Goal: Contribute content: Contribute content

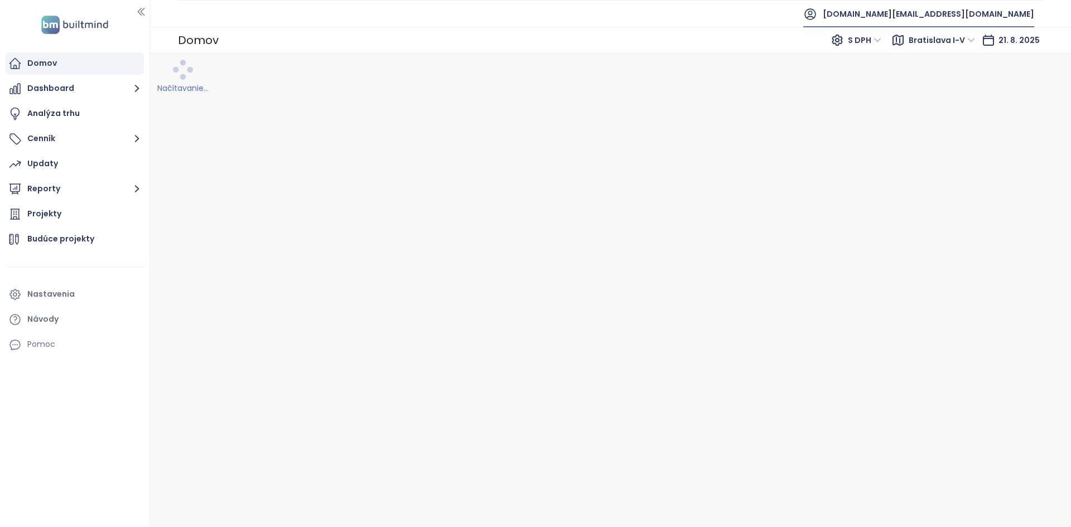
click at [979, 20] on span "builtmind.sk@builtmind.com" at bounding box center [928, 14] width 211 height 27
click at [970, 48] on li "Odhlásiť sa" at bounding box center [965, 45] width 131 height 22
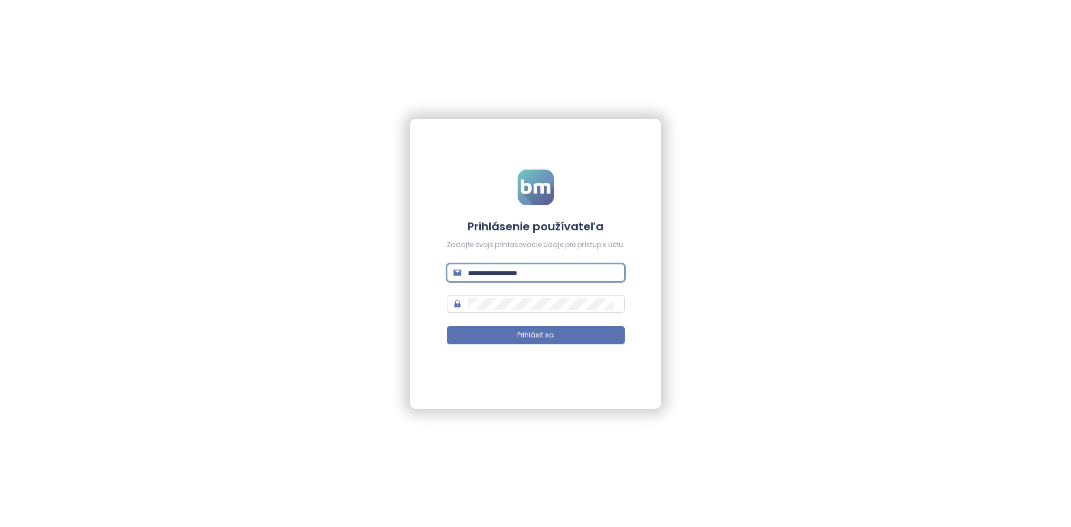
click at [529, 277] on input "text" at bounding box center [543, 273] width 150 height 12
paste input "**********"
type input "**********"
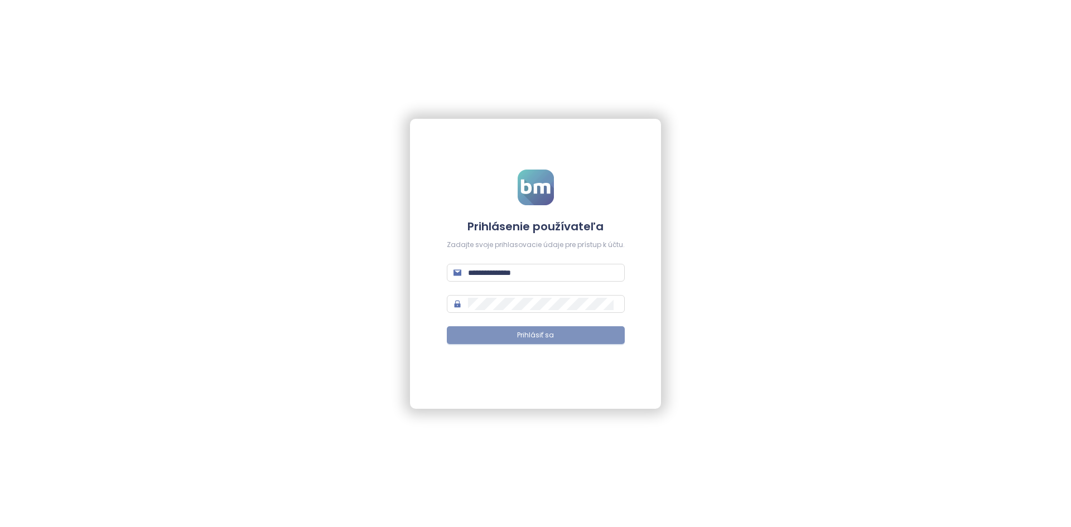
click at [531, 342] on button "Prihlásiť sa" at bounding box center [536, 335] width 178 height 18
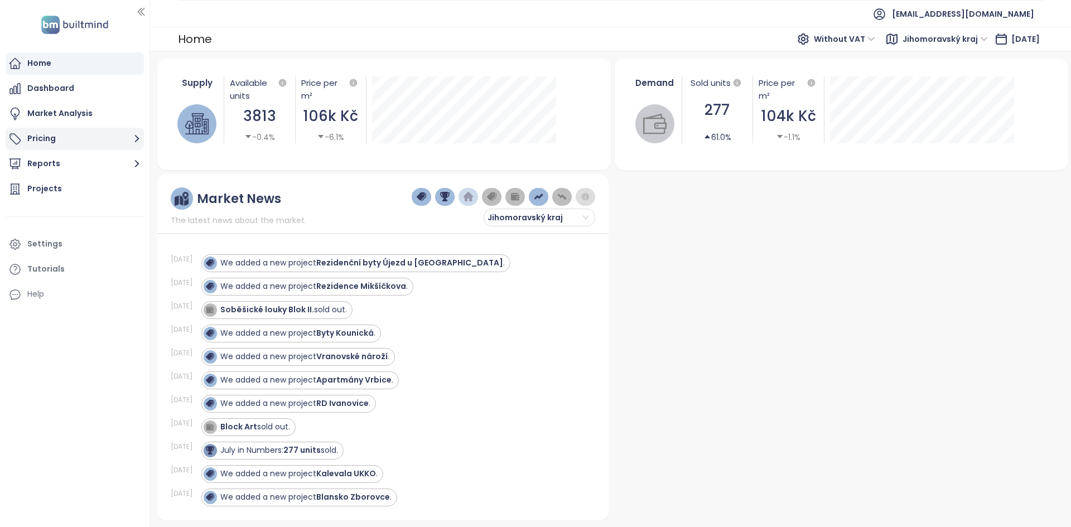
click at [98, 132] on button "Pricing" at bounding box center [75, 139] width 138 height 22
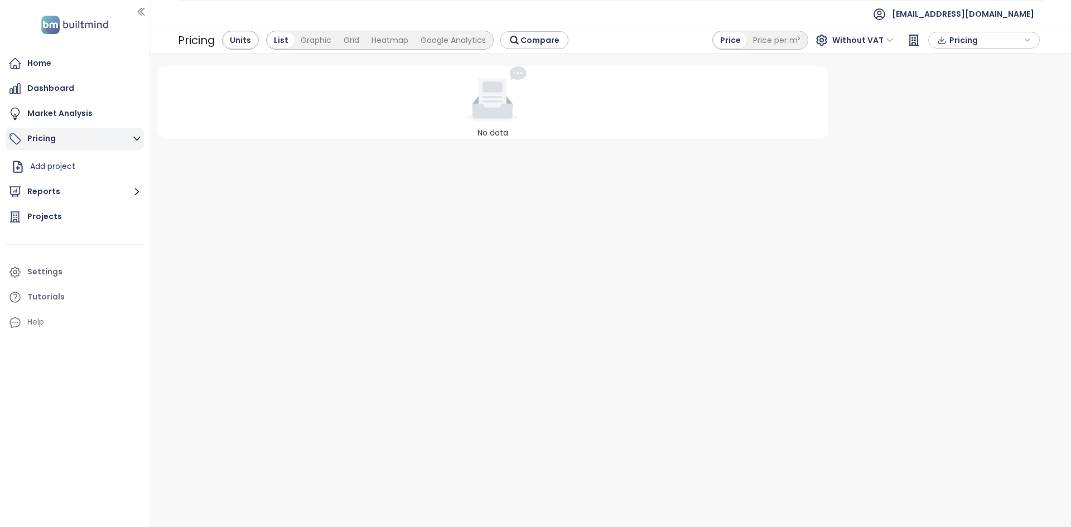
click at [98, 137] on button "Pricing" at bounding box center [75, 139] width 138 height 22
click at [63, 249] on div "Settings" at bounding box center [75, 244] width 138 height 22
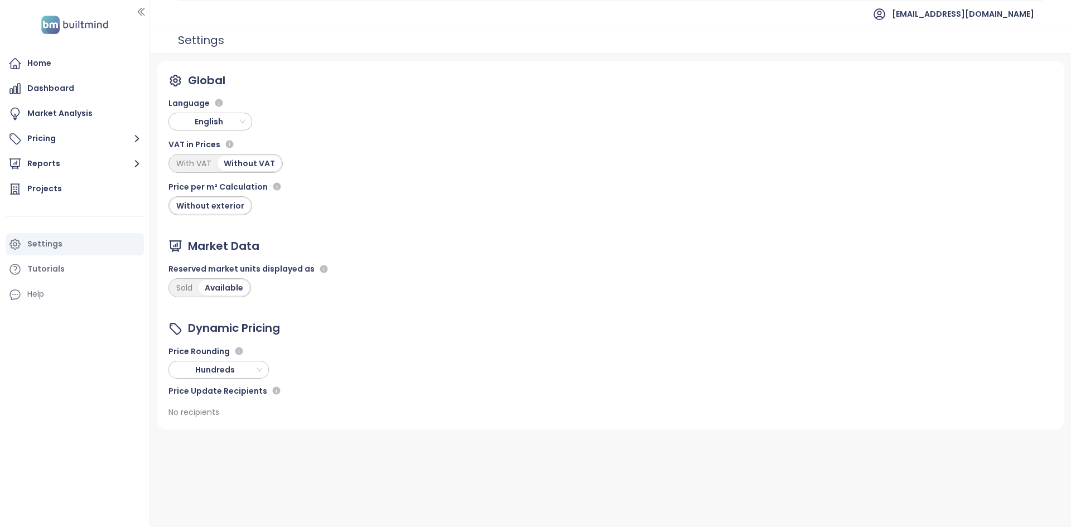
click at [214, 123] on span "English" at bounding box center [211, 121] width 78 height 17
click at [179, 148] on div "Czech" at bounding box center [210, 144] width 66 height 12
click at [58, 139] on button "Ceník" at bounding box center [75, 139] width 138 height 22
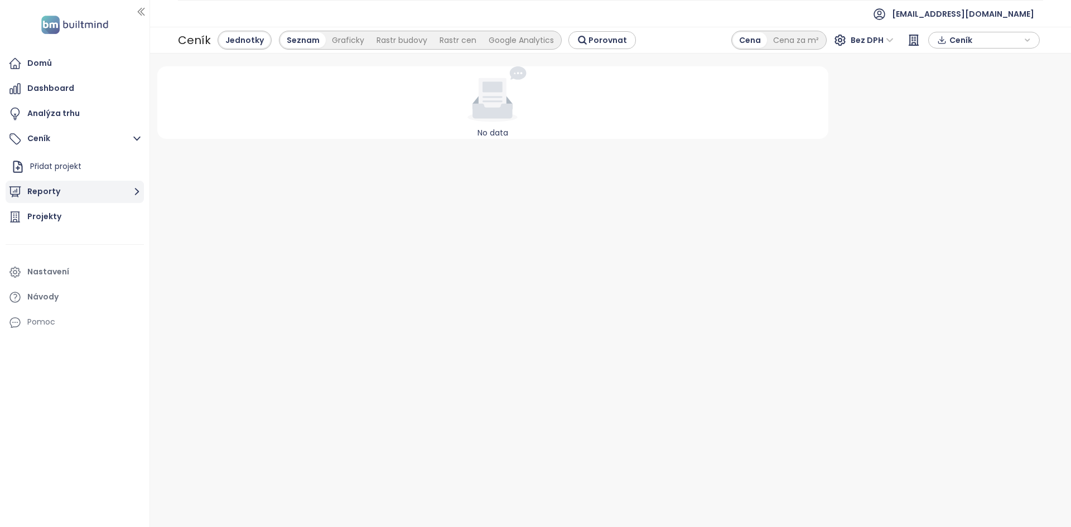
click at [73, 196] on button "Reporty" at bounding box center [75, 192] width 138 height 22
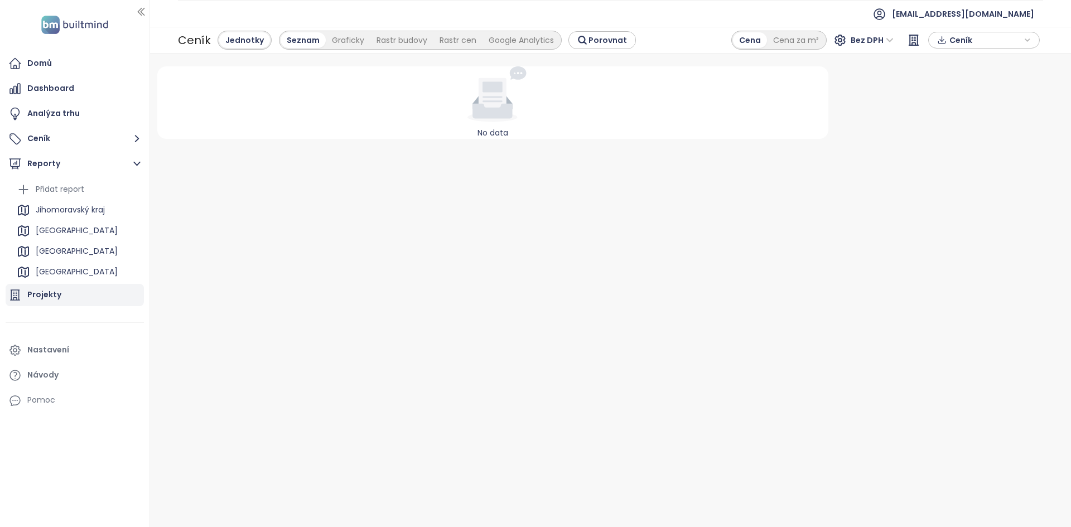
click at [88, 296] on div "Projekty" at bounding box center [75, 295] width 138 height 22
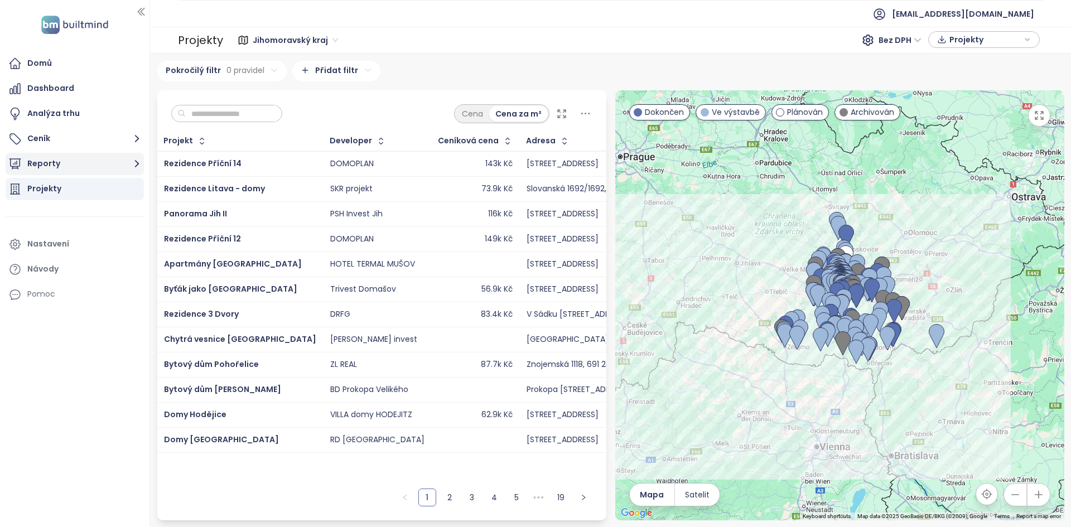
click at [25, 167] on button "Reporty" at bounding box center [75, 164] width 138 height 22
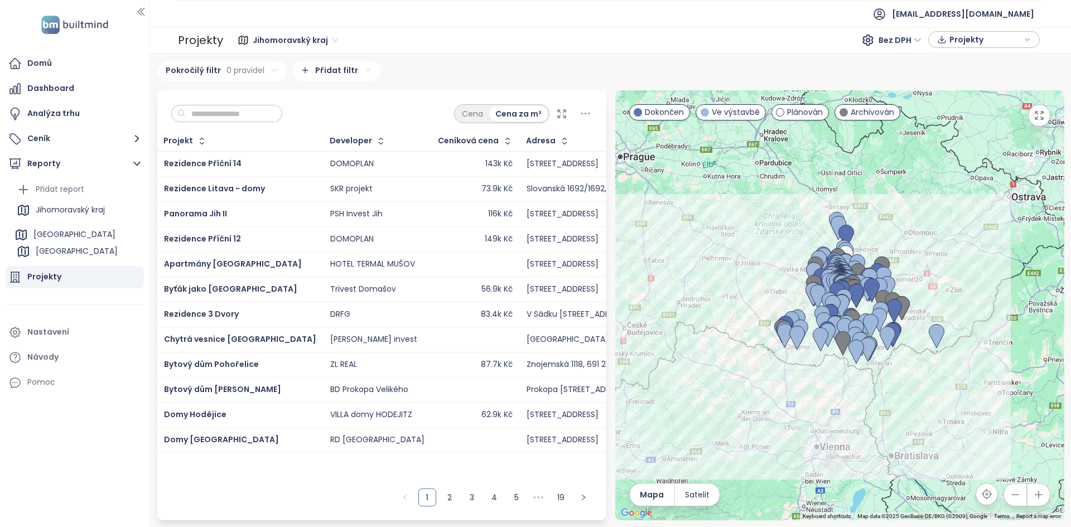
click at [64, 239] on ul "Přidat report Jihomoravský kraj Středočeský kraj Praha Brno" at bounding box center [77, 222] width 127 height 83
drag, startPoint x: 56, startPoint y: 253, endPoint x: 61, endPoint y: 210, distance: 42.7
click at [61, 210] on ul "Přidat report Jihomoravský kraj Středočeský kraj Praha Brno" at bounding box center [77, 222] width 127 height 83
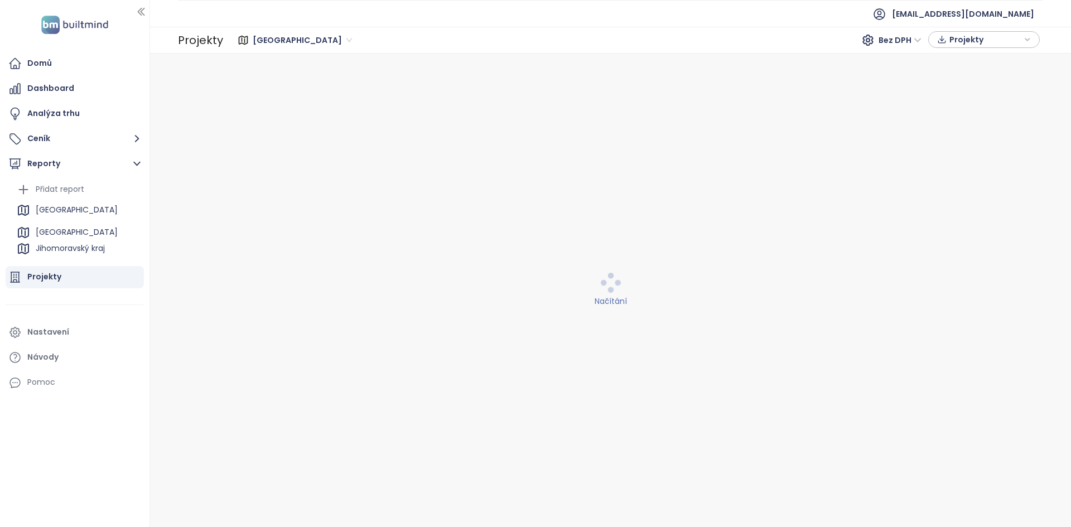
drag, startPoint x: 52, startPoint y: 249, endPoint x: 54, endPoint y: 220, distance: 29.6
click at [54, 220] on ul "Přidat report Praha Jihomoravský kraj Středočeský kraj Brno" at bounding box center [77, 222] width 127 height 83
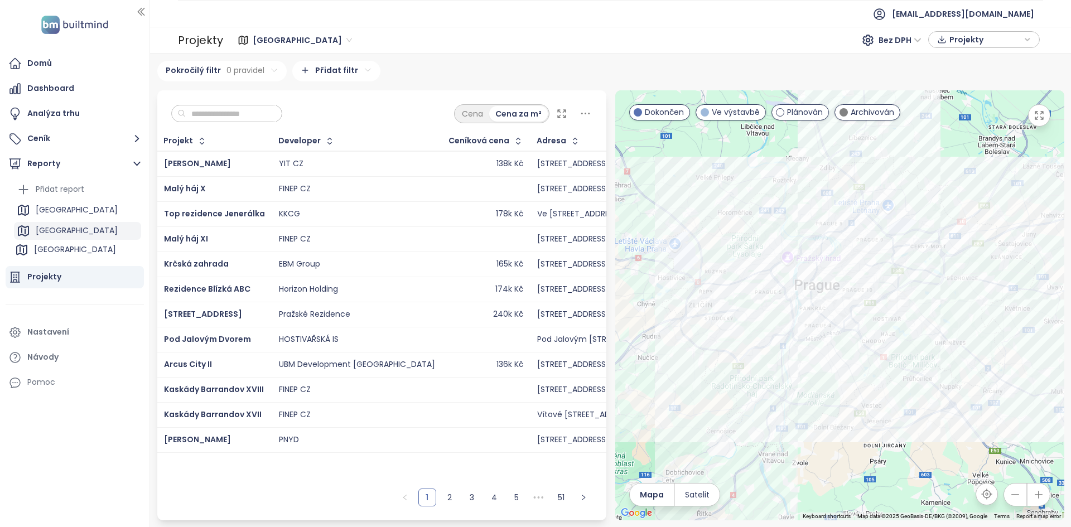
drag, startPoint x: 56, startPoint y: 248, endPoint x: 55, endPoint y: 226, distance: 21.8
click at [55, 226] on ul "Přidat report Praha Středočeský kraj Jihomoravský kraj Brno" at bounding box center [77, 222] width 127 height 83
click at [258, 291] on div "Rezidence Blízká ABC" at bounding box center [214, 289] width 101 height 13
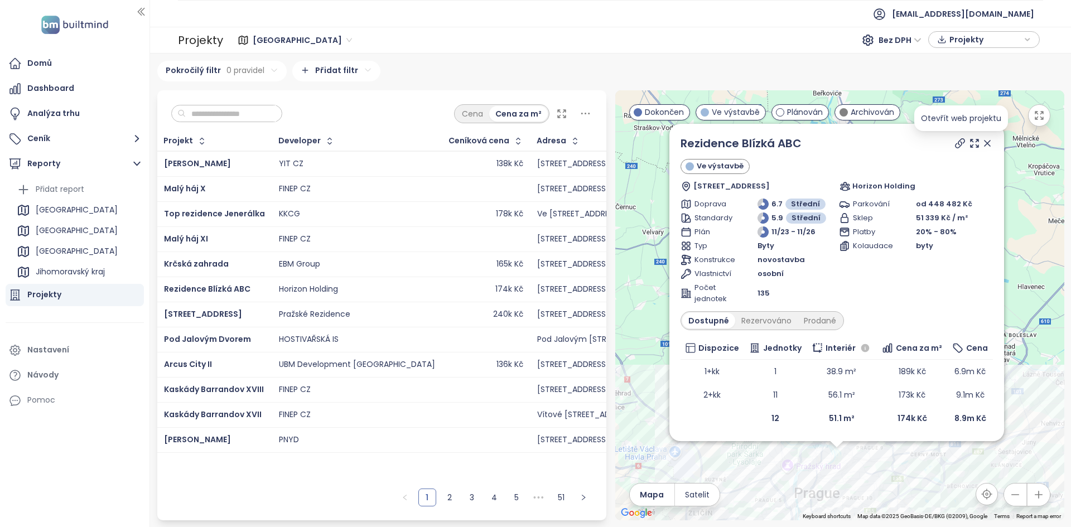
click at [959, 145] on icon at bounding box center [959, 143] width 9 height 9
click at [794, 147] on link "Rezidence Blízká ABC" at bounding box center [740, 144] width 121 height 16
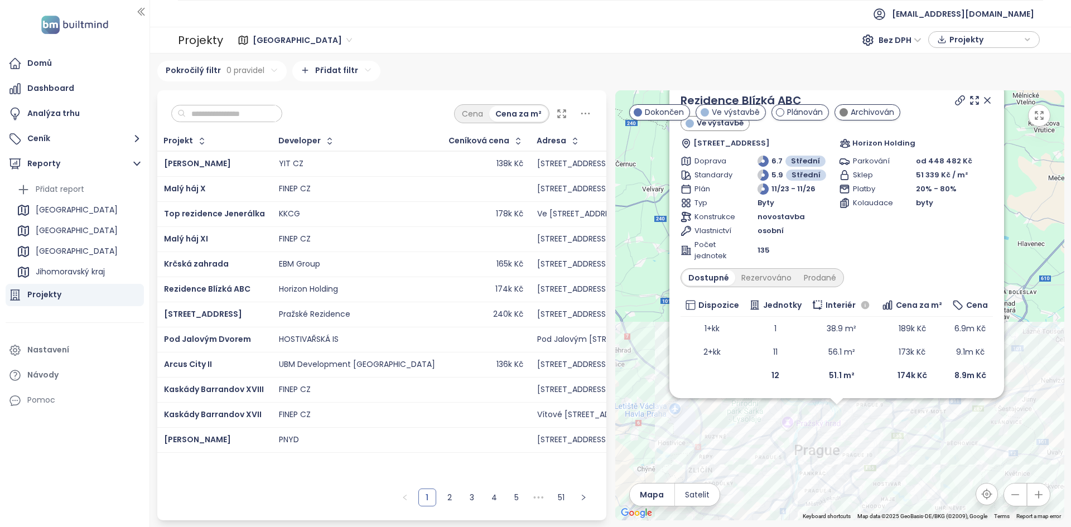
drag, startPoint x: 691, startPoint y: 495, endPoint x: 728, endPoint y: 492, distance: 37.5
click at [691, 494] on span "Satelit" at bounding box center [697, 495] width 25 height 12
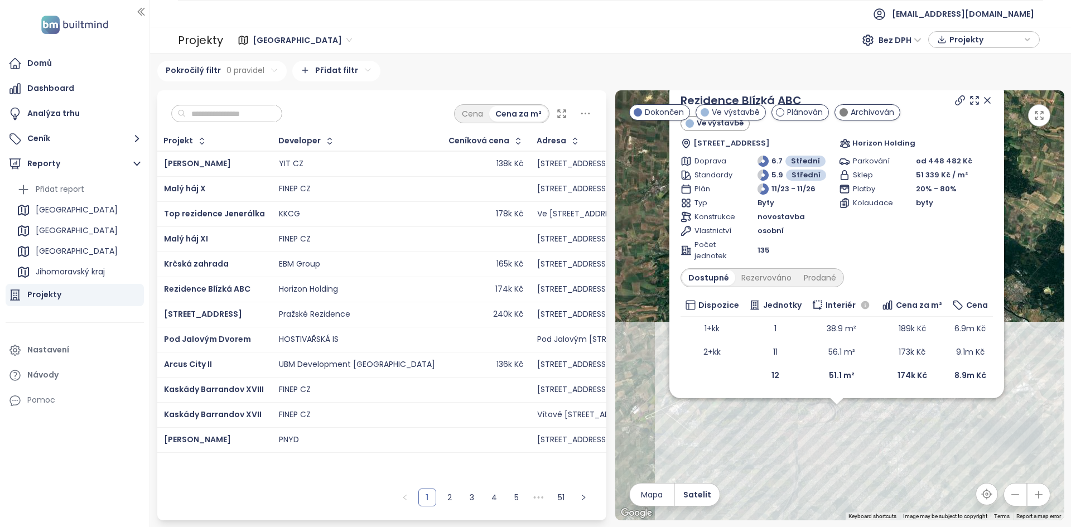
click at [1037, 113] on icon "button" at bounding box center [1038, 115] width 11 height 11
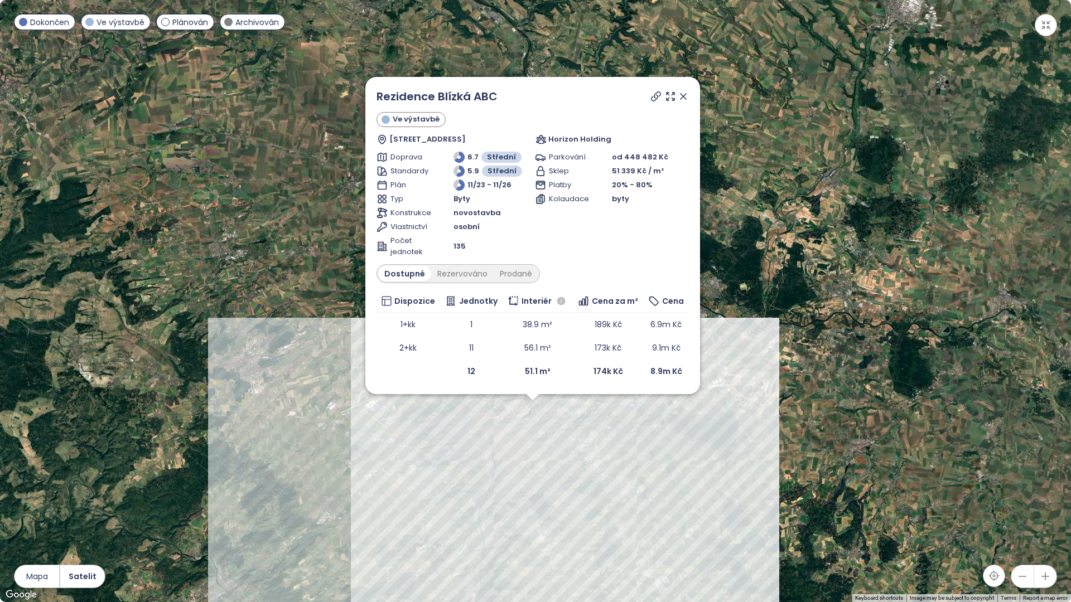
click at [1046, 26] on icon "button" at bounding box center [1045, 25] width 11 height 11
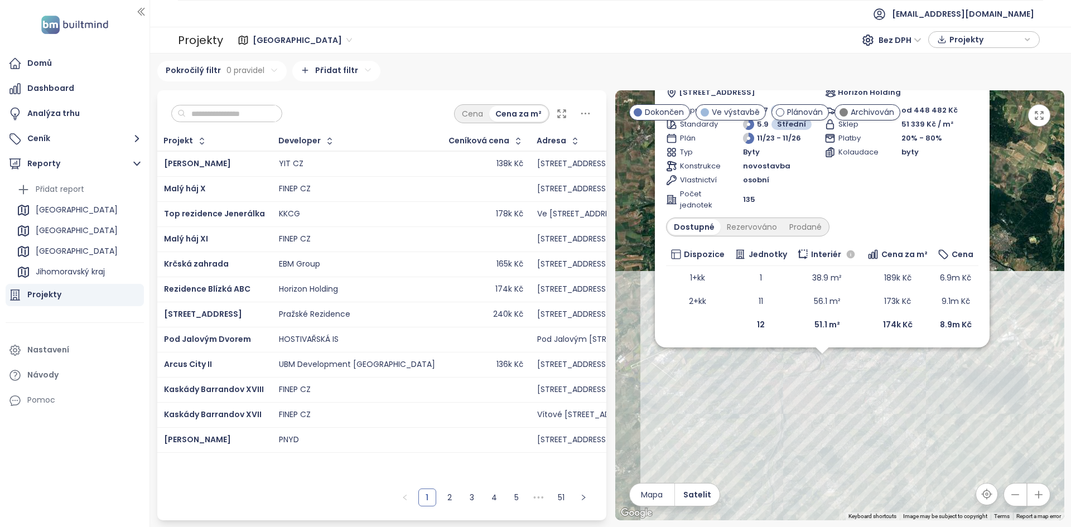
drag, startPoint x: 661, startPoint y: 421, endPoint x: 647, endPoint y: 369, distance: 53.9
click at [647, 369] on div "Rezidence Blízká ABC Ve výstavbě U Invalidovny 165, 186 00 Praha 8-Karlín, Czec…" at bounding box center [839, 305] width 449 height 430
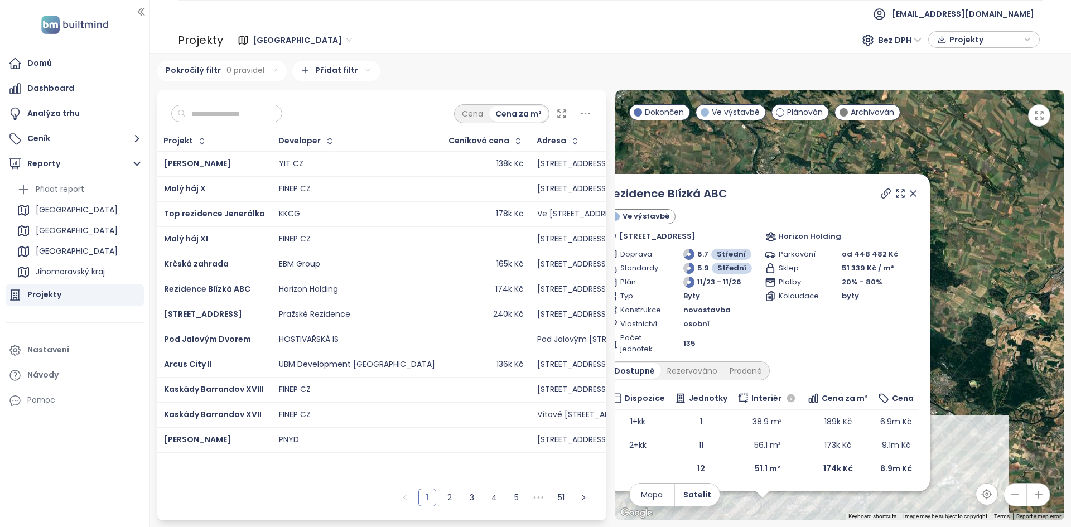
drag, startPoint x: 1004, startPoint y: 187, endPoint x: 945, endPoint y: 335, distance: 159.4
click at [945, 335] on div "Rezidence Blízká ABC Ve výstavbě U Invalidovny 165, 186 00 Praha 8-Karlín, Czec…" at bounding box center [839, 305] width 449 height 430
click at [912, 190] on icon at bounding box center [912, 193] width 11 height 11
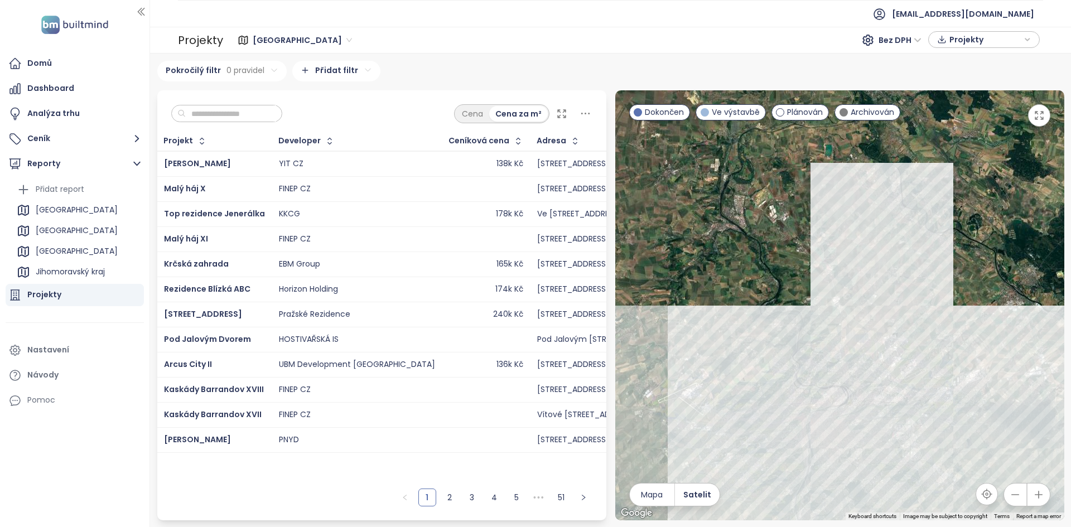
drag, startPoint x: 738, startPoint y: 326, endPoint x: 807, endPoint y: 238, distance: 112.0
click at [807, 238] on div at bounding box center [839, 305] width 449 height 430
click at [660, 496] on span "Mapa" at bounding box center [652, 495] width 22 height 12
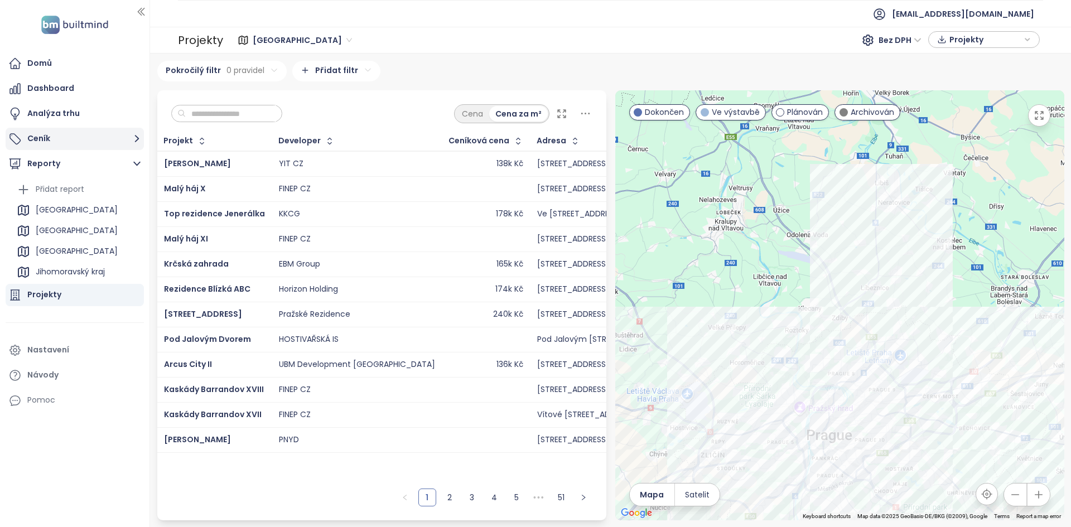
click at [66, 136] on button "Ceník" at bounding box center [75, 139] width 138 height 22
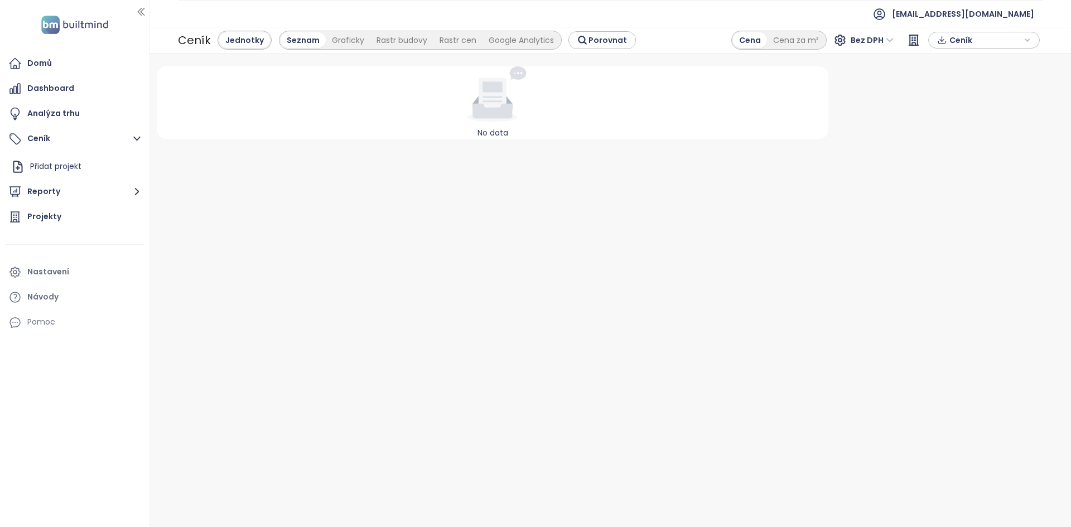
click at [216, 113] on div at bounding box center [493, 94] width 663 height 56
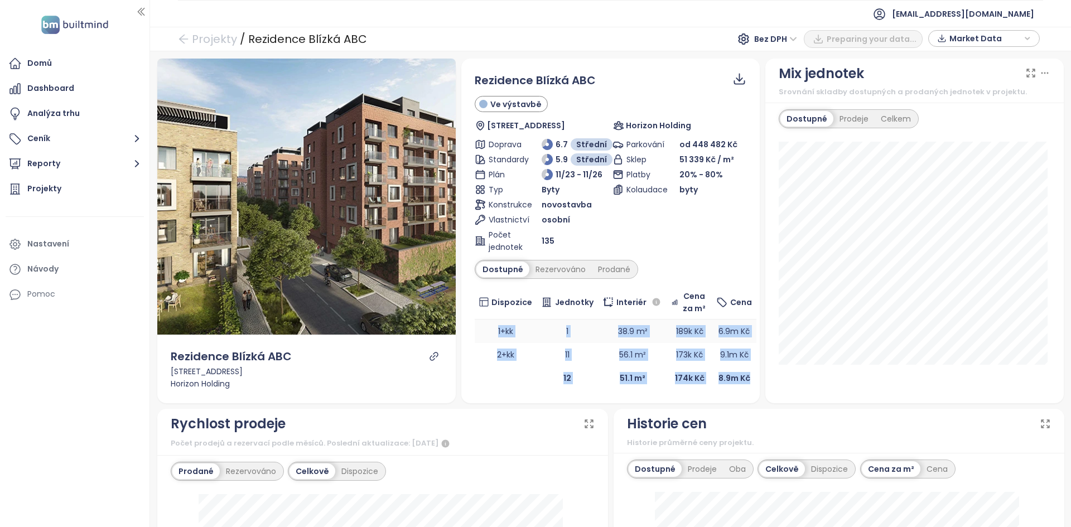
drag, startPoint x: 741, startPoint y: 379, endPoint x: 489, endPoint y: 325, distance: 257.9
click at [488, 325] on table "Dispozice Jednotky Interiér Cena za m² Cena 1+kk 1 38.9 m² 189k Kč 6.9m Kč 2+kk…" at bounding box center [616, 338] width 282 height 104
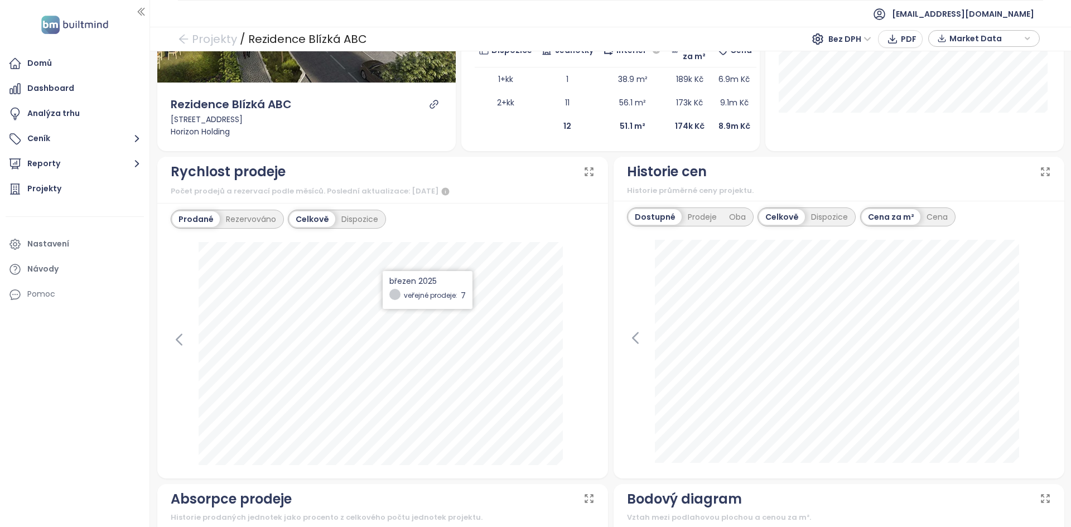
scroll to position [250, 0]
click at [245, 225] on div "Rezervováno" at bounding box center [251, 221] width 62 height 16
click at [205, 220] on div "Prodané" at bounding box center [194, 221] width 45 height 16
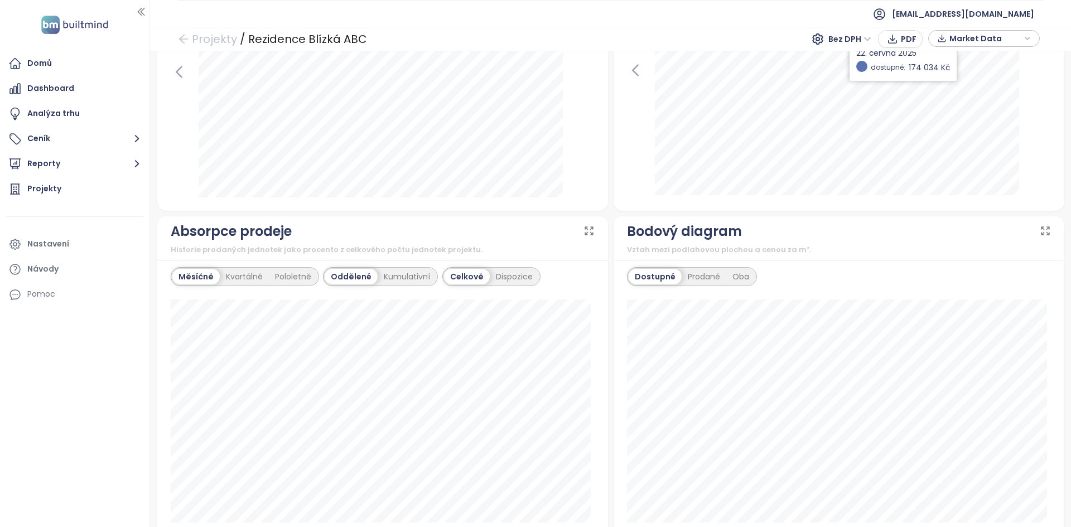
scroll to position [535, 0]
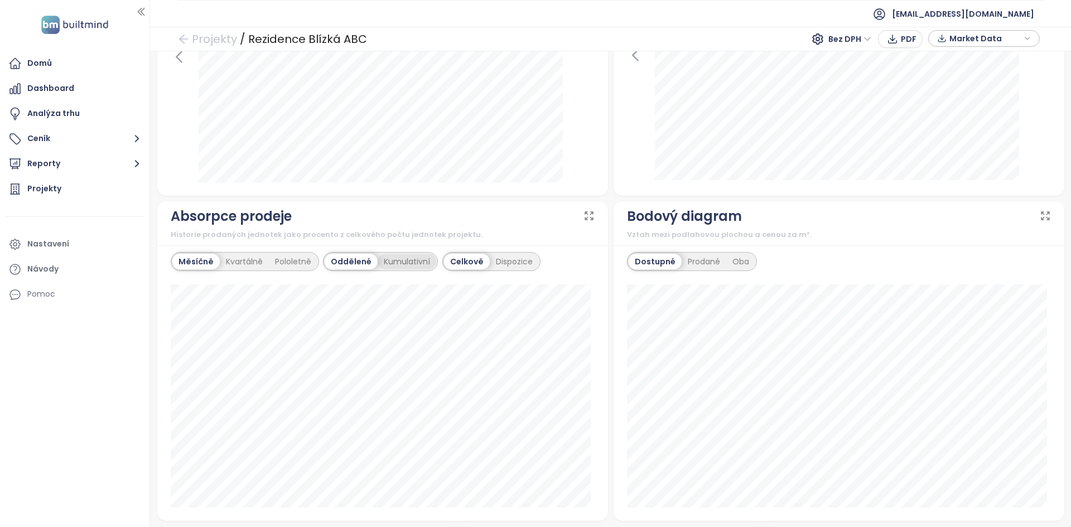
click at [402, 254] on div "Kumulativní" at bounding box center [407, 262] width 59 height 16
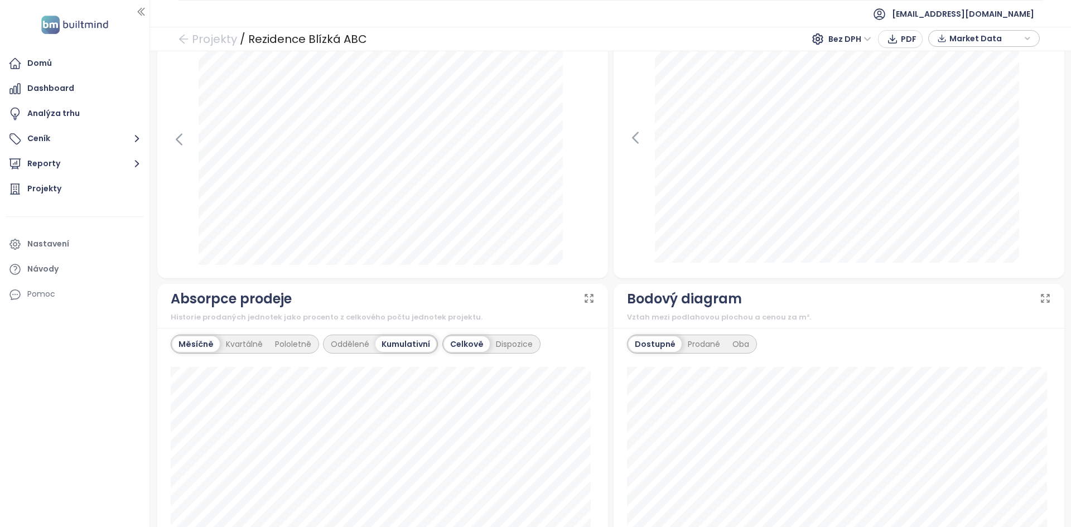
scroll to position [0, 0]
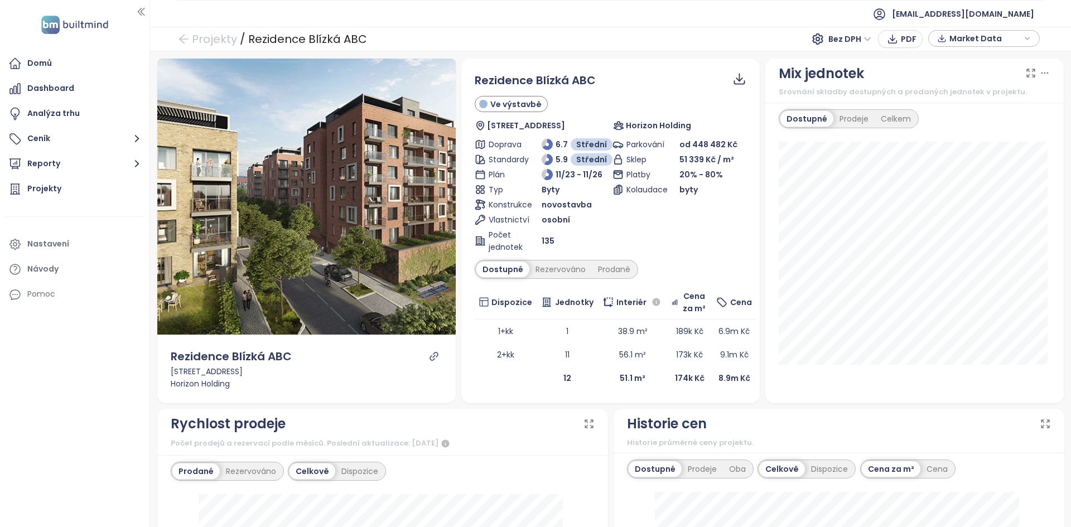
click at [839, 43] on span "Bez DPH" at bounding box center [849, 39] width 43 height 17
click at [868, 64] on div "S DPH" at bounding box center [853, 61] width 34 height 12
click at [846, 41] on span "S DPH" at bounding box center [854, 39] width 33 height 17
click at [862, 86] on div "Bez DPH" at bounding box center [860, 79] width 44 height 18
drag, startPoint x: 925, startPoint y: 16, endPoint x: 850, endPoint y: 37, distance: 77.8
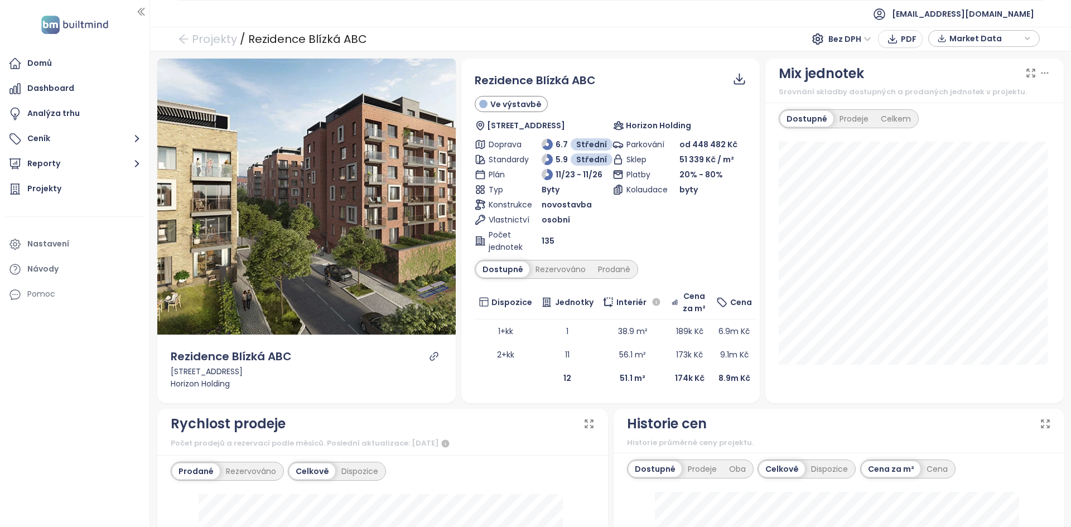
click at [849, 37] on section "akvizice@yit.cz Projekty / Rezidence Blízká ABC Bez DPH PDF Market Data Náhled …" at bounding box center [610, 263] width 921 height 527
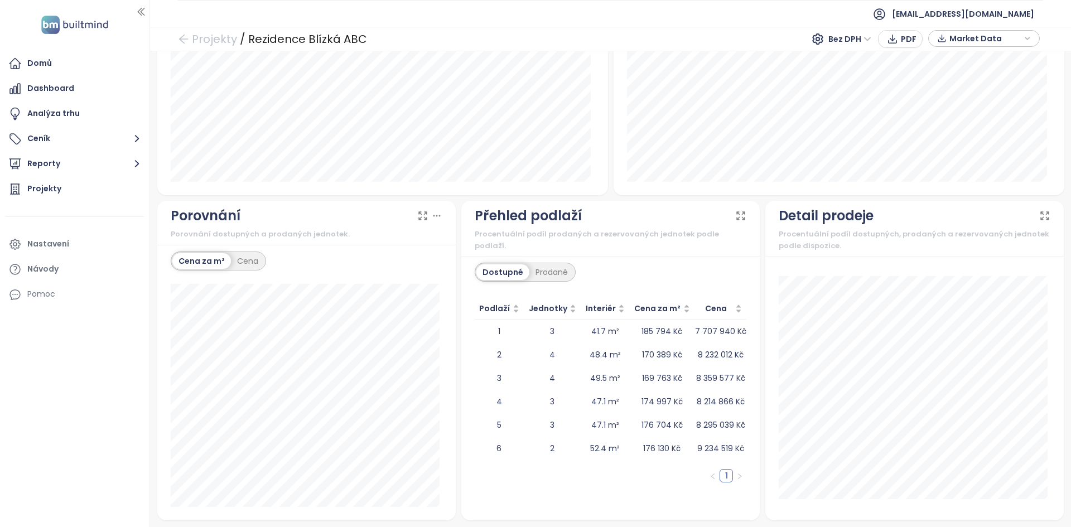
scroll to position [859, 0]
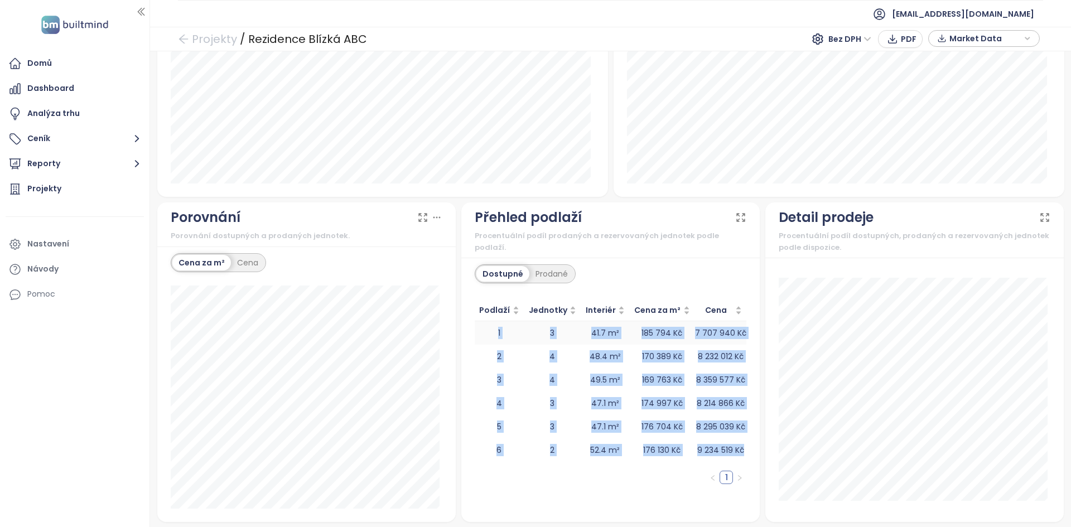
drag, startPoint x: 738, startPoint y: 442, endPoint x: 486, endPoint y: 322, distance: 279.1
click at [486, 322] on tbody "1 3 41.7 m² 185 794 Kč 7 707 940 Kč 2 4 48.4 m² 170 389 Kč 8 232 012 Kč 3 4 49.…" at bounding box center [611, 391] width 272 height 141
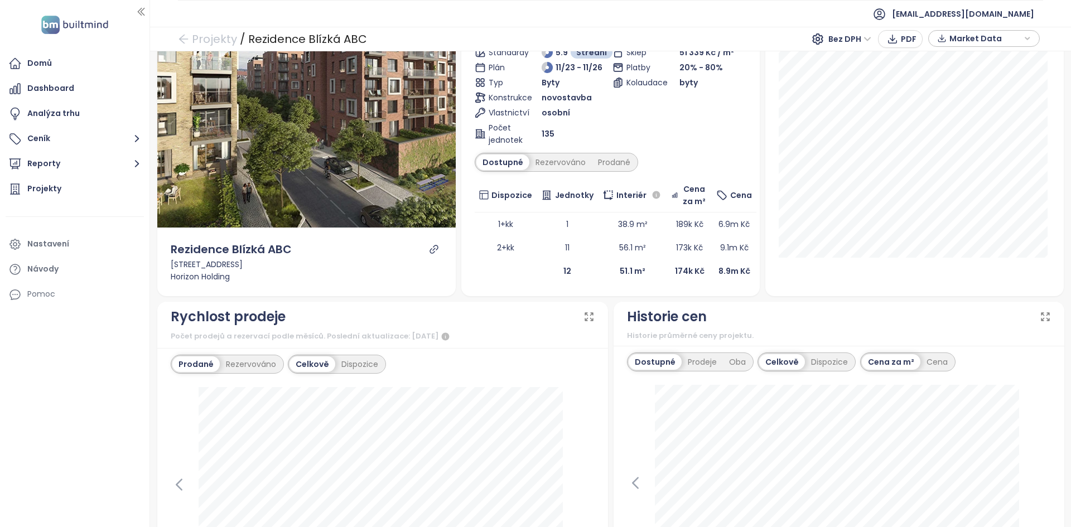
scroll to position [0, 0]
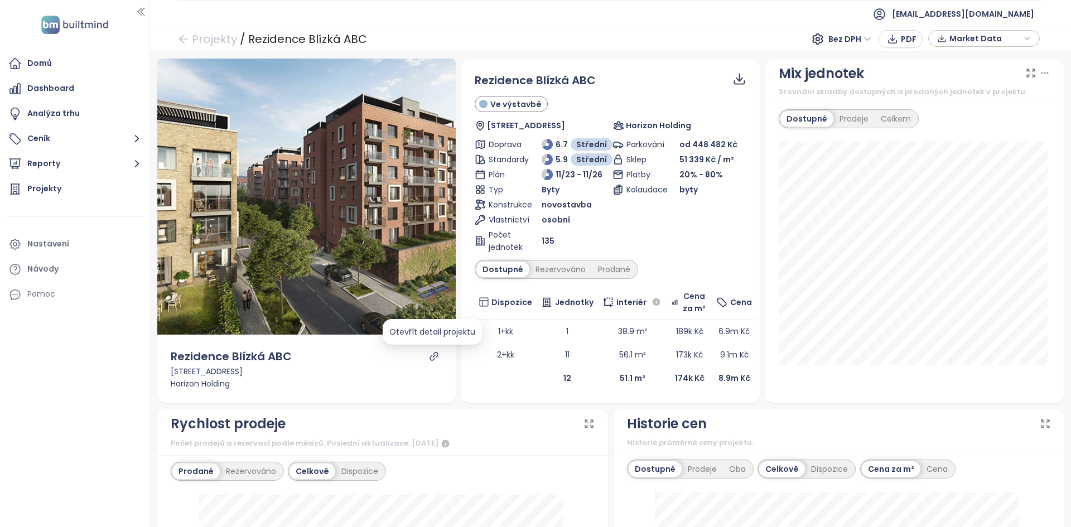
click at [429, 356] on icon "link" at bounding box center [433, 356] width 8 height 8
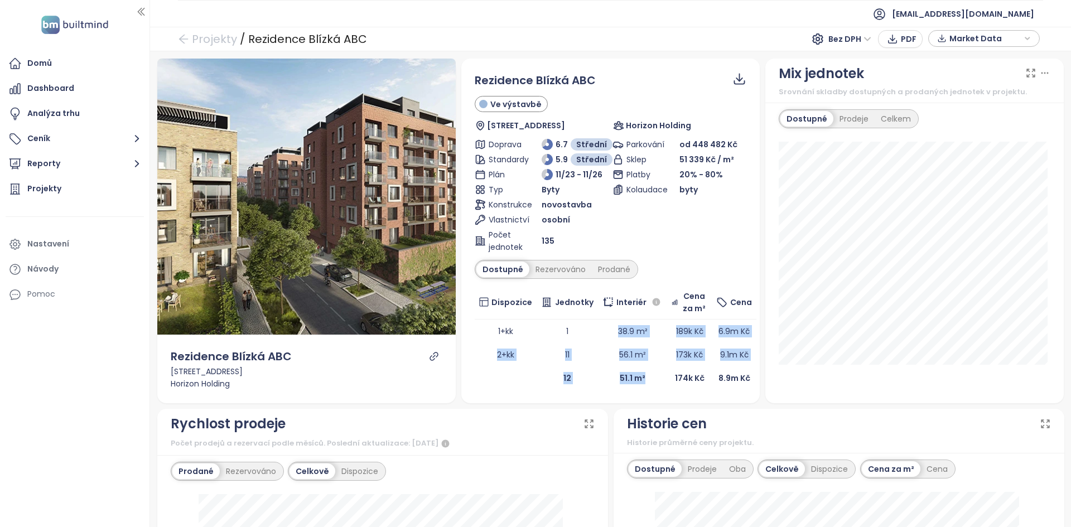
drag, startPoint x: 596, startPoint y: 332, endPoint x: 642, endPoint y: 374, distance: 63.2
click at [642, 374] on table "Dispozice Jednotky Interiér Cena za m² Cena 1+kk 1 38.9 m² 189k Kč 6.9m Kč 2+kk…" at bounding box center [616, 338] width 282 height 104
click at [676, 330] on span "189k Kč" at bounding box center [689, 331] width 27 height 11
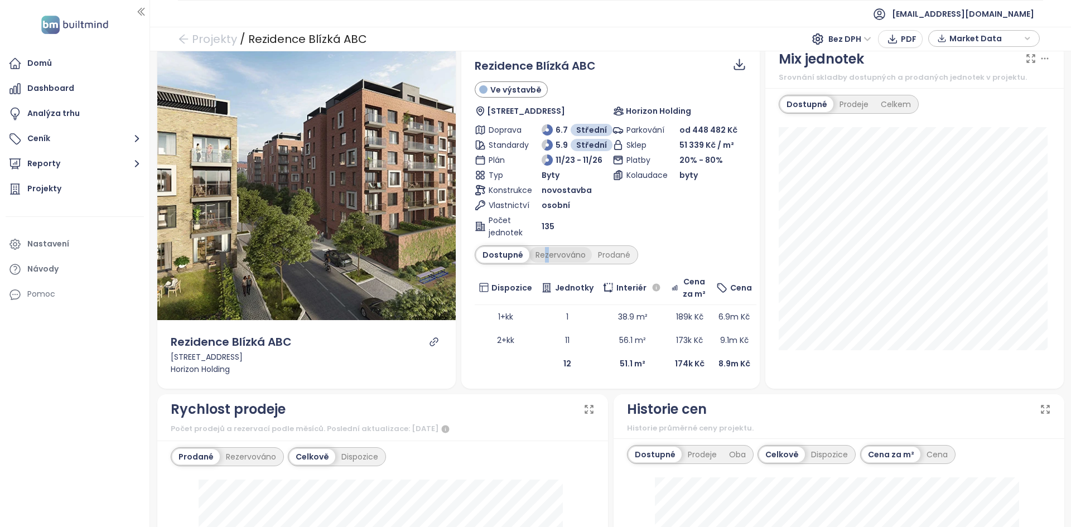
click at [543, 258] on div "Rezervováno" at bounding box center [560, 255] width 62 height 16
click at [542, 257] on div "Rezervováno" at bounding box center [560, 255] width 62 height 16
click at [619, 254] on div "Prodané" at bounding box center [614, 255] width 45 height 16
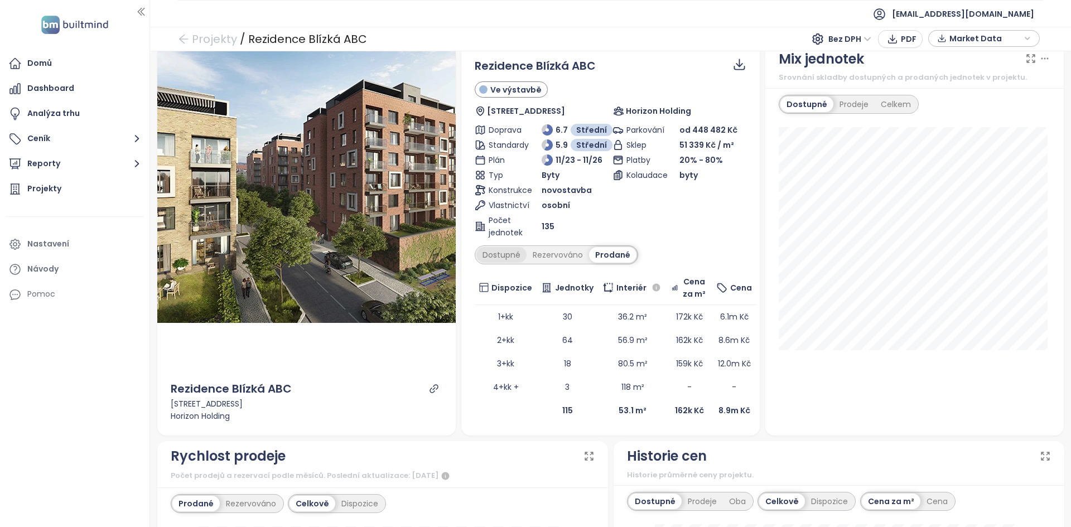
click at [519, 257] on div "Dostupné" at bounding box center [501, 255] width 50 height 16
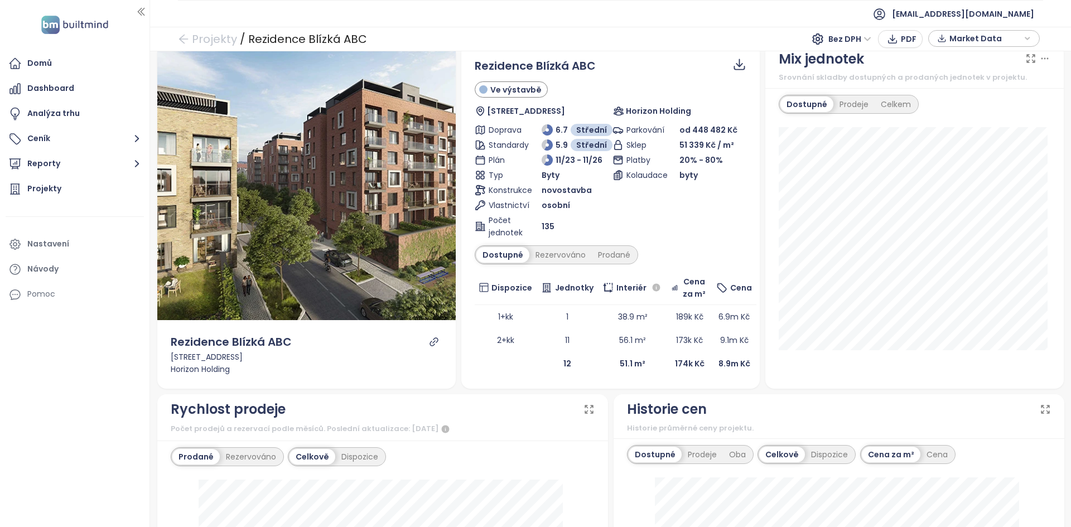
scroll to position [0, 0]
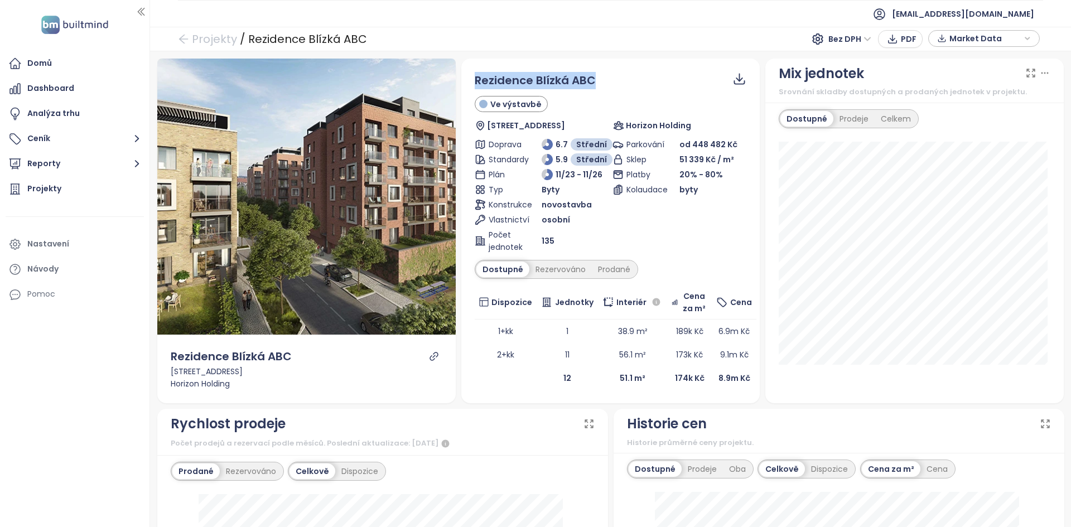
drag, startPoint x: 614, startPoint y: 77, endPoint x: 467, endPoint y: 78, distance: 146.7
click at [467, 78] on div "Rezidence Blízká ABC Ve výstavbě U Invalidovny 165, 186 00 Praha 8-Karlín, Czec…" at bounding box center [610, 231] width 298 height 345
click at [603, 73] on div "Rezidence Blízká ABC" at bounding box center [611, 80] width 272 height 17
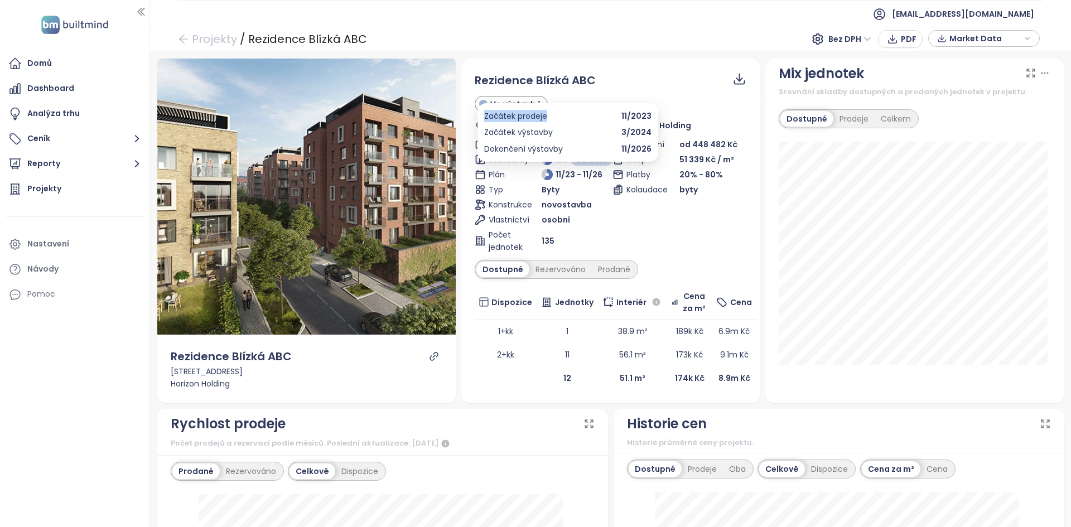
drag, startPoint x: 479, startPoint y: 117, endPoint x: 559, endPoint y: 124, distance: 80.6
click at [556, 120] on div "Začátek prodeje 11/2023 Začátek výstavby 3/2024 Dokončení výstavby 11/2026" at bounding box center [567, 132] width 181 height 59
drag, startPoint x: 653, startPoint y: 151, endPoint x: 574, endPoint y: 154, distance: 78.7
click at [564, 144] on div "Začátek prodeje 11/2023 Začátek výstavby 3/2024 Dokončení výstavby 11/2026" at bounding box center [567, 132] width 181 height 59
click at [668, 230] on div "Parkování od 448 482 Kč Sklep 51 339 Kč / m² Platby 20% - 80% Kolaudace byty" at bounding box center [679, 195] width 134 height 115
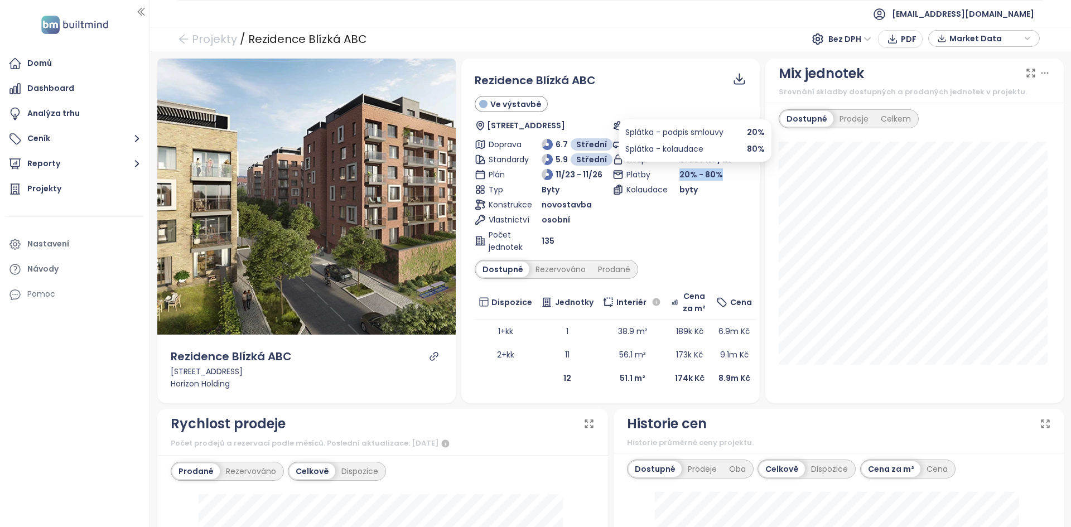
drag, startPoint x: 674, startPoint y: 171, endPoint x: 713, endPoint y: 175, distance: 38.7
click at [713, 175] on span "20% - 80%" at bounding box center [701, 174] width 44 height 11
click at [987, 46] on div "Bez DPH PDF Market Data" at bounding box center [925, 39] width 229 height 18
click at [989, 44] on span "Market Data" at bounding box center [985, 38] width 72 height 17
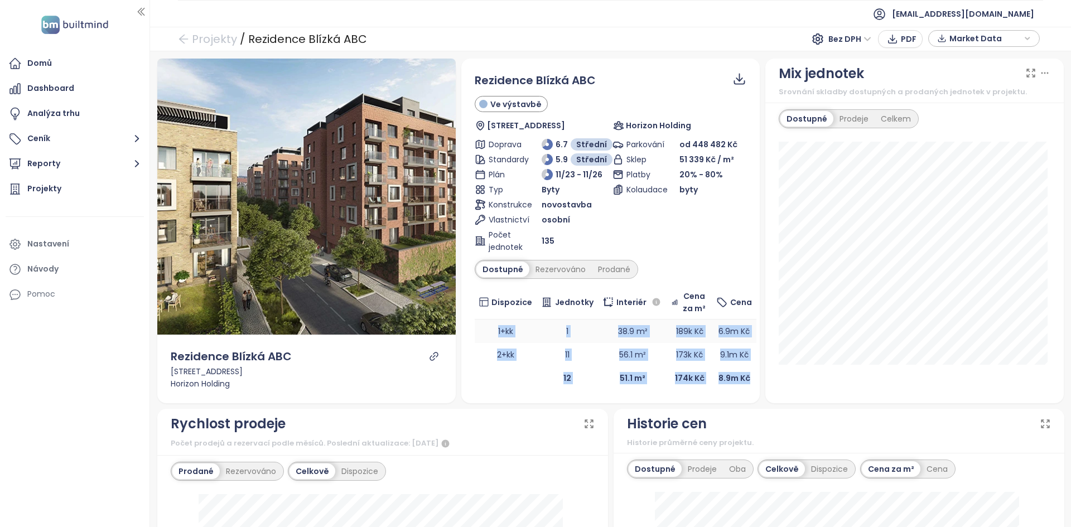
drag, startPoint x: 745, startPoint y: 380, endPoint x: 480, endPoint y: 326, distance: 270.4
click at [480, 326] on table "Dispozice Jednotky Interiér Cena za m² Cena 1+kk 1 38.9 m² 189k Kč 6.9m Kč 2+kk…" at bounding box center [616, 338] width 282 height 104
click at [481, 326] on td "1+kk" at bounding box center [506, 331] width 62 height 23
drag, startPoint x: 486, startPoint y: 332, endPoint x: 563, endPoint y: 358, distance: 81.3
click at [563, 358] on tbody "1+kk 1 38.9 m² 189k Kč 6.9m Kč 2+kk 11 56.1 m² 173k Kč 9.1m Kč" at bounding box center [616, 343] width 282 height 47
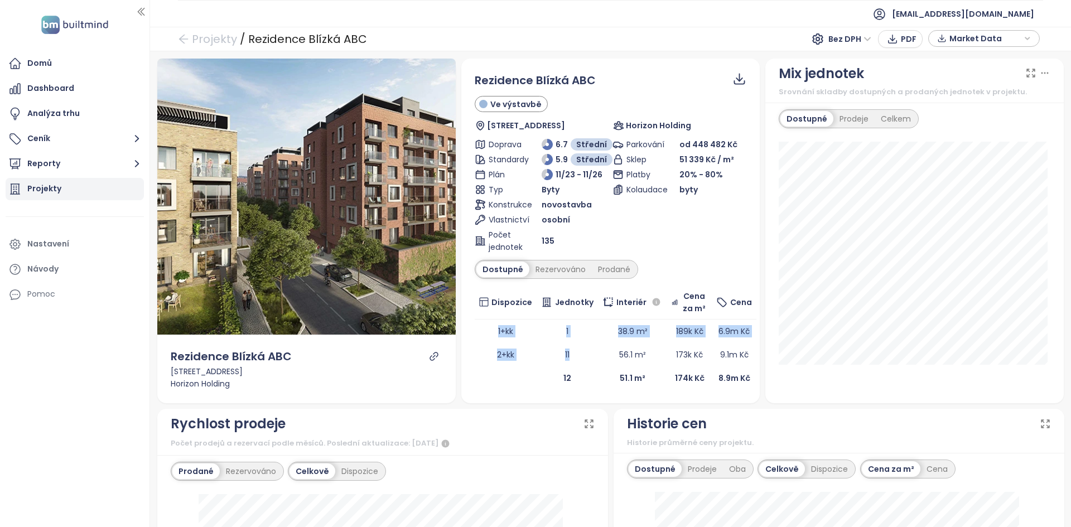
click at [59, 193] on div "Projekty" at bounding box center [44, 189] width 34 height 14
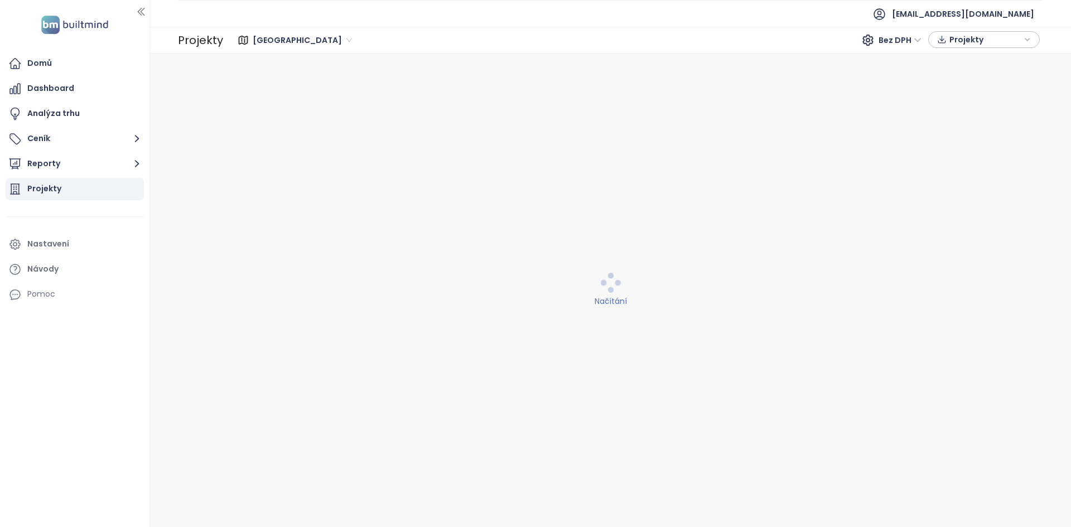
click at [404, 32] on div "Praha Bez DPH Projekty" at bounding box center [632, 40] width 813 height 18
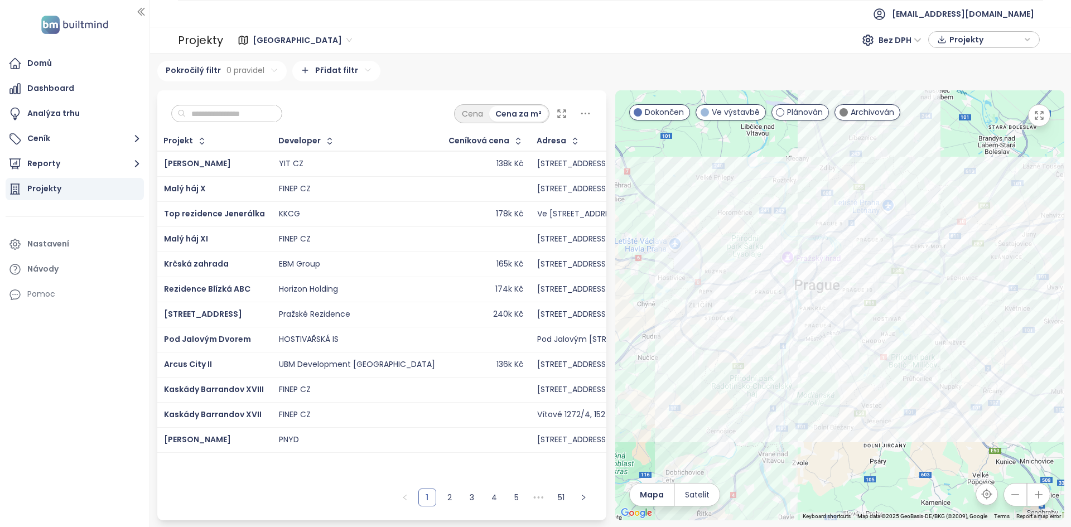
click at [247, 115] on input "text" at bounding box center [231, 113] width 90 height 17
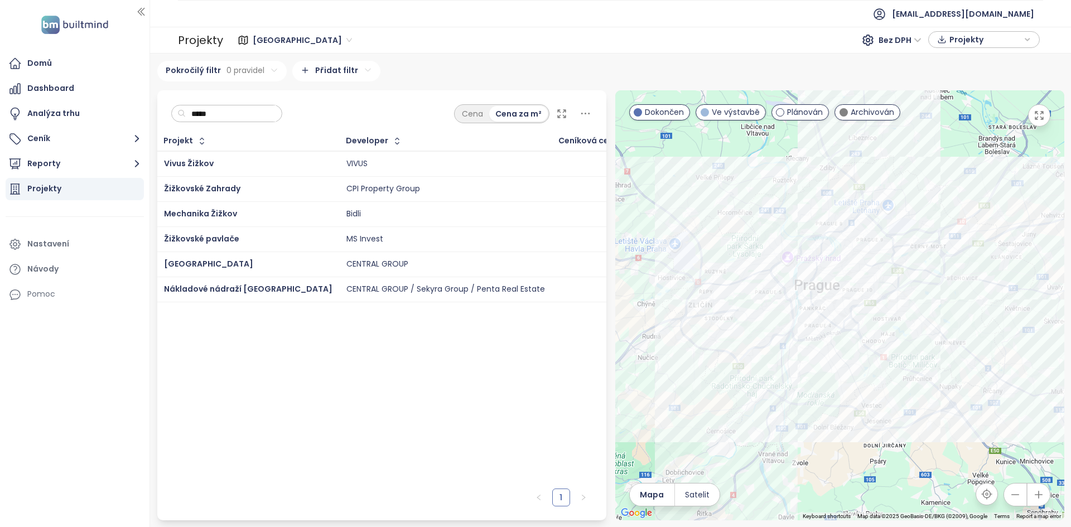
type input "*****"
click at [256, 193] on div "Žižkovské Zahrady" at bounding box center [248, 188] width 168 height 13
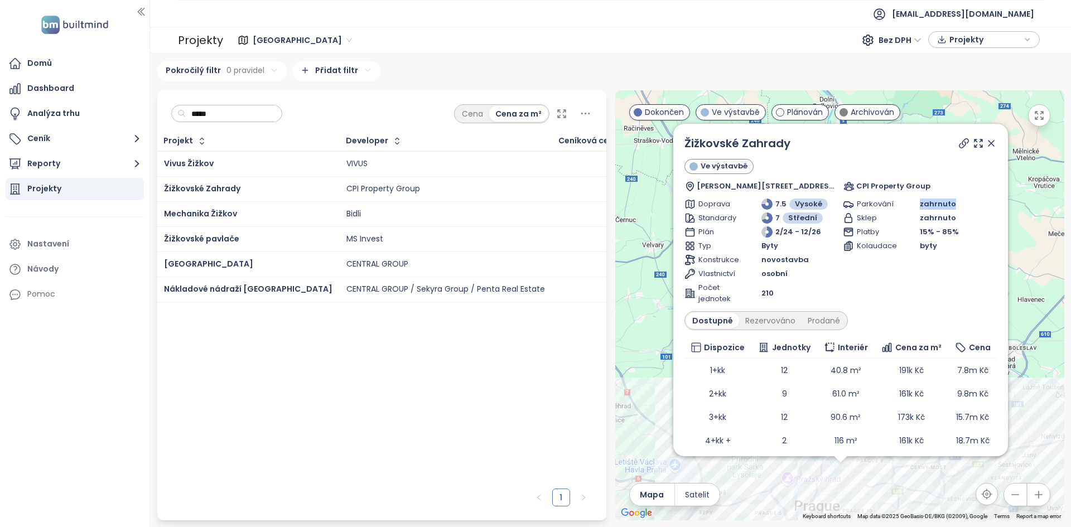
drag, startPoint x: 914, startPoint y: 205, endPoint x: 898, endPoint y: 291, distance: 87.3
click at [943, 216] on div "Parkování zahrnuto Sklep zahrnuto Platby 15% - 85% Kolaudace byty" at bounding box center [920, 252] width 154 height 106
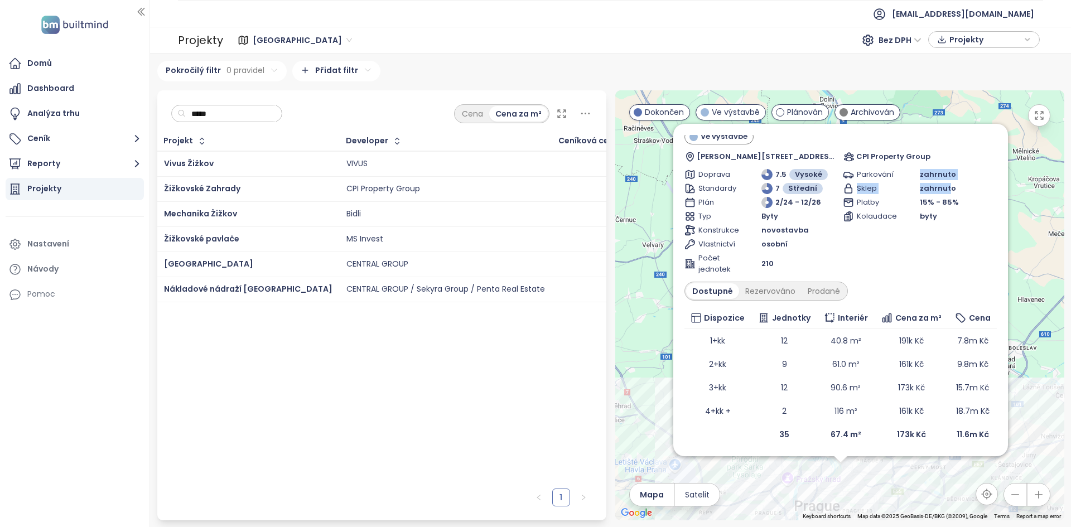
scroll to position [30, 0]
click at [908, 287] on div "Dostupné Rezervováno Prodané" at bounding box center [840, 290] width 312 height 19
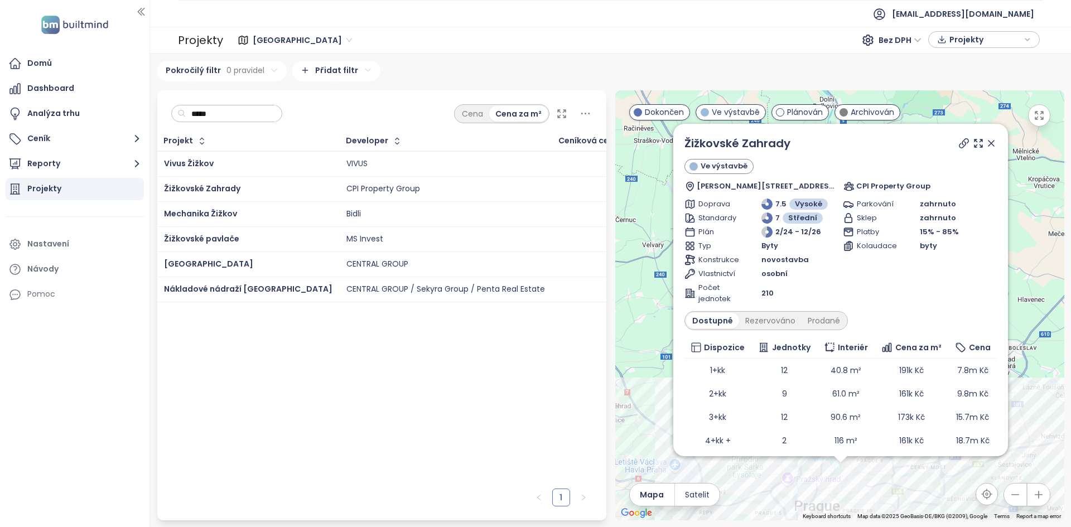
scroll to position [0, 0]
click at [93, 234] on div "Nastavení" at bounding box center [75, 244] width 138 height 22
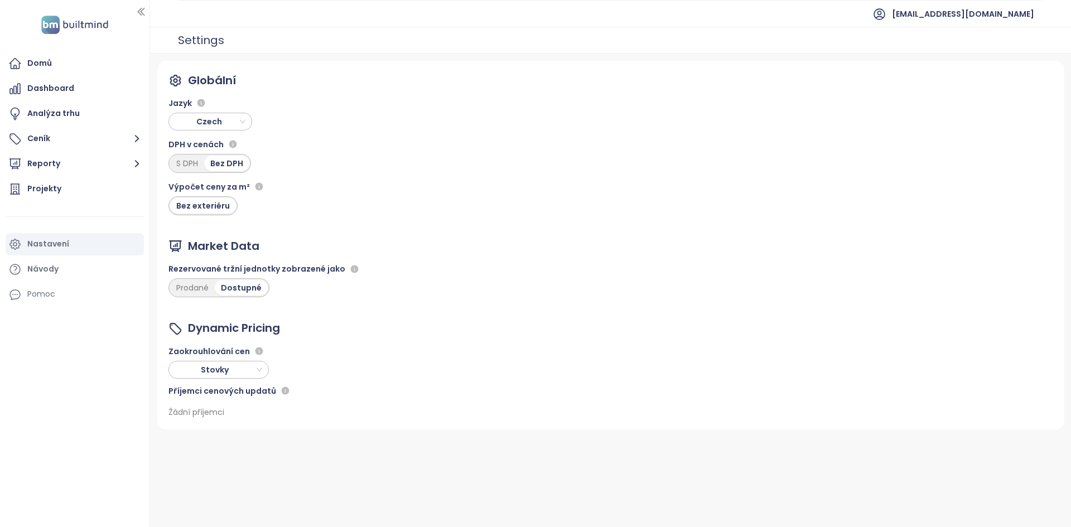
click at [328, 270] on div "Rezervované tržní jednotky zobrazené jako" at bounding box center [264, 268] width 193 height 13
click at [105, 162] on button "Reporty" at bounding box center [75, 164] width 138 height 22
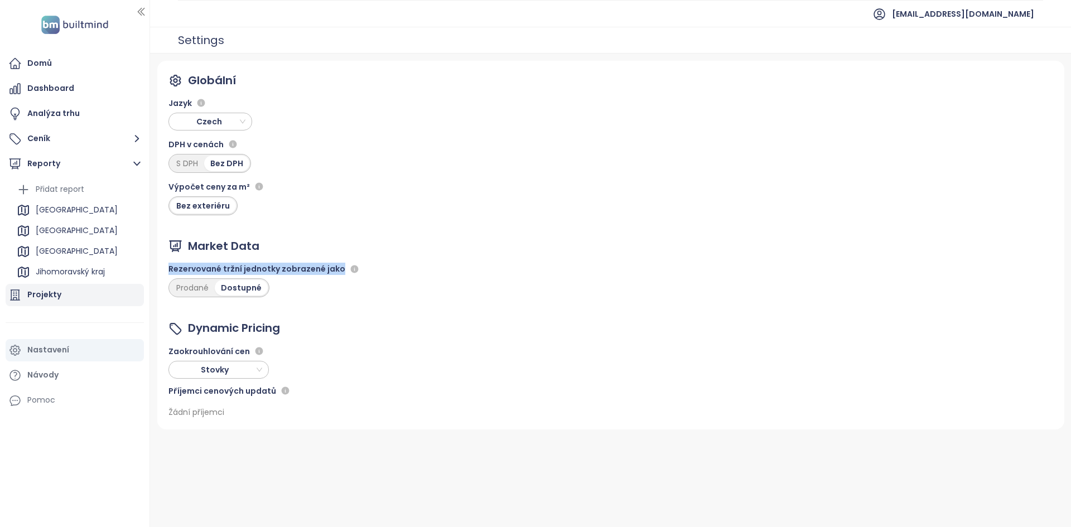
click at [91, 298] on div "Projekty" at bounding box center [75, 295] width 138 height 22
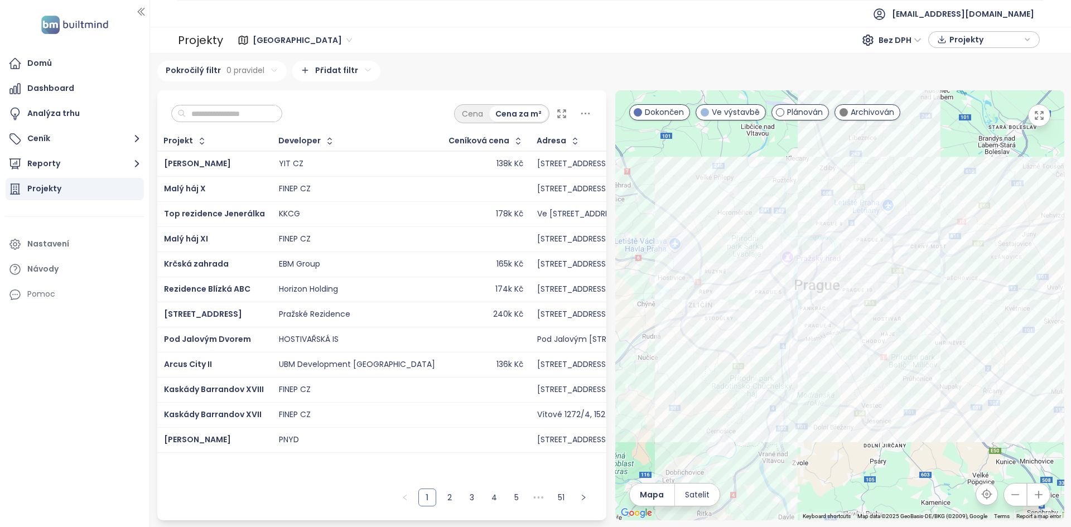
click at [240, 111] on input "text" at bounding box center [231, 113] width 90 height 17
type input "*****"
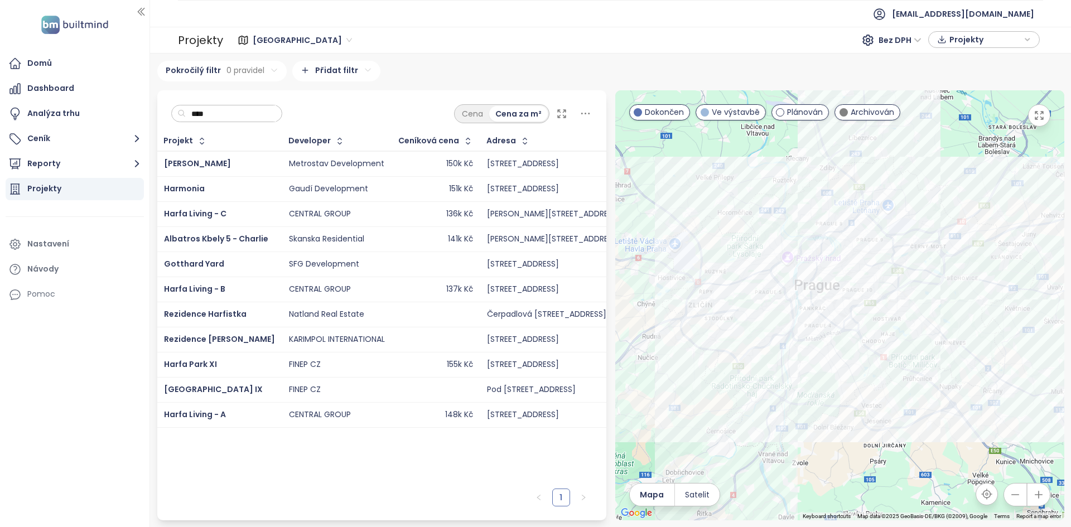
type input "*****"
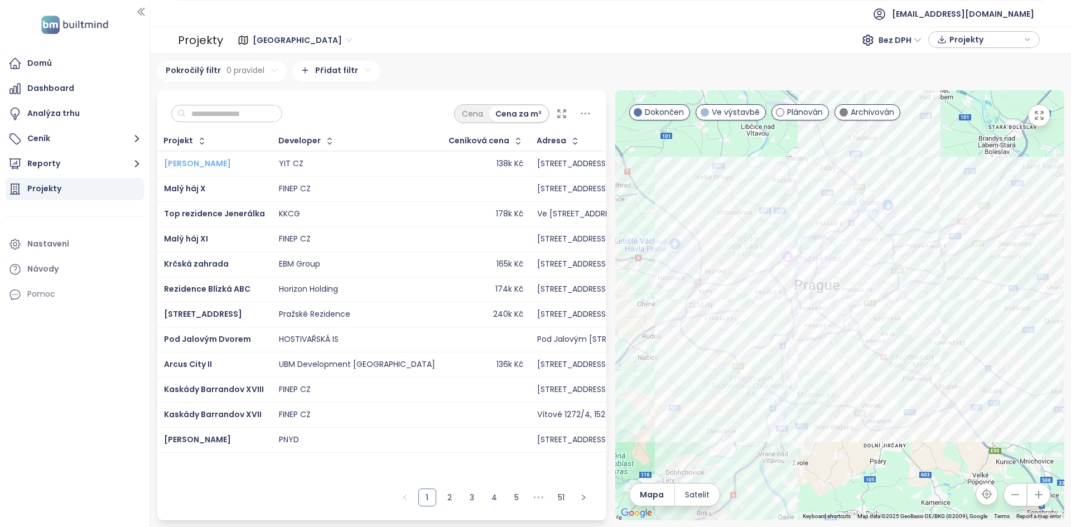
click at [194, 166] on span "[PERSON_NAME]" at bounding box center [197, 163] width 67 height 11
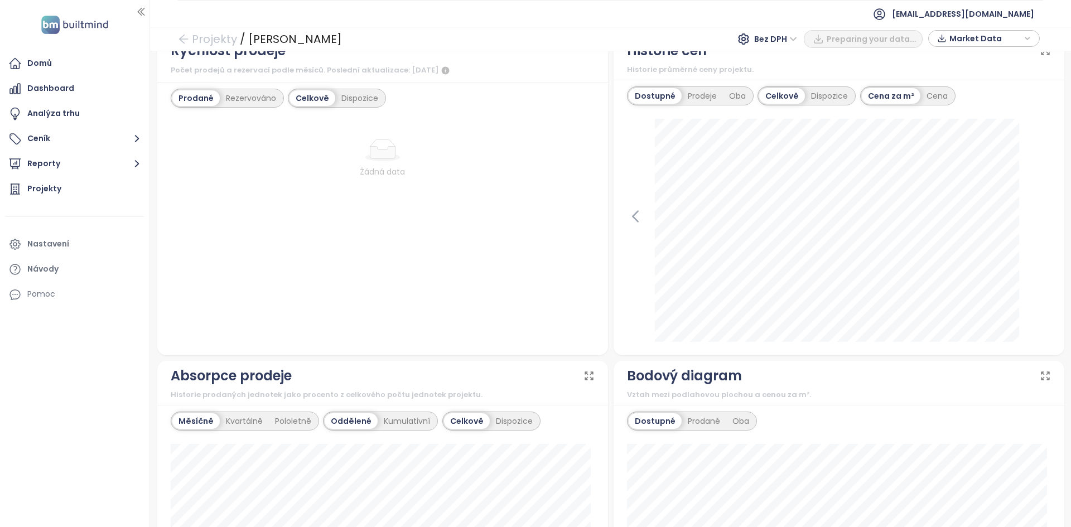
scroll to position [384, 0]
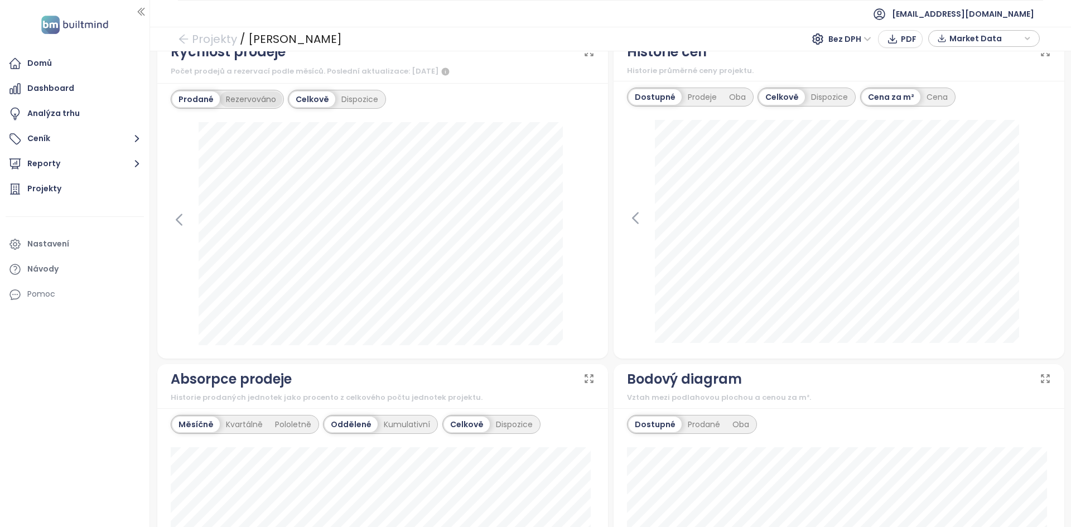
click at [253, 96] on div "Rezervováno" at bounding box center [251, 99] width 62 height 16
click at [198, 98] on div "Prodané" at bounding box center [194, 99] width 45 height 16
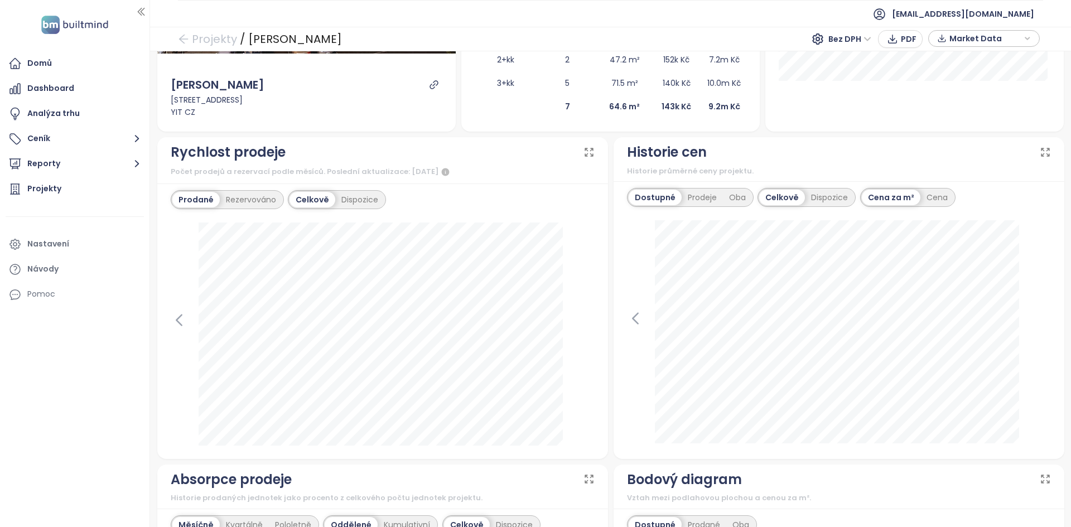
scroll to position [283, 0]
click at [703, 192] on div "Prodeje" at bounding box center [702, 198] width 41 height 16
click at [661, 200] on div "Dostupné" at bounding box center [654, 198] width 50 height 16
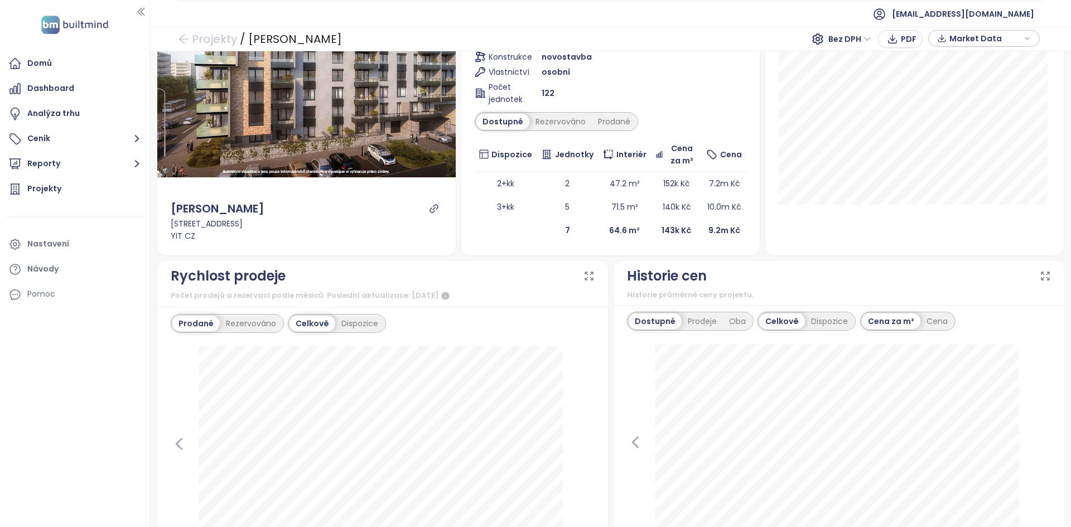
scroll to position [159, 0]
click at [823, 322] on div "Dispozice" at bounding box center [829, 323] width 49 height 16
click at [750, 326] on div "Celkově" at bounding box center [752, 323] width 44 height 16
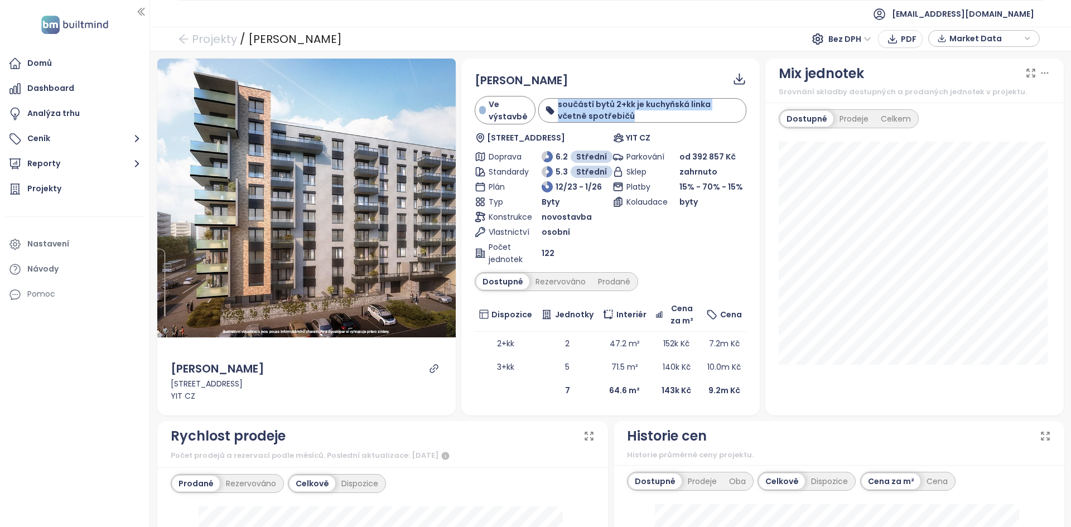
drag, startPoint x: 626, startPoint y: 114, endPoint x: 542, endPoint y: 104, distance: 85.4
click at [540, 104] on div "součástí bytů 2+kk je kuchyňská linka včetně spotřebičů" at bounding box center [642, 110] width 208 height 25
click at [700, 103] on b "součástí bytů 2+kk je kuchyňská linka včetně spotřebičů" at bounding box center [634, 110] width 153 height 23
click at [28, 69] on div "Domů" at bounding box center [39, 63] width 25 height 14
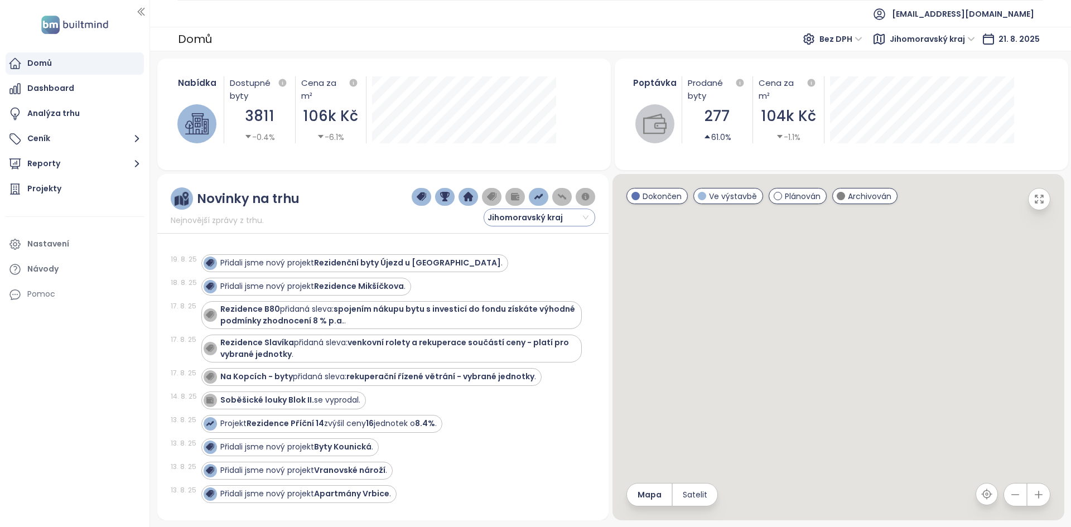
click at [528, 219] on span "Jihomoravský kraj" at bounding box center [537, 217] width 101 height 17
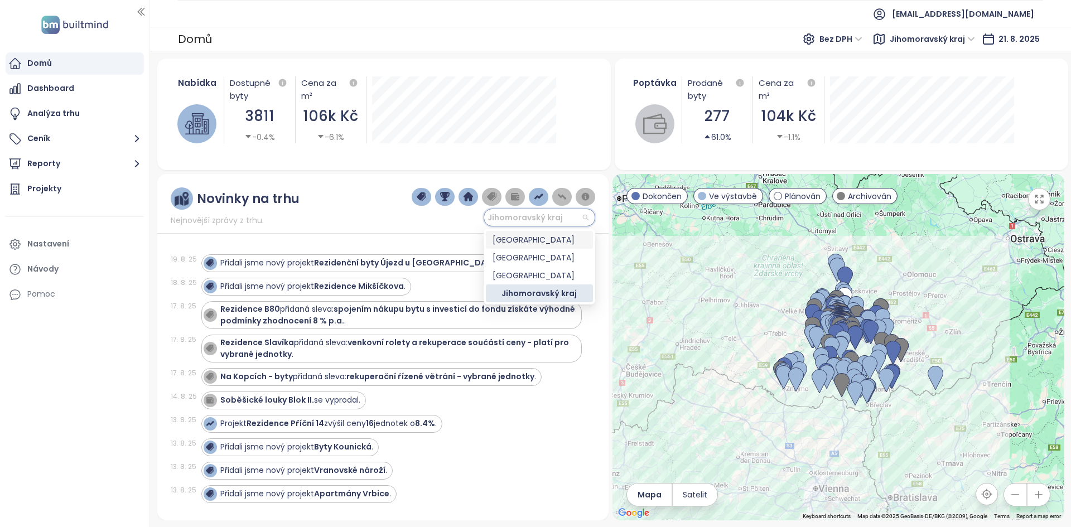
click at [519, 239] on div "Praha" at bounding box center [539, 240] width 94 height 12
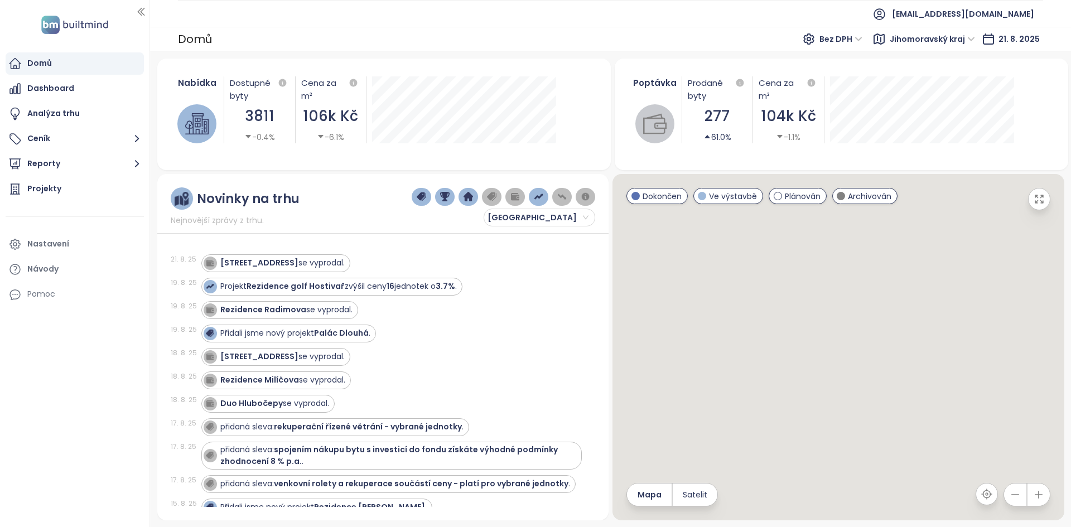
click at [936, 38] on span "Jihomoravský kraj" at bounding box center [932, 39] width 85 height 17
click at [929, 44] on span "Jihomoravský kraj" at bounding box center [932, 39] width 85 height 17
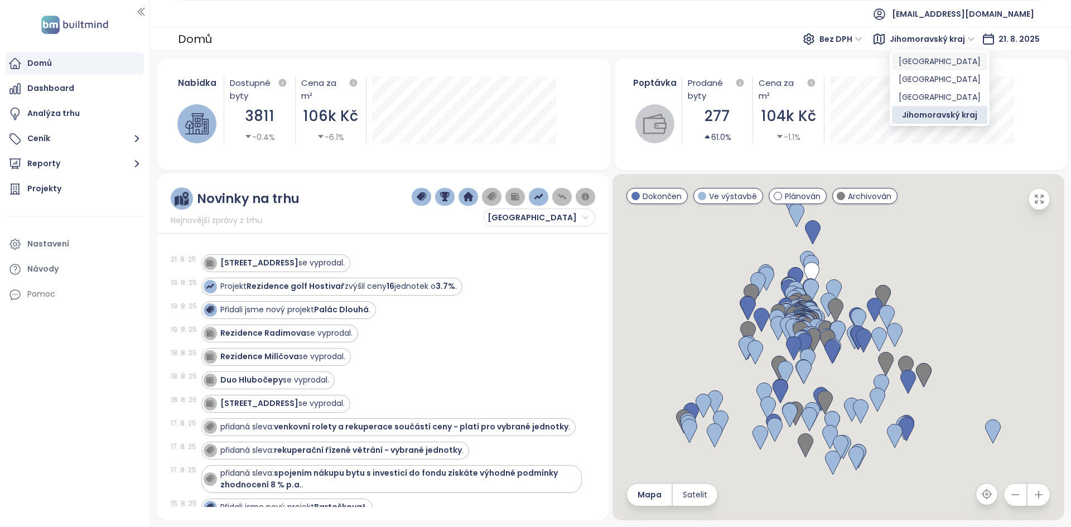
click at [920, 56] on div "Nabídka Dostupné byty 3811 -0.4% Cena za m² 106k Kč -6.1% Poptávka Prodané byty…" at bounding box center [610, 289] width 921 height 476
click at [915, 61] on div "Poptávka Prodané byty 277 61.0% Cena za m² 104k Kč -1.1%" at bounding box center [841, 115] width 453 height 112
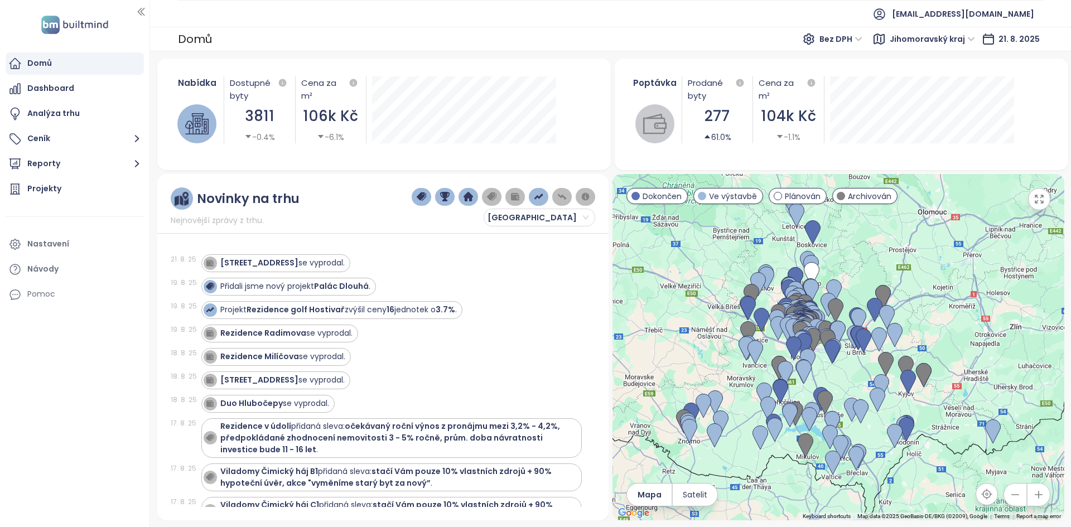
click at [916, 39] on span "Jihomoravský kraj" at bounding box center [932, 39] width 85 height 17
click at [912, 65] on div "Praha" at bounding box center [939, 61] width 82 height 12
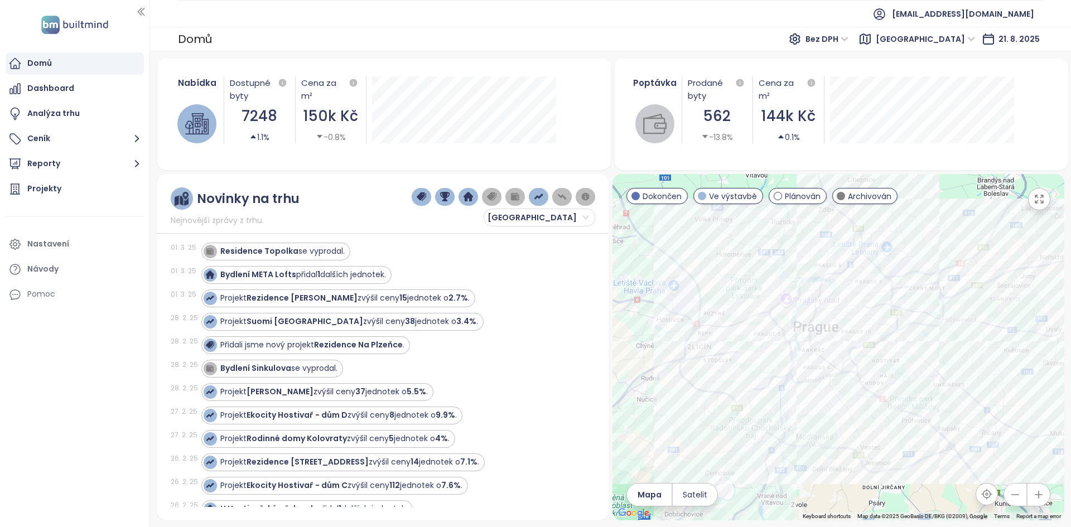
scroll to position [12106, 0]
click at [496, 195] on img "button" at bounding box center [492, 197] width 10 height 10
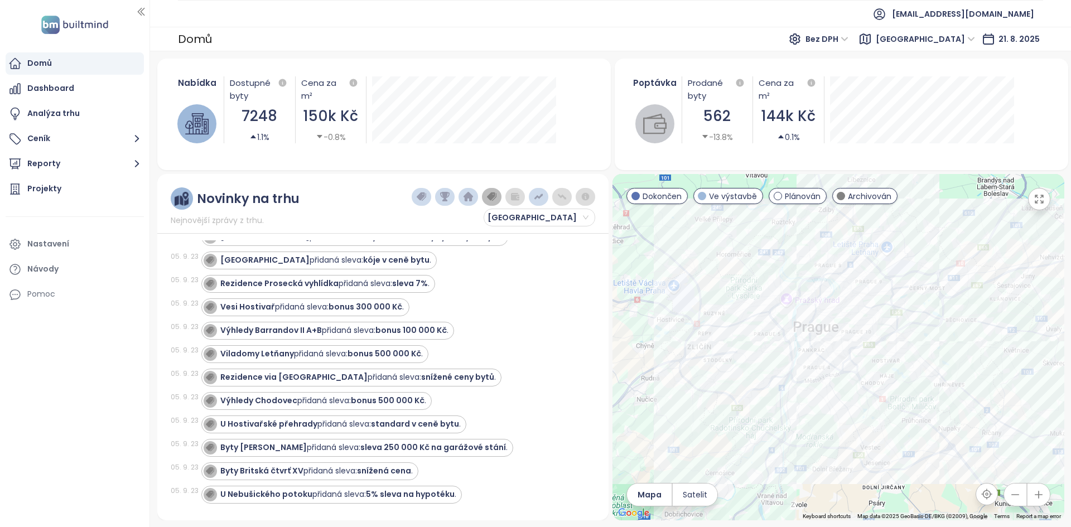
scroll to position [8445, 0]
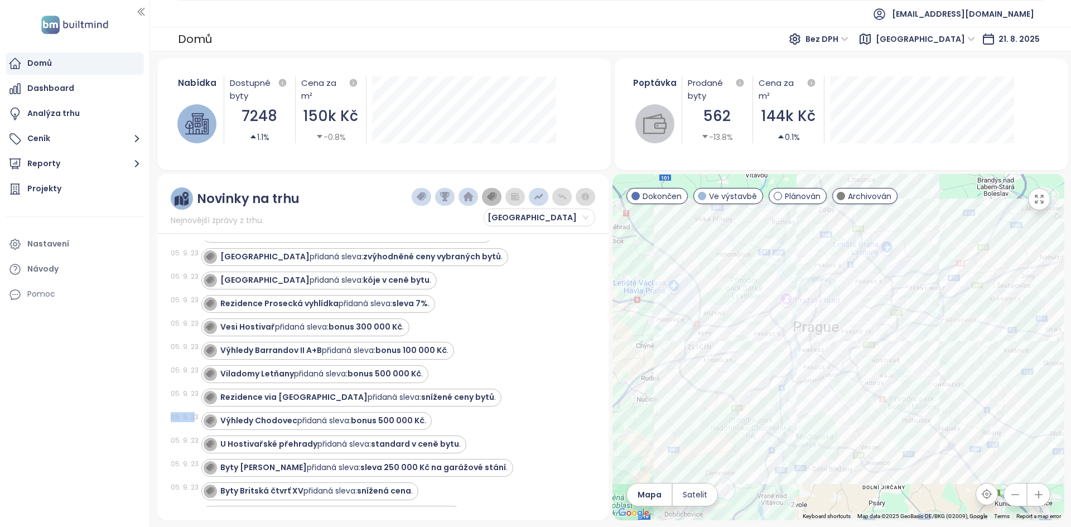
drag, startPoint x: 175, startPoint y: 395, endPoint x: 193, endPoint y: 396, distance: 17.9
click at [193, 396] on div "Novinky na trhu Nejnovější zprávy z trhu. Praha 17. 8. 25 Viladomy Čimický háj …" at bounding box center [382, 347] width 451 height 346
click at [247, 415] on strong "Výhledy Chodovec" at bounding box center [258, 420] width 77 height 11
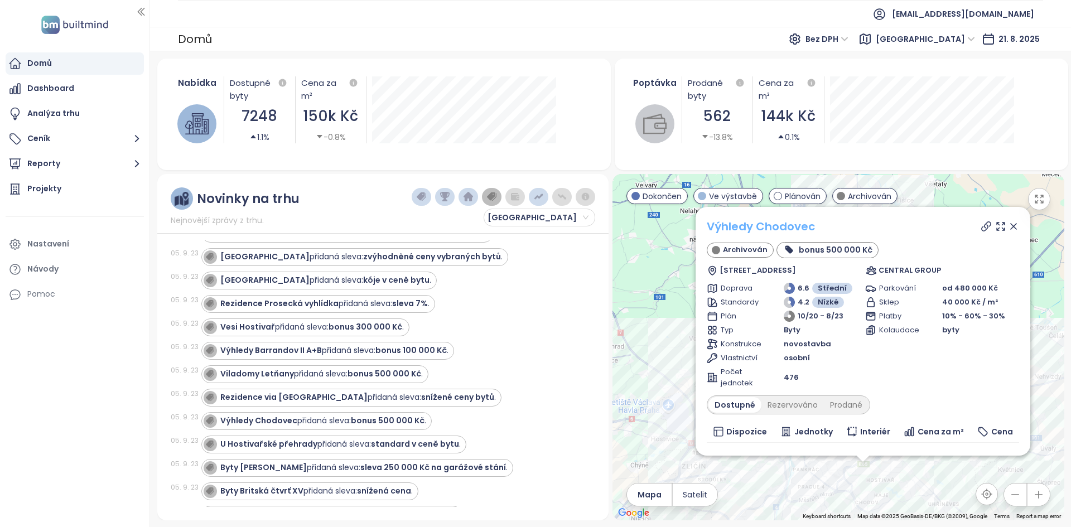
click at [770, 228] on link "Výhledy Chodovec" at bounding box center [761, 227] width 108 height 16
click at [1009, 222] on icon at bounding box center [1013, 226] width 11 height 11
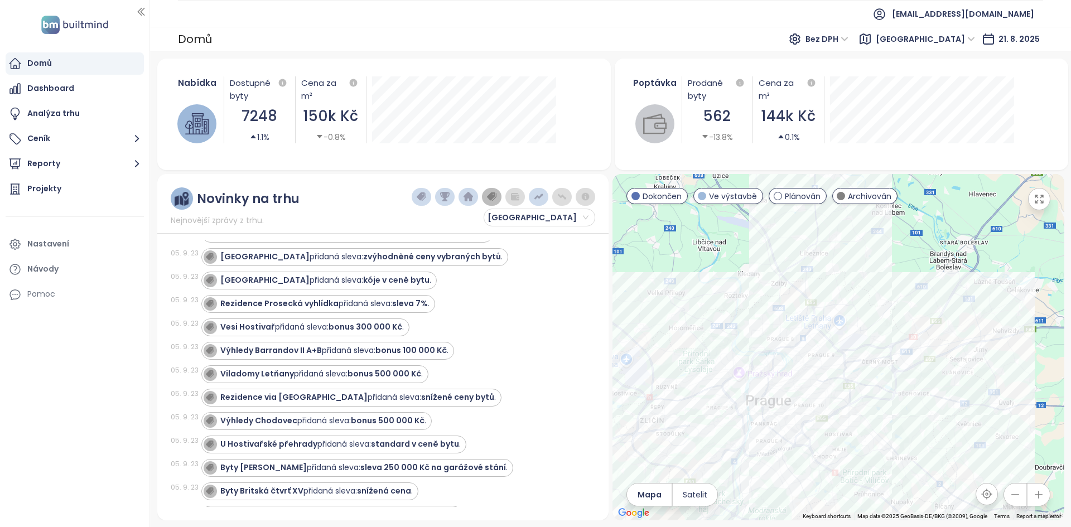
drag, startPoint x: 771, startPoint y: 296, endPoint x: 729, endPoint y: 249, distance: 62.8
click at [729, 249] on div at bounding box center [837, 347] width 451 height 346
click at [105, 158] on button "Reporty" at bounding box center [75, 164] width 138 height 22
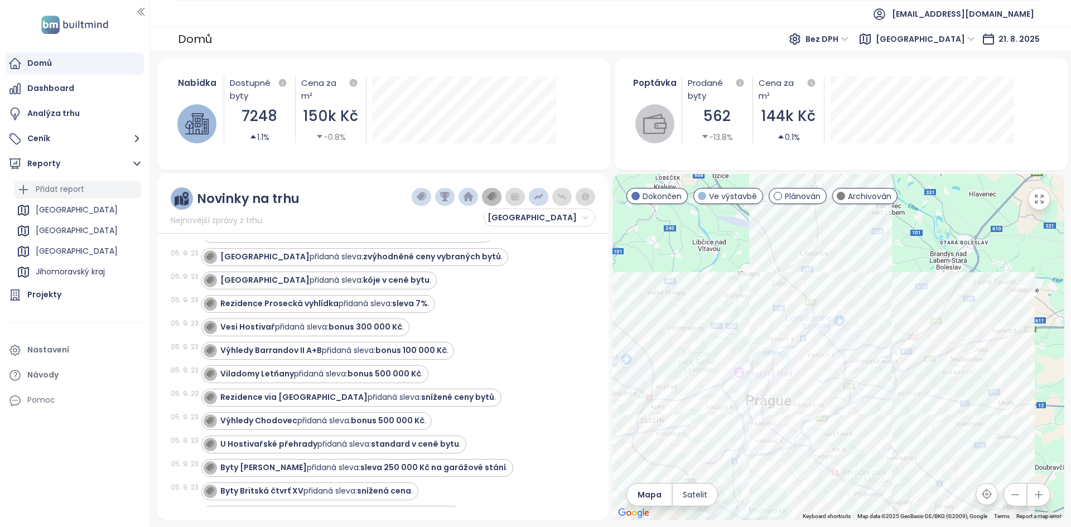
drag, startPoint x: 71, startPoint y: 187, endPoint x: 89, endPoint y: 186, distance: 17.3
click at [88, 186] on div "Přidat report" at bounding box center [77, 190] width 127 height 18
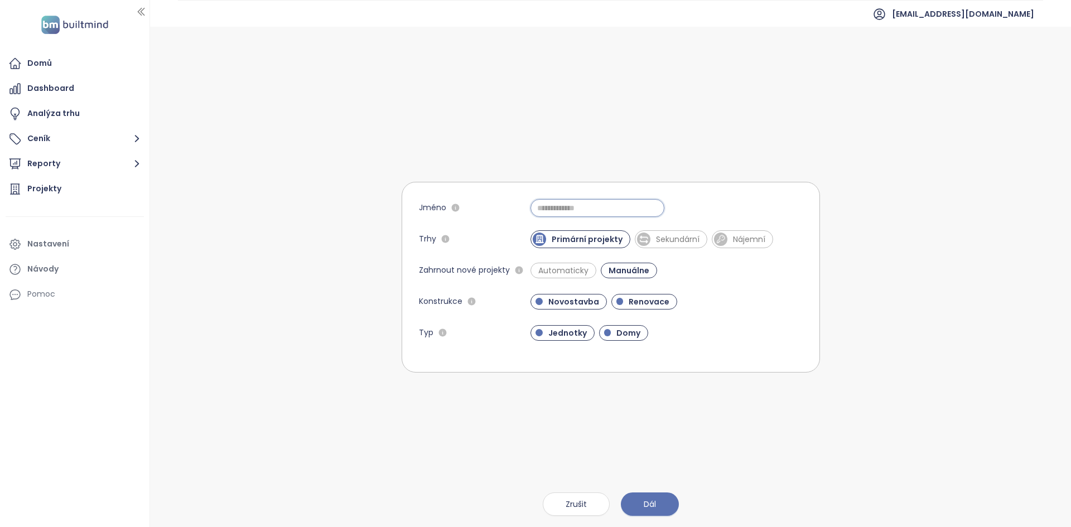
click at [569, 211] on input "Jméno" at bounding box center [597, 208] width 134 height 18
click at [714, 226] on form "Jméno ****** Trhy Primární projekty Sekundární Nájemní Zahrnout nové projekty A…" at bounding box center [611, 277] width 418 height 191
click at [688, 234] on span "Sekundární" at bounding box center [677, 239] width 55 height 11
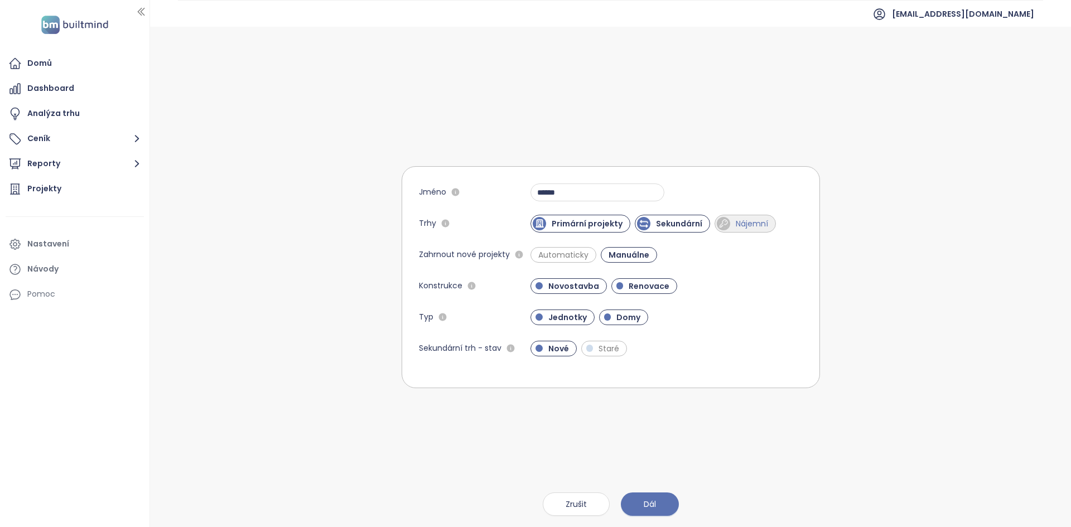
click at [748, 230] on span "Nájemní" at bounding box center [744, 224] width 61 height 18
click at [576, 197] on input "******" at bounding box center [597, 192] width 134 height 18
type input "**********"
click at [770, 271] on form "**********" at bounding box center [611, 277] width 418 height 222
click at [563, 262] on span "Automaticky" at bounding box center [563, 255] width 66 height 16
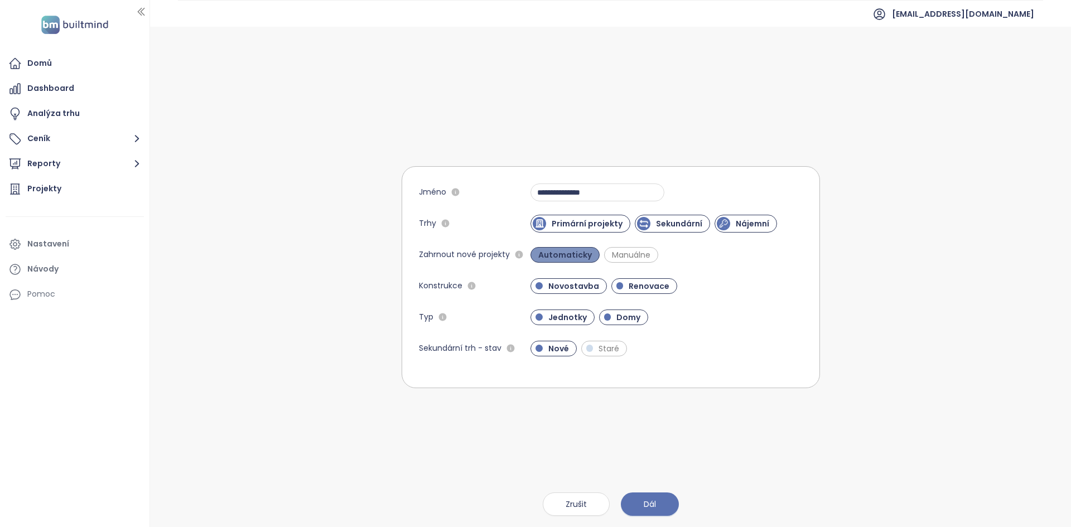
click at [563, 262] on span "Automaticky" at bounding box center [564, 255] width 69 height 16
click at [636, 282] on span "Renovace" at bounding box center [649, 286] width 52 height 11
click at [635, 320] on span "Domy" at bounding box center [628, 317] width 35 height 11
click at [663, 499] on button "Dál" at bounding box center [650, 503] width 58 height 23
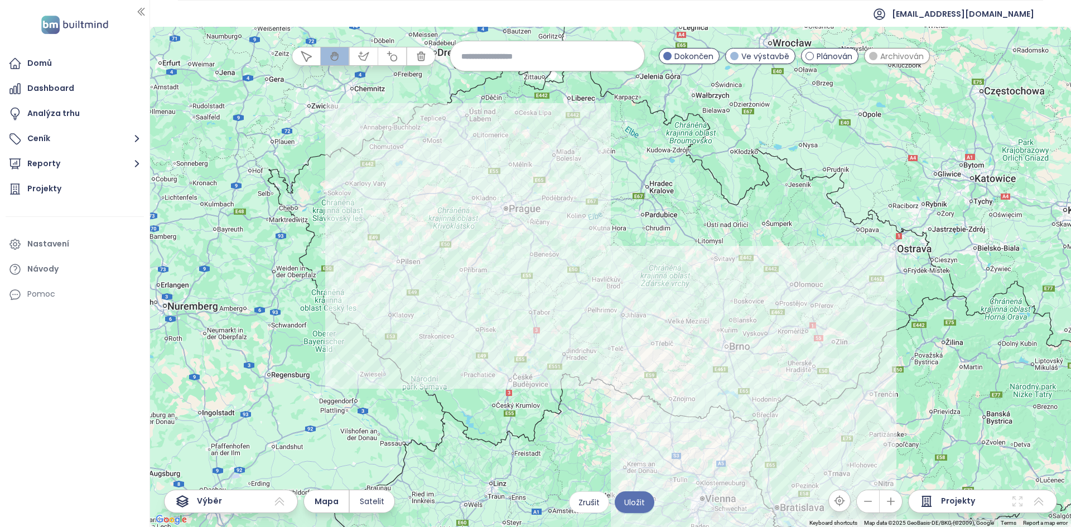
click at [438, 209] on div at bounding box center [610, 277] width 921 height 500
click at [437, 209] on div at bounding box center [610, 277] width 921 height 500
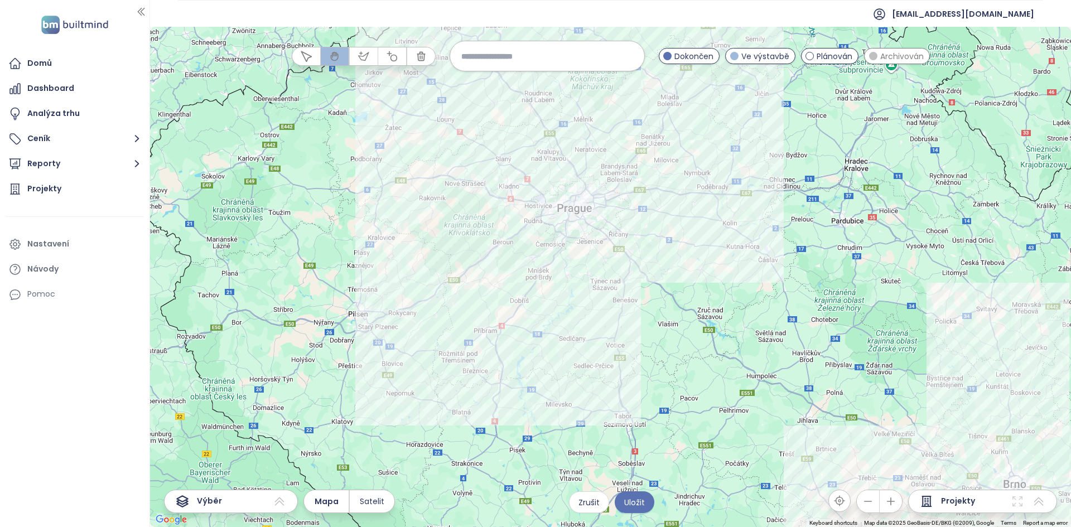
click at [471, 201] on div at bounding box center [610, 277] width 921 height 500
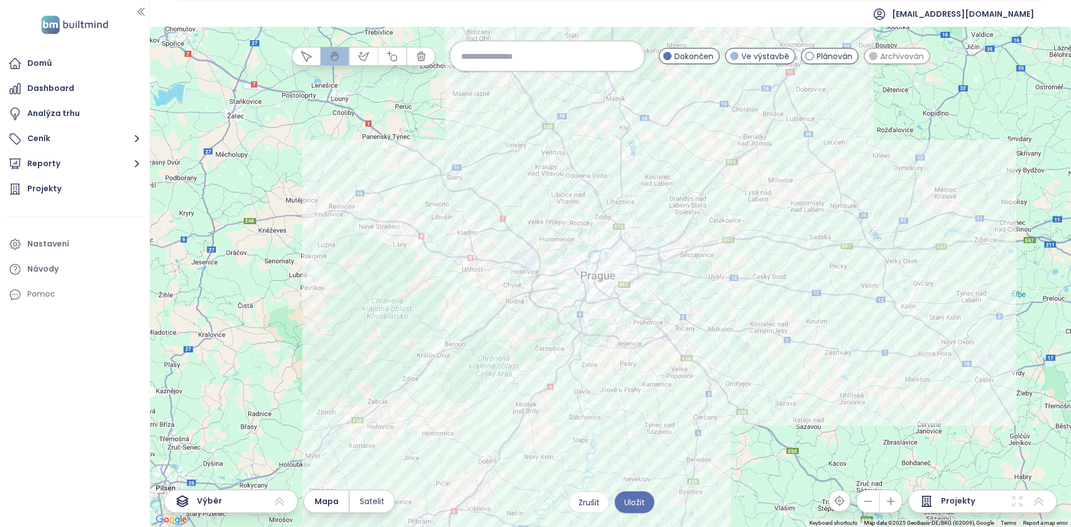
drag, startPoint x: 553, startPoint y: 229, endPoint x: 474, endPoint y: 291, distance: 100.5
click at [474, 291] on div at bounding box center [610, 277] width 921 height 500
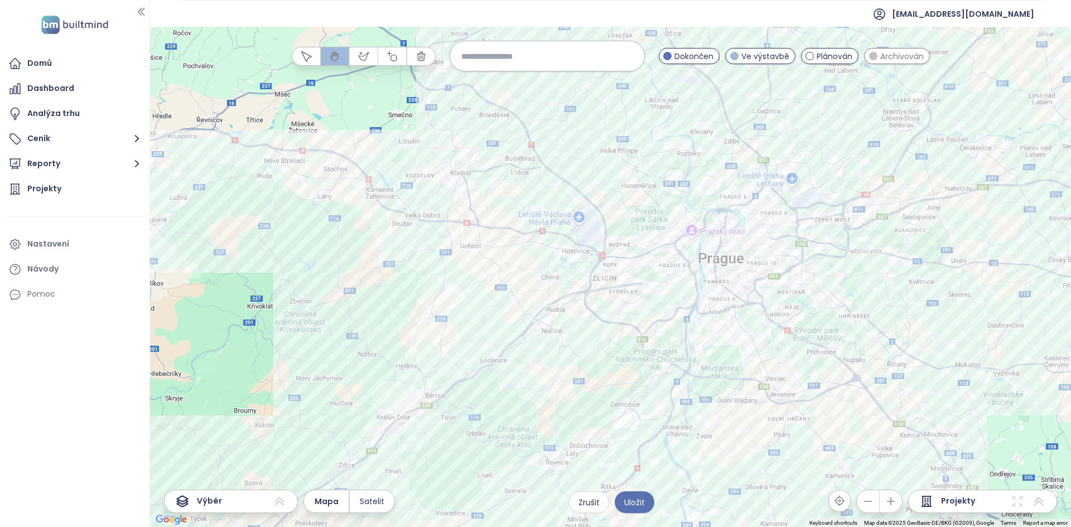
click at [663, 199] on div at bounding box center [610, 277] width 921 height 500
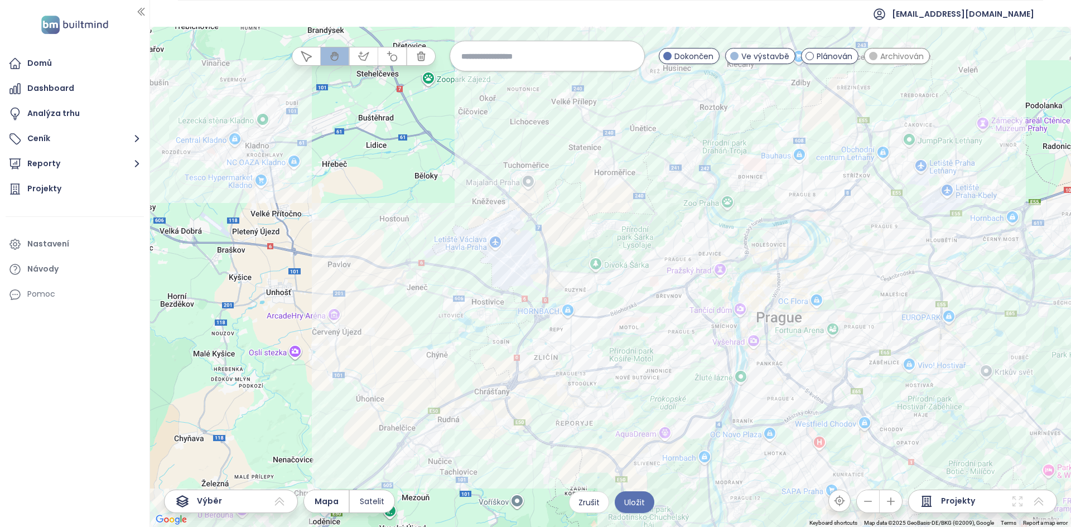
click at [524, 56] on input at bounding box center [547, 56] width 172 height 24
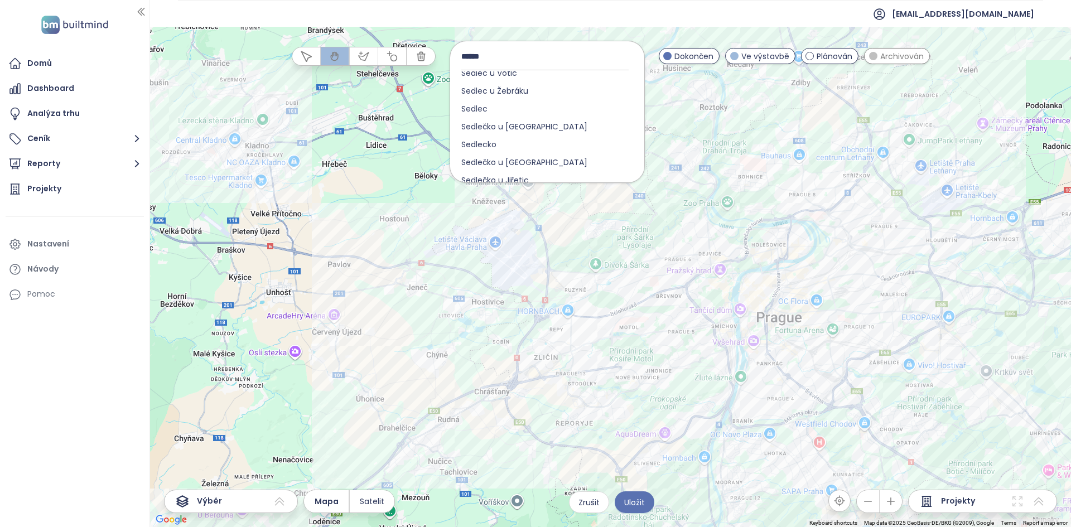
scroll to position [331, 0]
type input "******"
click at [499, 110] on div "Sedlec" at bounding box center [547, 109] width 194 height 18
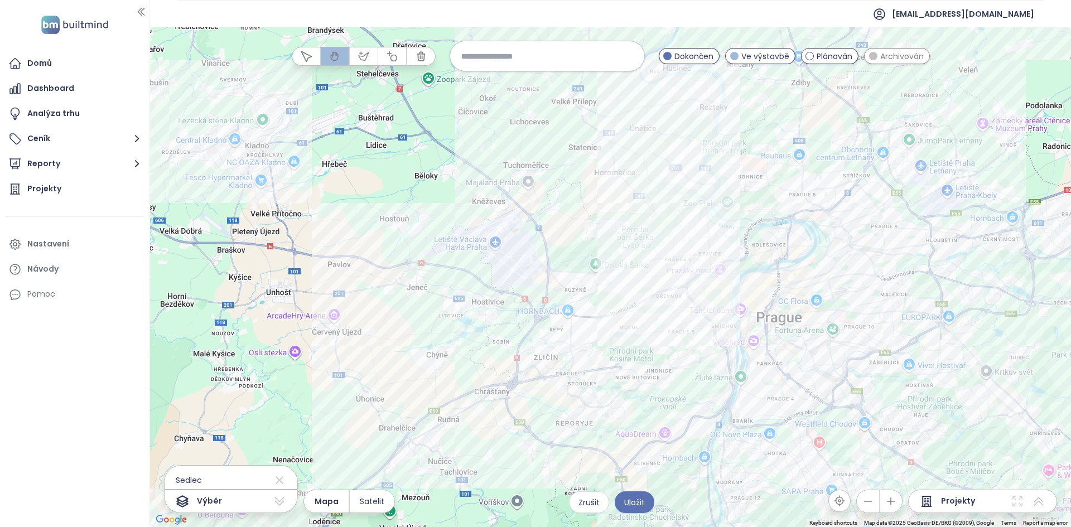
click at [674, 189] on div at bounding box center [610, 277] width 921 height 500
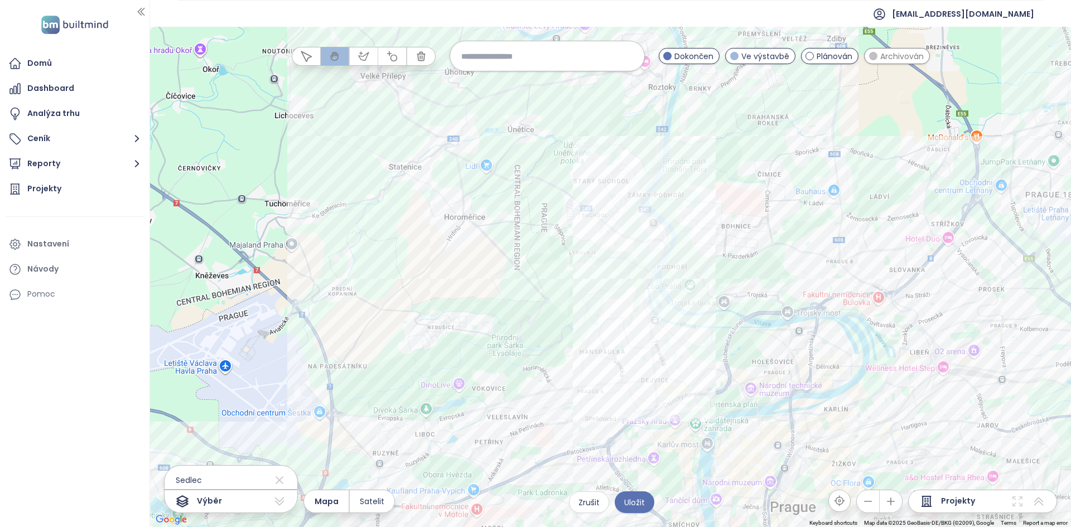
drag, startPoint x: 684, startPoint y: 200, endPoint x: 610, endPoint y: 250, distance: 89.1
click at [609, 252] on div at bounding box center [610, 277] width 921 height 500
click at [910, 60] on span "Archivován" at bounding box center [902, 56] width 44 height 12
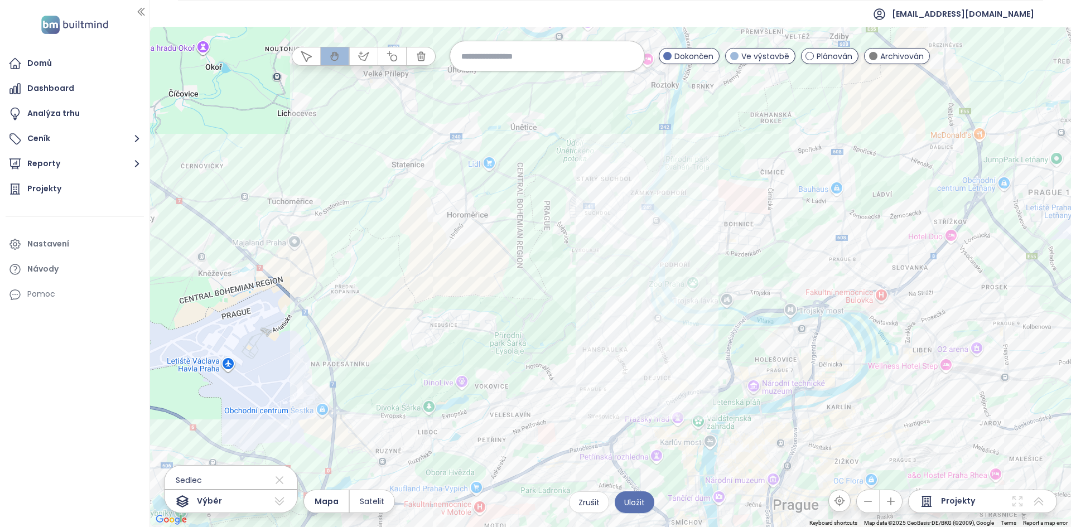
click at [522, 61] on input at bounding box center [547, 56] width 172 height 24
click at [385, 56] on button "button" at bounding box center [392, 56] width 28 height 18
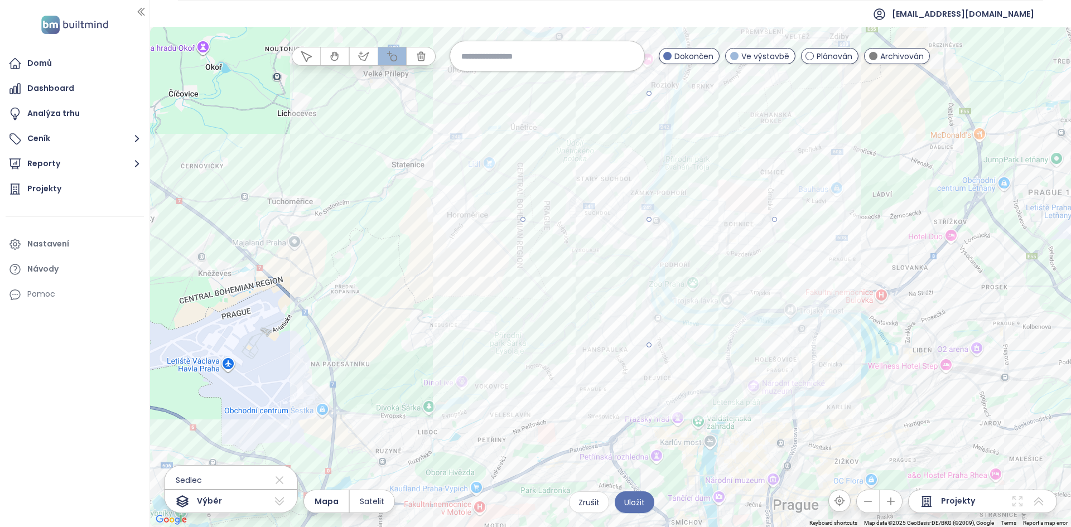
drag, startPoint x: 643, startPoint y: 219, endPoint x: 775, endPoint y: 224, distance: 131.7
click at [775, 224] on div at bounding box center [611, 277] width 921 height 500
click at [363, 60] on icon "button" at bounding box center [363, 56] width 11 height 11
click at [273, 484] on icon at bounding box center [279, 480] width 13 height 18
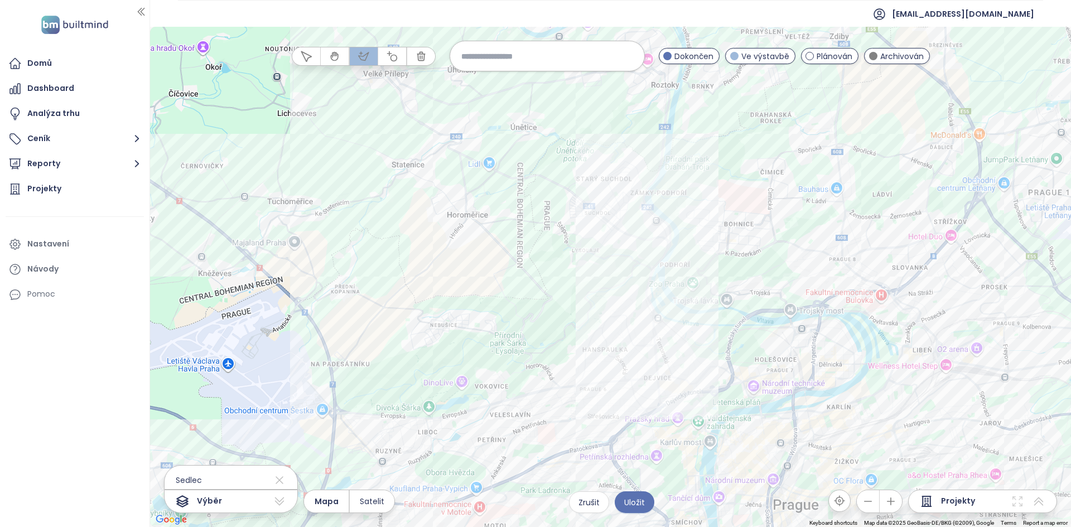
click at [669, 127] on div at bounding box center [611, 277] width 921 height 500
click at [647, 200] on div at bounding box center [611, 277] width 921 height 500
click at [674, 235] on div at bounding box center [611, 277] width 921 height 500
click at [657, 279] on div at bounding box center [611, 277] width 921 height 500
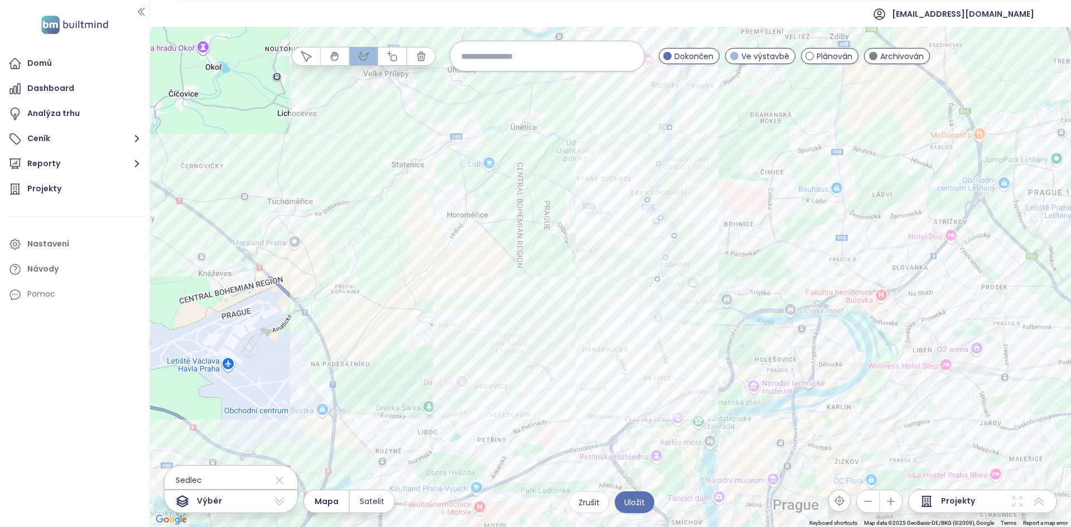
click at [549, 310] on div at bounding box center [611, 277] width 921 height 500
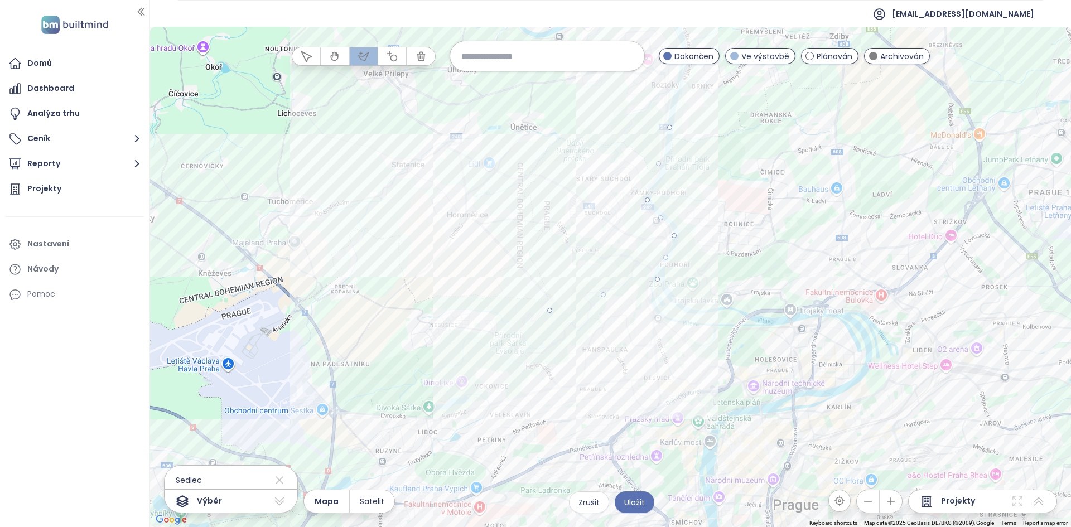
click at [424, 240] on div at bounding box center [611, 277] width 921 height 500
click at [547, 134] on div at bounding box center [611, 277] width 921 height 500
click at [668, 124] on div at bounding box center [611, 277] width 921 height 500
click at [311, 54] on button "button" at bounding box center [306, 56] width 28 height 18
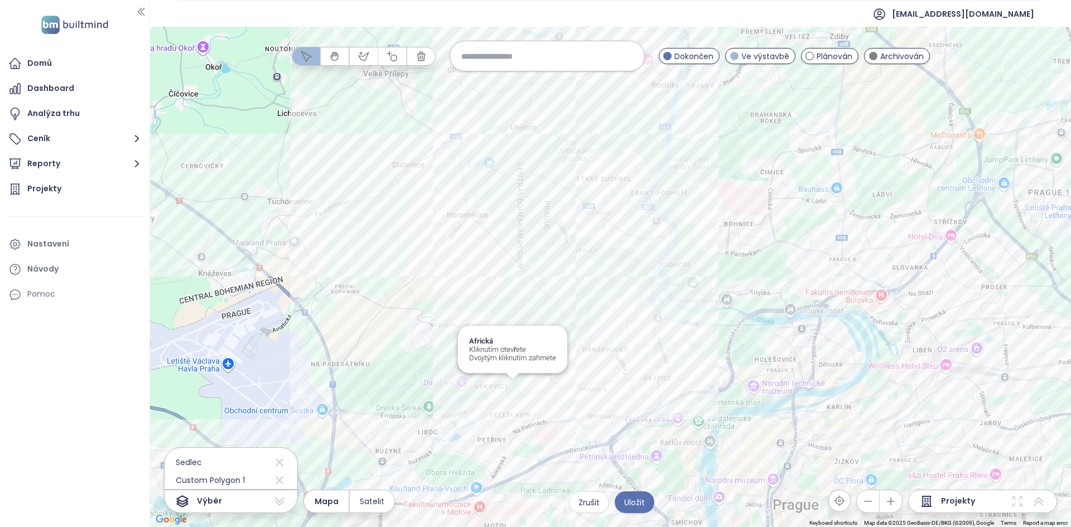
click at [509, 390] on div "Africká Kliknutím otevřete Dvojitým kliknutím zahrnete" at bounding box center [610, 277] width 921 height 500
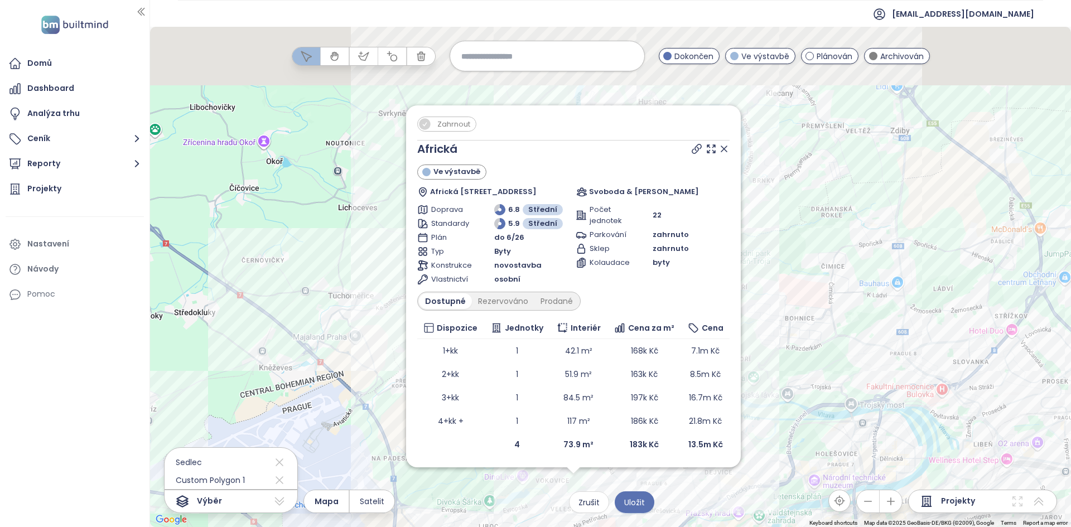
drag, startPoint x: 458, startPoint y: 343, endPoint x: 433, endPoint y: 525, distance: 183.5
click at [432, 525] on div "Zahrnout Africká Ve výstavbě Africká 341/27, 160 00 Praha 6-Vokovice, Czechia S…" at bounding box center [610, 277] width 921 height 500
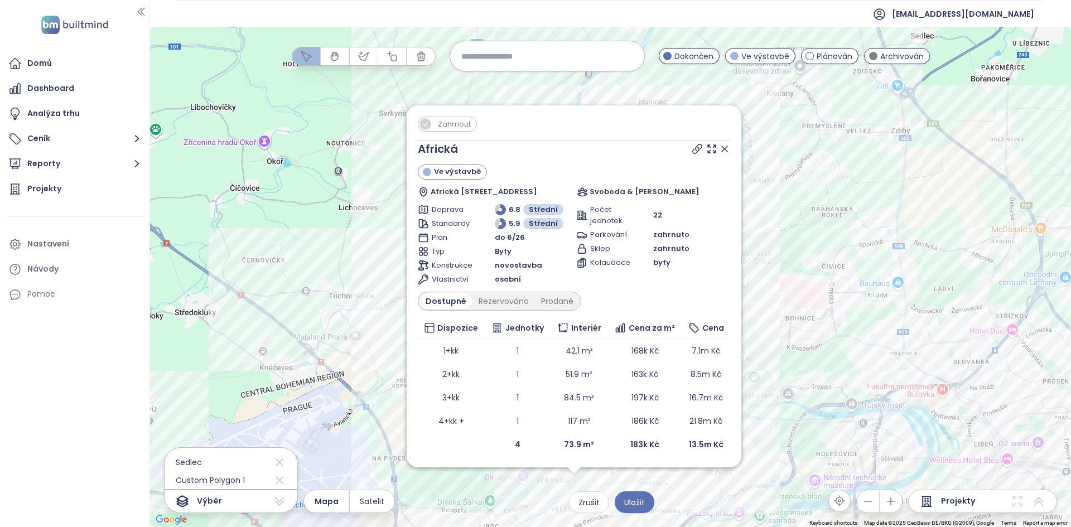
click at [443, 118] on span "Zahrnout" at bounding box center [454, 124] width 44 height 14
click at [727, 147] on icon at bounding box center [725, 149] width 6 height 6
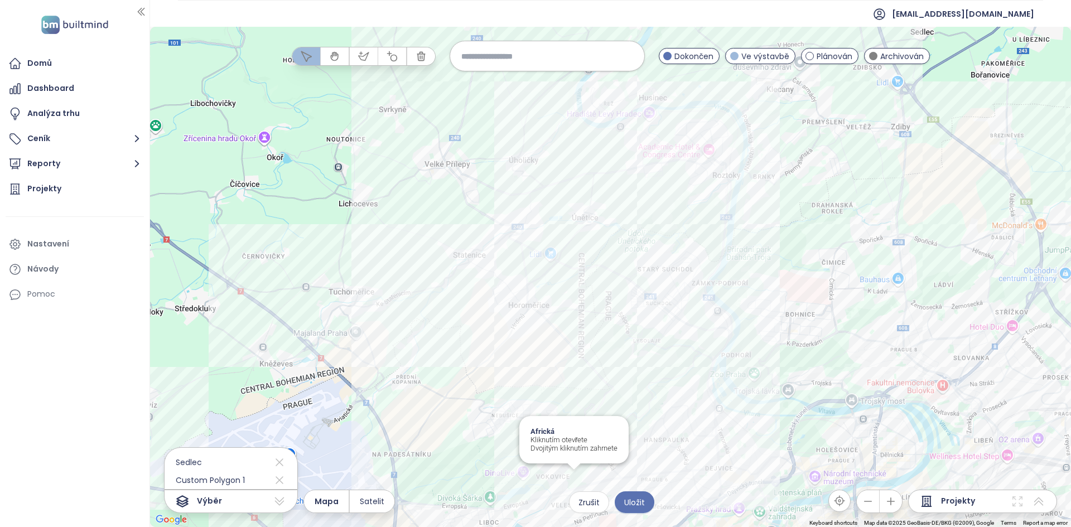
click at [571, 480] on div "Africká Kliknutím otevřete Dvojitým kliknutím zahrnete" at bounding box center [610, 277] width 921 height 500
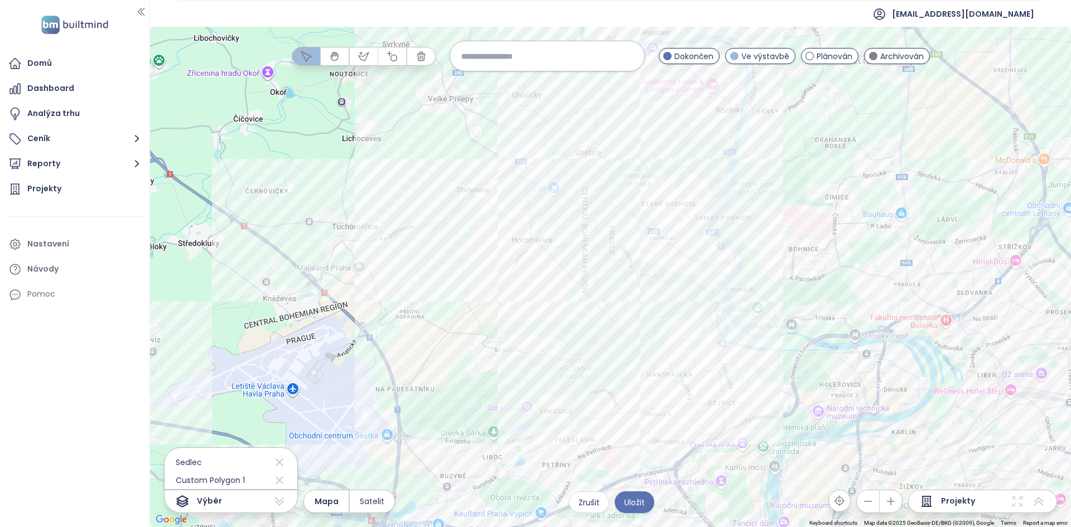
drag, startPoint x: 651, startPoint y: 433, endPoint x: 656, endPoint y: 359, distance: 74.4
click at [656, 359] on div at bounding box center [610, 277] width 921 height 500
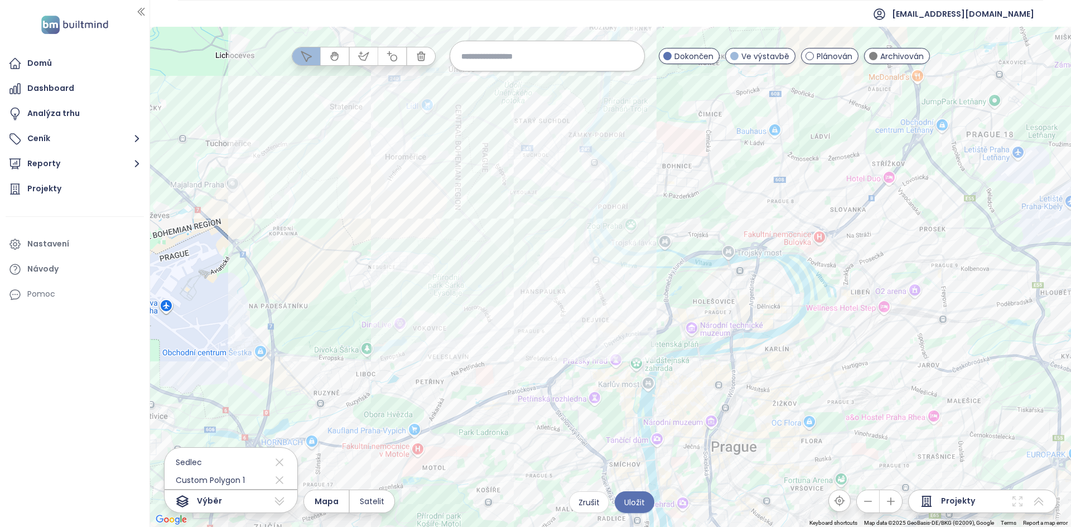
drag, startPoint x: 503, startPoint y: 325, endPoint x: 434, endPoint y: 267, distance: 89.9
click at [434, 267] on div at bounding box center [610, 277] width 921 height 500
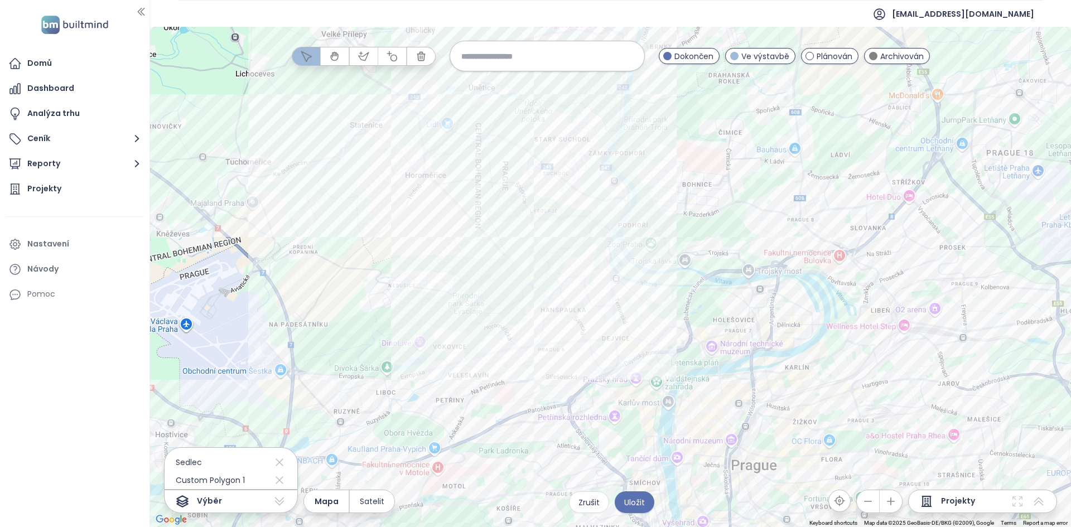
click at [806, 463] on div at bounding box center [610, 277] width 921 height 500
click at [534, 380] on div at bounding box center [610, 277] width 921 height 500
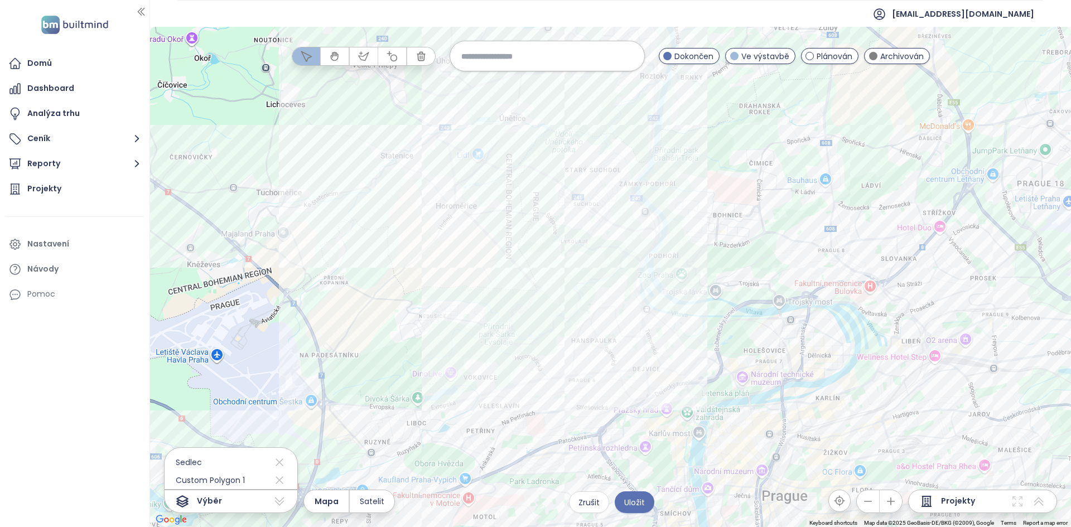
drag, startPoint x: 552, startPoint y: 366, endPoint x: 568, endPoint y: 385, distance: 24.9
click at [568, 385] on div at bounding box center [610, 277] width 921 height 500
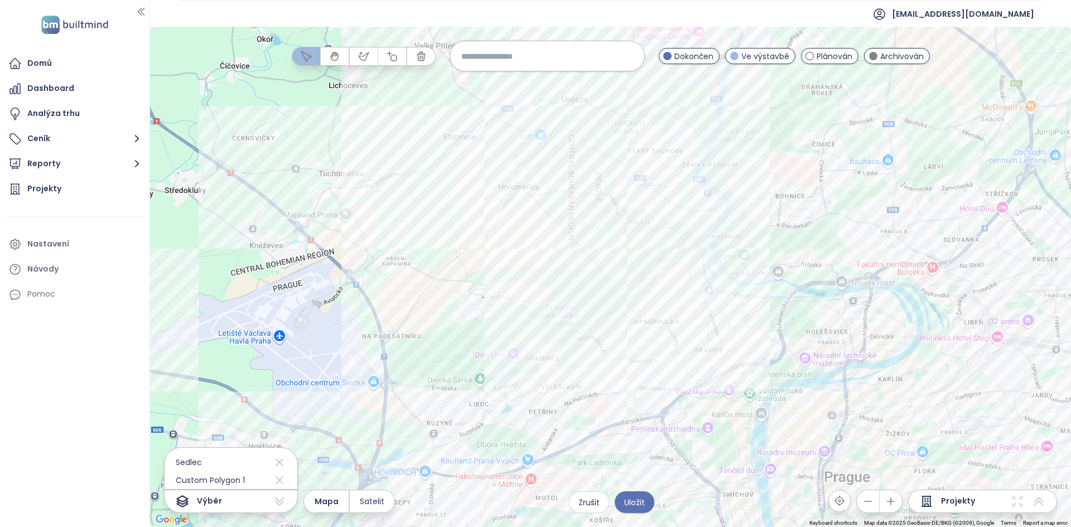
drag, startPoint x: 601, startPoint y: 384, endPoint x: 659, endPoint y: 357, distance: 63.6
click at [659, 357] on div at bounding box center [610, 277] width 921 height 500
click at [1016, 501] on icon at bounding box center [1017, 501] width 13 height 13
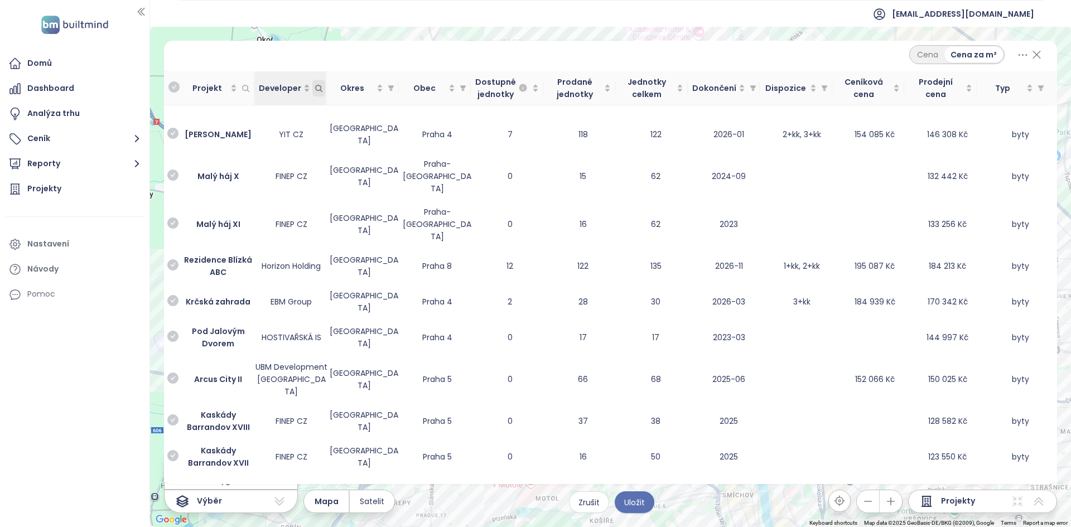
click at [315, 90] on icon "Developer" at bounding box center [318, 88] width 6 height 6
click at [319, 88] on icon "Developer" at bounding box center [319, 88] width 8 height 8
click at [272, 109] on td at bounding box center [291, 110] width 73 height 11
click at [1035, 56] on icon at bounding box center [1036, 54] width 7 height 7
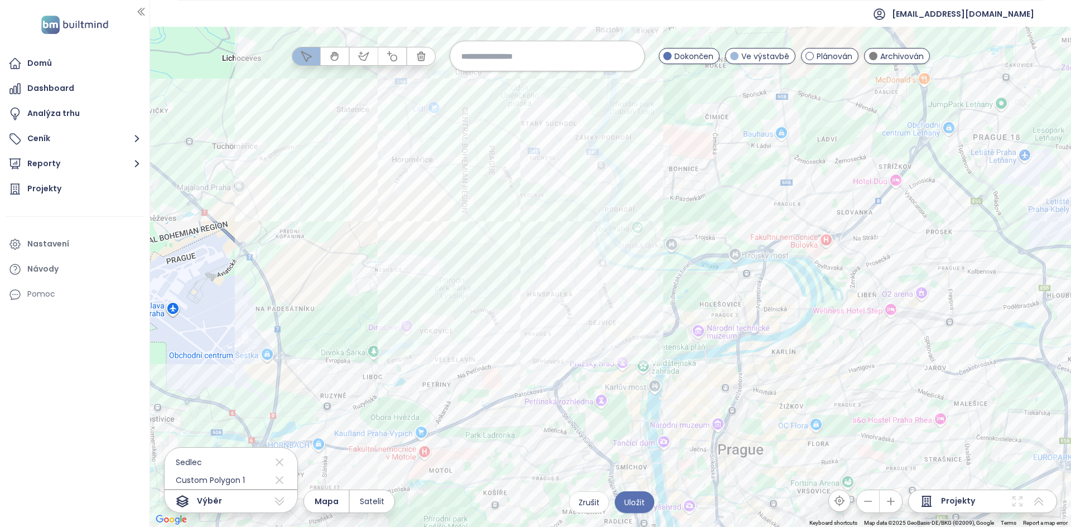
drag, startPoint x: 640, startPoint y: 286, endPoint x: 540, endPoint y: 256, distance: 104.8
click at [540, 256] on div at bounding box center [610, 277] width 921 height 500
click at [371, 498] on span "Satelit" at bounding box center [372, 501] width 25 height 12
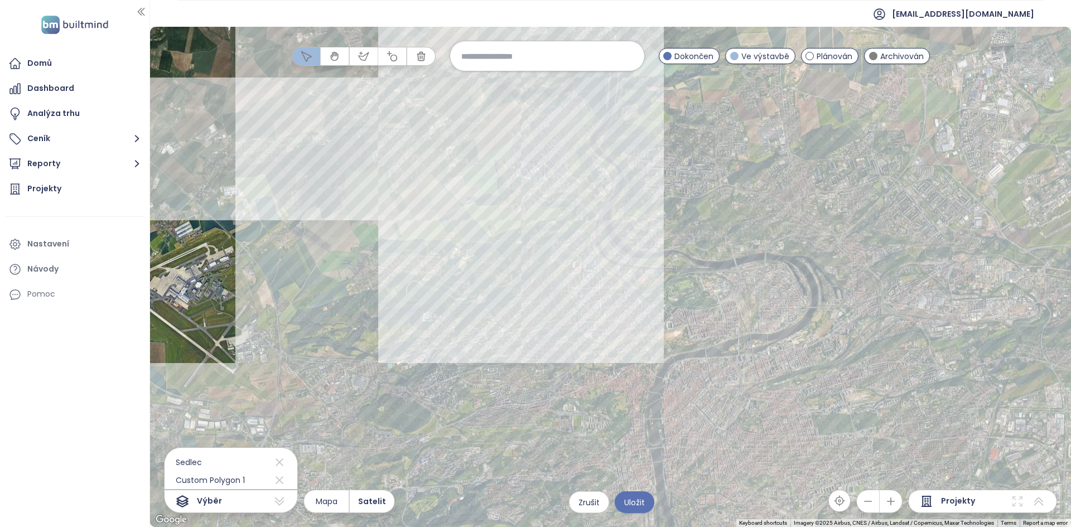
click at [403, 359] on div at bounding box center [610, 277] width 921 height 500
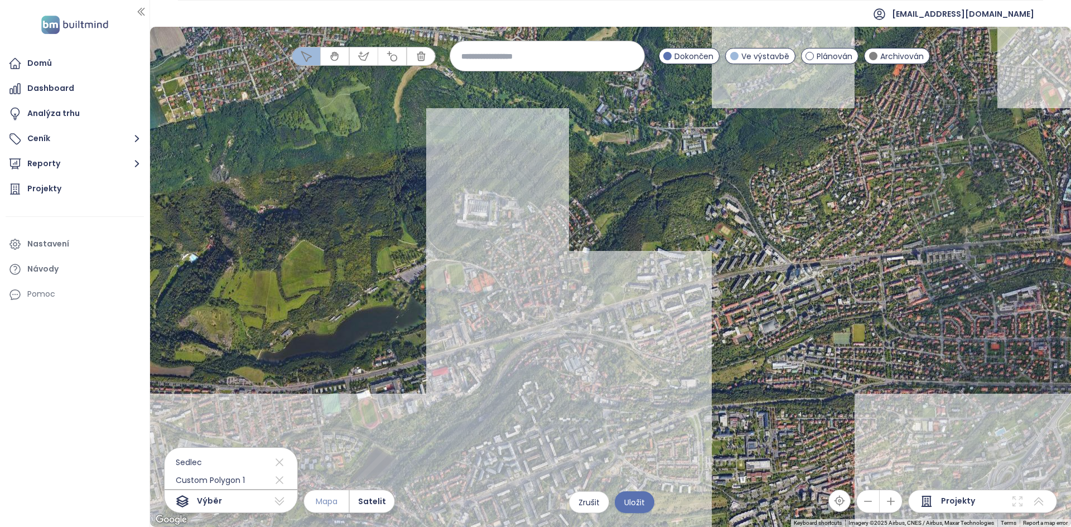
click at [338, 501] on button "Mapa" at bounding box center [326, 501] width 45 height 22
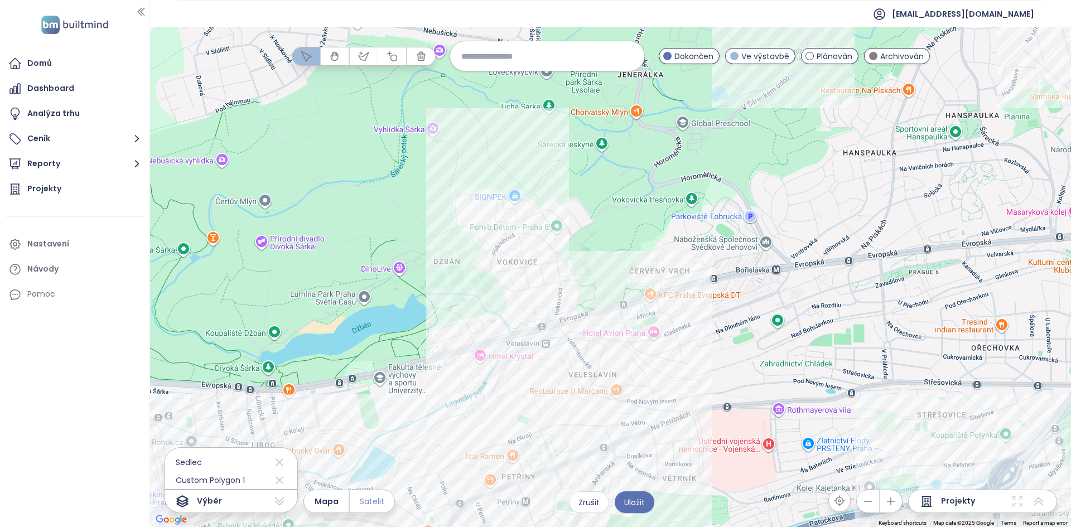
click at [361, 502] on span "Satelit" at bounding box center [372, 501] width 25 height 12
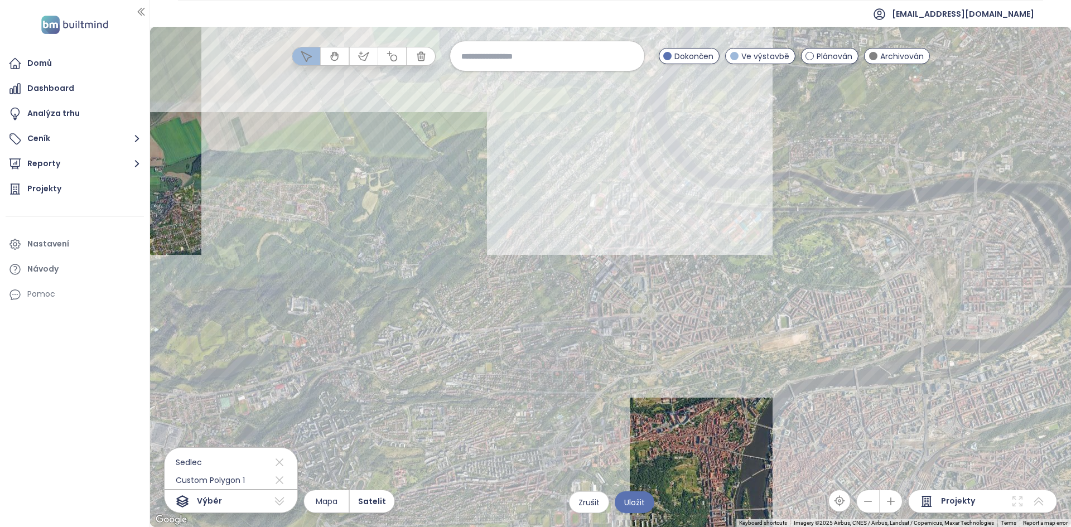
drag, startPoint x: 944, startPoint y: 374, endPoint x: 552, endPoint y: 388, distance: 392.3
click at [552, 388] on div at bounding box center [610, 277] width 921 height 500
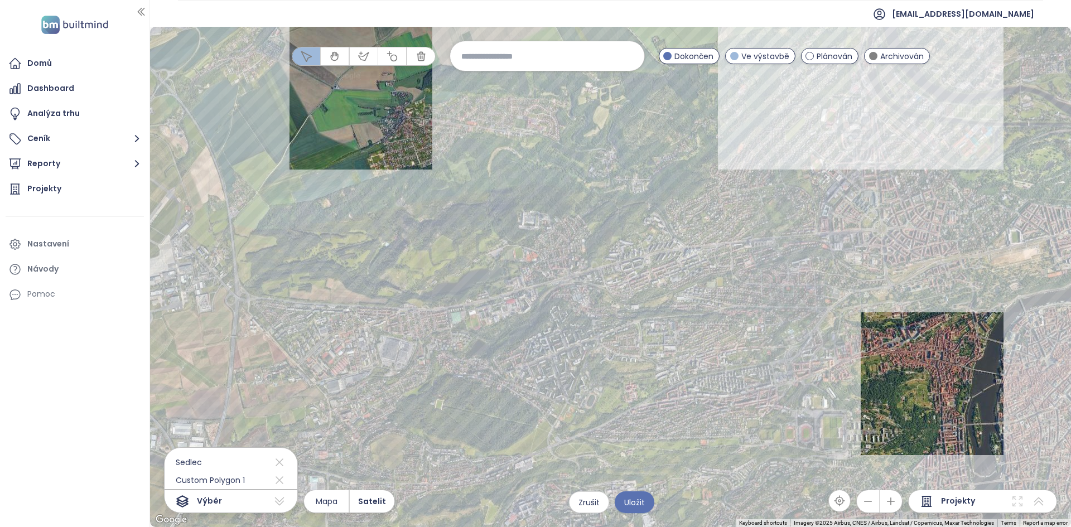
drag, startPoint x: 489, startPoint y: 349, endPoint x: 627, endPoint y: 296, distance: 148.1
click at [627, 296] on div at bounding box center [610, 277] width 921 height 500
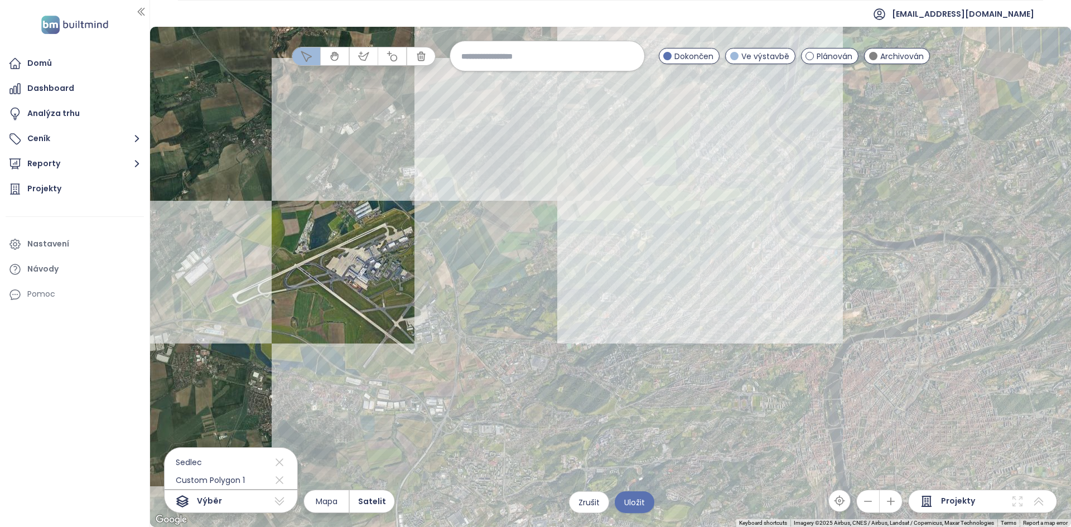
drag, startPoint x: 695, startPoint y: 195, endPoint x: 688, endPoint y: 286, distance: 91.2
click at [688, 286] on div at bounding box center [610, 277] width 921 height 500
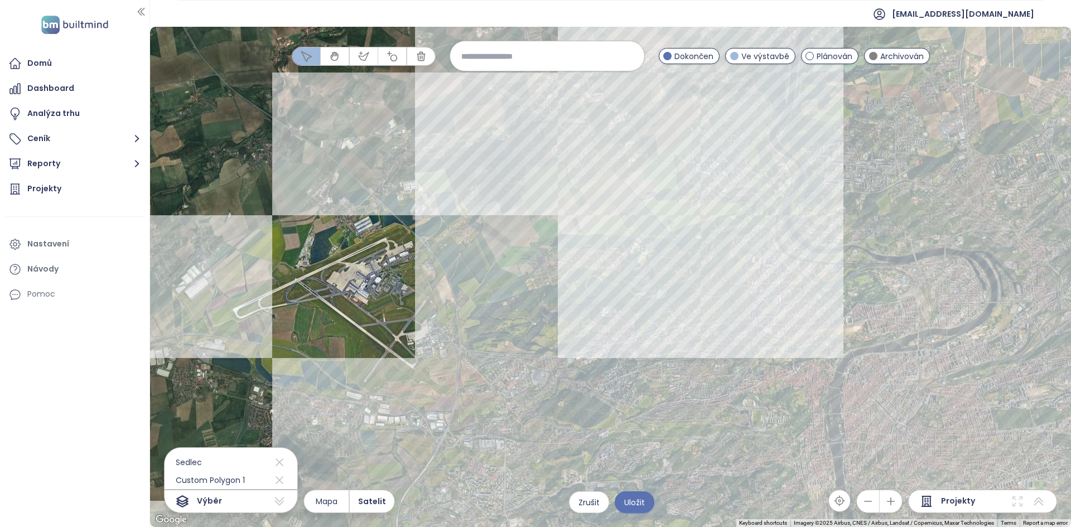
drag, startPoint x: 719, startPoint y: 298, endPoint x: 720, endPoint y: 341, distance: 42.9
click at [720, 341] on div at bounding box center [610, 277] width 921 height 500
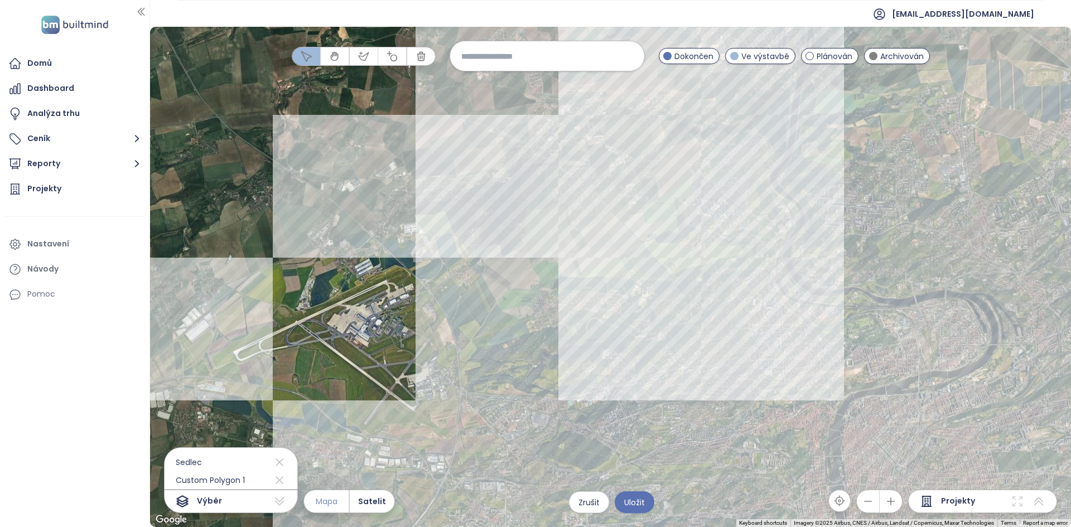
click at [340, 502] on button "Mapa" at bounding box center [326, 501] width 45 height 22
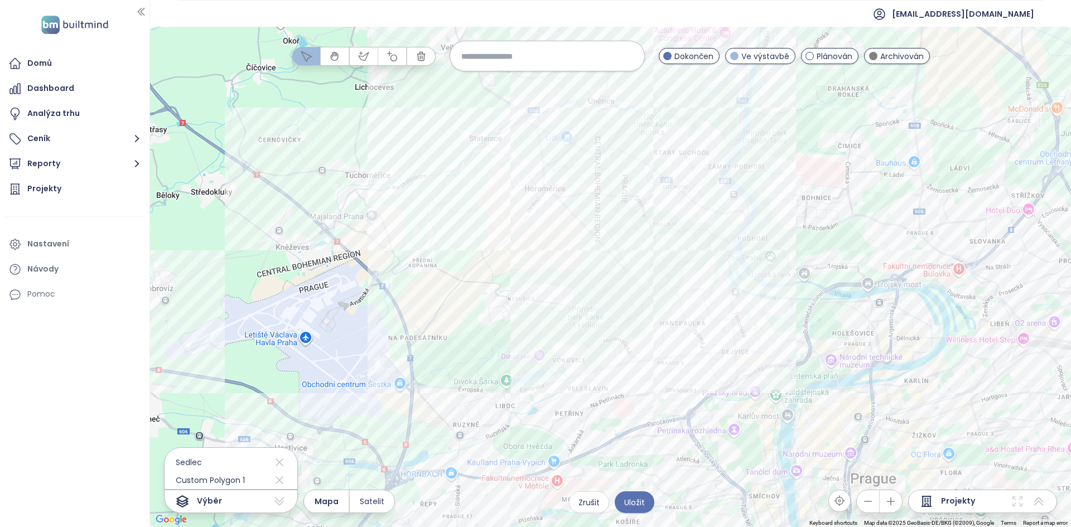
drag, startPoint x: 673, startPoint y: 322, endPoint x: 624, endPoint y: 315, distance: 50.2
click at [624, 315] on div at bounding box center [610, 277] width 921 height 500
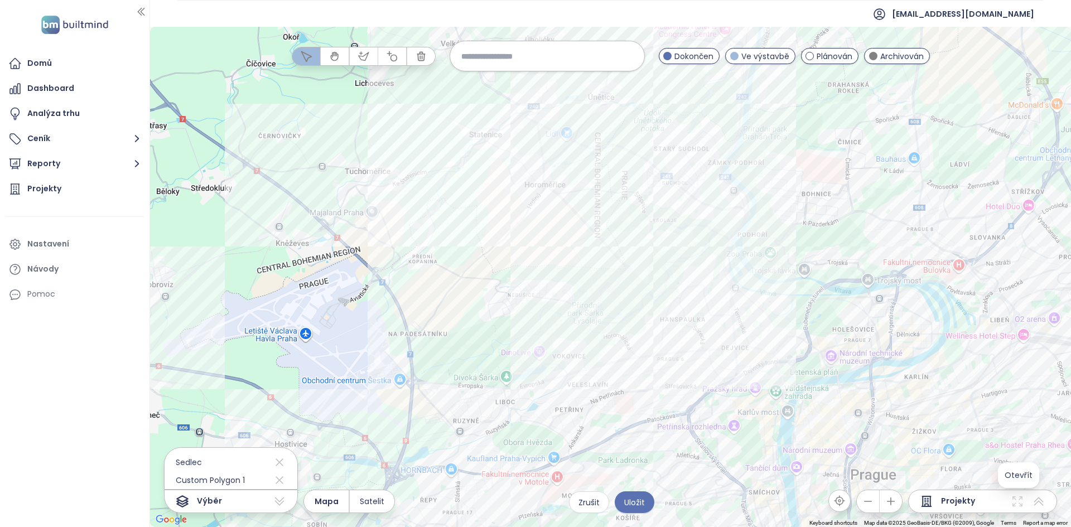
click at [1021, 504] on icon at bounding box center [1017, 501] width 13 height 13
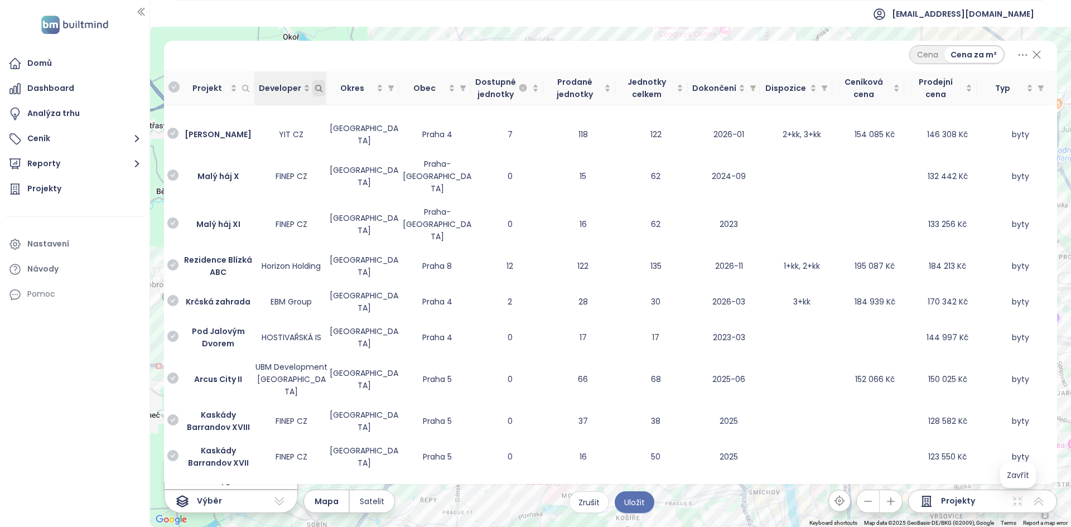
click at [315, 88] on icon "Developer" at bounding box center [319, 88] width 8 height 8
click at [292, 104] on div at bounding box center [263, 110] width 88 height 13
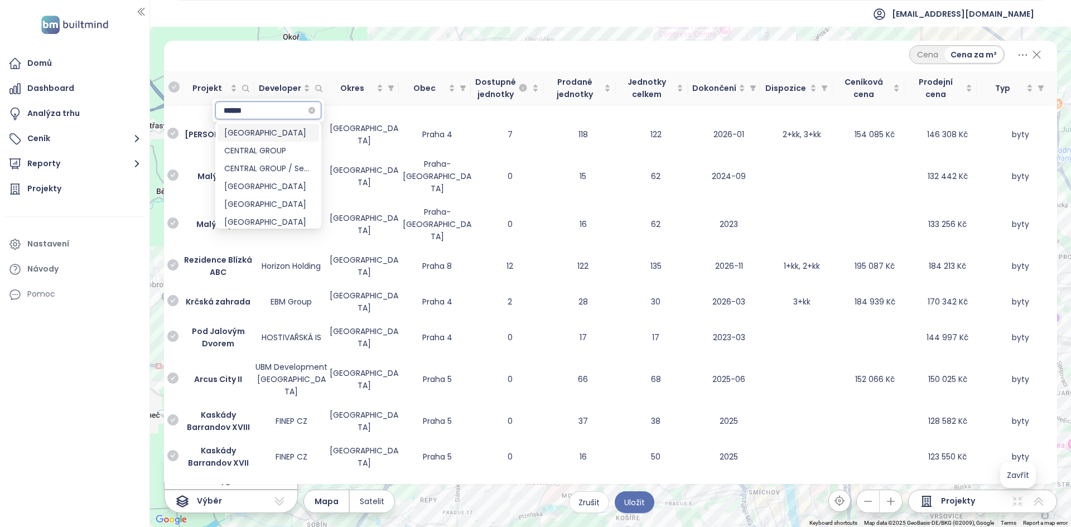
type input "*******"
click at [264, 133] on div "CENTRAL GROUP" at bounding box center [268, 133] width 88 height 12
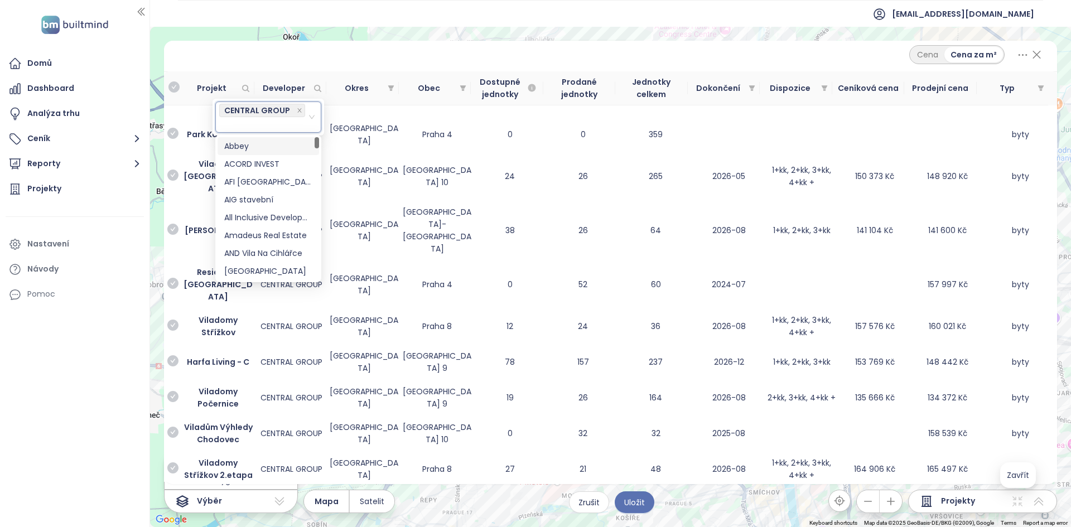
click at [1038, 56] on icon at bounding box center [1037, 54] width 14 height 19
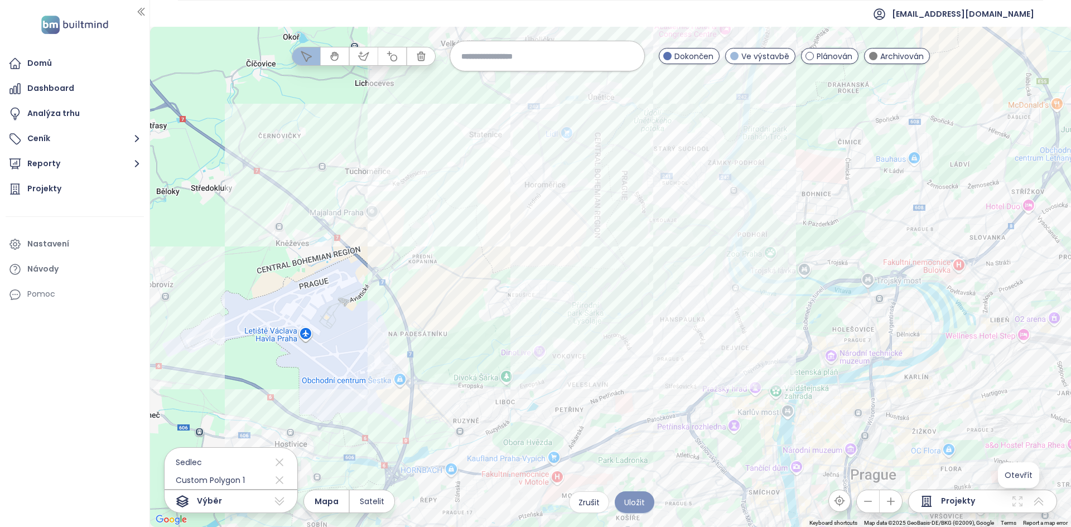
click at [639, 509] on button "Uložit" at bounding box center [635, 502] width 40 height 22
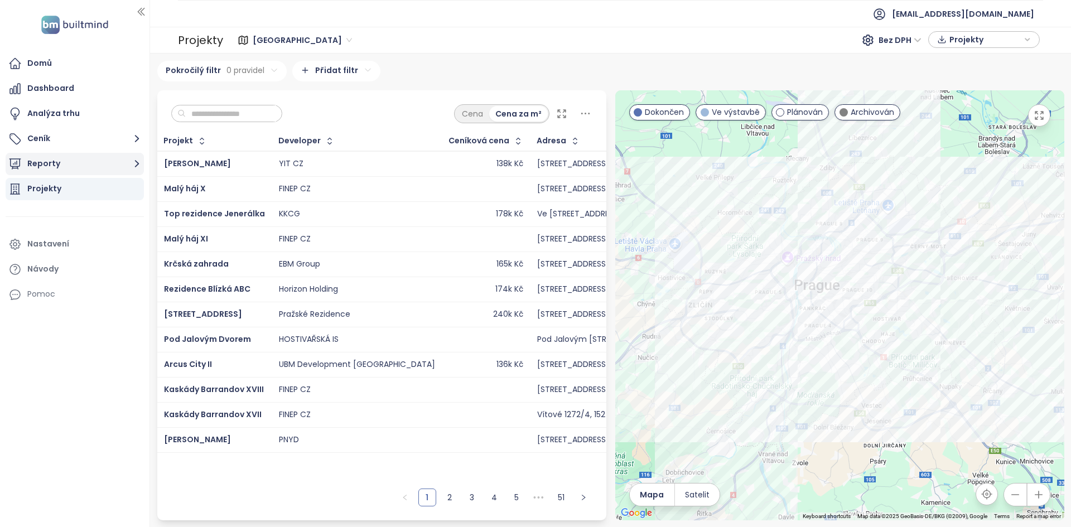
click at [81, 171] on button "Reporty" at bounding box center [75, 164] width 138 height 22
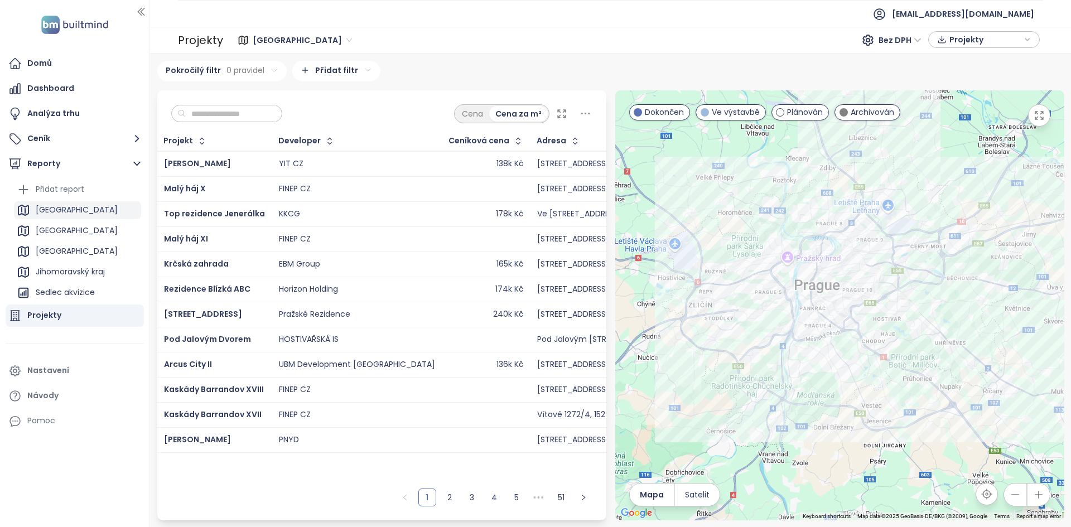
click at [71, 211] on div "Praha" at bounding box center [77, 210] width 127 height 18
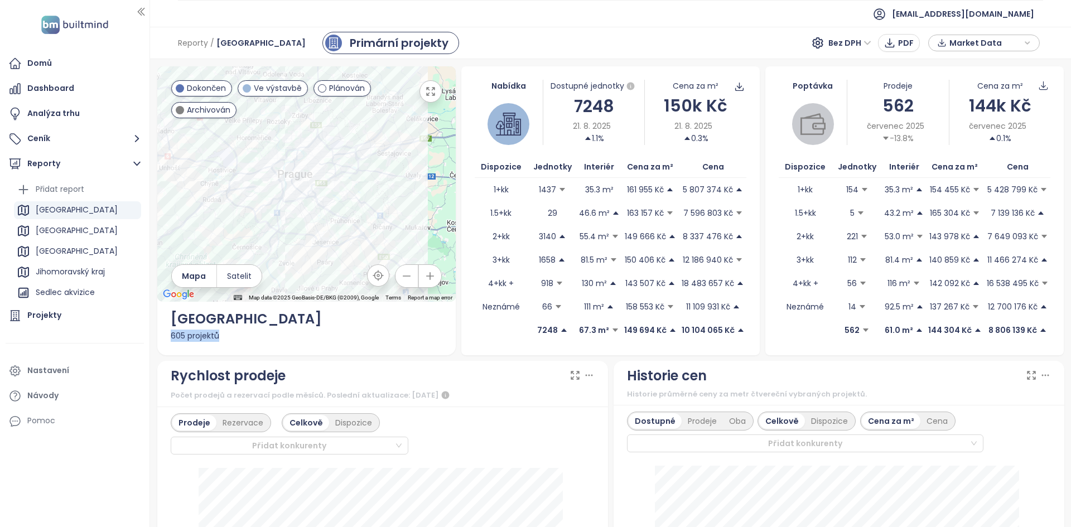
drag, startPoint x: 166, startPoint y: 336, endPoint x: 247, endPoint y: 343, distance: 80.6
click at [247, 343] on div "← Move left → Move right ↑ Move up ↓ Move down + Zoom in - Zoom out Home Jump l…" at bounding box center [306, 210] width 298 height 289
click at [423, 98] on button "button" at bounding box center [430, 91] width 22 height 22
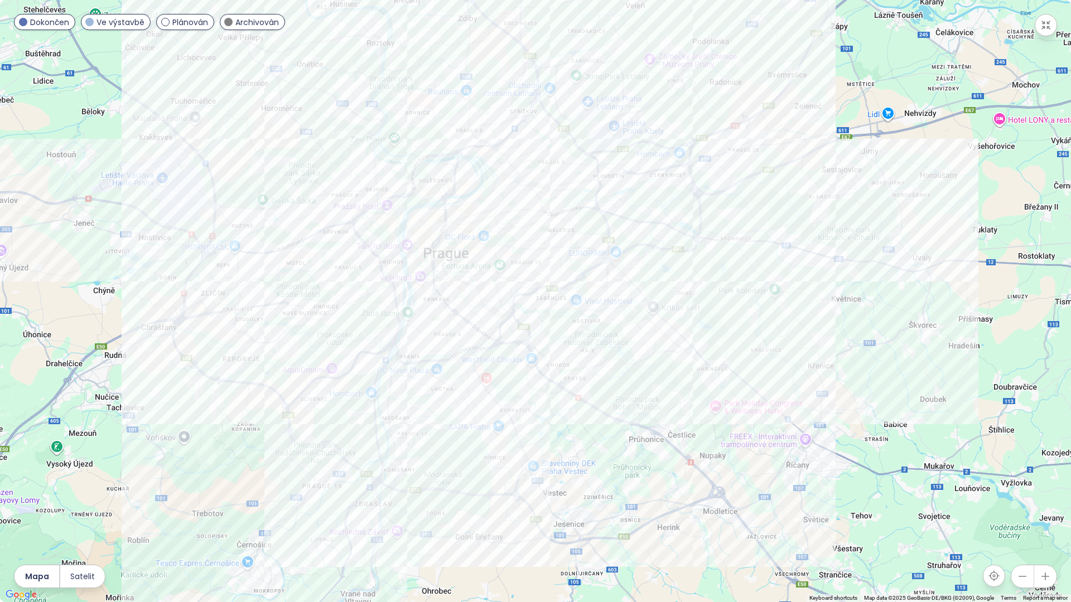
drag, startPoint x: 572, startPoint y: 375, endPoint x: 93, endPoint y: 463, distance: 487.7
click at [93, 463] on div at bounding box center [535, 301] width 1071 height 602
click at [1042, 28] on icon "button" at bounding box center [1046, 25] width 8 height 8
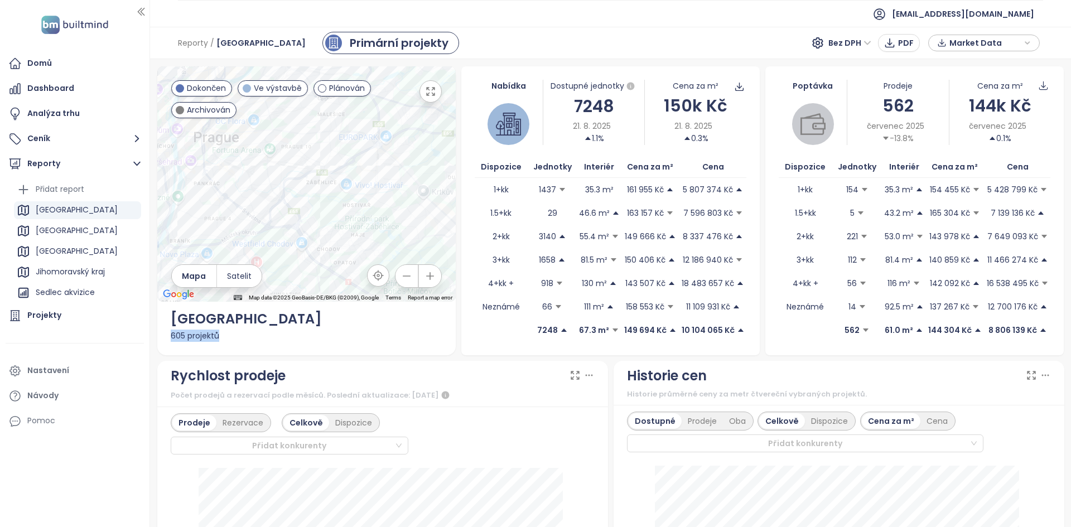
click at [359, 342] on div "← Move left → Move right ↑ Move up ↓ Move down + Zoom in - Zoom out Home Jump l…" at bounding box center [306, 210] width 298 height 289
click at [73, 310] on div "Projekty" at bounding box center [75, 316] width 138 height 22
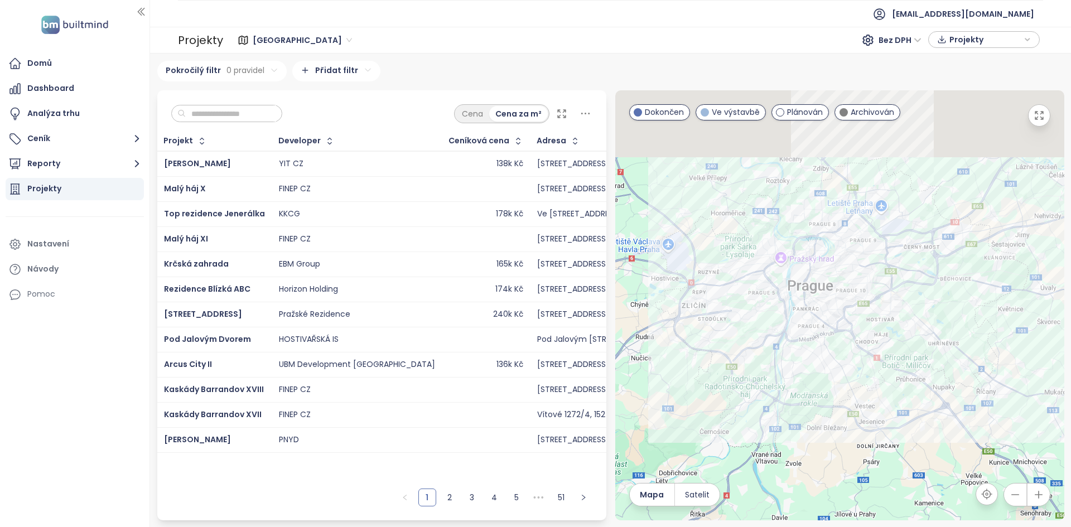
click at [235, 109] on input "text" at bounding box center [231, 113] width 90 height 17
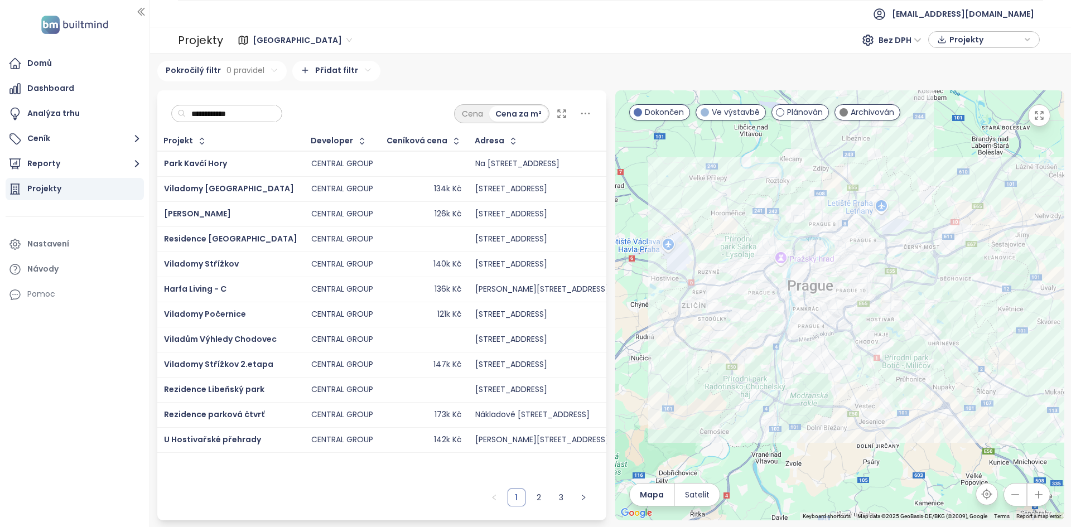
type input "**********"
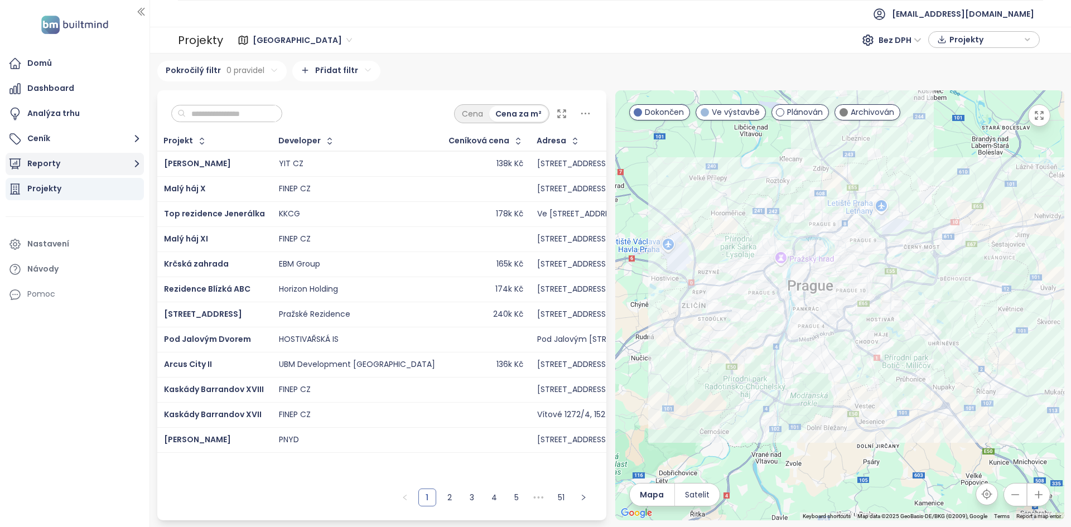
click at [99, 165] on button "Reporty" at bounding box center [75, 164] width 138 height 22
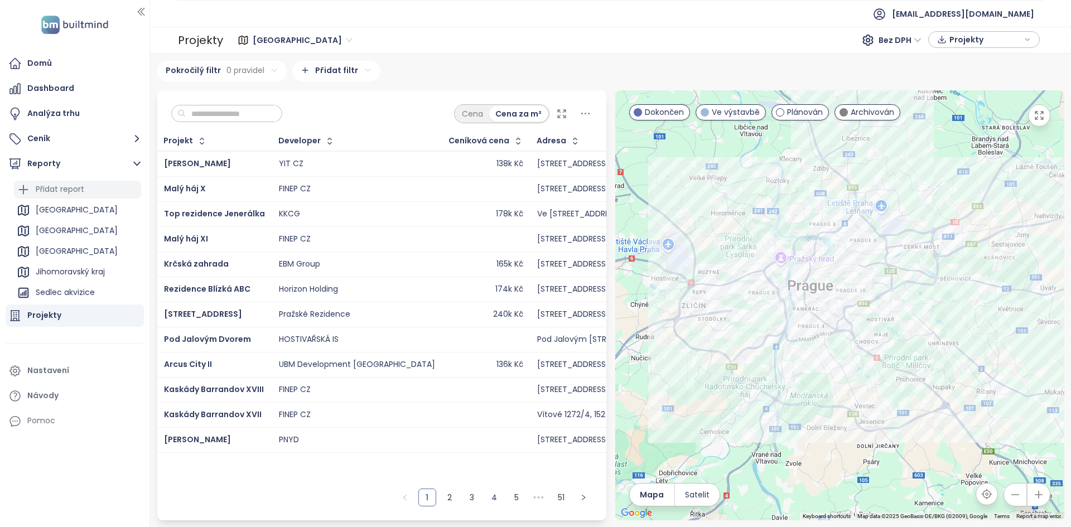
click at [100, 181] on div "Přidat report" at bounding box center [77, 190] width 127 height 18
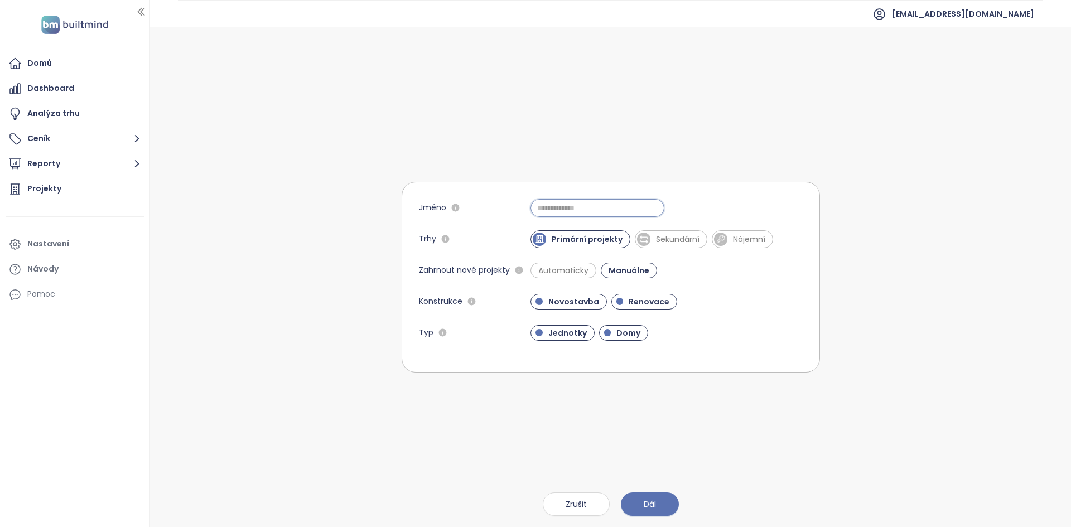
click at [581, 204] on input "Jméno" at bounding box center [597, 208] width 134 height 18
type input "*"
type input "**********"
click at [594, 268] on span "Automaticky" at bounding box center [563, 271] width 66 height 16
click at [644, 501] on span "Dál" at bounding box center [650, 504] width 12 height 12
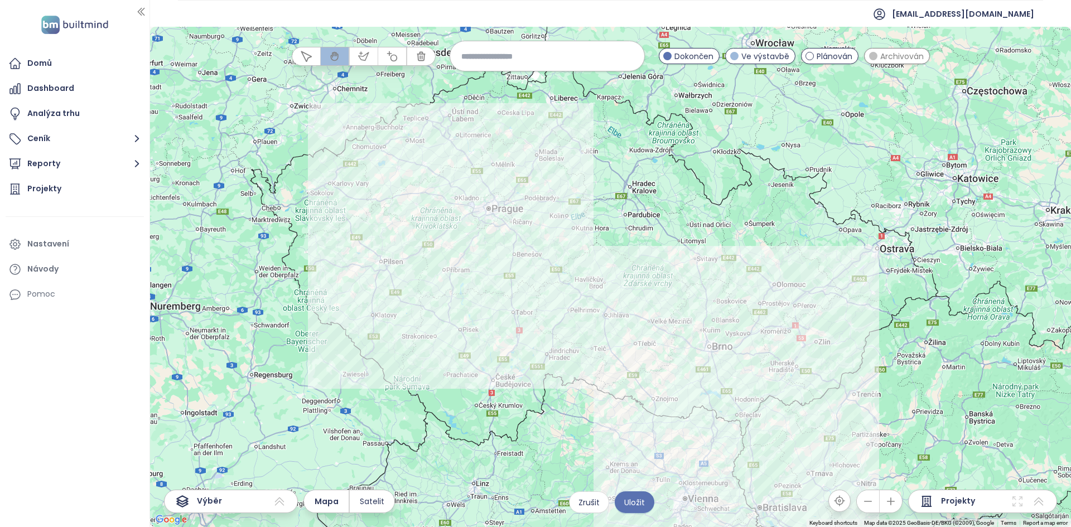
click at [905, 57] on span "Archivován" at bounding box center [902, 56] width 44 height 12
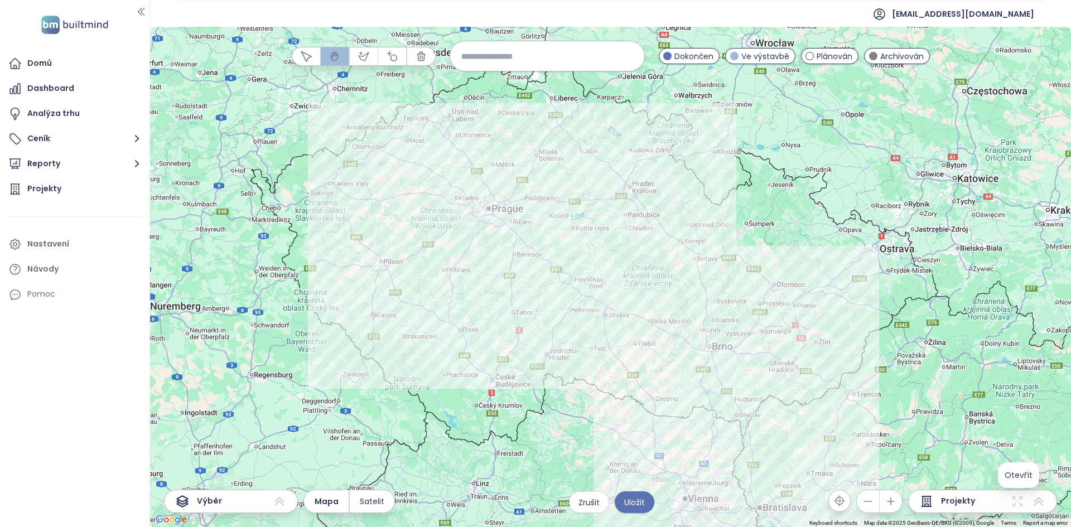
click at [1018, 502] on icon at bounding box center [1017, 501] width 13 height 13
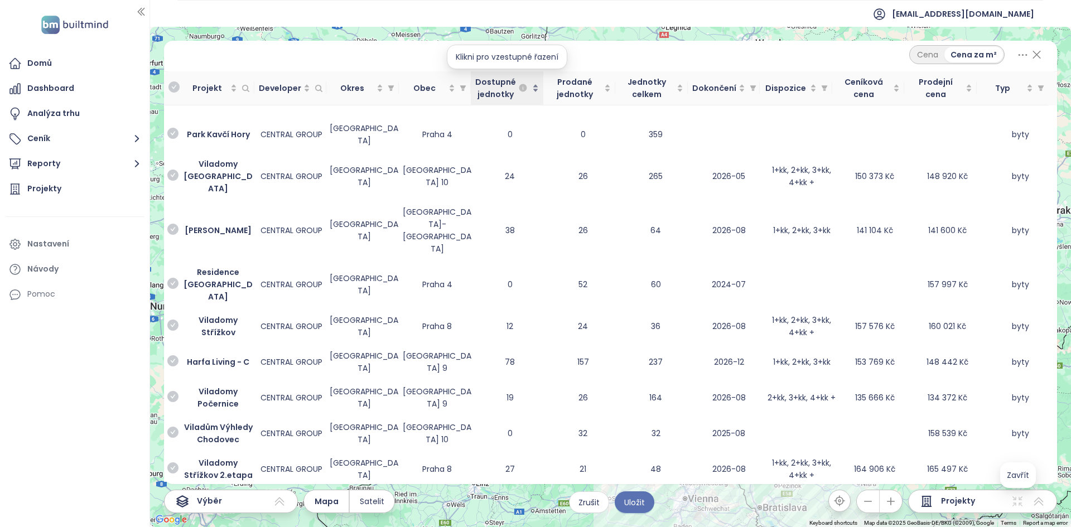
click at [535, 88] on div "Dostupné jednotky" at bounding box center [507, 88] width 64 height 25
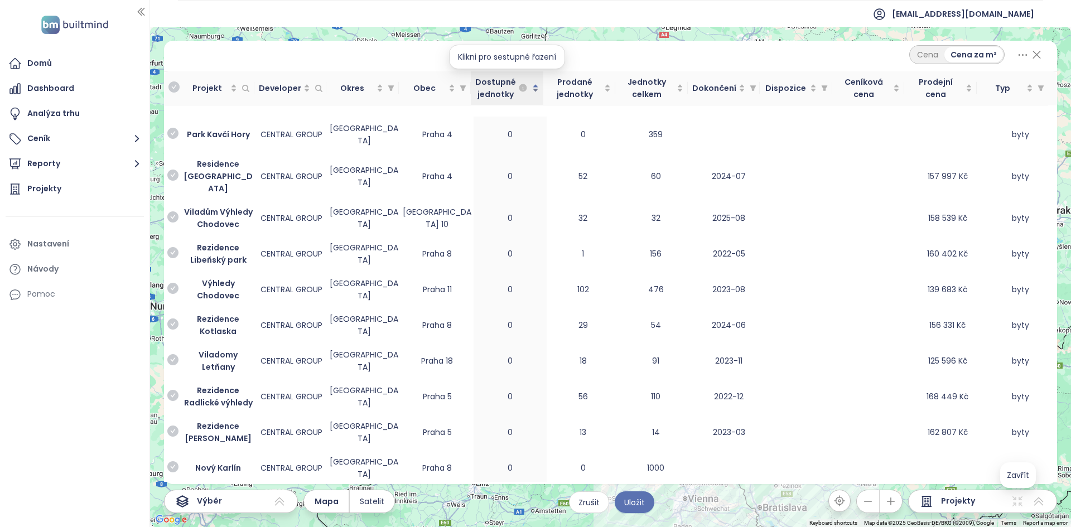
click at [535, 88] on div "Dostupné jednotky" at bounding box center [507, 88] width 64 height 25
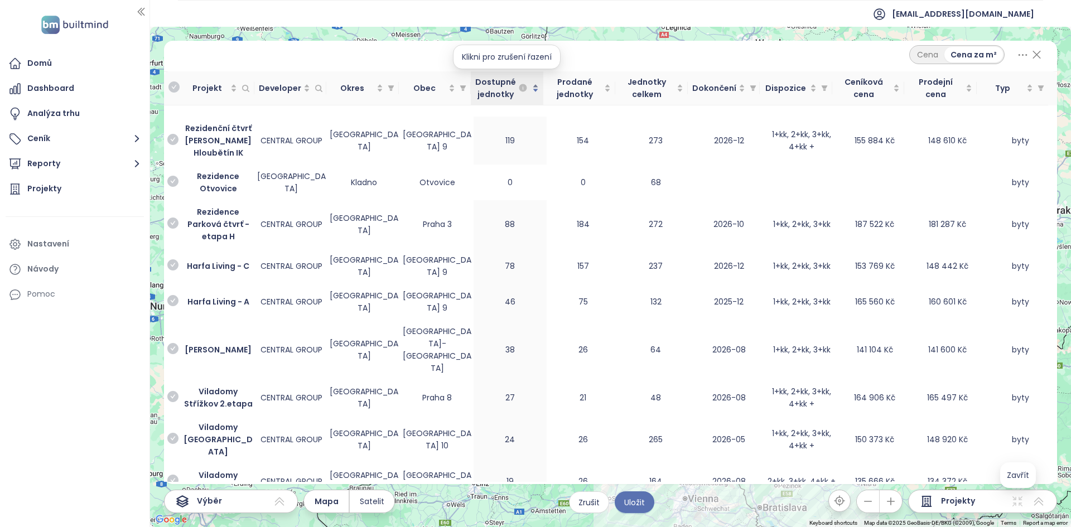
click at [536, 94] on div "Dostupné jednotky" at bounding box center [507, 88] width 64 height 25
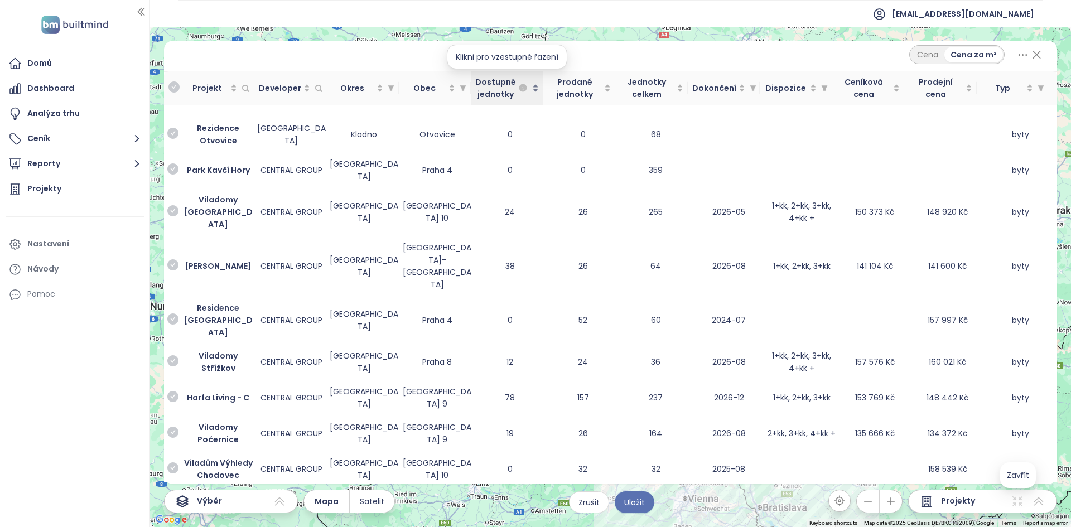
click at [536, 94] on div "Dostupné jednotky" at bounding box center [507, 88] width 64 height 25
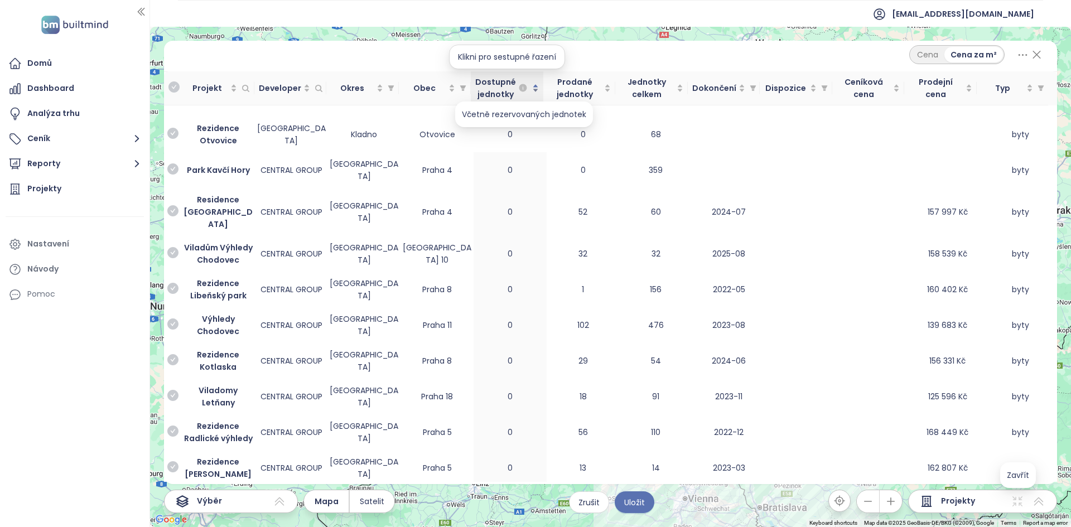
click at [534, 91] on div "Dostupné jednotky" at bounding box center [507, 88] width 64 height 25
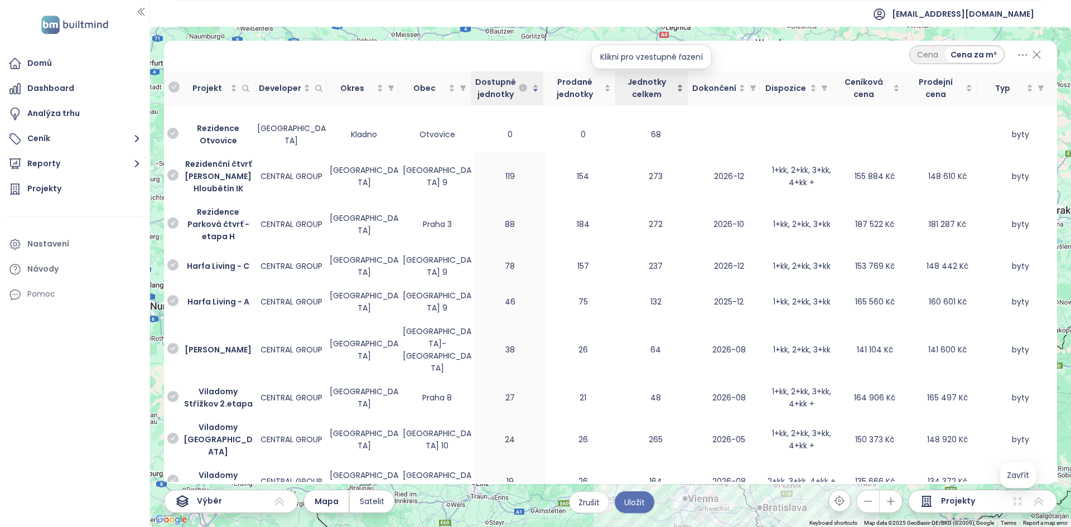
click at [675, 96] on div "Jednotky celkem" at bounding box center [652, 88] width 64 height 25
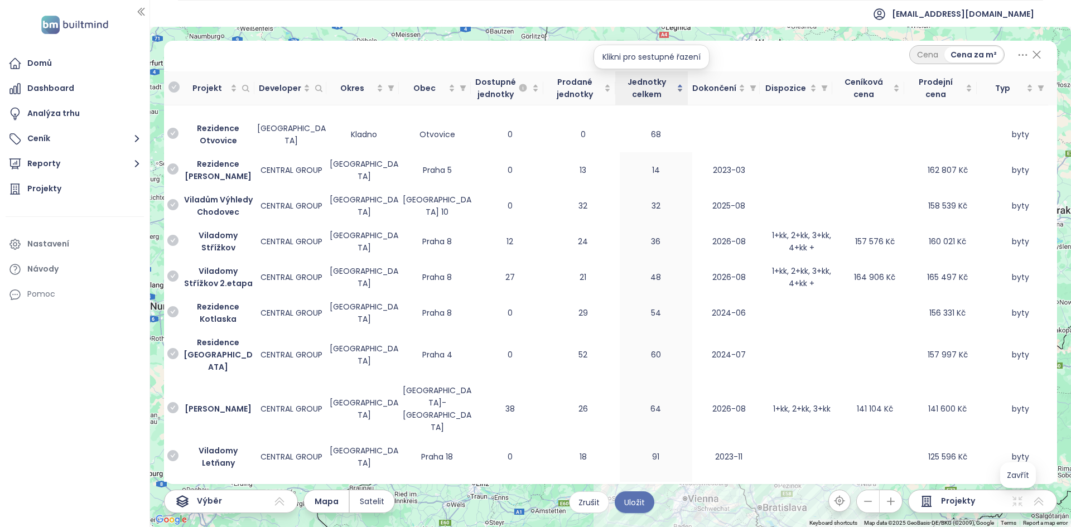
click at [677, 95] on div "Jednotky celkem" at bounding box center [652, 88] width 64 height 25
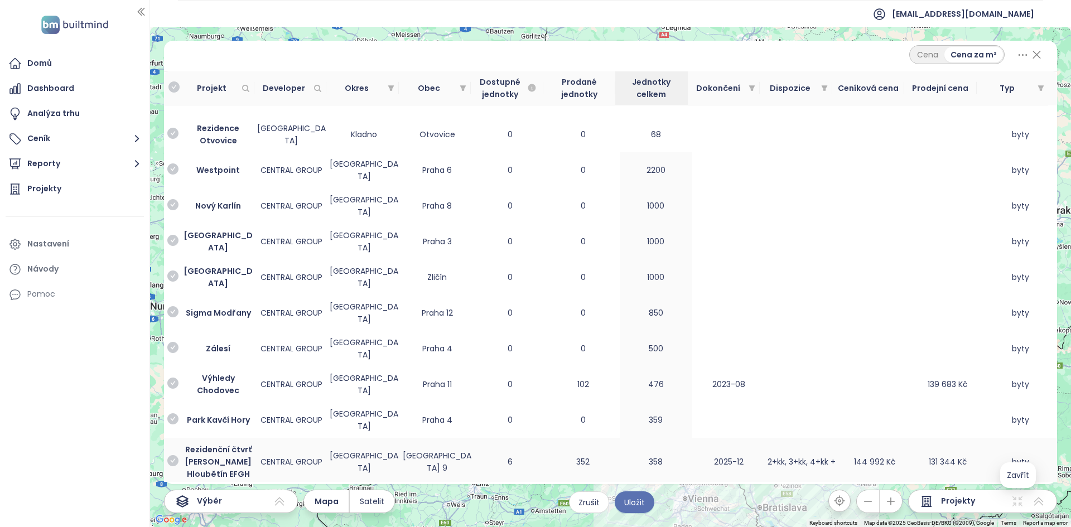
scroll to position [216, 0]
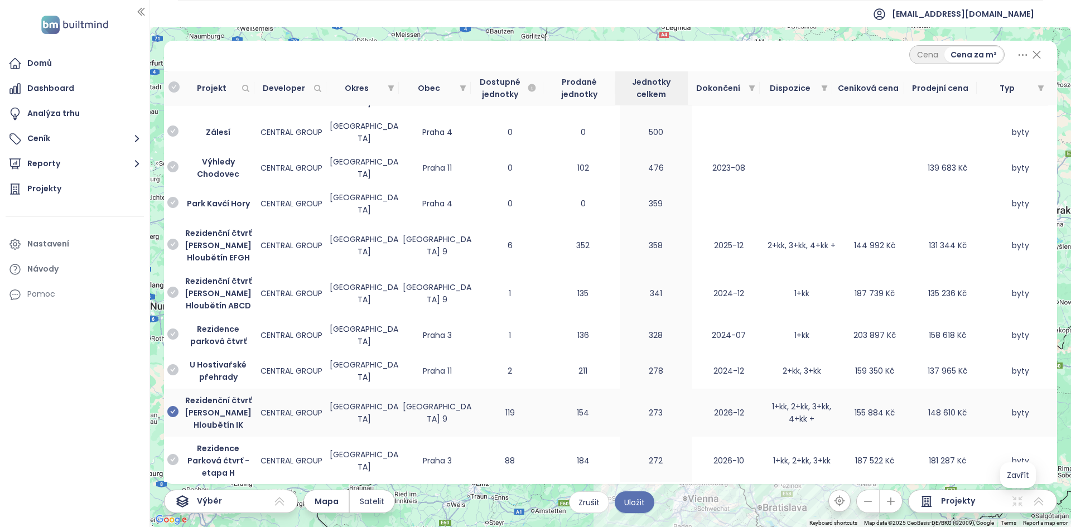
click at [171, 406] on icon "check-circle" at bounding box center [172, 411] width 11 height 11
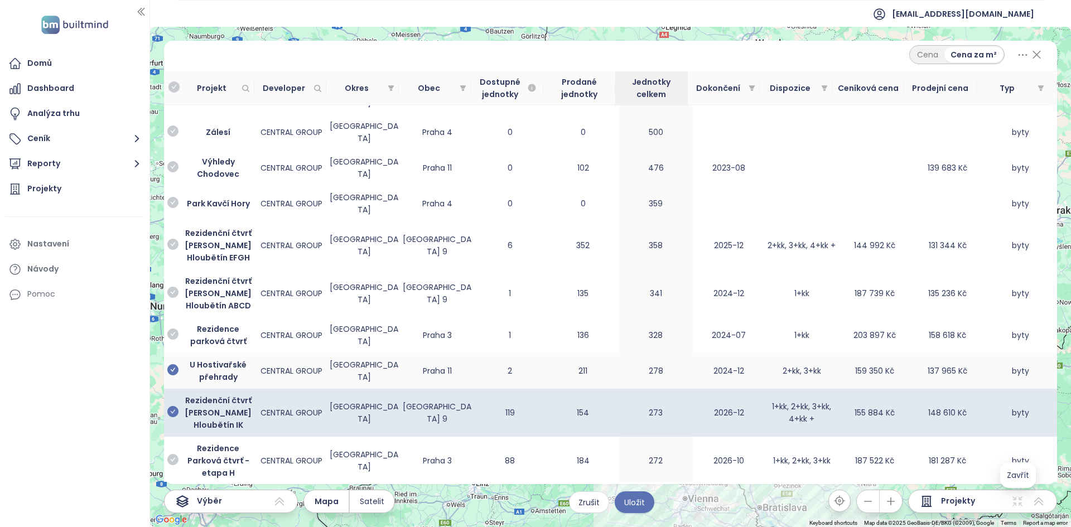
click at [174, 373] on icon "check-circle" at bounding box center [172, 369] width 11 height 11
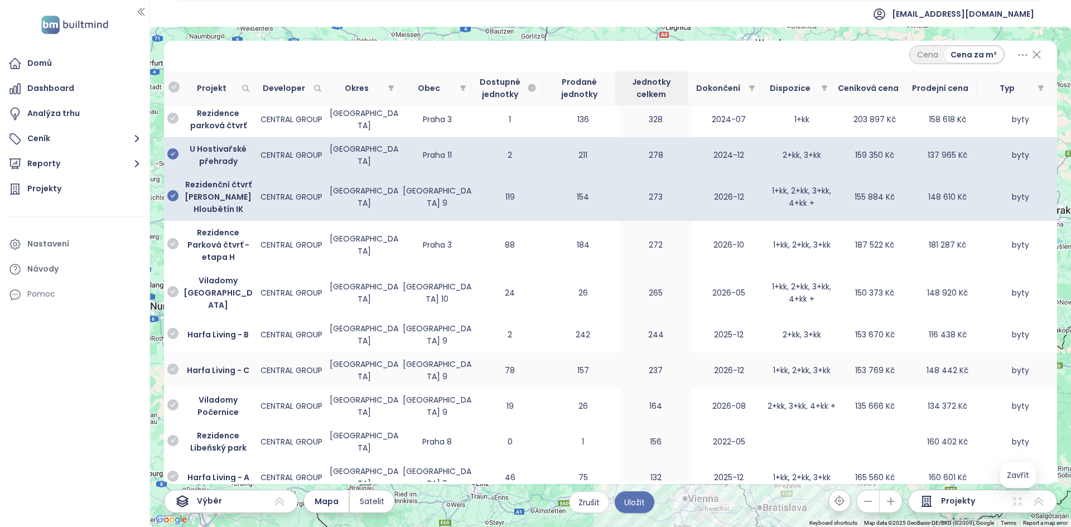
scroll to position [432, 0]
click at [1030, 56] on icon at bounding box center [1037, 54] width 14 height 19
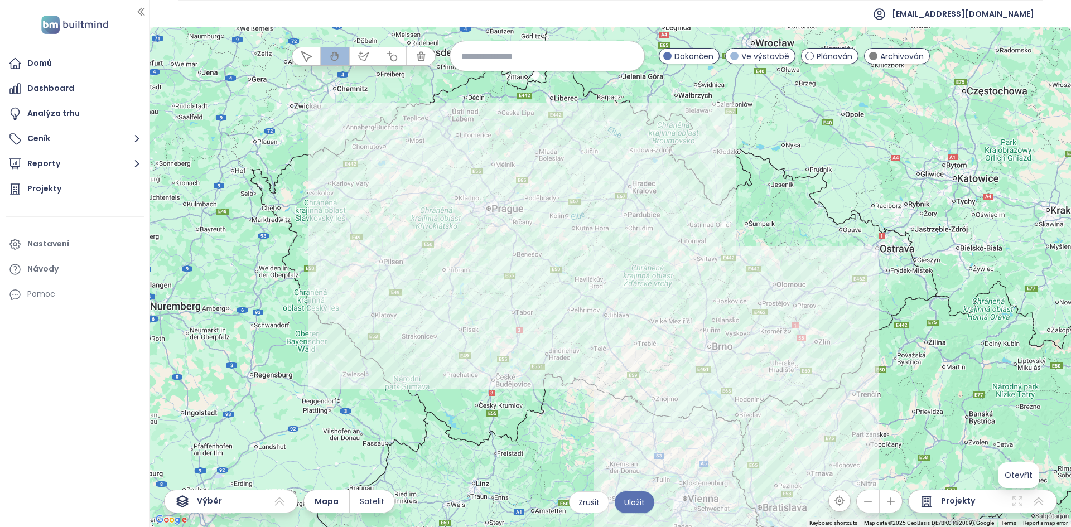
click at [502, 120] on div at bounding box center [610, 277] width 921 height 500
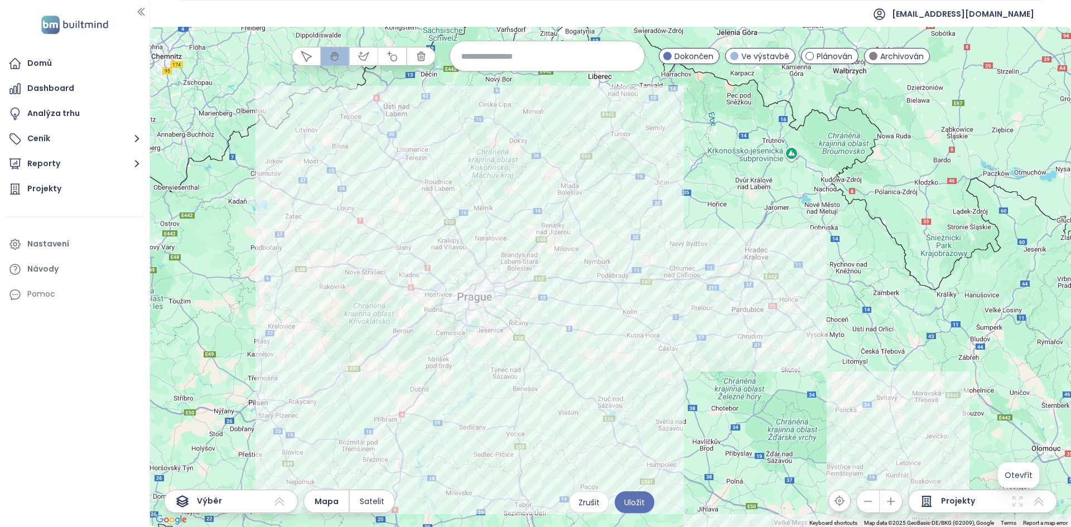
click at [515, 178] on div at bounding box center [610, 277] width 921 height 500
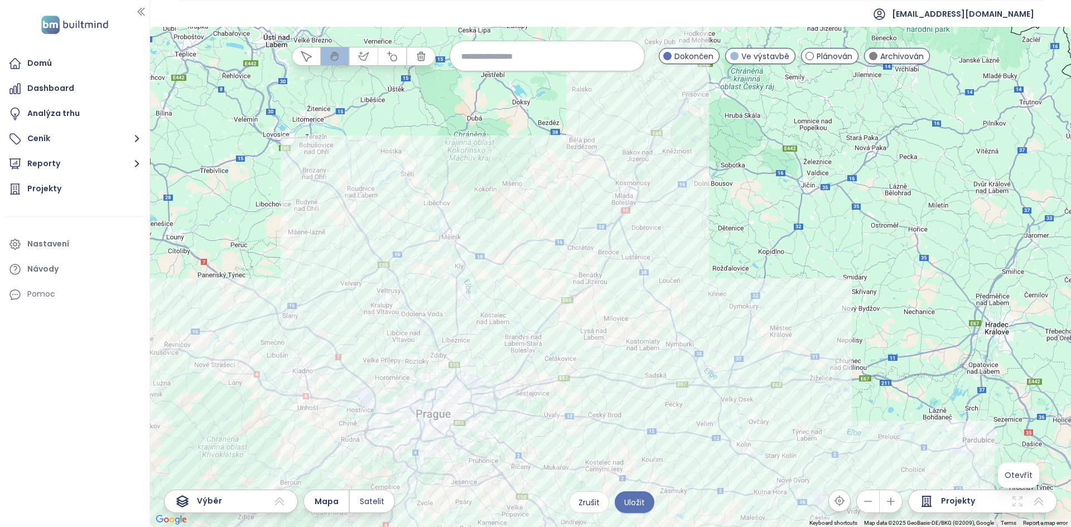
click at [510, 272] on div at bounding box center [610, 277] width 921 height 500
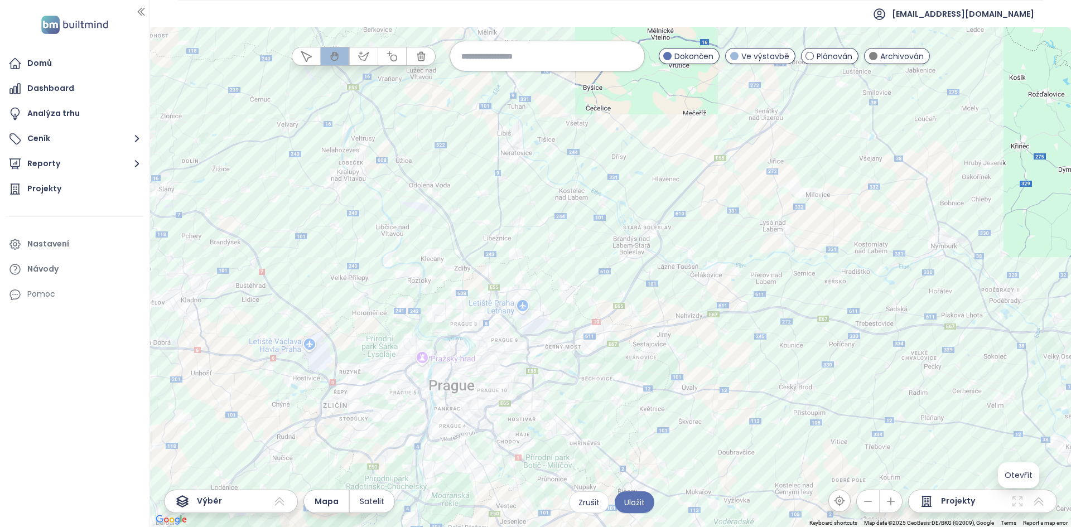
drag, startPoint x: 369, startPoint y: 407, endPoint x: 462, endPoint y: 234, distance: 196.4
click at [463, 233] on div at bounding box center [610, 277] width 921 height 500
click at [499, 235] on div at bounding box center [610, 277] width 921 height 500
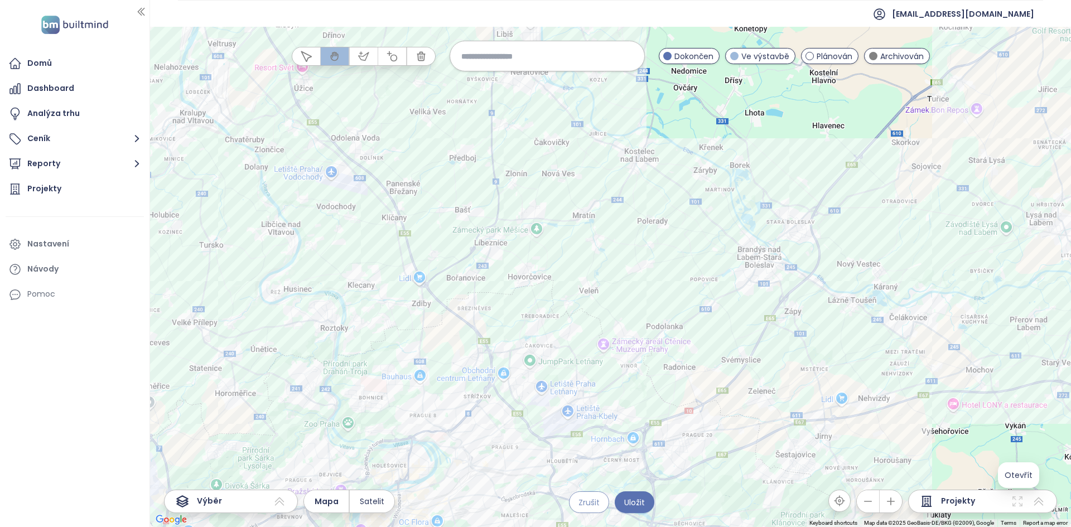
click at [592, 506] on span "Zrušit" at bounding box center [588, 502] width 21 height 12
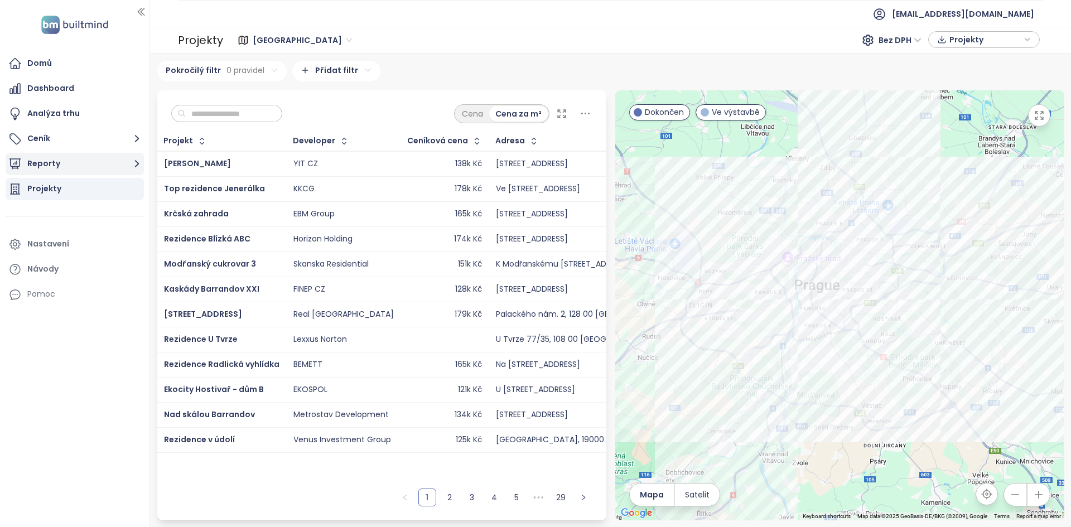
click at [115, 164] on button "Reporty" at bounding box center [75, 164] width 138 height 22
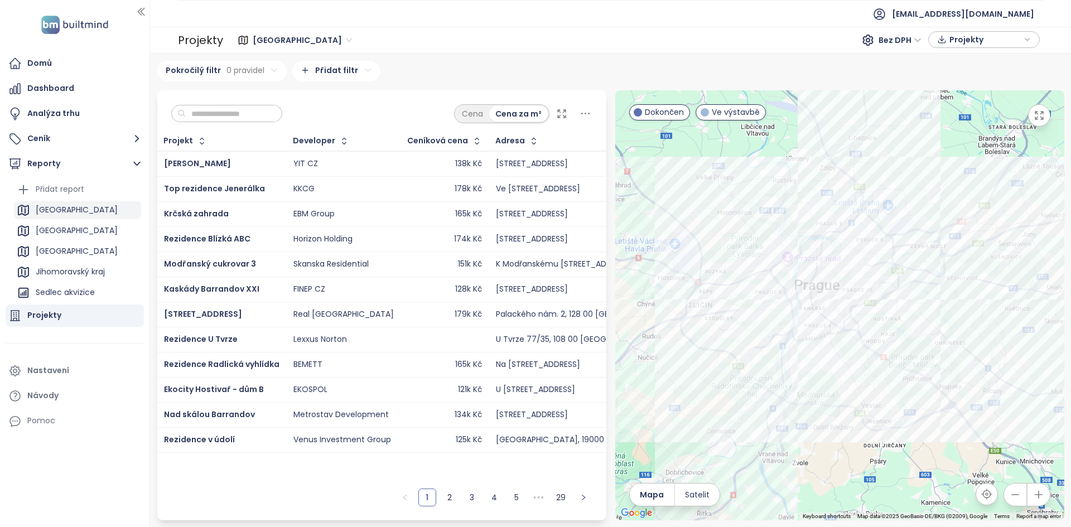
click at [63, 210] on div "Praha" at bounding box center [77, 210] width 127 height 18
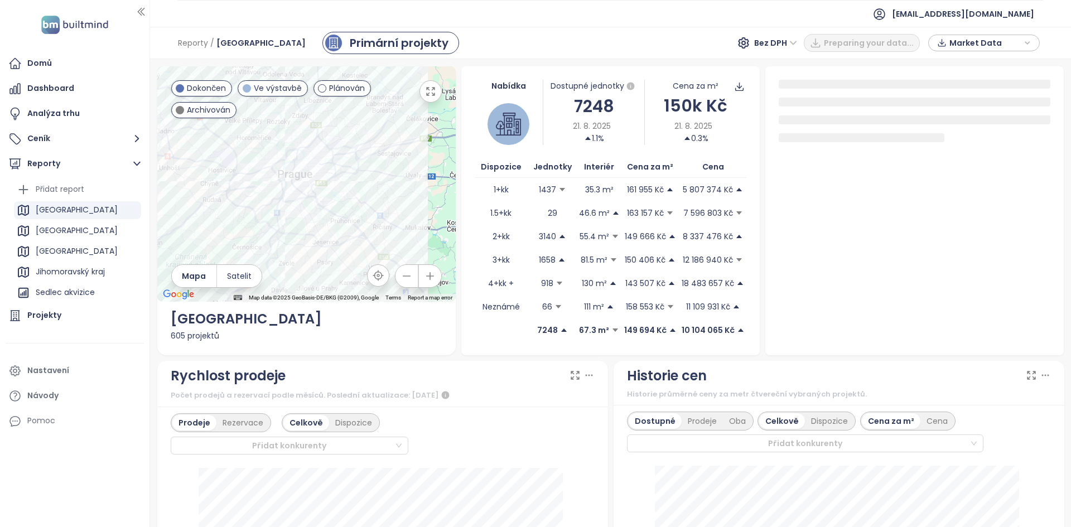
scroll to position [254, 0]
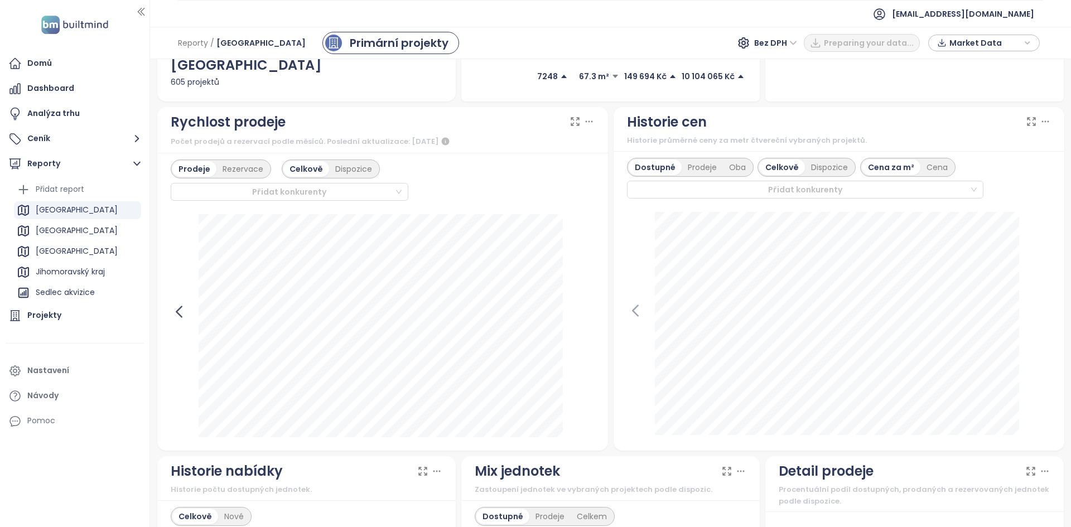
click at [182, 312] on icon at bounding box center [179, 311] width 17 height 17
click at [581, 317] on icon at bounding box center [586, 311] width 17 height 17
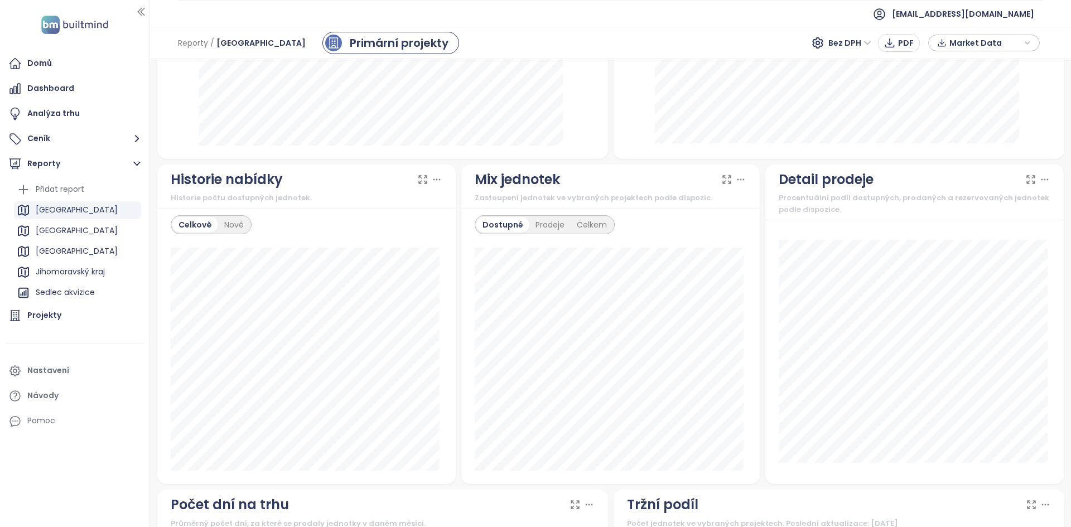
scroll to position [546, 0]
click at [239, 227] on div "Nové" at bounding box center [234, 224] width 32 height 16
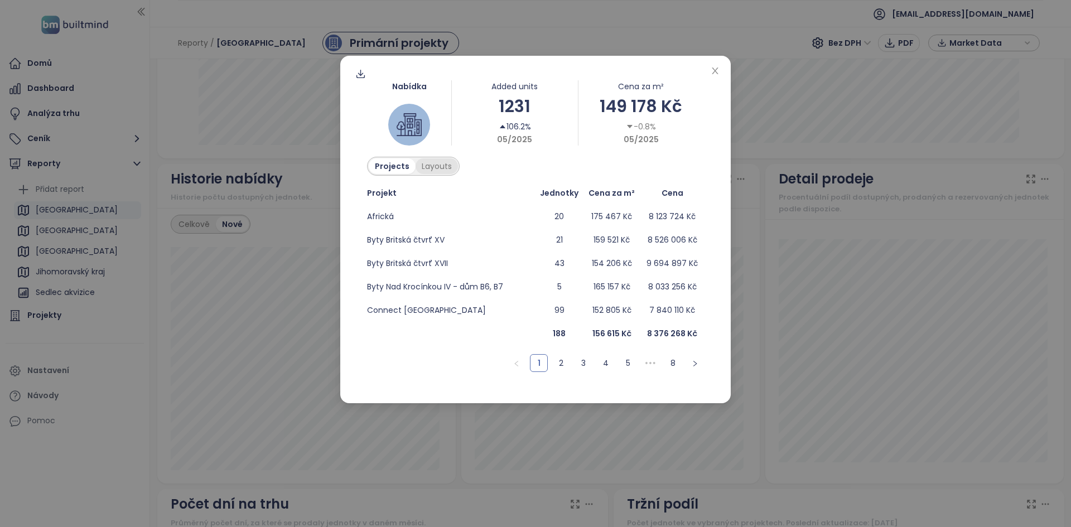
click at [449, 165] on div "Layouts" at bounding box center [436, 166] width 42 height 16
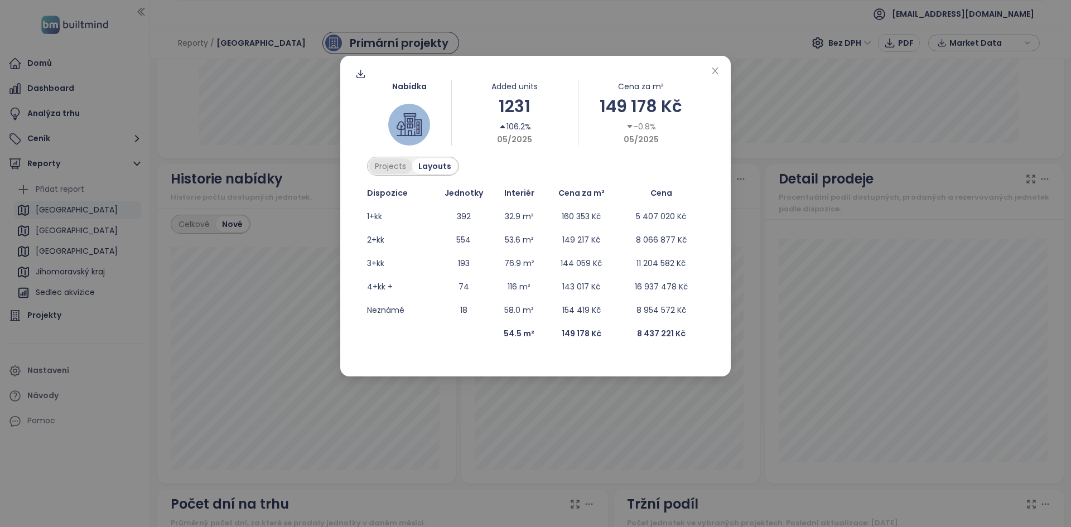
click at [391, 169] on div "Projects" at bounding box center [391, 166] width 44 height 16
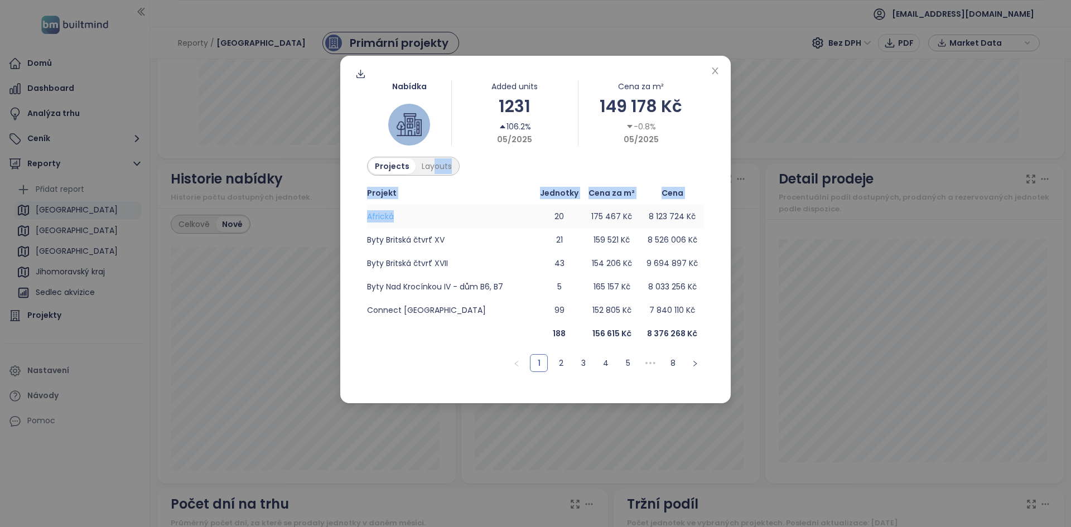
drag, startPoint x: 434, startPoint y: 173, endPoint x: 393, endPoint y: 220, distance: 62.5
click at [393, 220] on div "Nabídka Added units 1231 106.2% 05/2025 Cena za m² 149 178 Kč -0.8% 05/2025 Pro…" at bounding box center [536, 226] width 364 height 318
click at [420, 215] on td "Africká" at bounding box center [451, 216] width 168 height 23
click at [719, 74] on icon "close" at bounding box center [715, 70] width 9 height 9
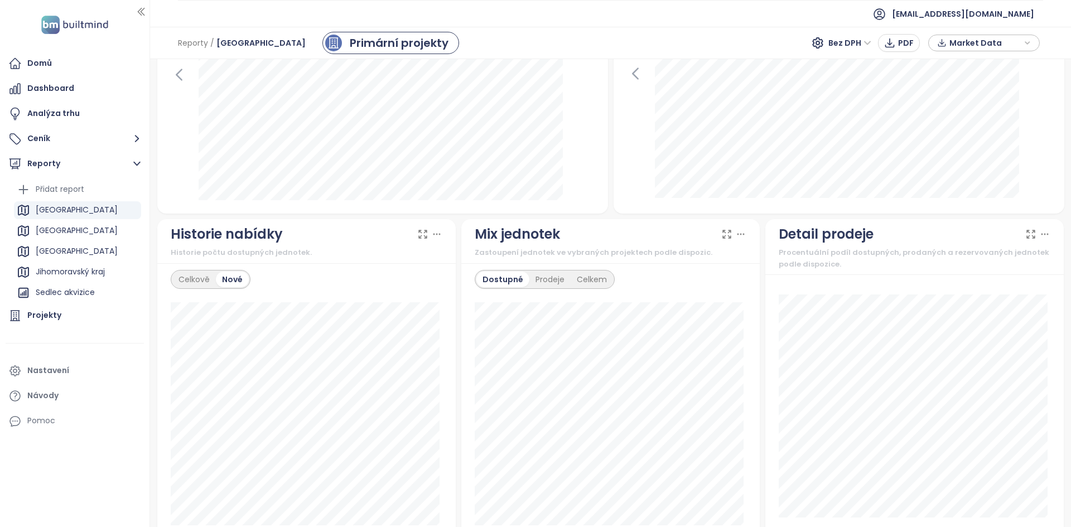
scroll to position [490, 0]
click at [197, 280] on div "Celkově" at bounding box center [194, 280] width 44 height 16
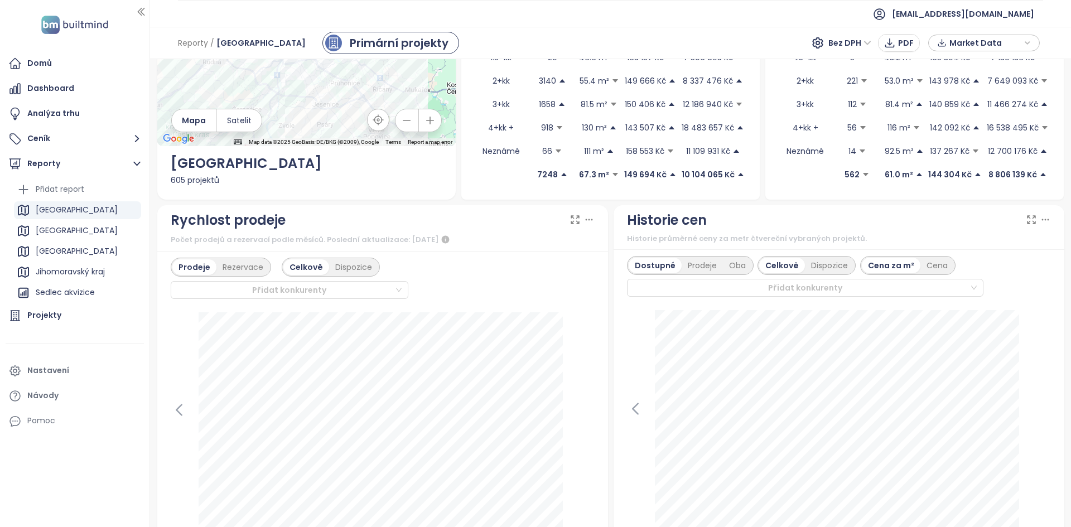
scroll to position [155, 0]
click at [323, 186] on div "605 projektů" at bounding box center [307, 181] width 272 height 12
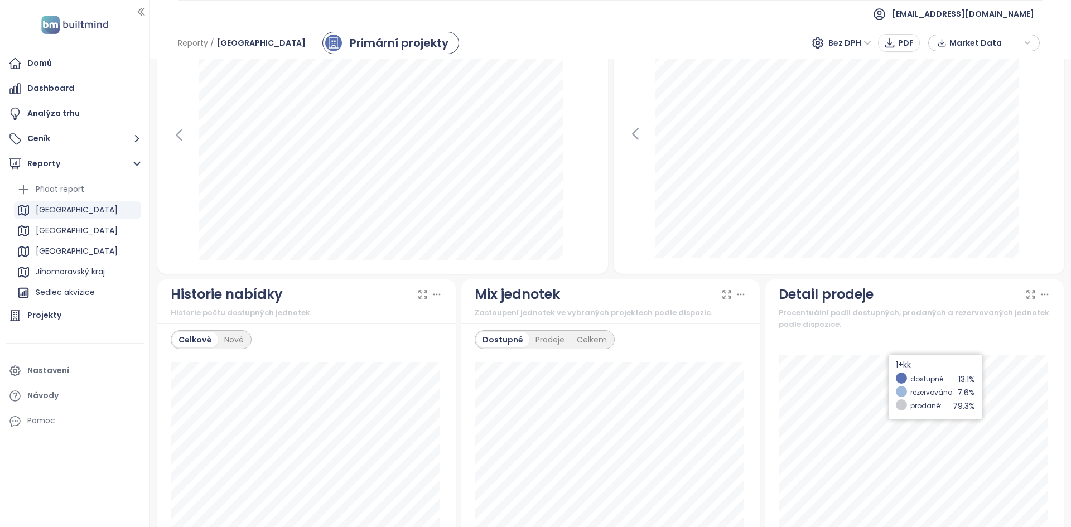
scroll to position [794, 0]
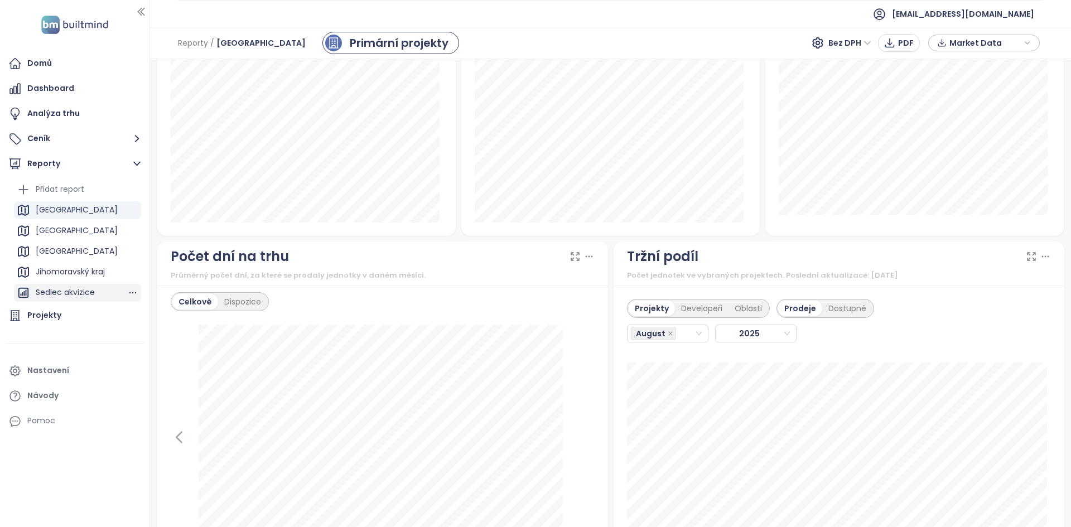
click at [72, 296] on div "Sedlec akvizice" at bounding box center [65, 293] width 59 height 14
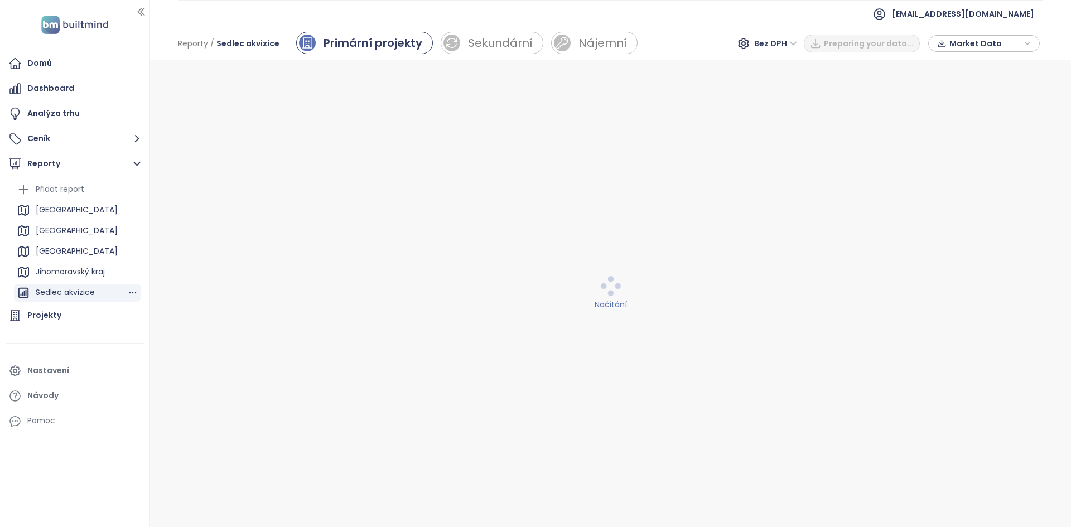
scroll to position [0, 0]
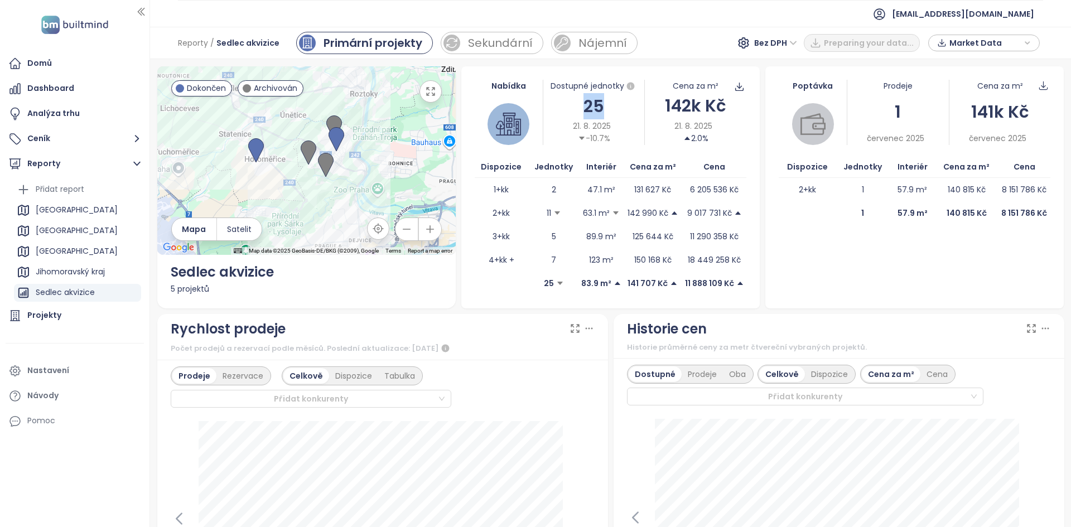
drag, startPoint x: 572, startPoint y: 108, endPoint x: 598, endPoint y: 109, distance: 26.8
click at [598, 109] on div "25" at bounding box center [594, 106] width 102 height 26
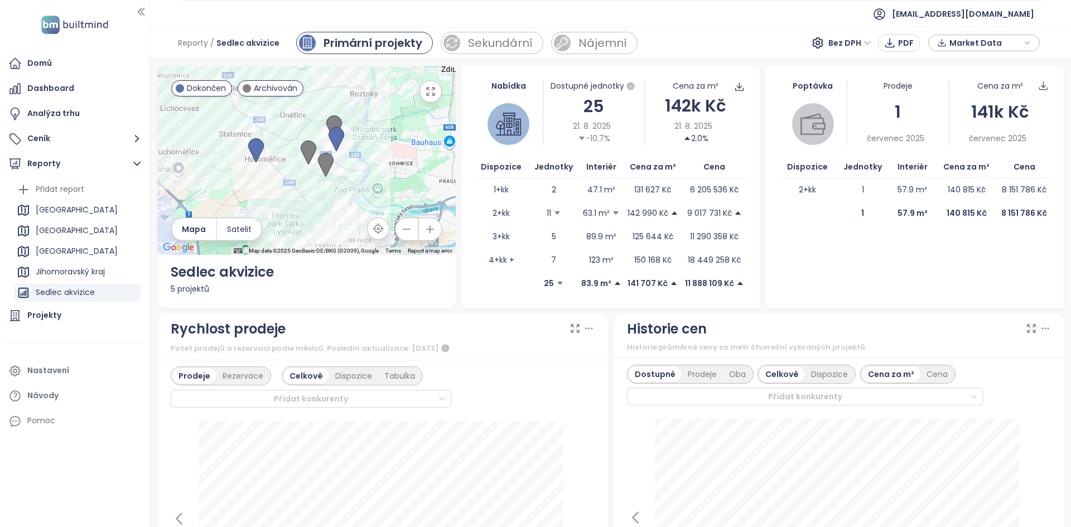
click at [675, 105] on div "142k Kč" at bounding box center [696, 106] width 102 height 26
click at [676, 105] on div "142k Kč" at bounding box center [696, 106] width 102 height 26
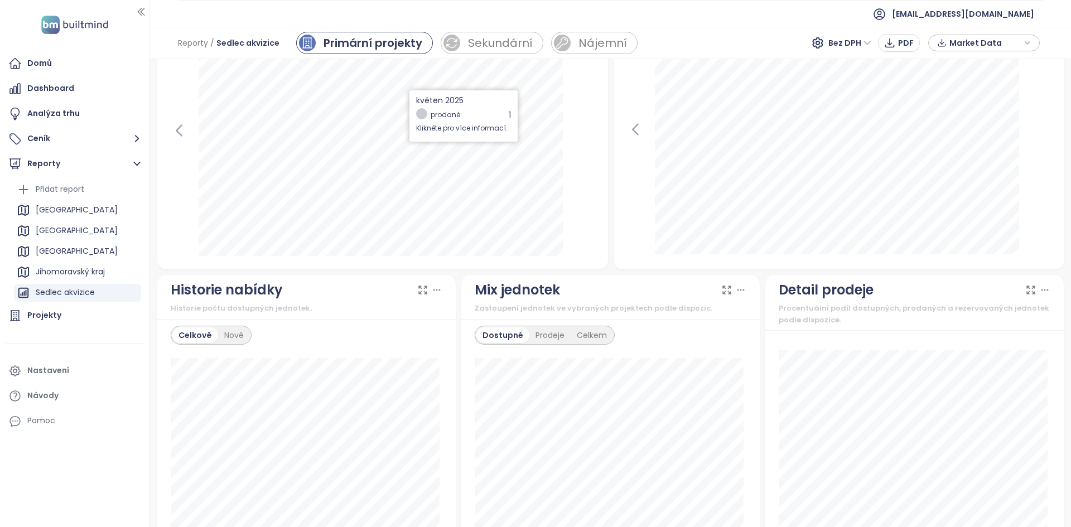
scroll to position [389, 0]
click at [131, 294] on icon "button" at bounding box center [132, 292] width 11 height 11
click at [126, 252] on button "Upravit" at bounding box center [128, 251] width 59 height 17
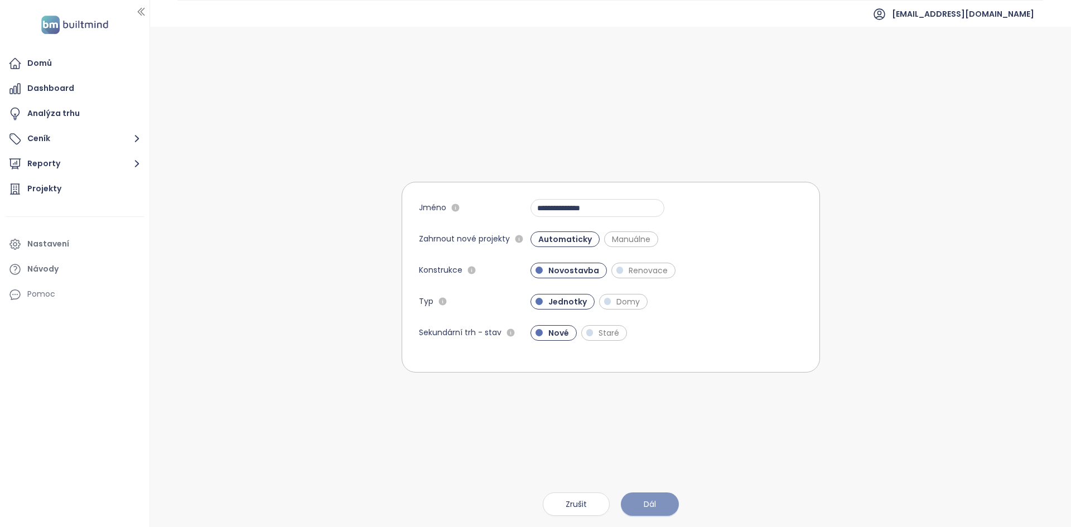
click at [655, 494] on button "Dál" at bounding box center [650, 503] width 58 height 23
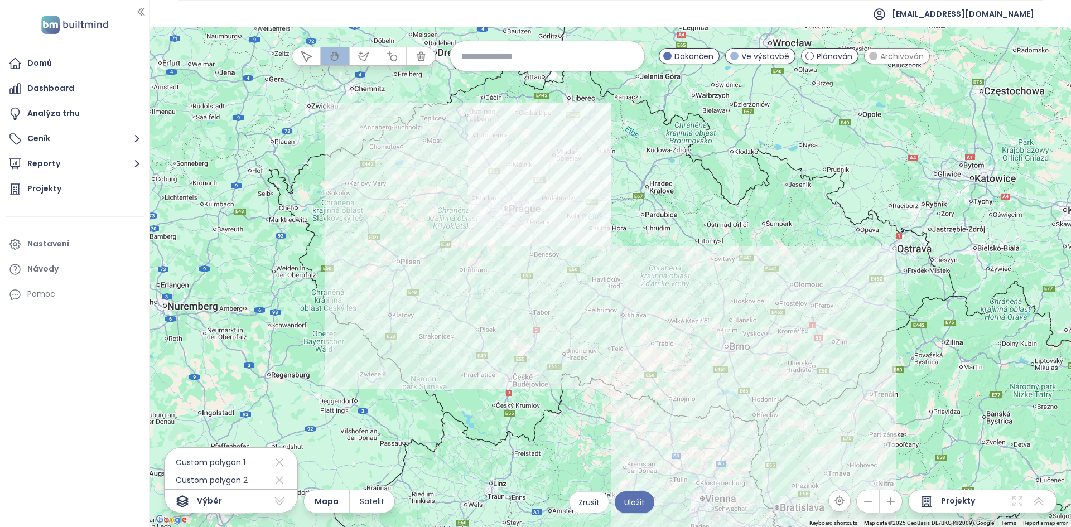
click at [454, 137] on div at bounding box center [610, 277] width 921 height 500
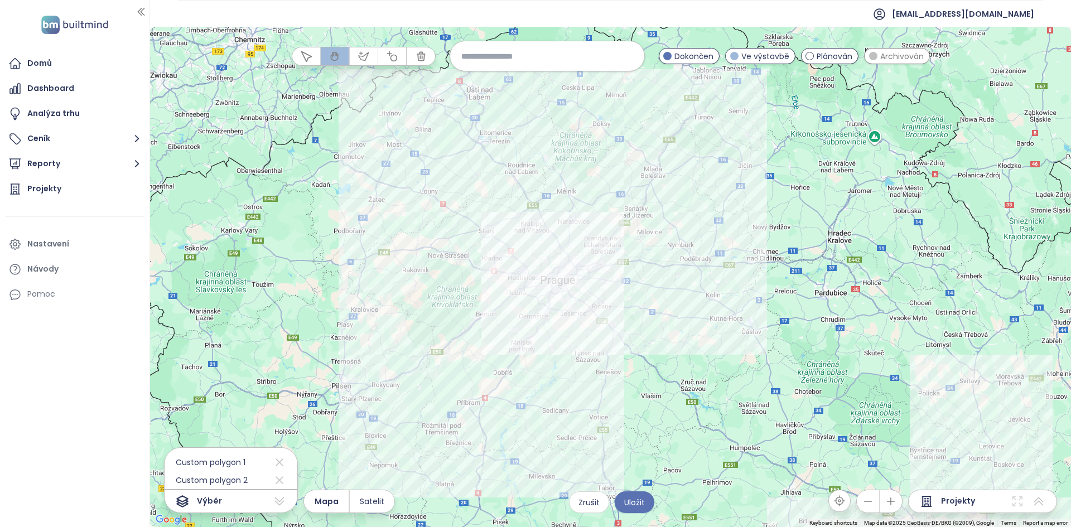
click at [465, 190] on div at bounding box center [610, 277] width 921 height 500
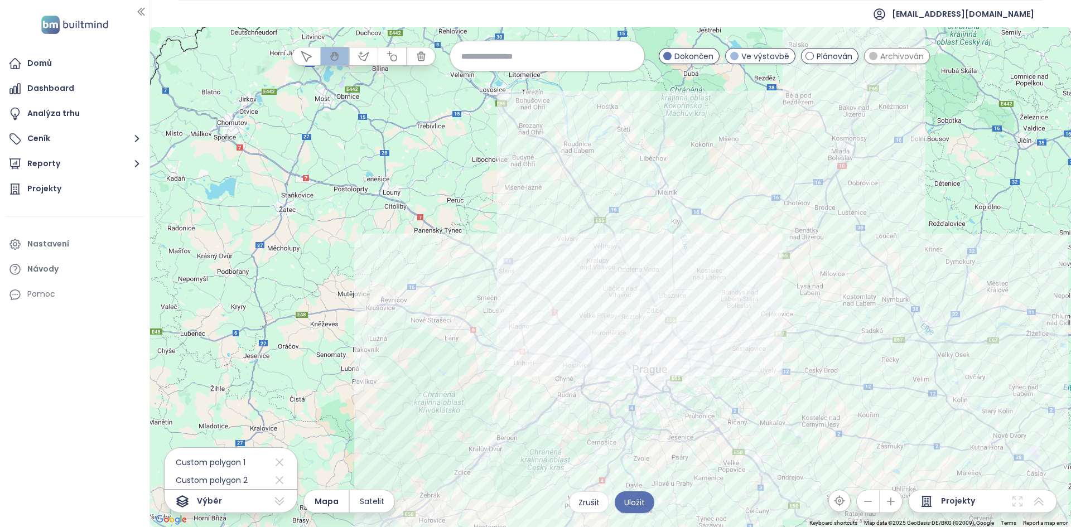
click at [559, 303] on div at bounding box center [610, 277] width 921 height 500
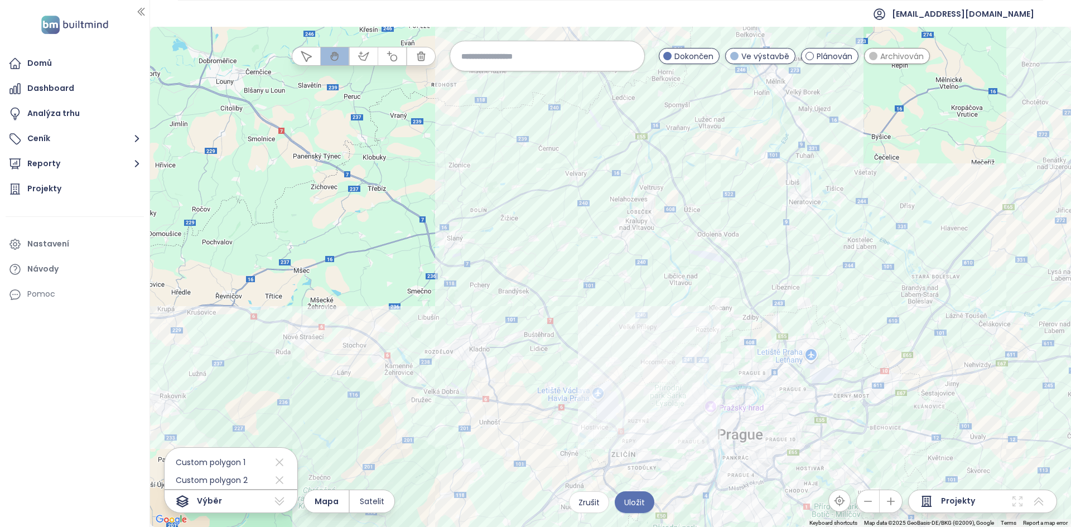
click at [615, 368] on div at bounding box center [610, 277] width 921 height 500
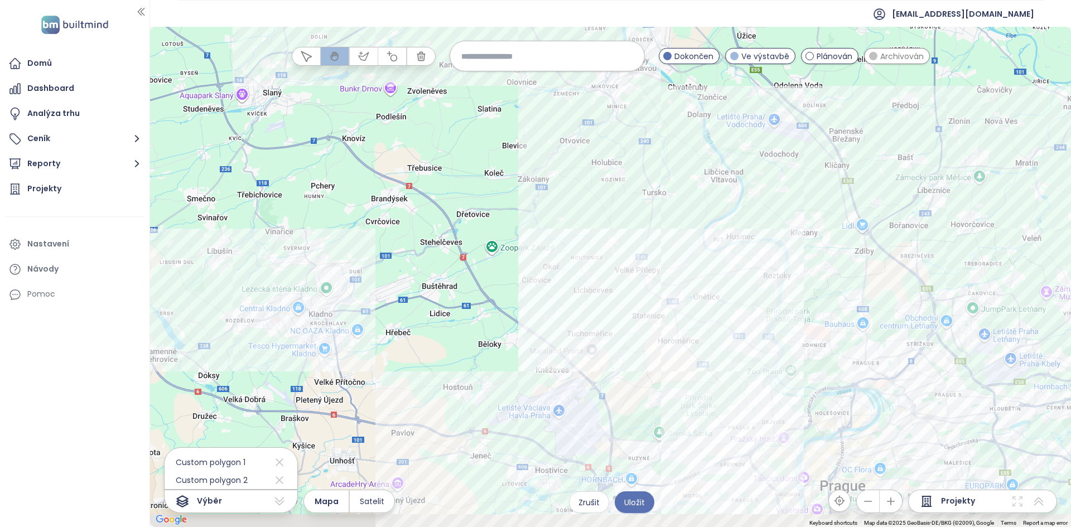
drag, startPoint x: 630, startPoint y: 342, endPoint x: 499, endPoint y: 275, distance: 146.7
click at [499, 275] on div at bounding box center [610, 277] width 921 height 500
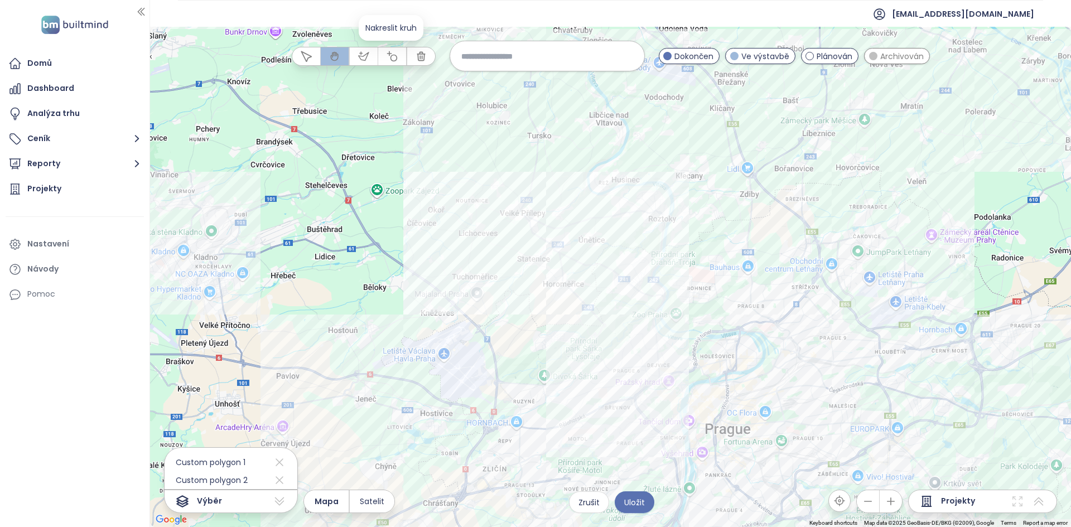
drag, startPoint x: 390, startPoint y: 52, endPoint x: 400, endPoint y: 58, distance: 12.2
click at [390, 52] on icon "button" at bounding box center [391, 56] width 11 height 11
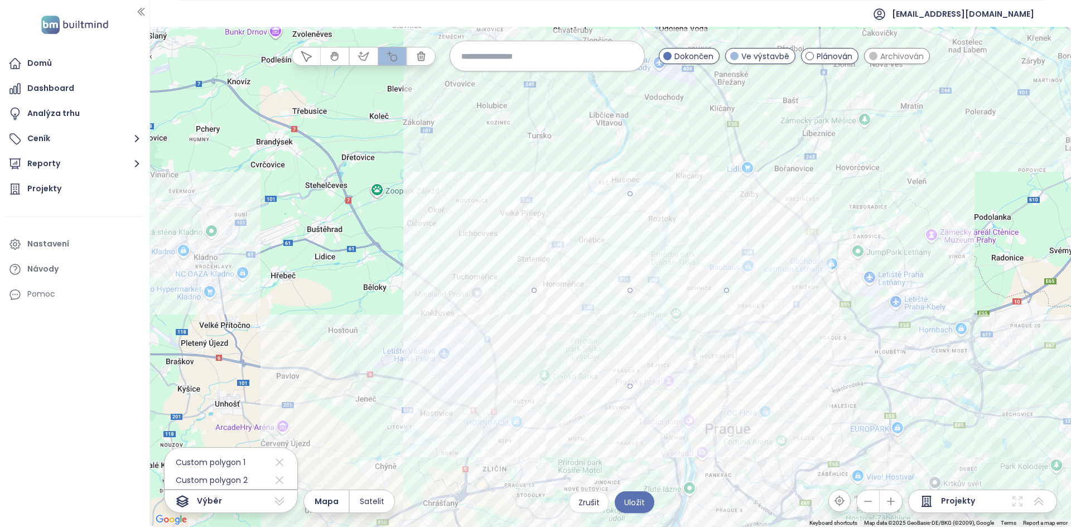
drag, startPoint x: 627, startPoint y: 290, endPoint x: 725, endPoint y: 306, distance: 98.9
click at [725, 306] on div at bounding box center [610, 277] width 921 height 500
click at [638, 500] on span "Uložit" at bounding box center [634, 502] width 21 height 12
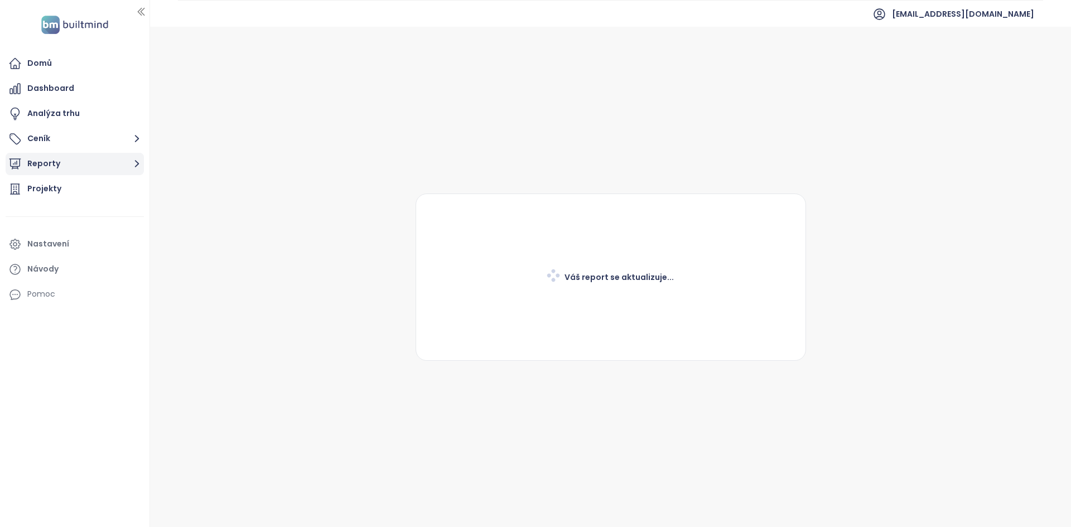
click at [100, 161] on button "Reporty" at bounding box center [75, 164] width 138 height 22
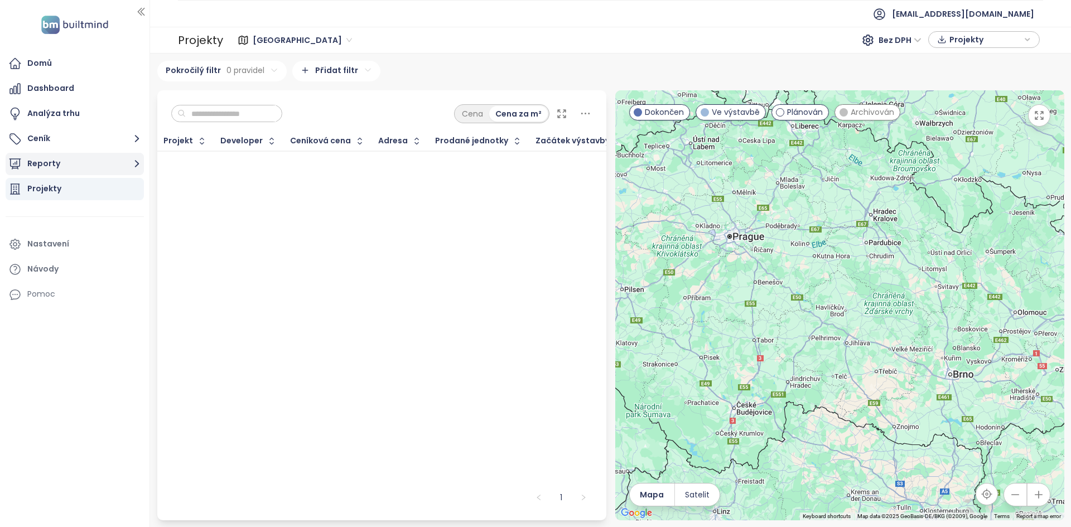
click at [78, 164] on button "Reporty" at bounding box center [75, 164] width 138 height 22
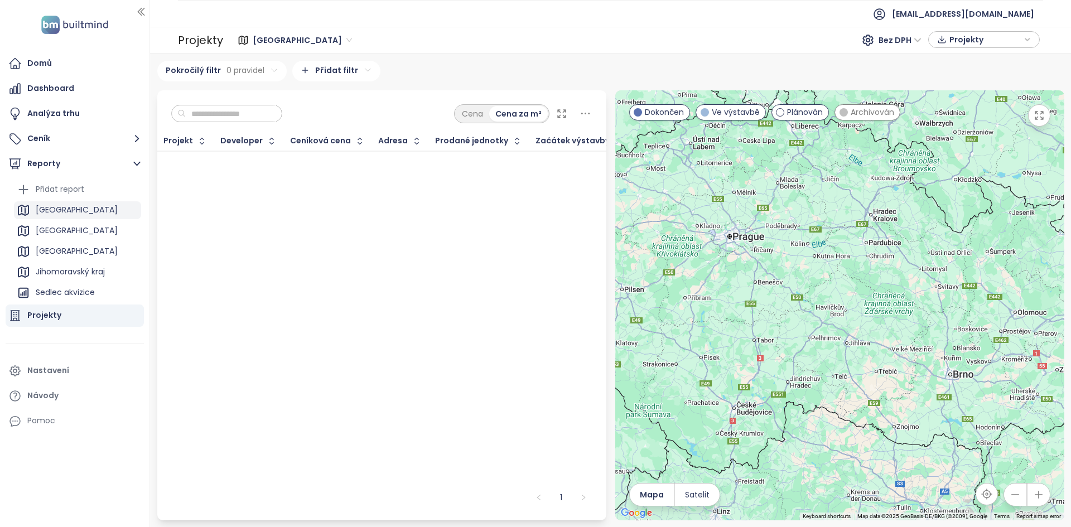
click at [69, 208] on div "Praha" at bounding box center [77, 210] width 127 height 18
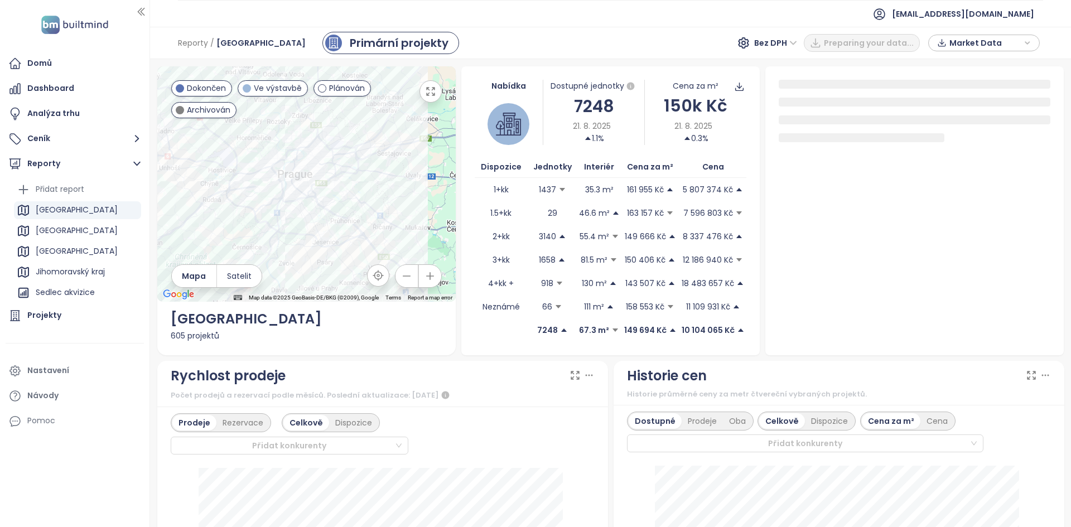
click at [569, 94] on div "7248" at bounding box center [594, 106] width 102 height 26
drag, startPoint x: 564, startPoint y: 118, endPoint x: 591, endPoint y: 113, distance: 27.9
click at [591, 113] on div "7248" at bounding box center [594, 106] width 102 height 26
click at [67, 292] on div "Sedlec akvizice" at bounding box center [65, 293] width 59 height 14
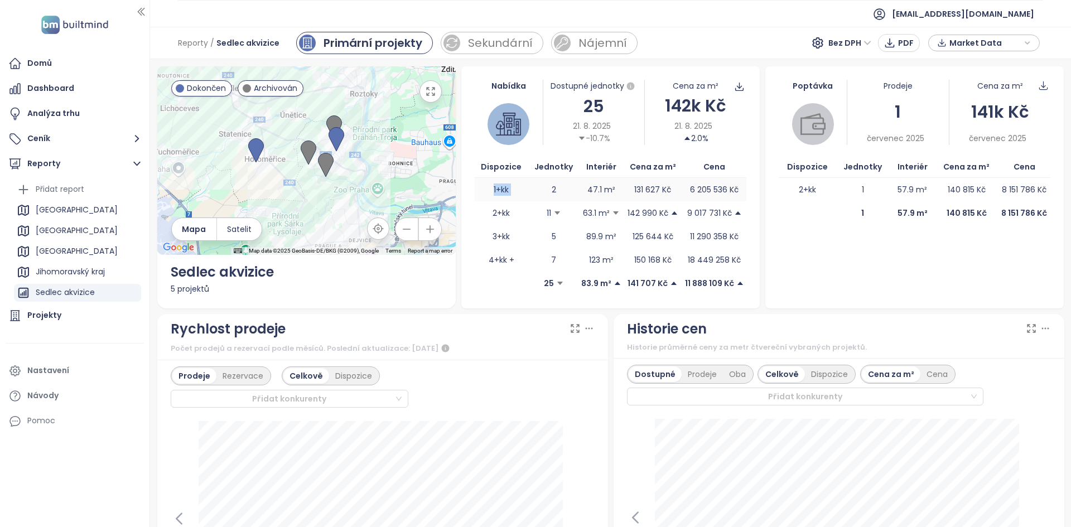
drag, startPoint x: 486, startPoint y: 191, endPoint x: 538, endPoint y: 195, distance: 52.0
click at [538, 195] on tr "1+kk 2 47.1 m² 131 627 Kč 6 205 536 Kč" at bounding box center [611, 189] width 272 height 23
drag, startPoint x: 485, startPoint y: 211, endPoint x: 499, endPoint y: 215, distance: 14.5
click at [499, 215] on td "2+kk" at bounding box center [502, 212] width 54 height 23
drag, startPoint x: 486, startPoint y: 236, endPoint x: 516, endPoint y: 241, distance: 30.5
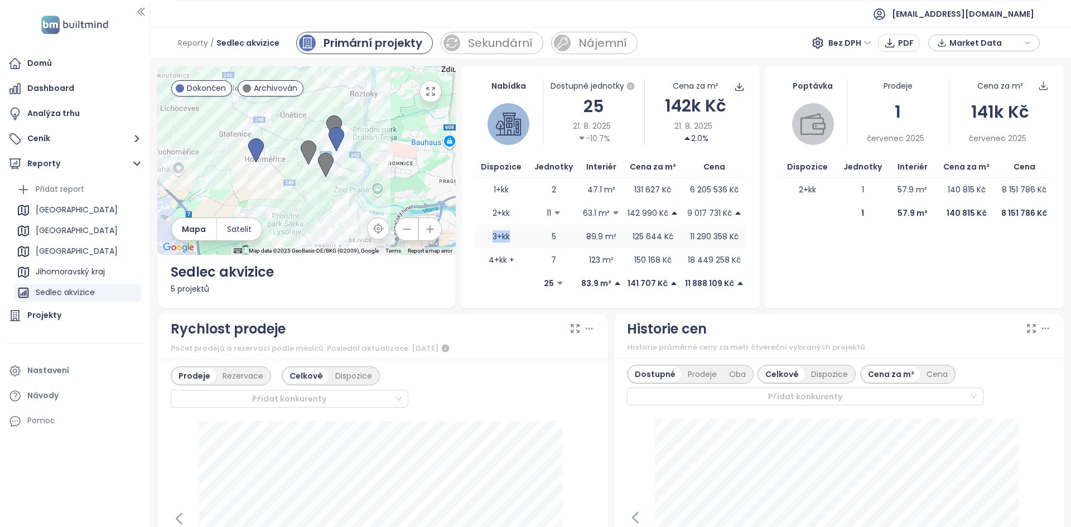
click at [516, 241] on td "3+kk" at bounding box center [502, 236] width 54 height 23
drag, startPoint x: 513, startPoint y: 259, endPoint x: 519, endPoint y: 263, distance: 7.0
click at [519, 263] on td "4+kk +" at bounding box center [502, 259] width 54 height 23
drag, startPoint x: 579, startPoint y: 260, endPoint x: 597, endPoint y: 263, distance: 18.7
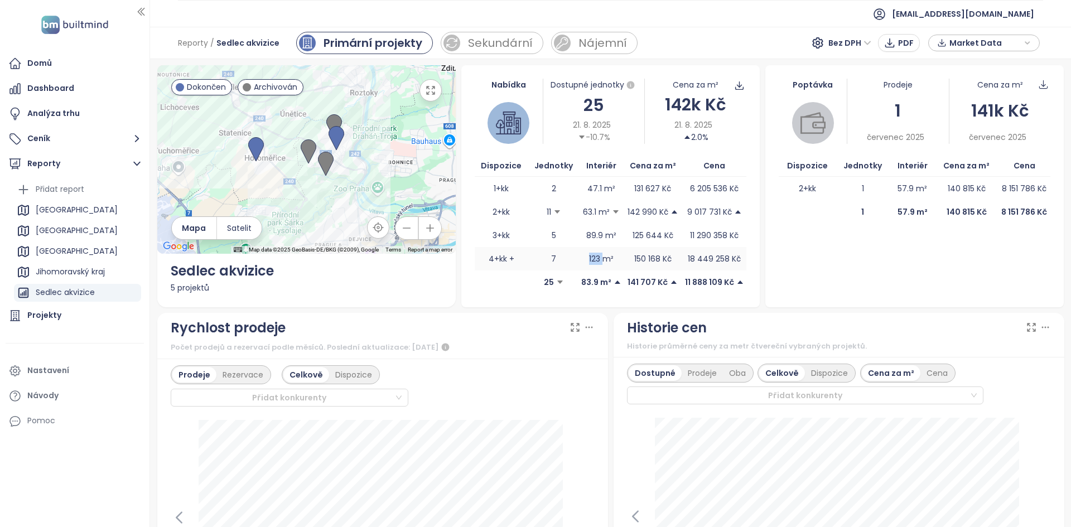
click at [597, 263] on span "123 m²" at bounding box center [601, 259] width 44 height 12
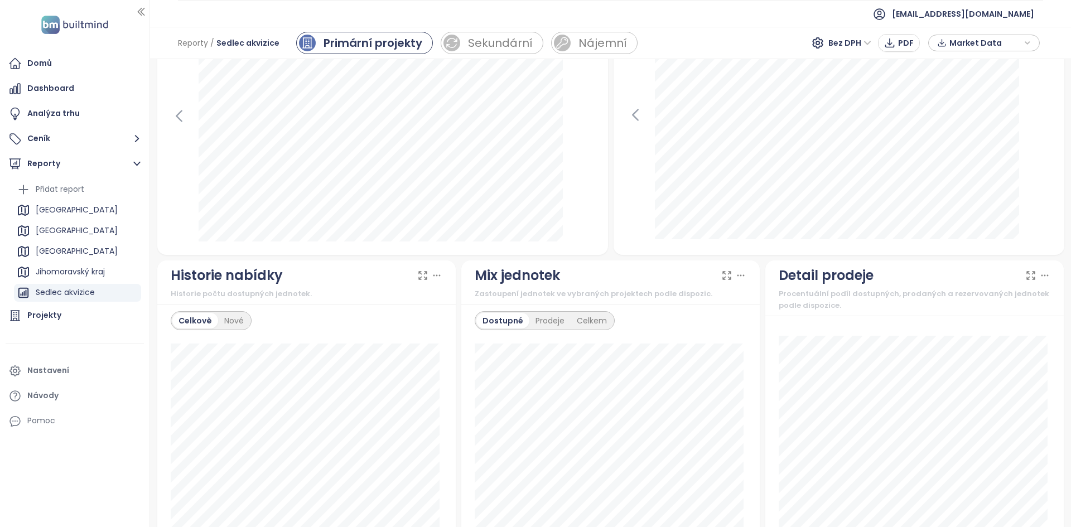
scroll to position [0, 0]
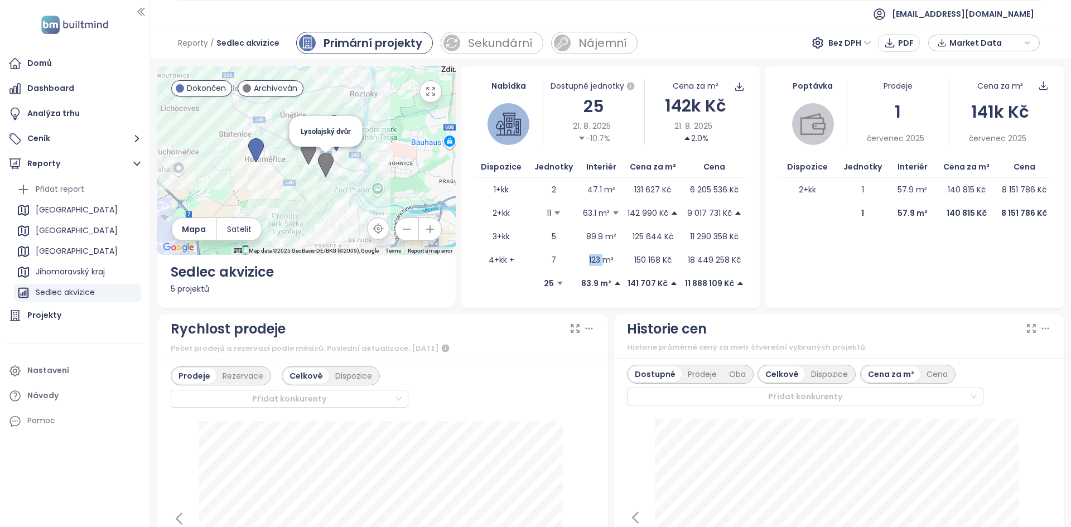
click at [329, 170] on img at bounding box center [326, 165] width 16 height 25
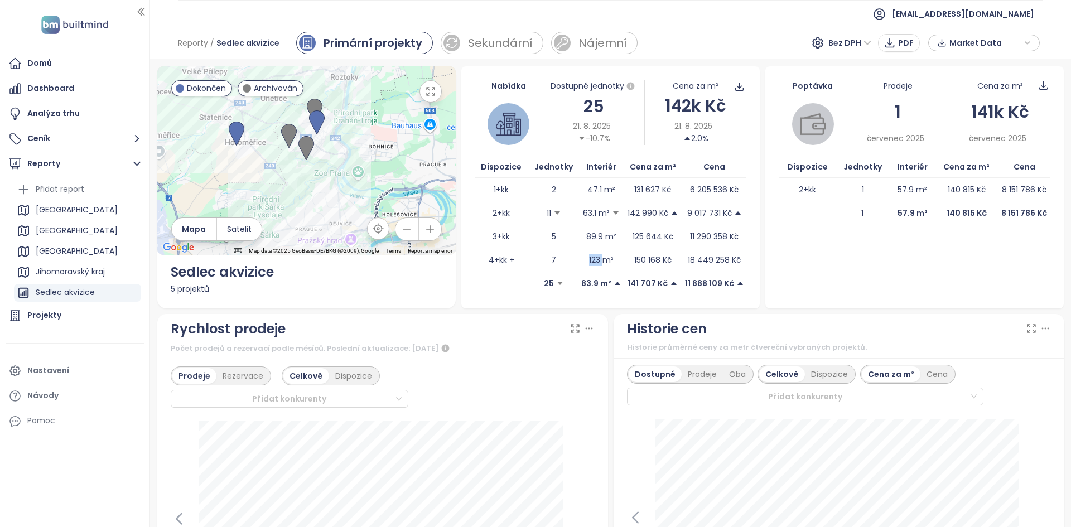
click at [430, 96] on icon "button" at bounding box center [430, 91] width 11 height 11
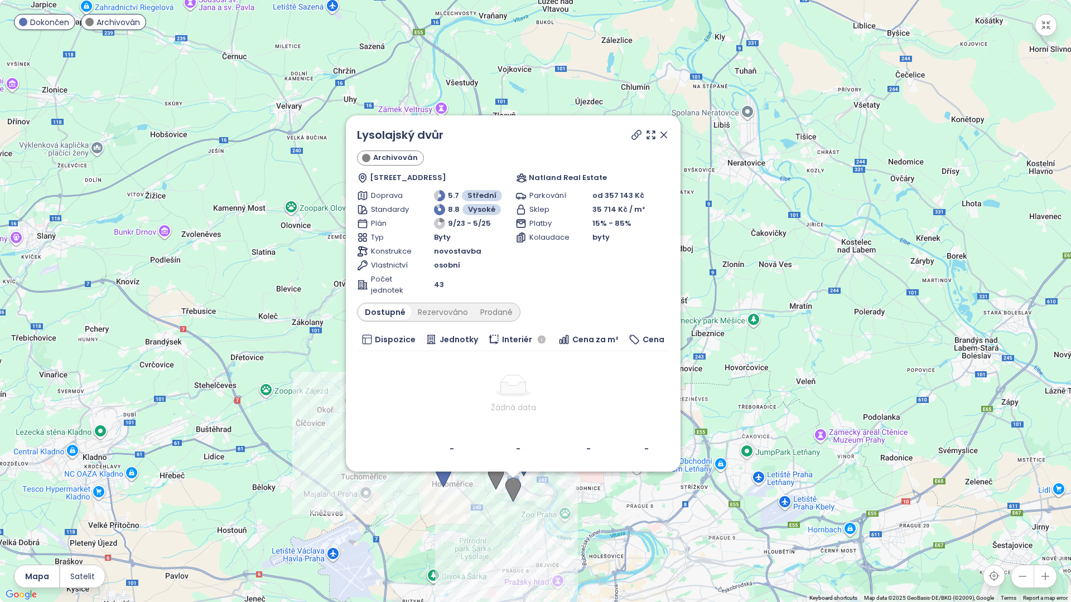
drag, startPoint x: 274, startPoint y: 248, endPoint x: 342, endPoint y: 231, distance: 69.5
click at [259, 306] on div "Lysolajský dvůr Archivován Lysolajské údolí 15, 165 00 Praha-Praha-Lysolaje, Cz…" at bounding box center [535, 301] width 1071 height 602
click at [403, 139] on link "Lysolajský dvůr" at bounding box center [400, 135] width 86 height 16
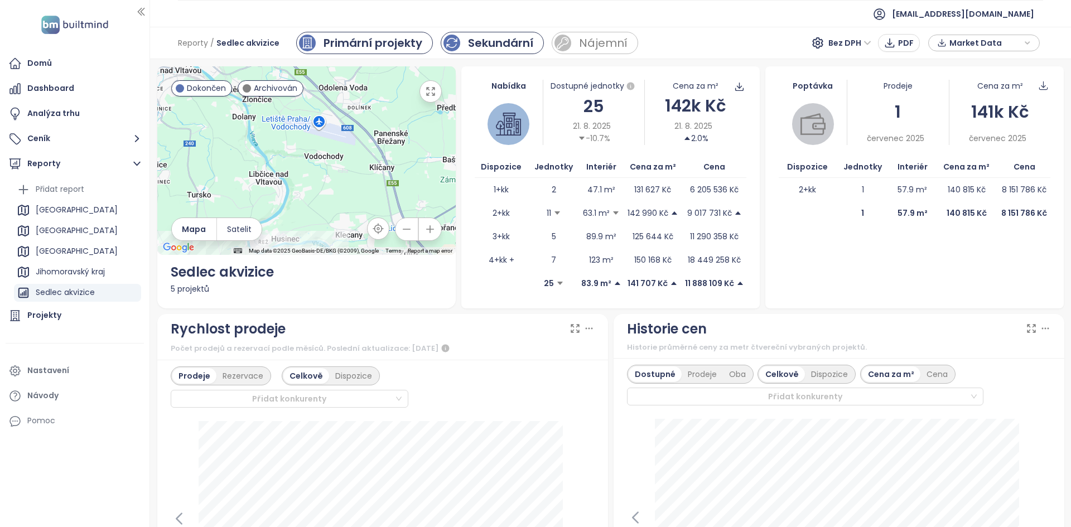
click at [471, 45] on div "Sekundární" at bounding box center [500, 43] width 65 height 17
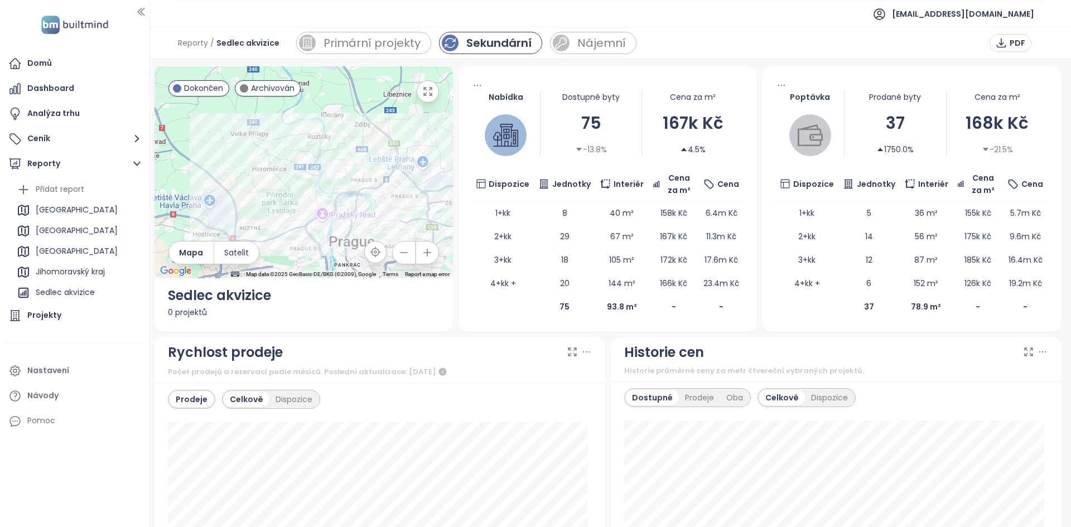
click at [577, 118] on div "75" at bounding box center [591, 123] width 102 height 26
drag, startPoint x: 972, startPoint y: 51, endPoint x: 894, endPoint y: 30, distance: 80.2
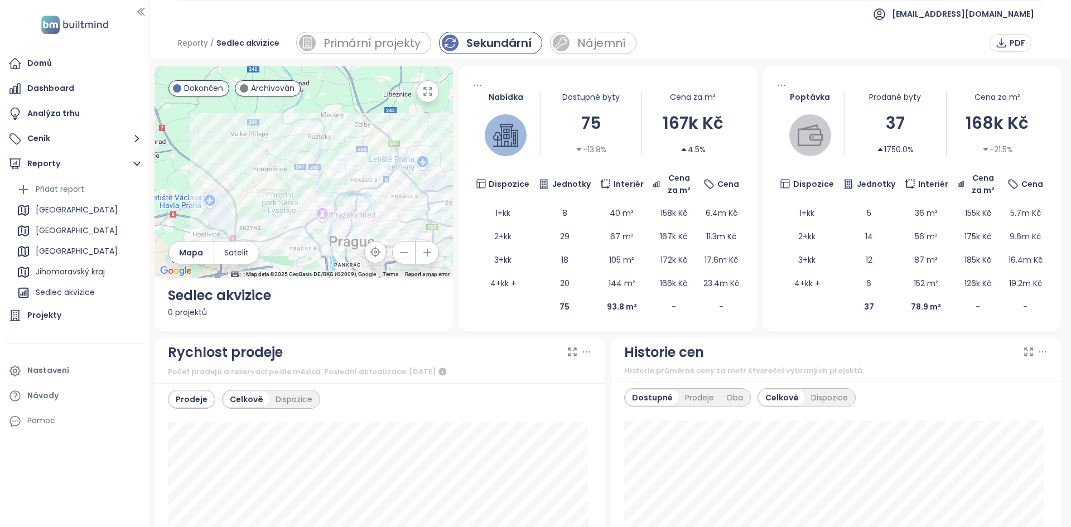
click at [894, 30] on div "Reporty / Sedlec akvizice Primární projekty Sekundární Nájemní PDF" at bounding box center [610, 43] width 921 height 32
click at [587, 46] on div "Nájemní" at bounding box center [601, 43] width 48 height 17
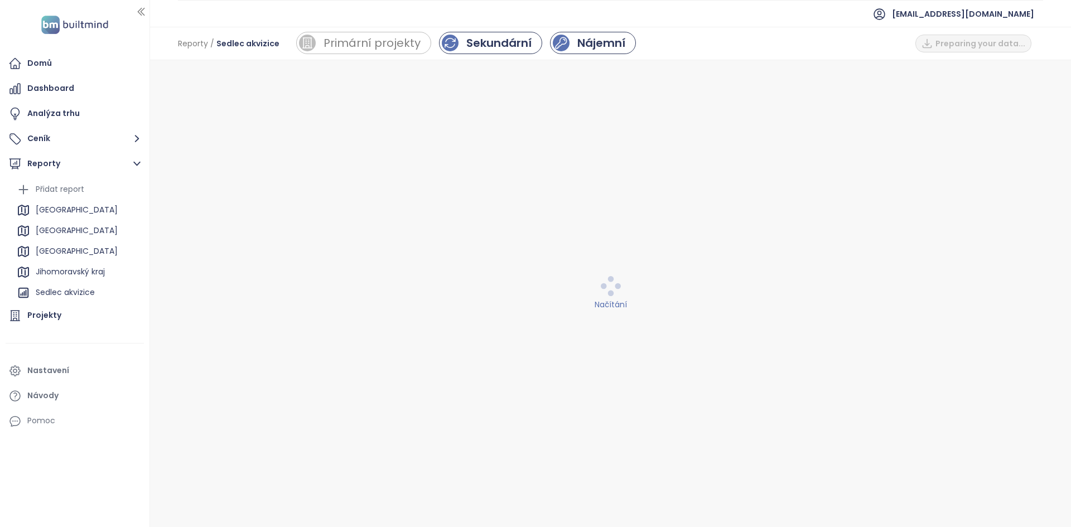
click at [505, 54] on link "Sekundární" at bounding box center [490, 43] width 103 height 23
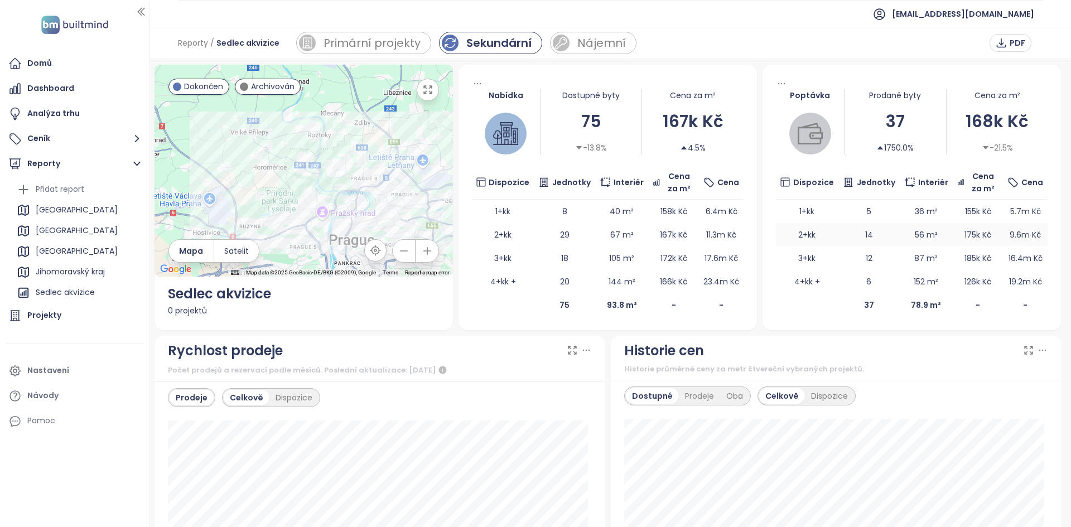
scroll to position [2, 0]
click at [875, 122] on div "37" at bounding box center [895, 121] width 102 height 26
click at [878, 125] on div "37" at bounding box center [895, 121] width 102 height 26
click at [879, 128] on div "37" at bounding box center [895, 121] width 102 height 26
click at [402, 37] on div "Primární projekty" at bounding box center [372, 43] width 99 height 17
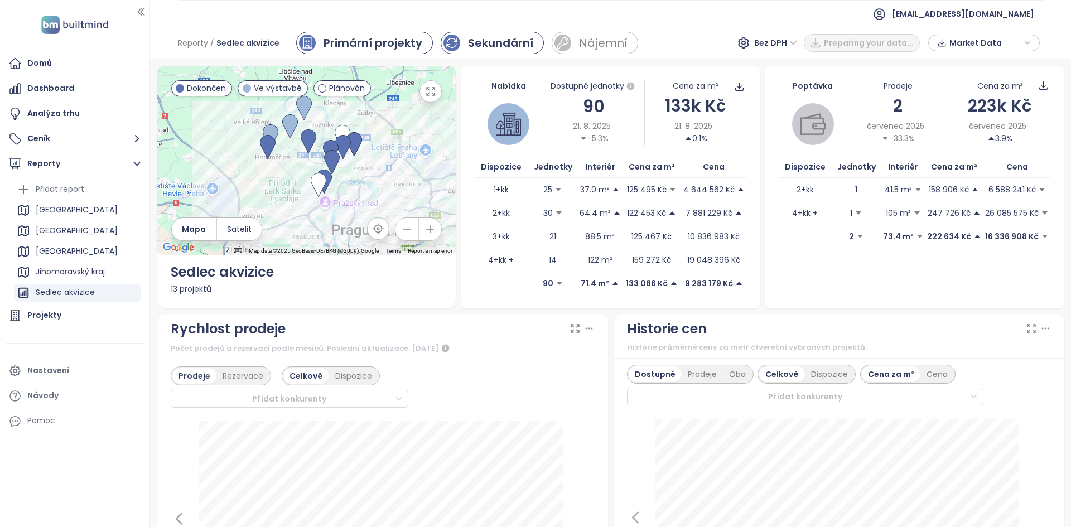
click at [493, 42] on div "Sekundární" at bounding box center [500, 43] width 65 height 17
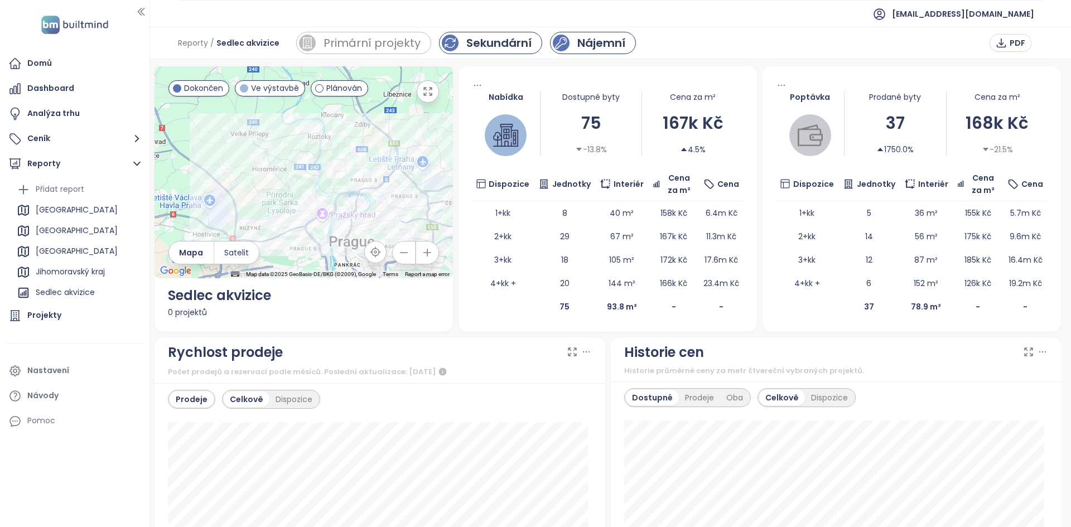
click at [583, 48] on div "Nájemní" at bounding box center [601, 43] width 48 height 17
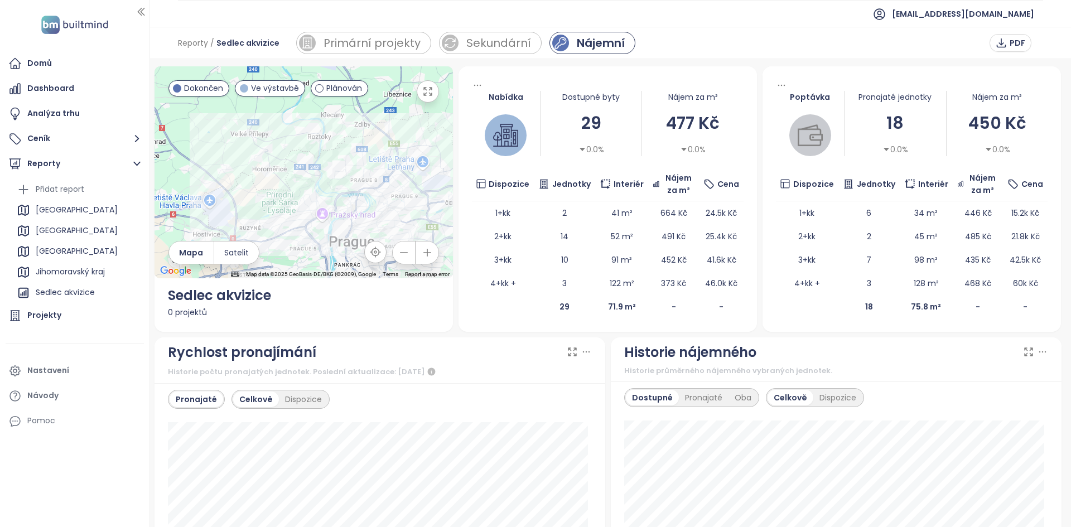
click at [706, 119] on div "477 Kč" at bounding box center [693, 123] width 102 height 26
click at [380, 46] on div "Primární projekty" at bounding box center [372, 43] width 99 height 17
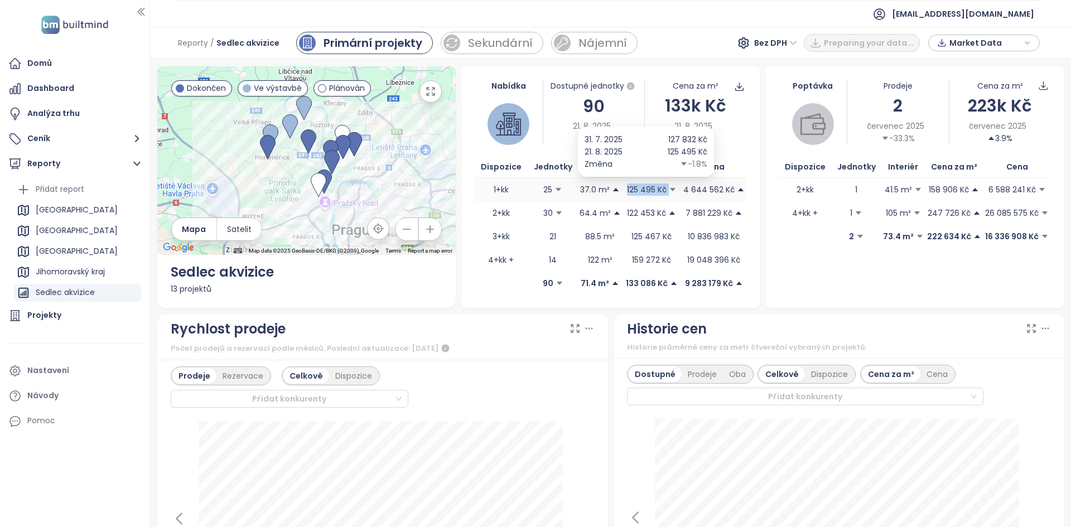
drag, startPoint x: 620, startPoint y: 191, endPoint x: 664, endPoint y: 189, distance: 43.5
click at [664, 189] on span "125 495 Kč" at bounding box center [651, 189] width 59 height 12
drag, startPoint x: 625, startPoint y: 209, endPoint x: 656, endPoint y: 214, distance: 31.2
click at [656, 214] on p "122 453 Kč" at bounding box center [646, 213] width 39 height 12
click at [578, 45] on div "Nájemní" at bounding box center [602, 43] width 48 height 17
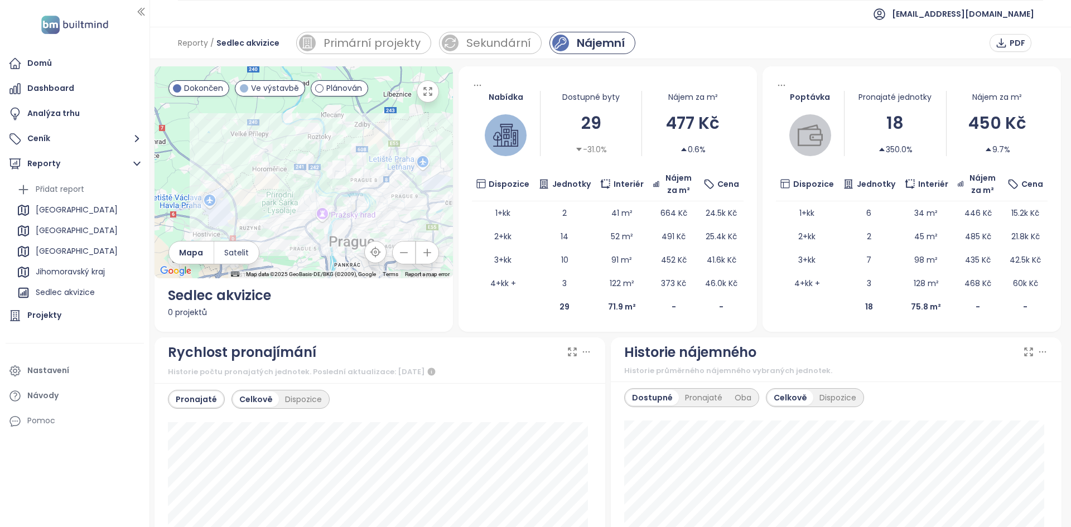
click at [687, 125] on div "477 Kč" at bounding box center [693, 123] width 102 height 26
click at [665, 120] on div "477 Kč" at bounding box center [693, 123] width 102 height 26
click at [666, 120] on div "477 Kč" at bounding box center [693, 123] width 102 height 26
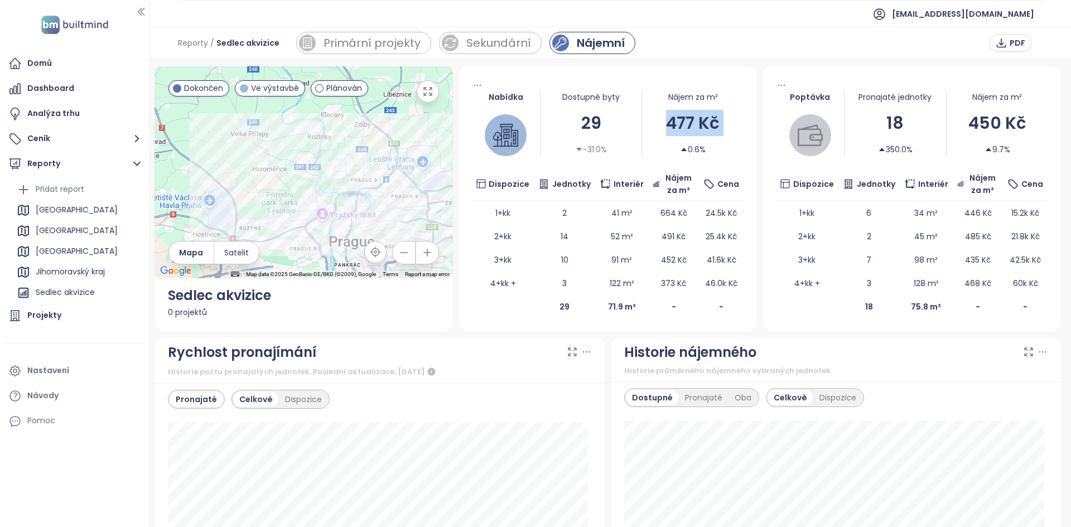
drag, startPoint x: 660, startPoint y: 125, endPoint x: 684, endPoint y: 133, distance: 24.9
click at [683, 139] on div "Nájem za m² 477 Kč 0.6%" at bounding box center [692, 123] width 102 height 65
click at [400, 48] on div "Primární projekty" at bounding box center [372, 43] width 99 height 17
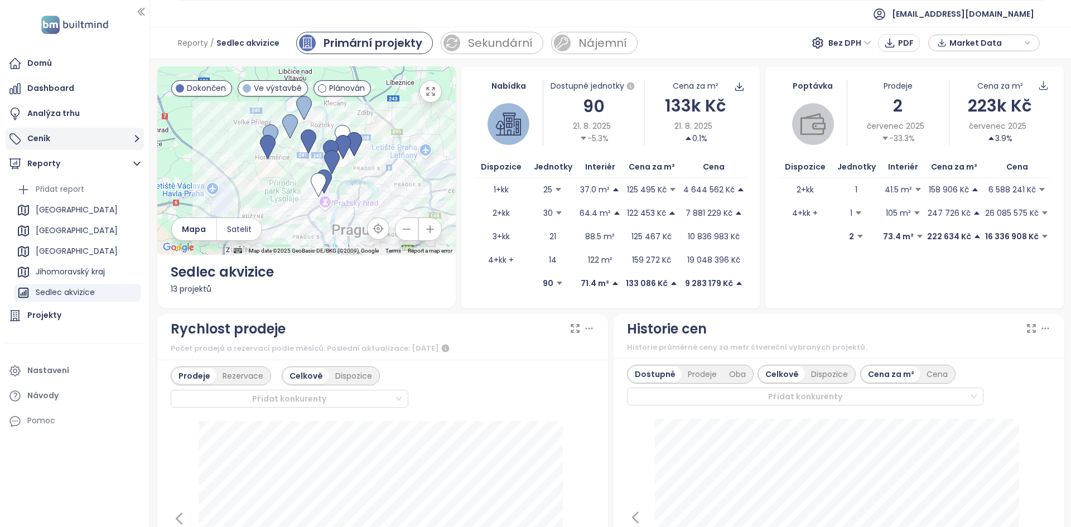
click at [85, 145] on button "Ceník" at bounding box center [75, 139] width 138 height 22
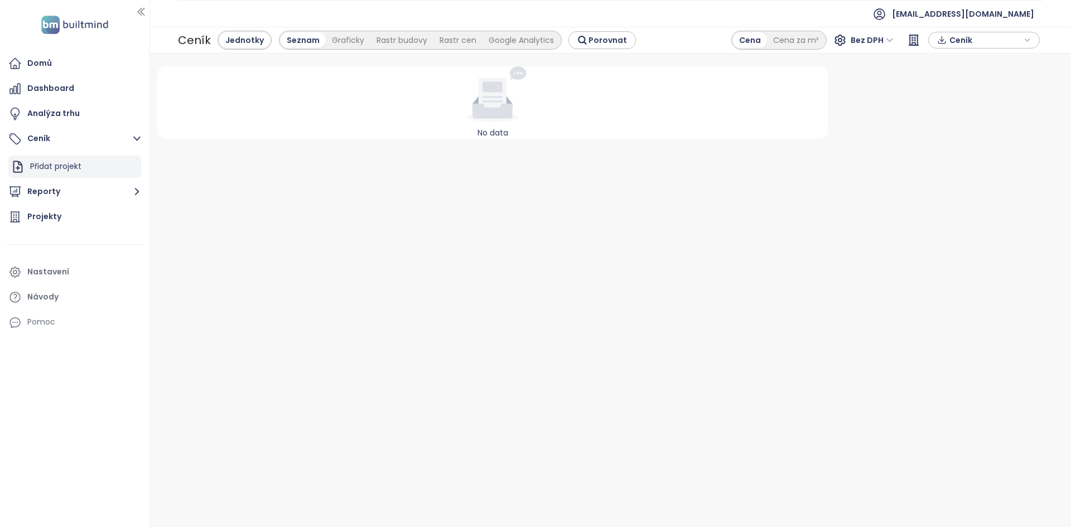
click at [67, 173] on div "Přidat projekt" at bounding box center [55, 167] width 51 height 14
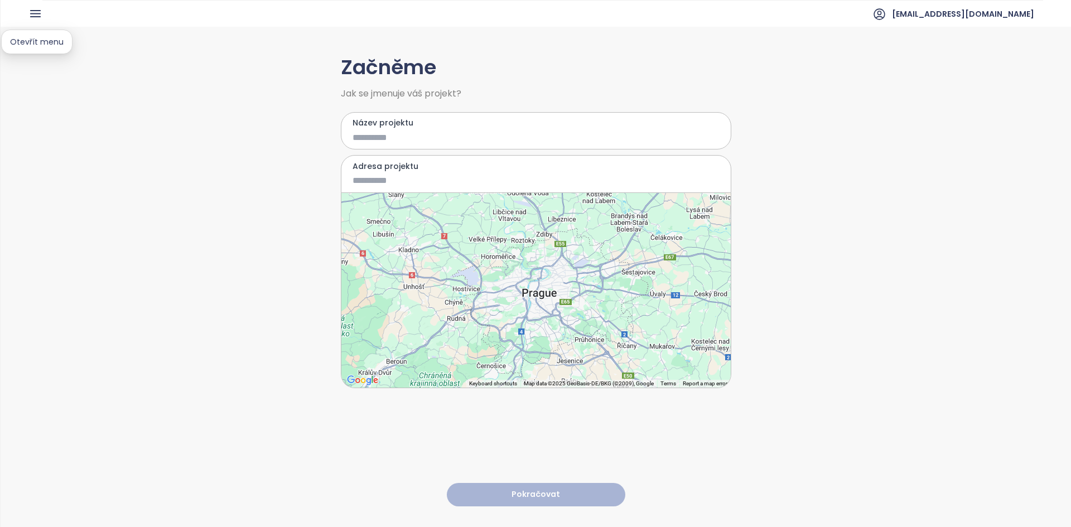
click at [33, 13] on icon "button" at bounding box center [35, 14] width 14 height 14
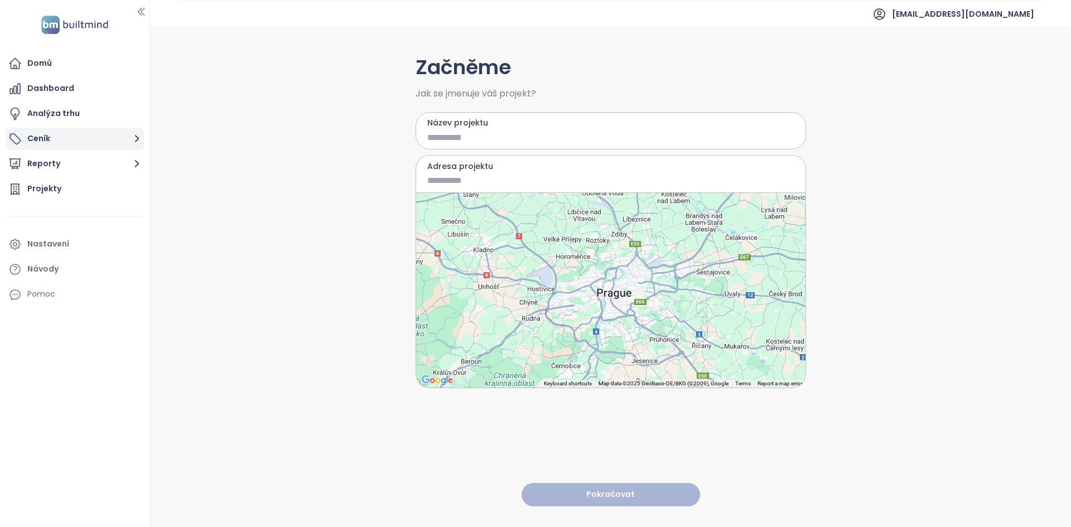
click at [50, 129] on button "Ceník" at bounding box center [75, 139] width 138 height 22
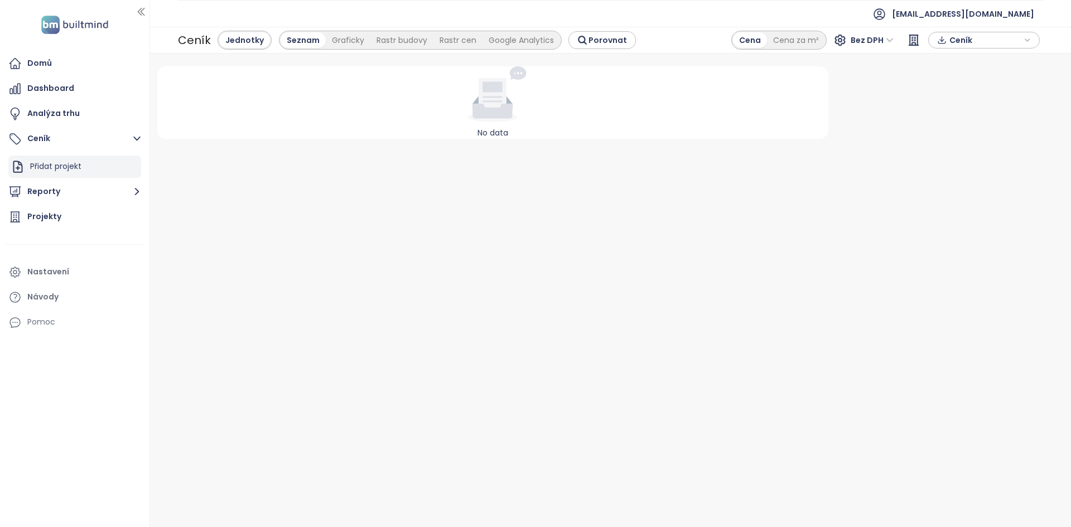
click at [60, 164] on div "Přidat projekt" at bounding box center [55, 167] width 51 height 14
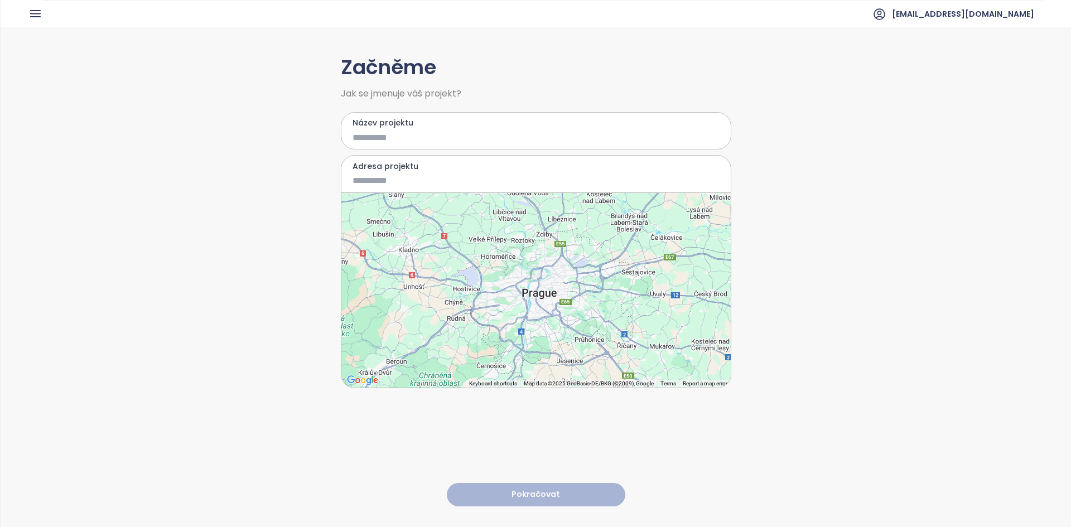
click at [375, 137] on input "Název projektu" at bounding box center [527, 138] width 351 height 14
type input "*******"
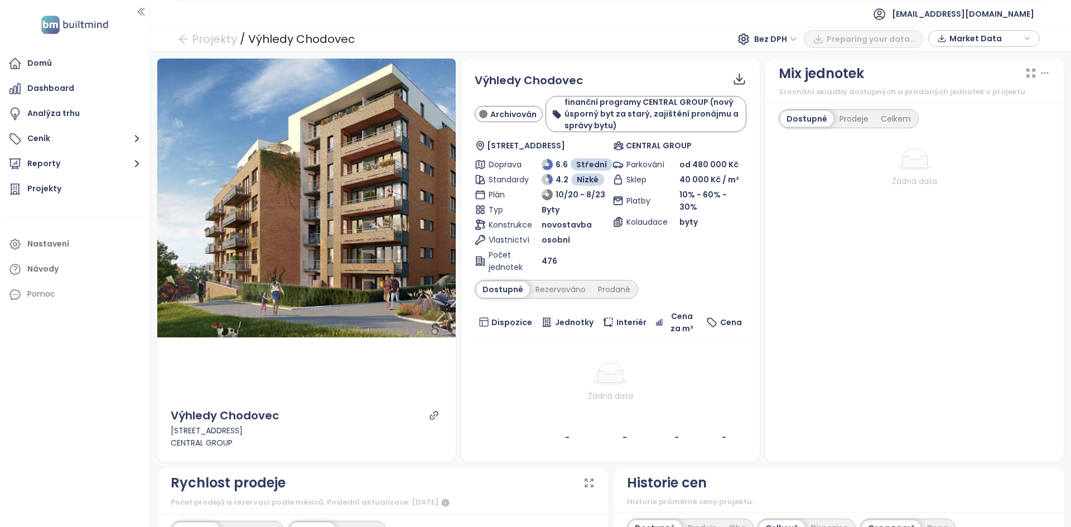
click at [525, 117] on span "Archivován" at bounding box center [513, 114] width 46 height 12
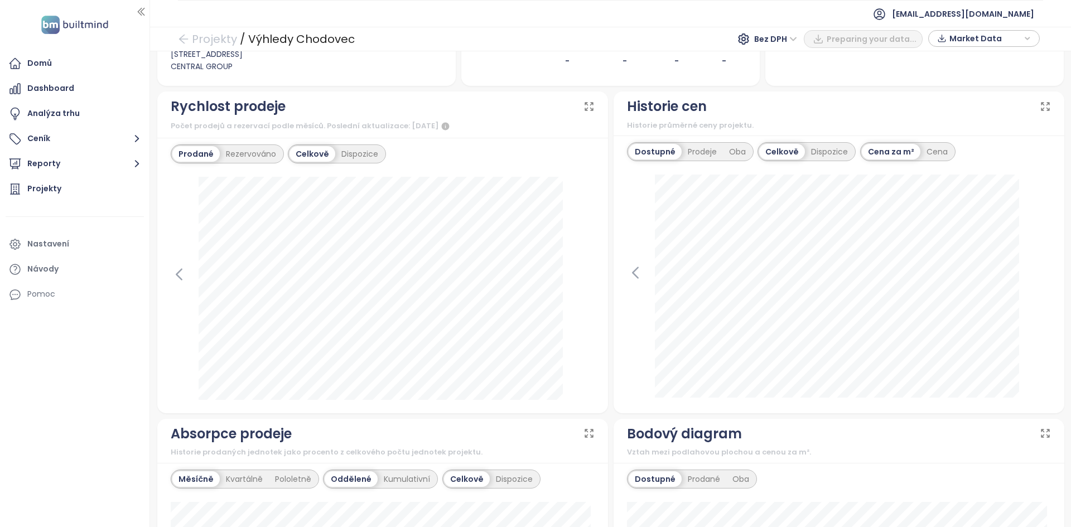
scroll to position [376, 0]
click at [179, 267] on icon at bounding box center [179, 275] width 17 height 17
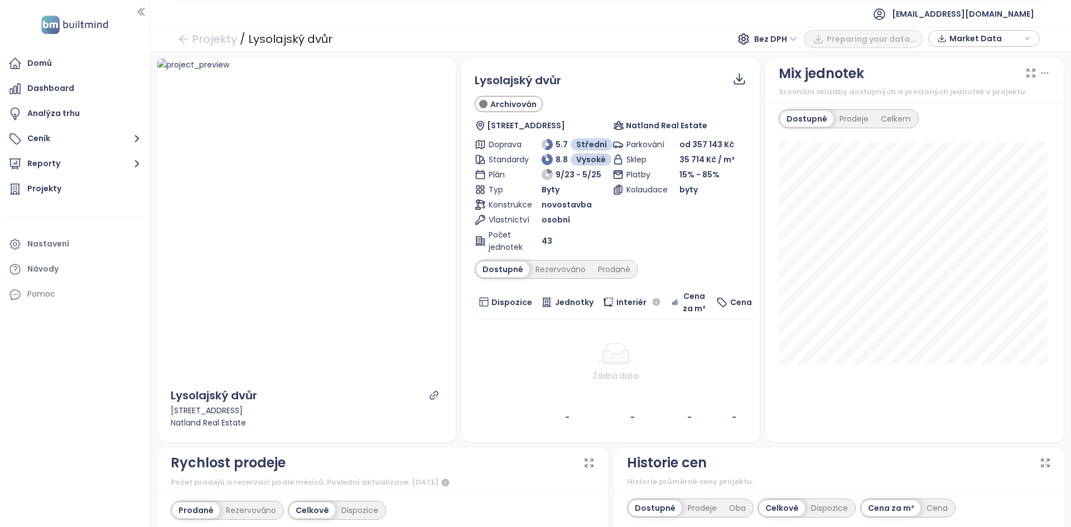
scroll to position [353, 0]
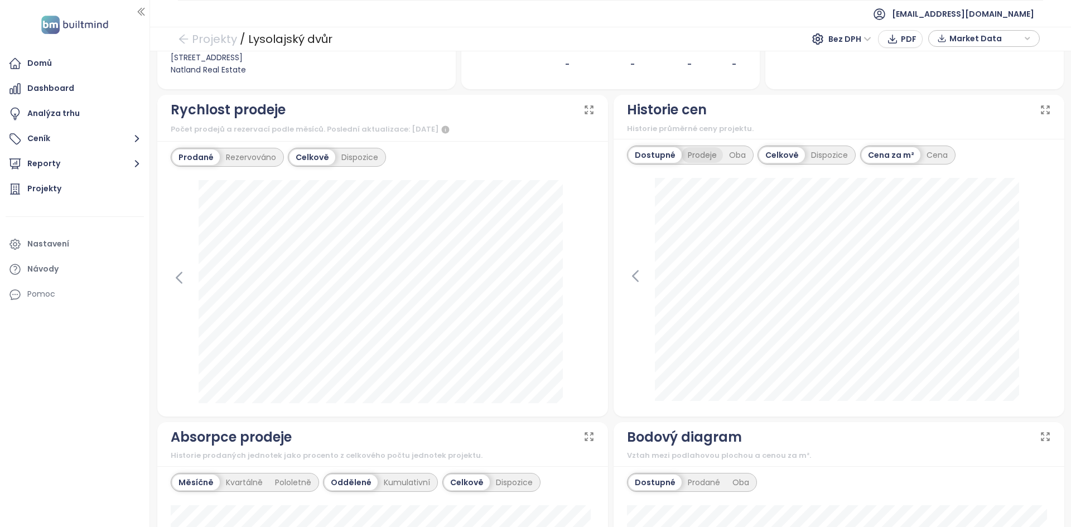
click at [694, 158] on div "Prodeje" at bounding box center [702, 155] width 41 height 16
click at [644, 162] on div "Dostupné" at bounding box center [654, 155] width 50 height 16
click at [816, 158] on div "Dispozice" at bounding box center [829, 155] width 49 height 16
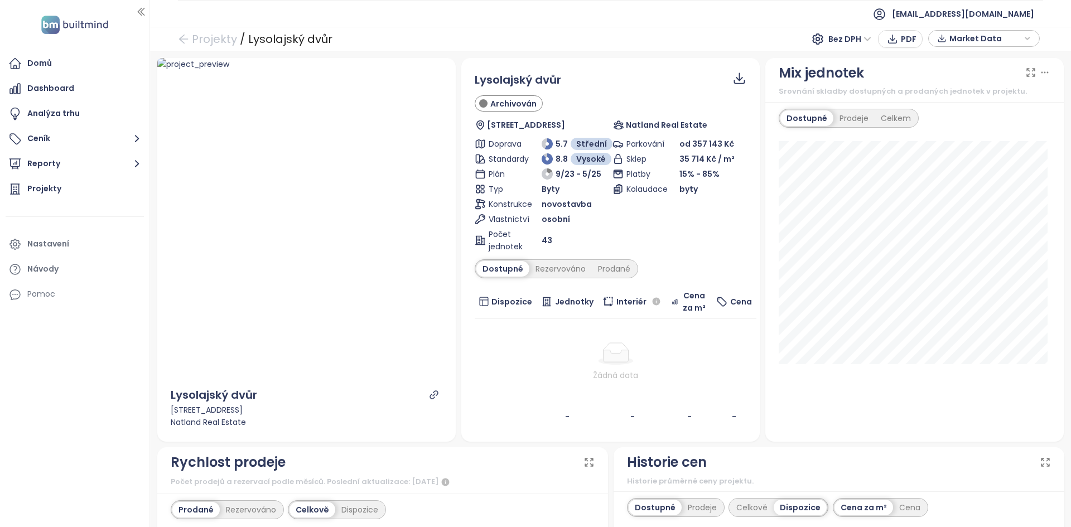
scroll to position [0, 0]
click at [429, 394] on icon "link" at bounding box center [434, 395] width 10 height 10
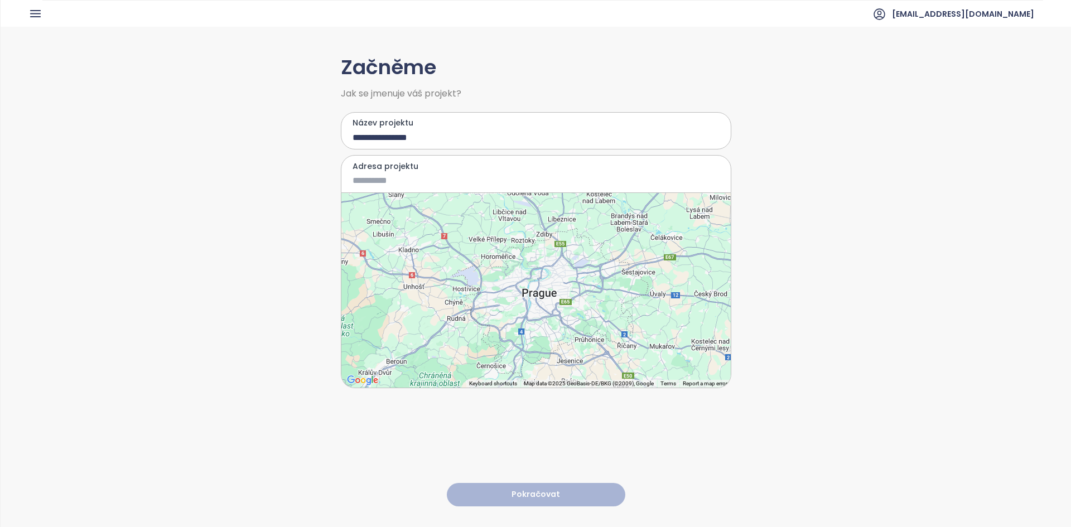
type input "**********"
click at [381, 178] on input "Adresa projektu" at bounding box center [527, 180] width 351 height 14
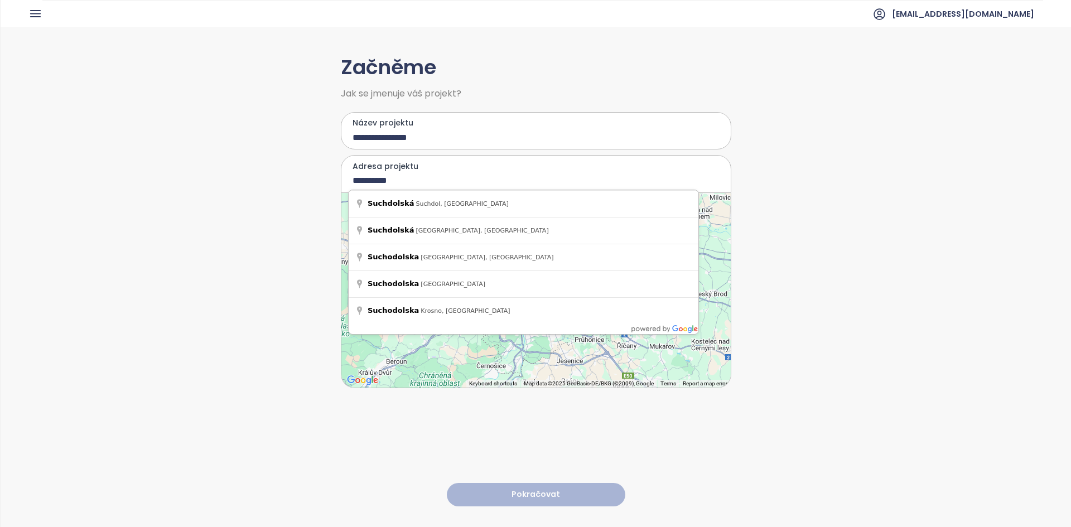
type input "**********"
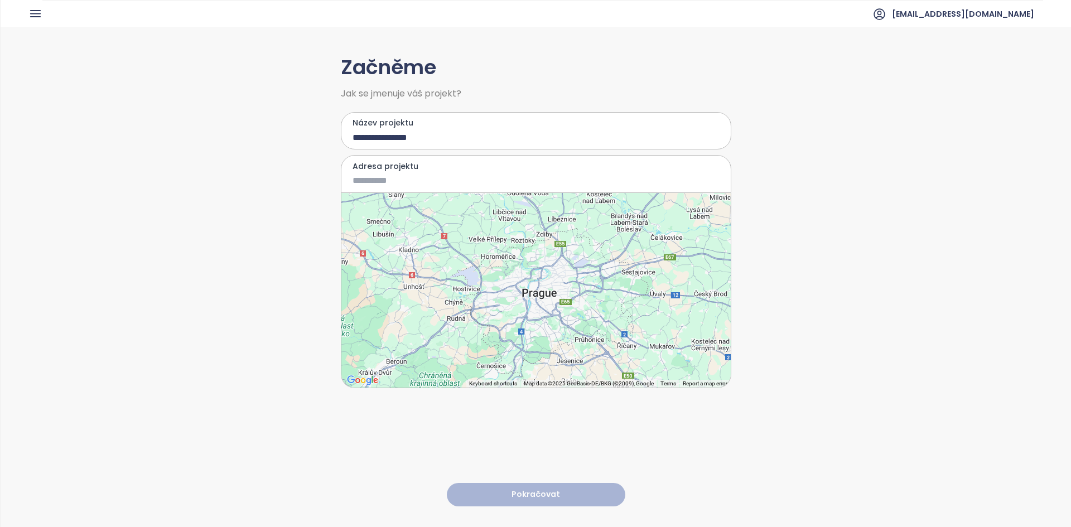
drag, startPoint x: 543, startPoint y: 272, endPoint x: 357, endPoint y: 144, distance: 225.5
click at [543, 272] on div at bounding box center [535, 290] width 389 height 195
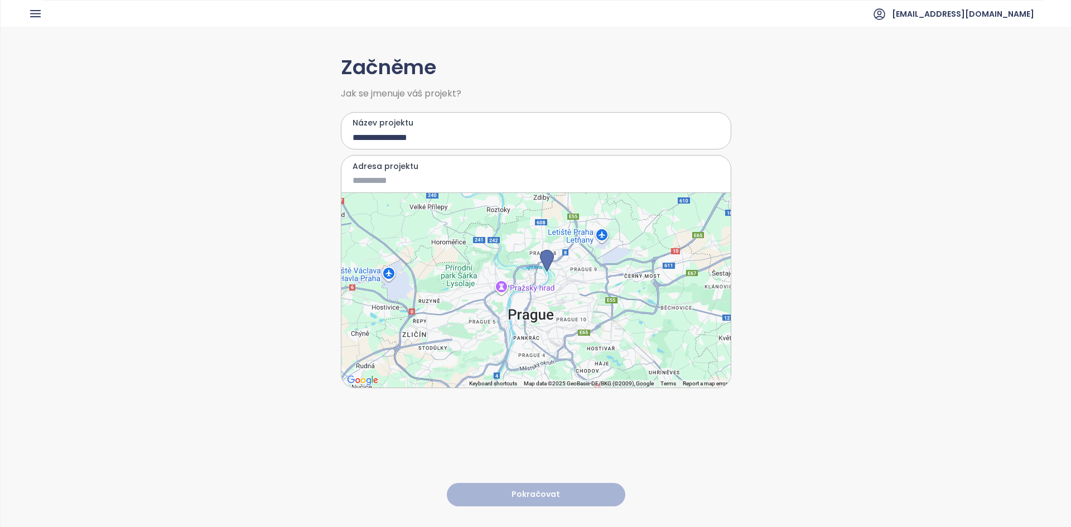
click at [358, 141] on input "**********" at bounding box center [527, 138] width 351 height 14
type input "**********"
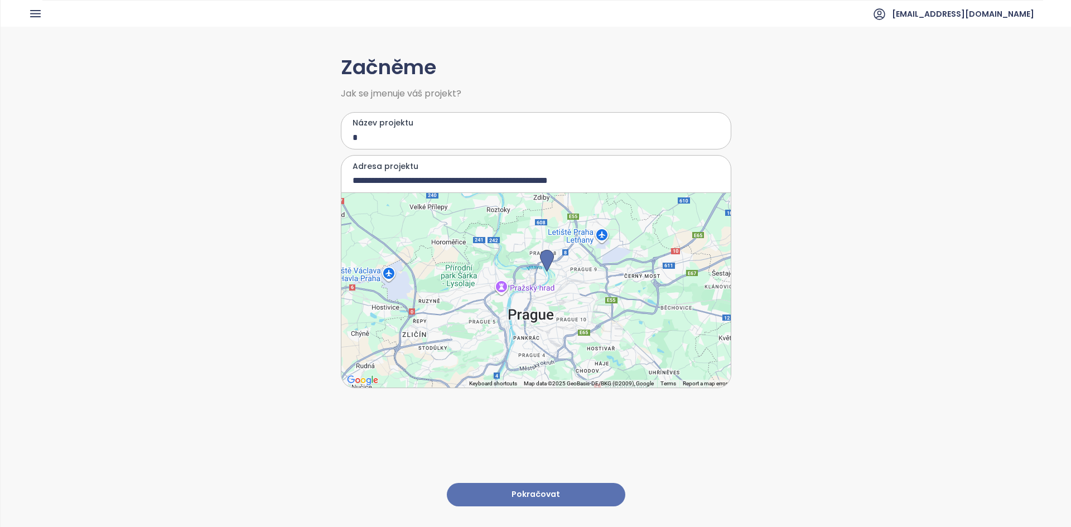
type input "*"
type input "**********"
drag, startPoint x: 516, startPoint y: 279, endPoint x: 485, endPoint y: 260, distance: 36.4
click at [515, 279] on div at bounding box center [535, 290] width 389 height 195
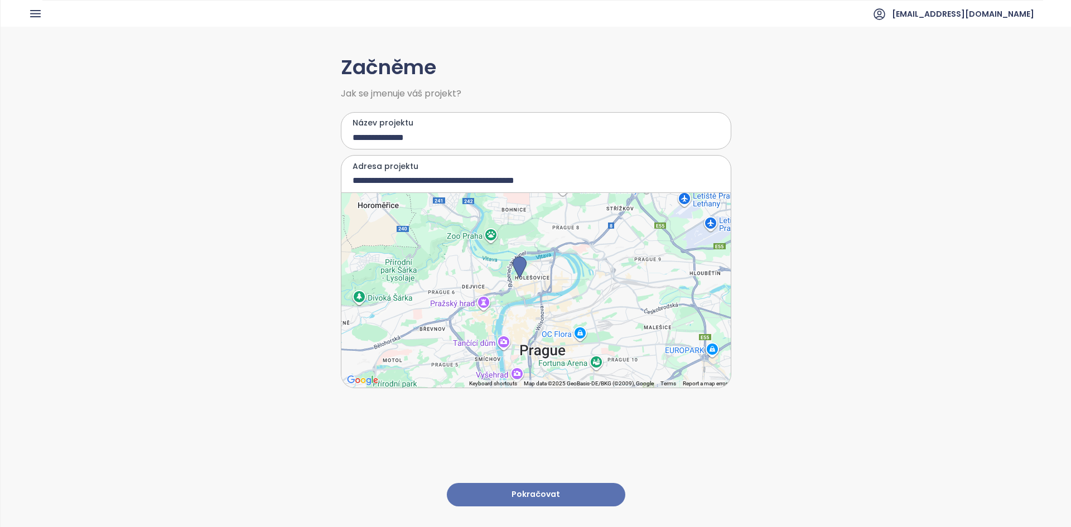
click at [464, 252] on div at bounding box center [535, 290] width 389 height 195
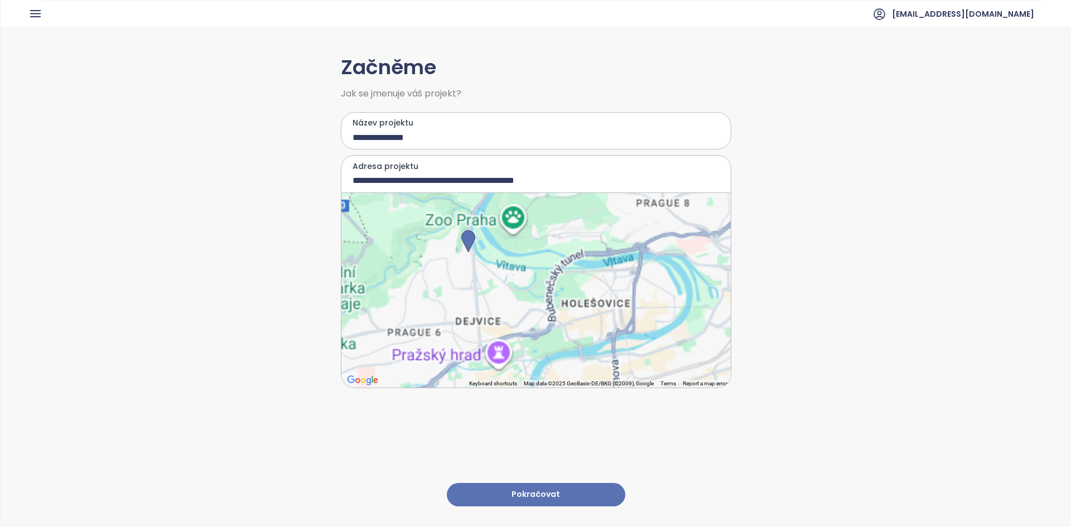
type input "**********"
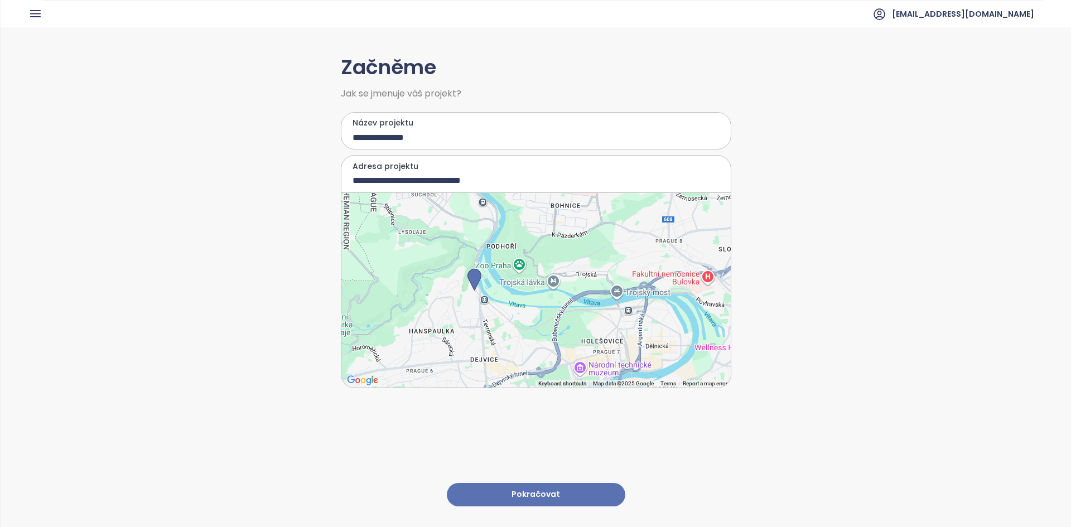
drag, startPoint x: 443, startPoint y: 244, endPoint x: 450, endPoint y: 280, distance: 36.2
click at [450, 280] on div at bounding box center [535, 290] width 389 height 195
click at [537, 483] on button "Pokračovat" at bounding box center [536, 495] width 178 height 24
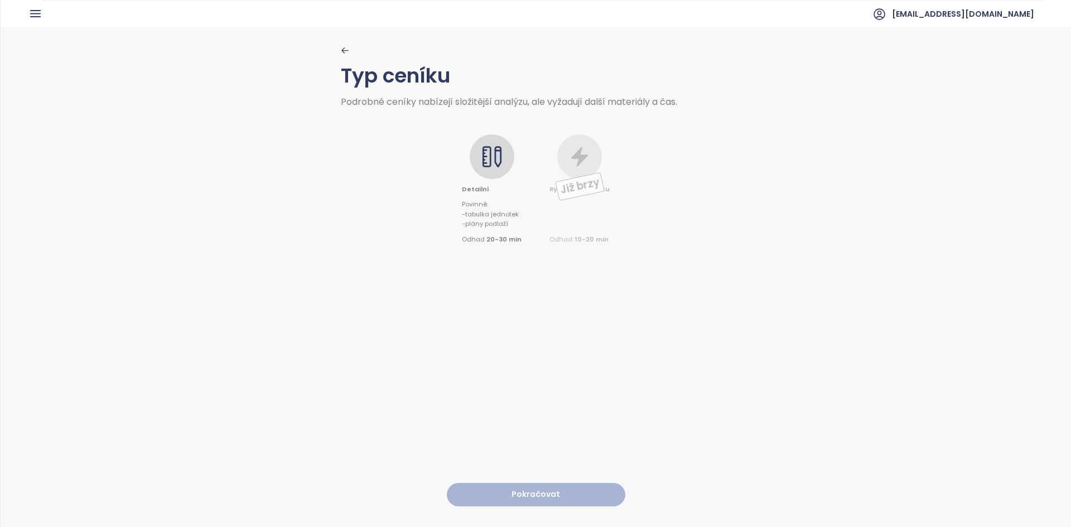
click at [344, 51] on icon "button" at bounding box center [345, 50] width 8 height 8
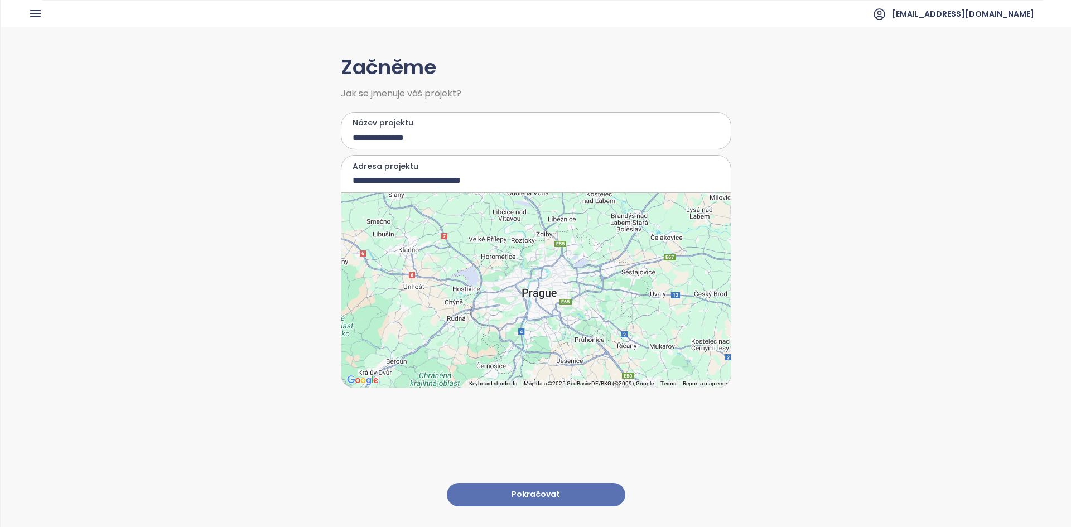
click at [419, 176] on input "**********" at bounding box center [527, 180] width 351 height 14
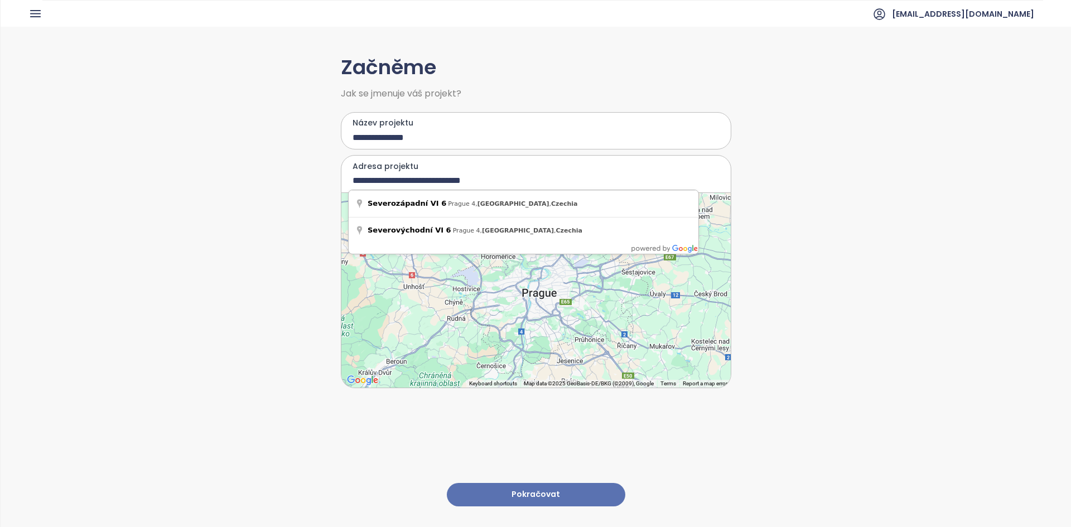
click at [419, 176] on input "**********" at bounding box center [527, 180] width 351 height 14
click at [231, 223] on div "**********" at bounding box center [536, 276] width 1070 height 499
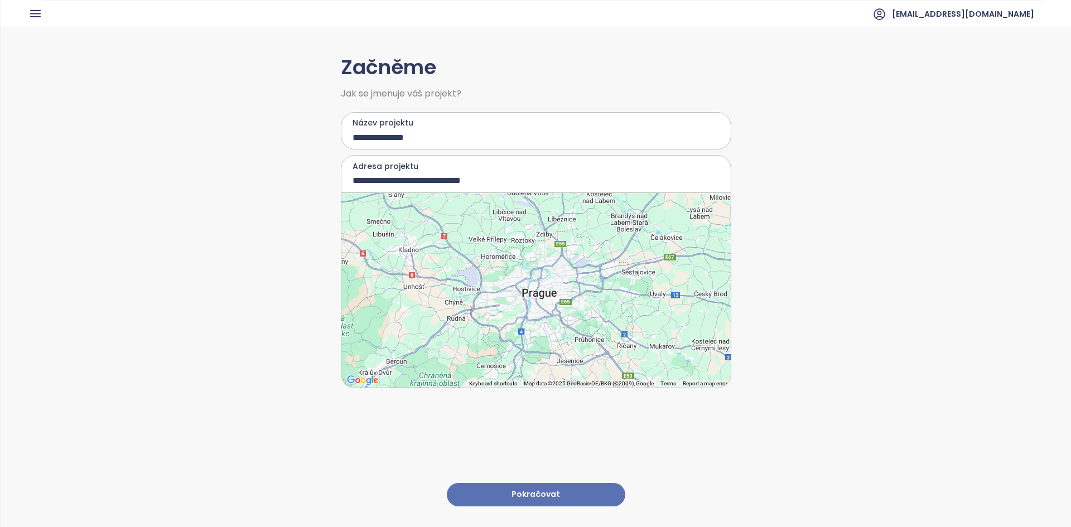
click at [502, 485] on button "Pokračovat" at bounding box center [536, 495] width 178 height 24
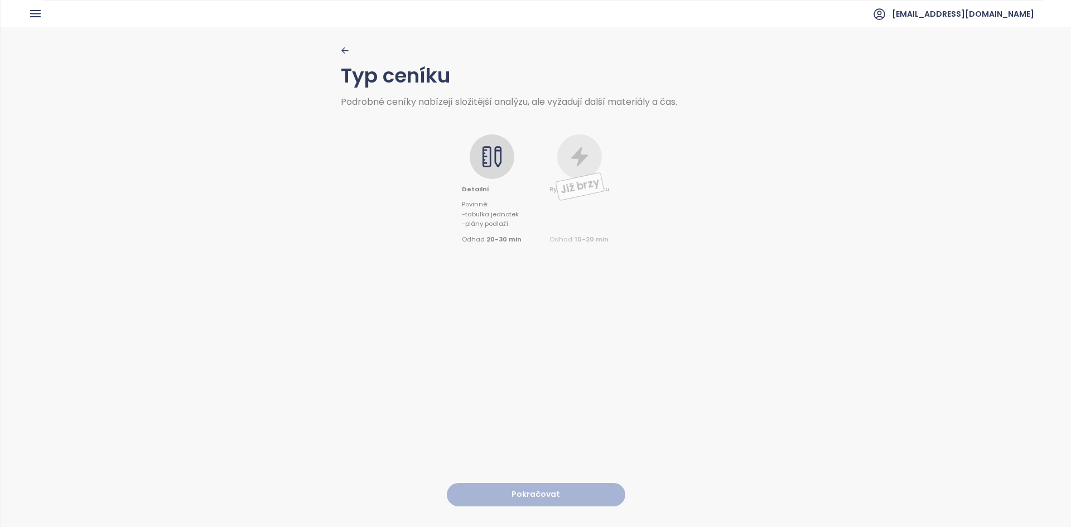
click at [494, 162] on icon at bounding box center [497, 156] width 7 height 21
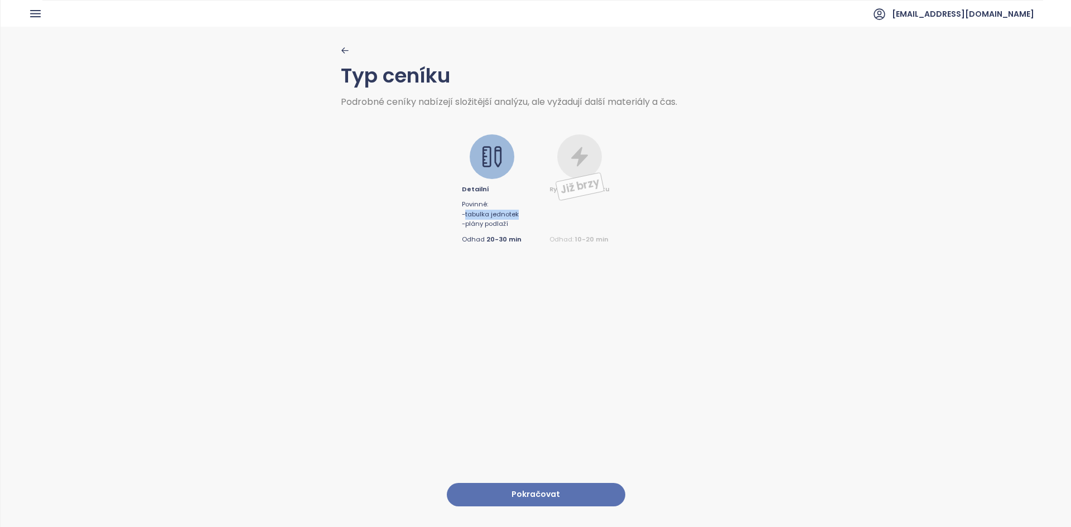
drag, startPoint x: 465, startPoint y: 214, endPoint x: 520, endPoint y: 214, distance: 54.7
click at [520, 214] on div "Detailní Povinné : - tabulka jednotek - plány podlaží Odhad 20-30 min Již brzy …" at bounding box center [536, 176] width 390 height 138
click at [531, 485] on button "Pokračovat" at bounding box center [536, 495] width 178 height 24
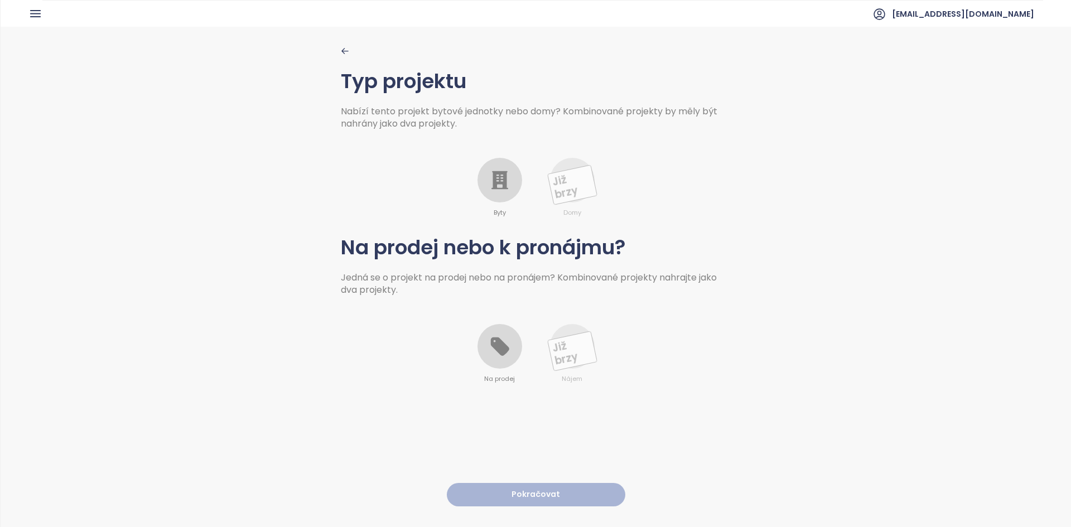
click at [489, 182] on icon at bounding box center [500, 180] width 22 height 22
click at [492, 360] on div at bounding box center [499, 346] width 45 height 45
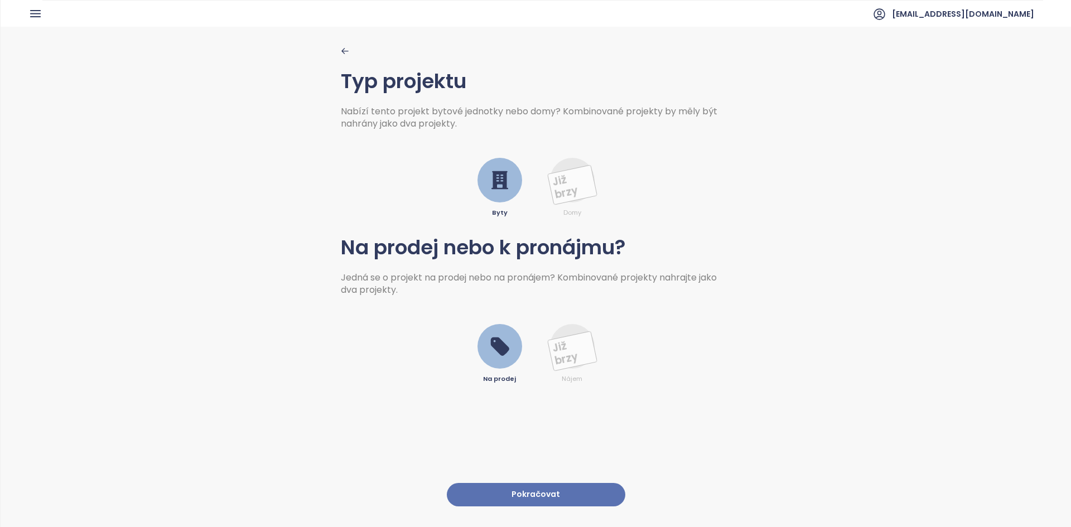
click at [574, 485] on button "Pokračovat" at bounding box center [536, 495] width 178 height 24
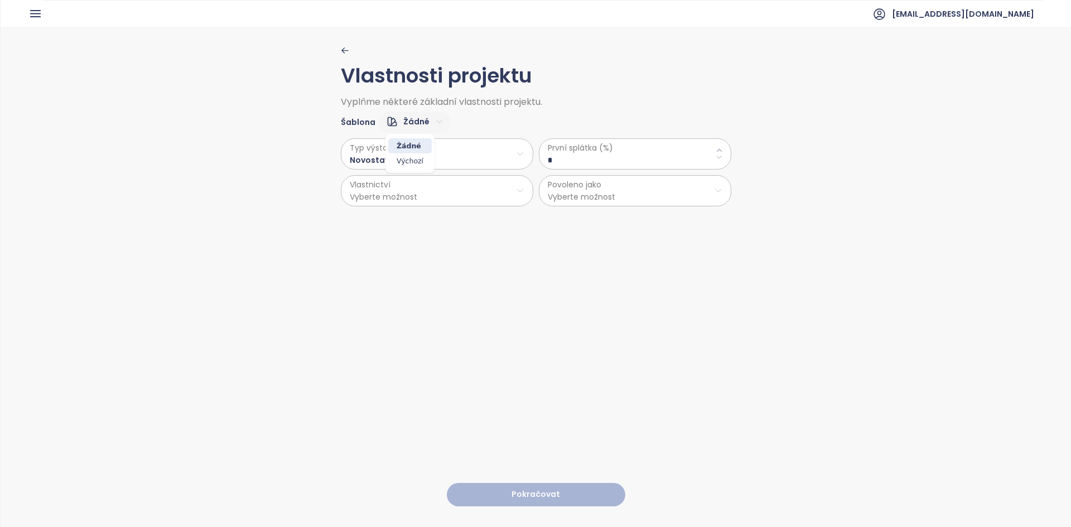
click at [418, 124] on html "Domů Dashboard Analýza trhu Ceník Reporty Projekty Nastavení Návody Pomoc akviz…" at bounding box center [535, 263] width 1071 height 527
click at [413, 168] on span "Výchozí" at bounding box center [410, 161] width 44 height 16
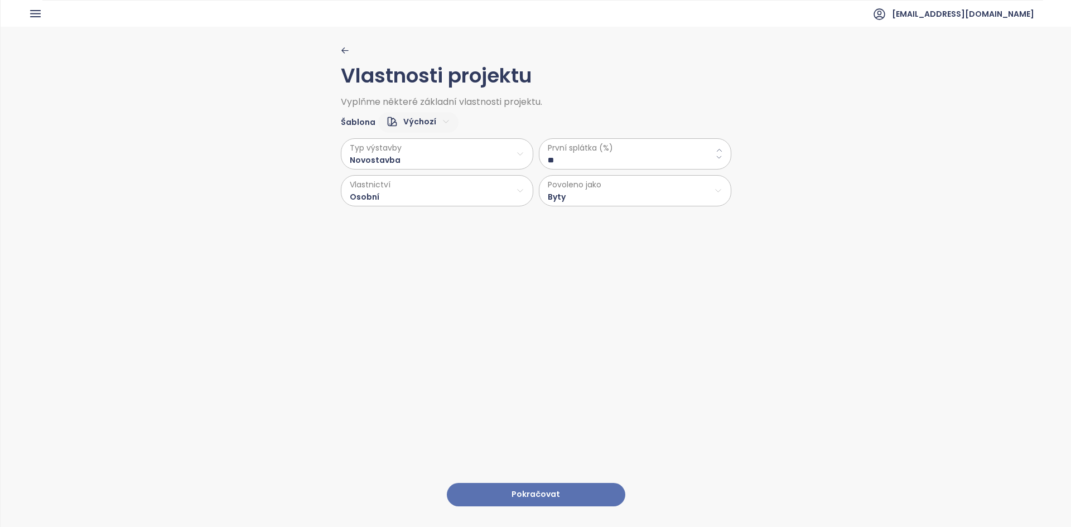
type \(\%\) "**"
click at [407, 152] on html "Domů Dashboard Analýza trhu Ceník Reporty Projekty Nastavení Návody Pomoc akviz…" at bounding box center [535, 263] width 1071 height 527
click at [629, 162] on html "Domů Dashboard Analýza trhu Ceník Reporty Projekty Nastavení Návody Pomoc akviz…" at bounding box center [535, 263] width 1071 height 527
click at [629, 162] on \(\%\) "**" at bounding box center [635, 160] width 175 height 12
click at [355, 200] on html "Domů Dashboard Analýza trhu Ceník Reporty Projekty Nastavení Návody Pomoc akviz…" at bounding box center [535, 263] width 1071 height 527
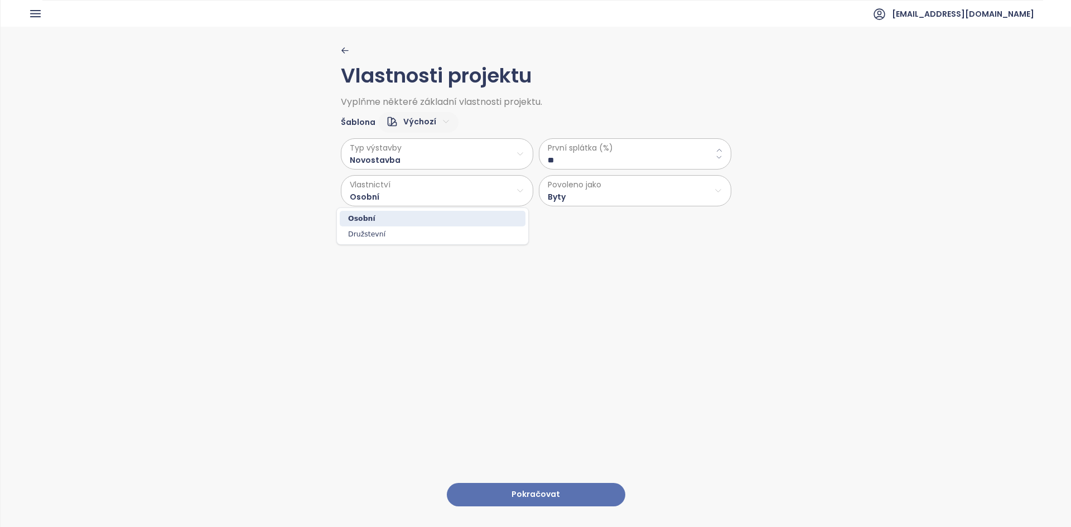
click at [600, 195] on html "Domů Dashboard Analýza trhu Ceník Reporty Projekty Nastavení Návody Pomoc akviz…" at bounding box center [535, 263] width 1071 height 527
click at [596, 194] on html "Domů Dashboard Analýza trhu Ceník Reporty Projekty Nastavení Návody Pomoc akviz…" at bounding box center [535, 263] width 1071 height 527
drag, startPoint x: 528, startPoint y: 483, endPoint x: 582, endPoint y: 282, distance: 208.1
click at [582, 282] on html "Domů Dashboard Analýza trhu Ceník Reporty Projekty Nastavení Návody Pomoc akviz…" at bounding box center [535, 263] width 1071 height 527
click at [552, 442] on div "Vlastnosti projektu Vyplňme některé základní vlastnosti projektu. Šablona Výcho…" at bounding box center [536, 276] width 390 height 499
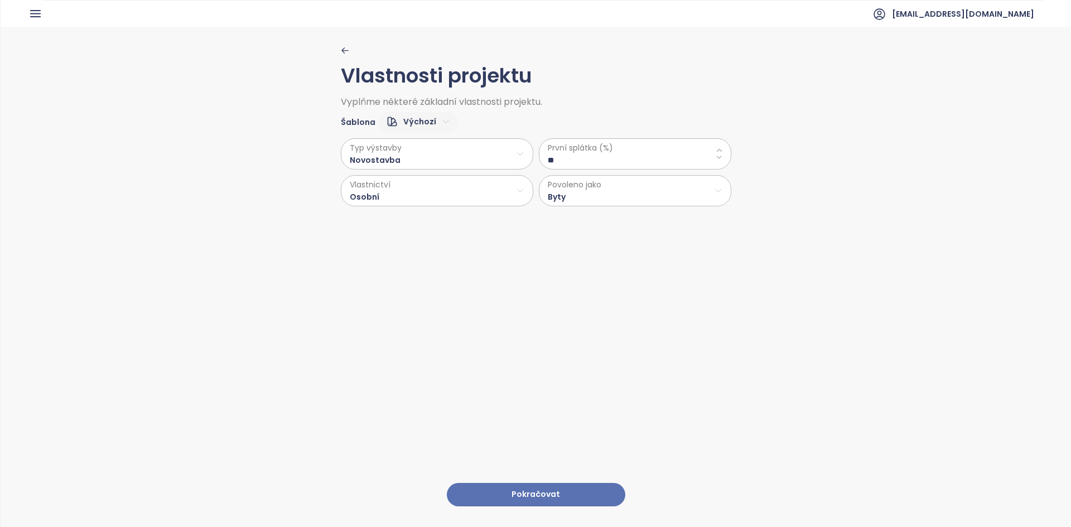
click at [561, 485] on button "Pokračovat" at bounding box center [536, 495] width 178 height 24
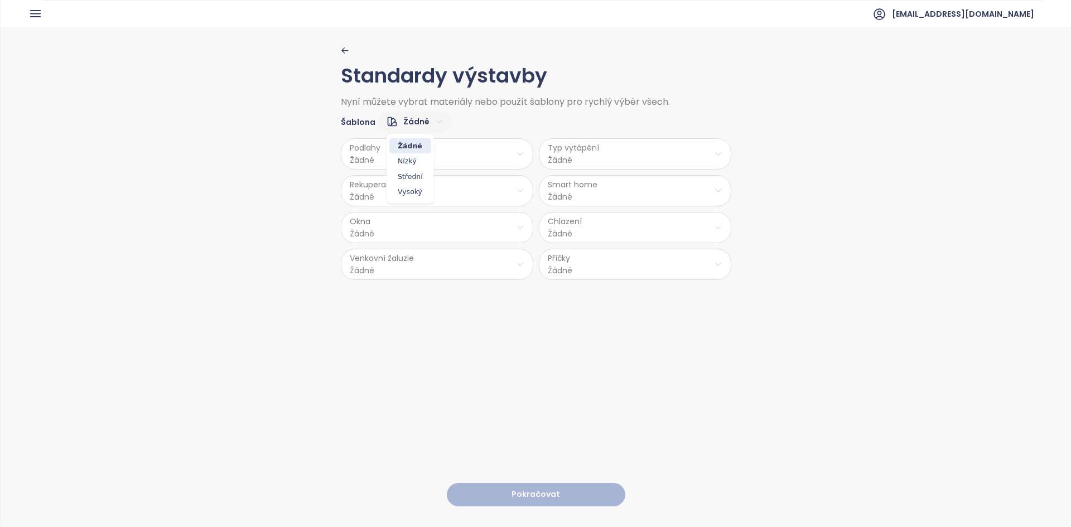
click at [398, 125] on html "Domů Dashboard Analýza trhu Ceník Reporty Projekty Nastavení Návody Pomoc akviz…" at bounding box center [535, 263] width 1071 height 527
click at [405, 175] on span "Střední" at bounding box center [410, 177] width 42 height 16
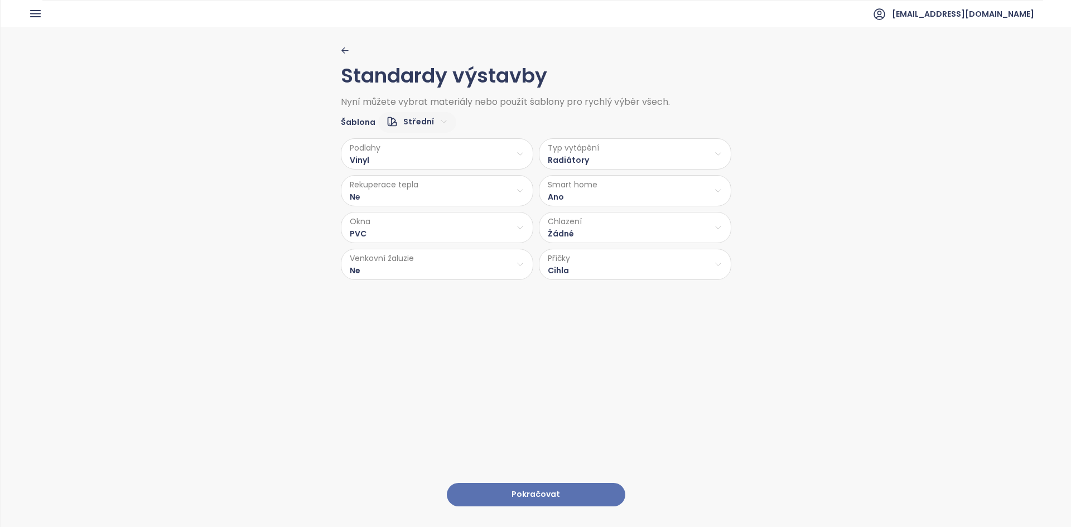
click at [583, 228] on html "Domů Dashboard Analýza trhu Ceník Reporty Projekty Nastavení Návody Pomoc akviz…" at bounding box center [535, 263] width 1071 height 527
click at [627, 285] on span "Stropní chlazení" at bounding box center [635, 287] width 94 height 16
click at [384, 230] on html "Domů Dashboard Analýza trhu Ceník Reporty Projekty Nastavení Návody Pomoc akviz…" at bounding box center [535, 263] width 1071 height 527
click at [427, 252] on span "Hliník" at bounding box center [434, 257] width 59 height 16
click at [441, 268] on html "Domů Dashboard Analýza trhu Ceník Reporty Projekty Nastavení Návody Pomoc akviz…" at bounding box center [535, 263] width 1071 height 527
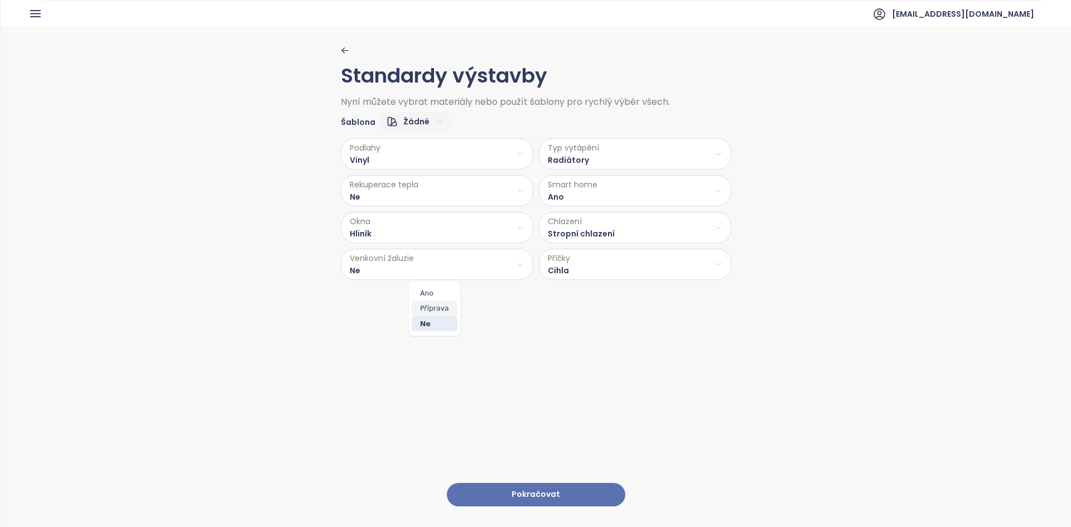
click at [437, 310] on span "Příprava" at bounding box center [435, 309] width 46 height 16
click at [563, 484] on button "Pokračovat" at bounding box center [536, 495] width 178 height 24
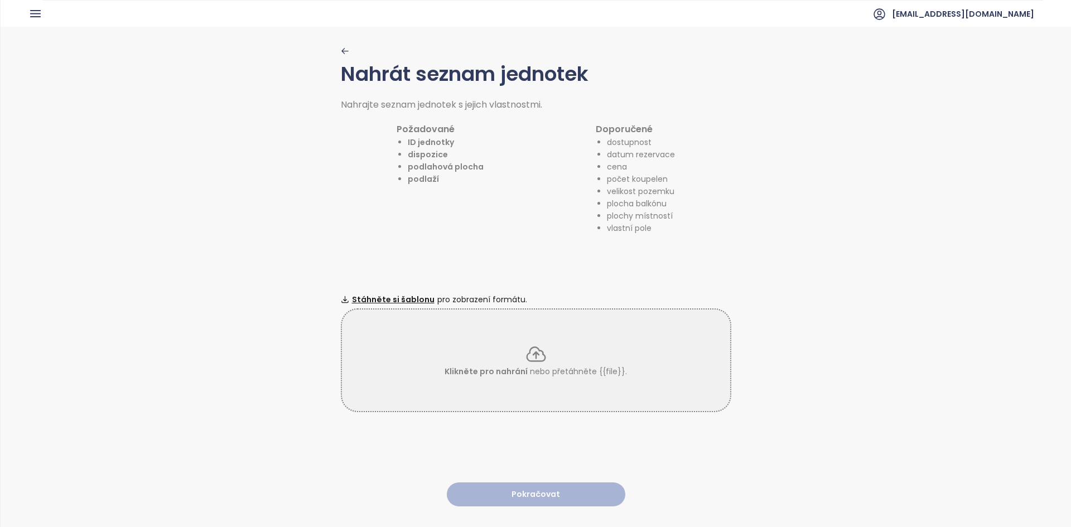
click at [344, 50] on icon "button" at bounding box center [345, 51] width 8 height 8
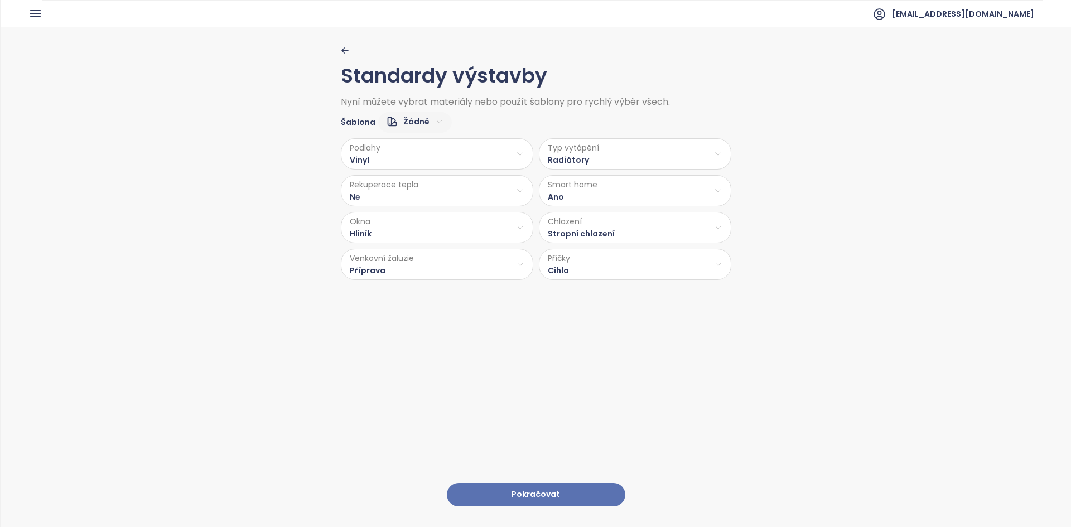
click at [418, 118] on html "Domů Dashboard Analýza trhu Ceník Reporty Projekty Nastavení Návody Pomoc akviz…" at bounding box center [535, 263] width 1071 height 527
click at [409, 175] on span "Střední" at bounding box center [410, 177] width 42 height 16
click at [541, 489] on button "Pokračovat" at bounding box center [536, 495] width 178 height 24
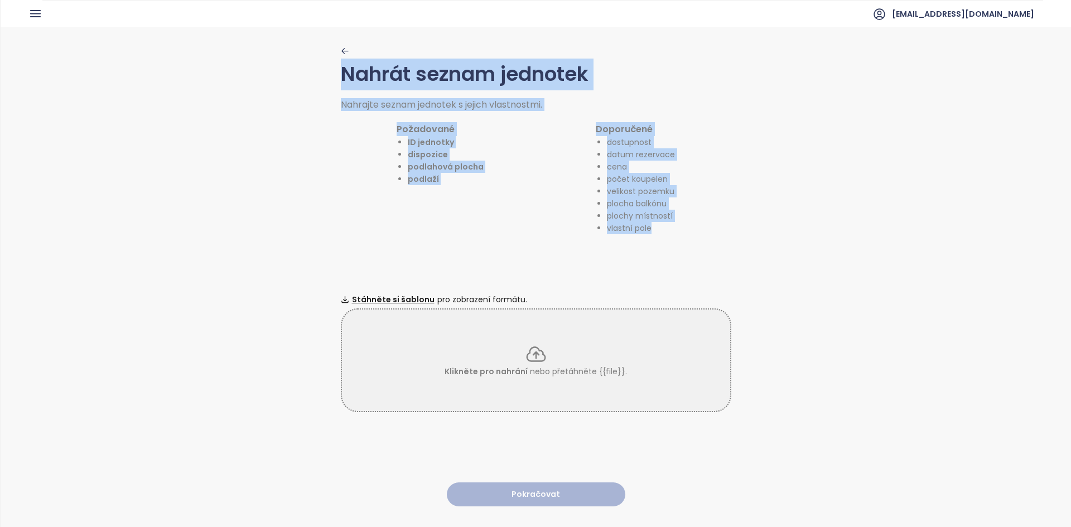
drag, startPoint x: 328, startPoint y: 71, endPoint x: 707, endPoint y: 231, distance: 411.1
click at [707, 231] on div "Nahrát seznam jednotek Nahrajte seznam jednotek s jejich vlastnostmi. Požadovan…" at bounding box center [536, 276] width 1070 height 499
click at [332, 143] on div "Nahrát seznam jednotek Nahrajte seznam jednotek s jejich vlastnostmi. Požadovan…" at bounding box center [536, 276] width 1070 height 499
click at [343, 167] on div "Požadované ID jednotky dispozice podlahová plocha podlaží Doporučené dostupnost…" at bounding box center [536, 172] width 390 height 123
click at [488, 250] on div "Nahrát seznam jednotek Nahrajte seznam jednotek s jejich vlastnostmi. Požadovan…" at bounding box center [536, 276] width 390 height 499
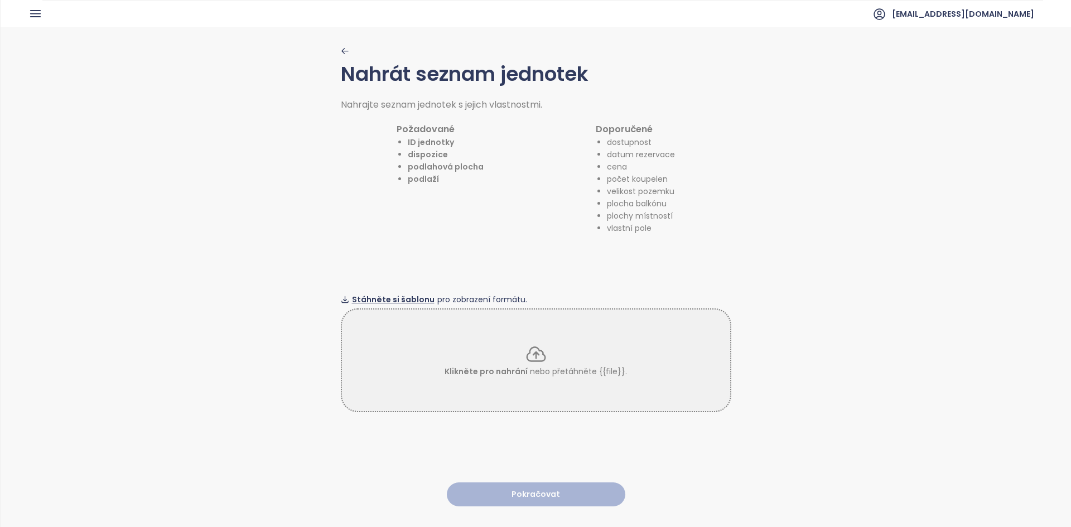
click at [408, 294] on span "Stáhněte si šablonu" at bounding box center [393, 299] width 83 height 12
click at [316, 229] on div "Nahrát seznam jednotek Nahrajte seznam jednotek s jejich vlastnostmi. Požadovan…" at bounding box center [536, 276] width 1070 height 499
click at [557, 373] on p "Klikněte pro nahrání nebo přetáhněte {{file}}." at bounding box center [535, 371] width 182 height 12
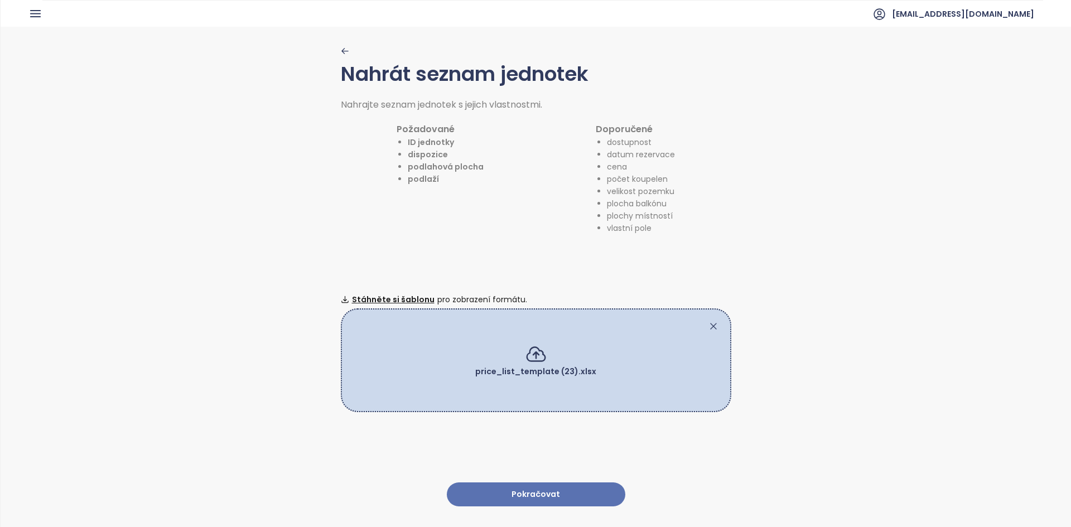
click at [494, 482] on button "Pokračovat" at bounding box center [536, 494] width 178 height 24
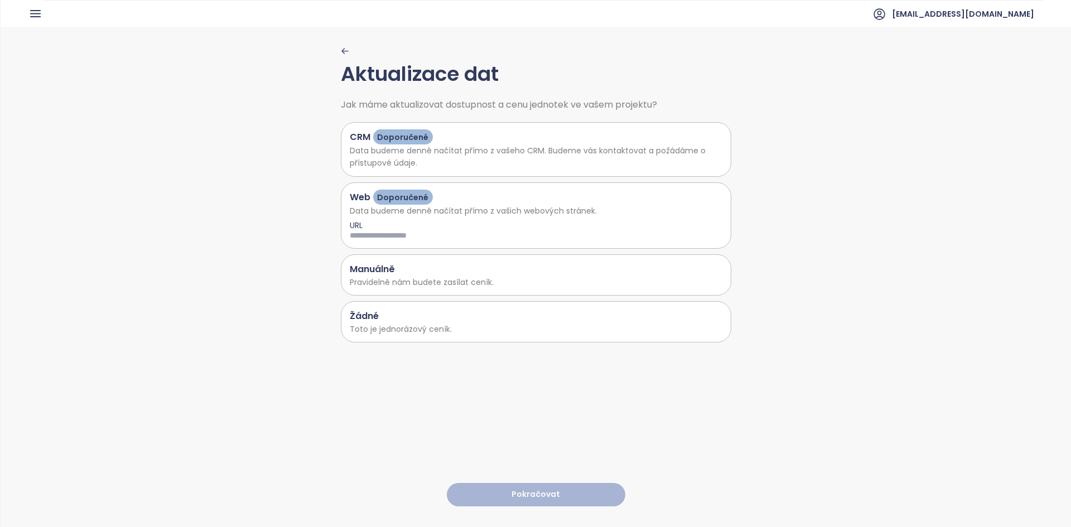
click at [452, 323] on p "Toto je jednorázový ceník." at bounding box center [536, 329] width 373 height 12
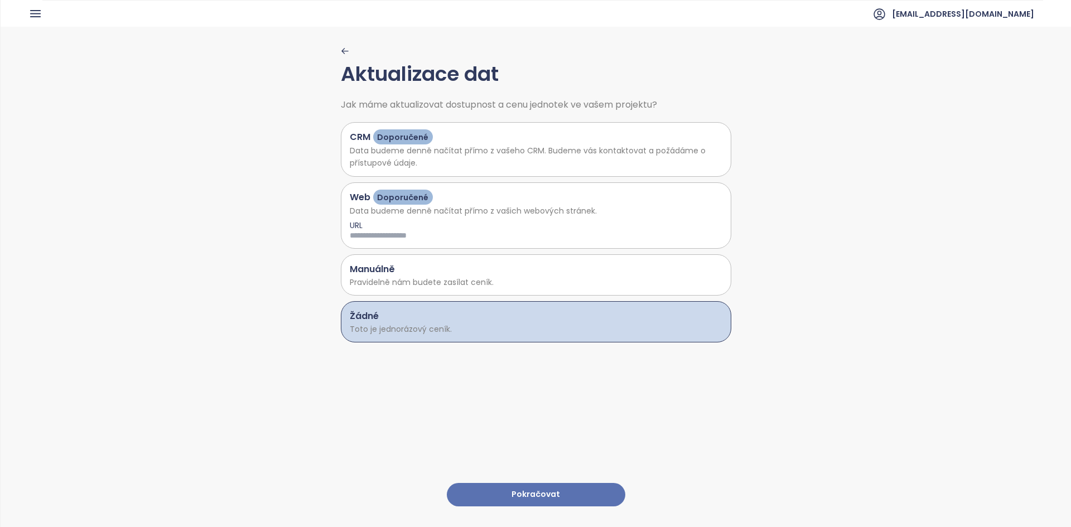
click at [500, 483] on button "Pokračovat" at bounding box center [536, 495] width 178 height 24
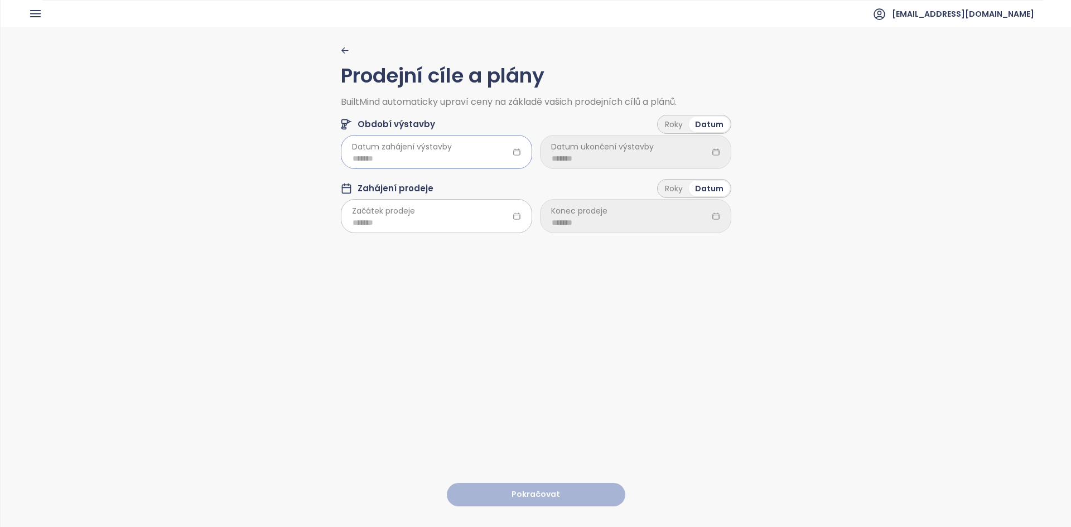
click at [404, 157] on input at bounding box center [436, 158] width 168 height 12
type input "*******"
click at [377, 211] on div "Jan" at bounding box center [365, 211] width 33 height 13
type input "*******"
click at [665, 127] on div "Roky" at bounding box center [674, 125] width 30 height 16
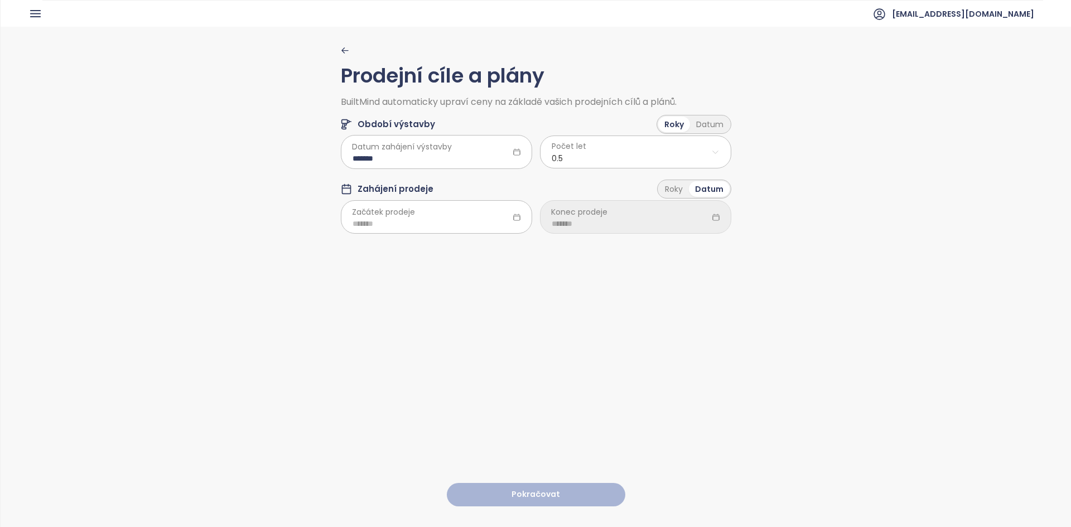
click at [562, 165] on html "Domů Dashboard Analýza trhu Ceník Reporty Projekty Nastavení Návody Pomoc akviz…" at bounding box center [535, 263] width 1071 height 527
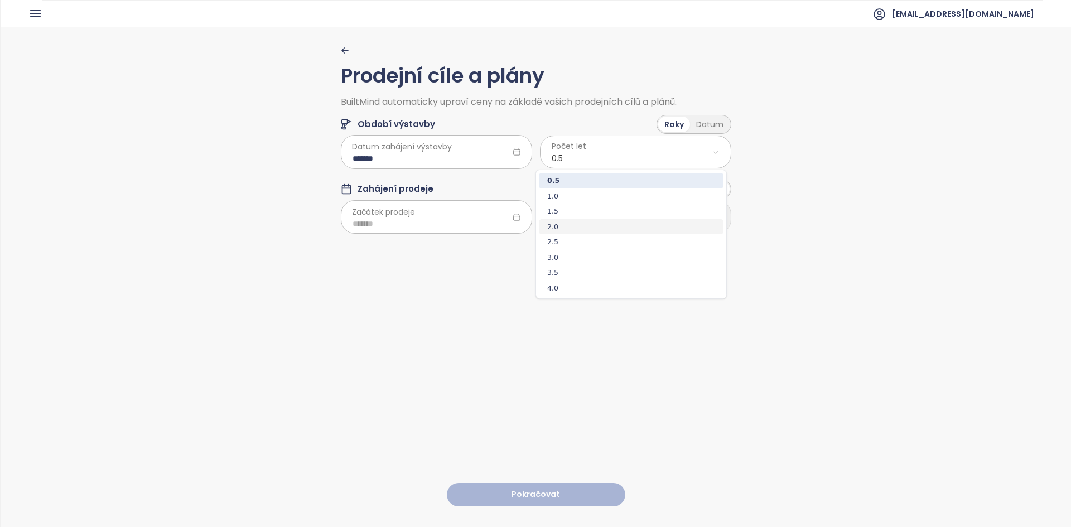
click at [554, 225] on span "2.0" at bounding box center [631, 227] width 185 height 16
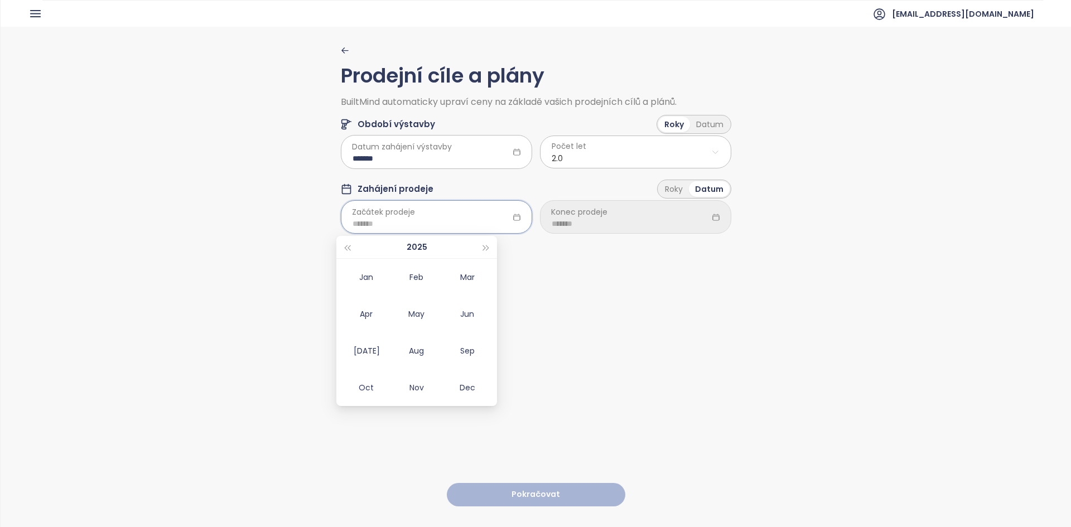
click at [426, 229] on input at bounding box center [436, 224] width 168 height 12
click at [370, 281] on div "Jan" at bounding box center [365, 276] width 33 height 13
type input "*******"
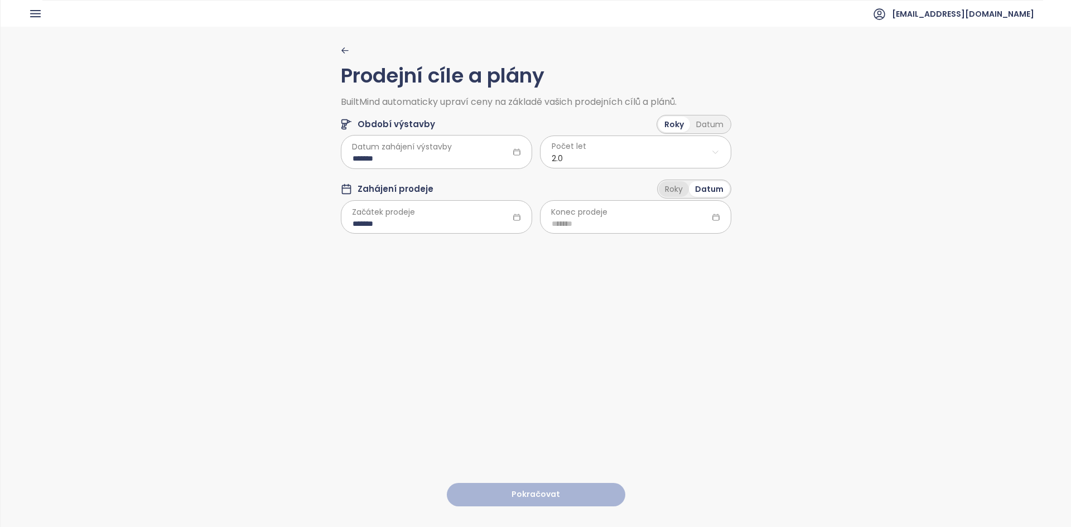
click at [666, 186] on div "Roky" at bounding box center [674, 189] width 30 height 16
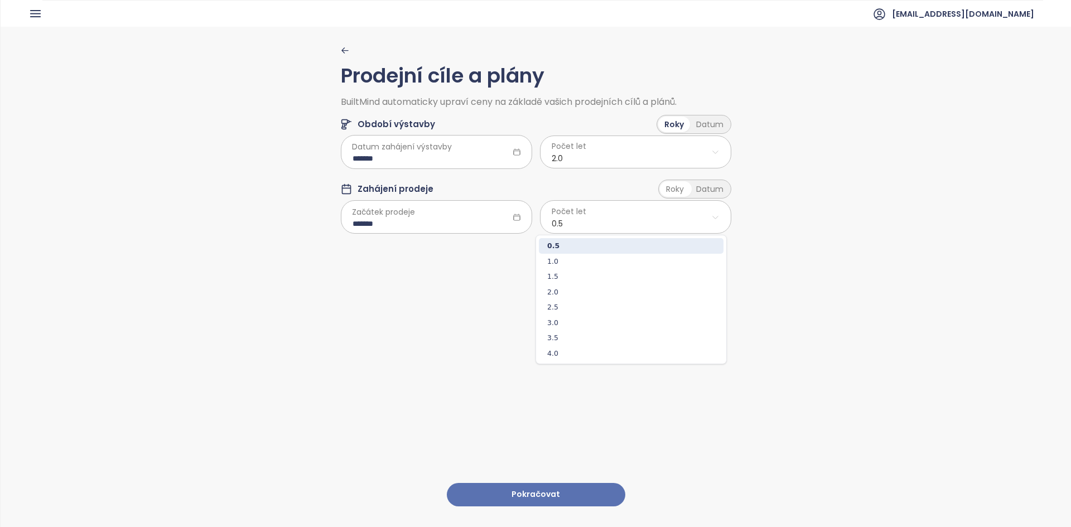
click at [613, 223] on html "Domů Dashboard Analýza trhu Ceník Reporty Projekty Nastavení Návody Pomoc akviz…" at bounding box center [535, 263] width 1071 height 527
click at [563, 310] on span "2.5" at bounding box center [631, 307] width 185 height 16
click at [533, 483] on button "Pokračovat" at bounding box center [536, 495] width 178 height 24
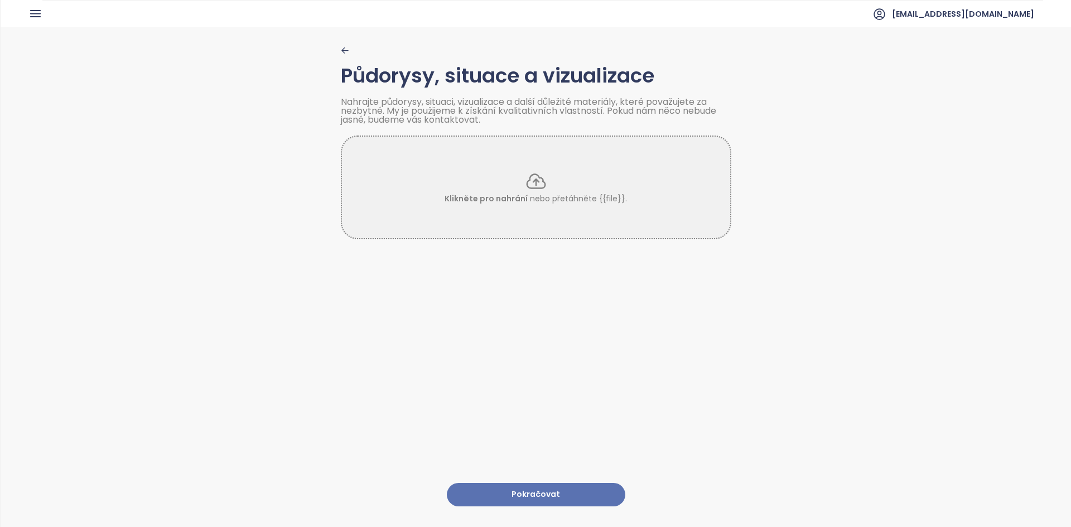
click at [535, 483] on button "Pokračovat" at bounding box center [536, 495] width 178 height 24
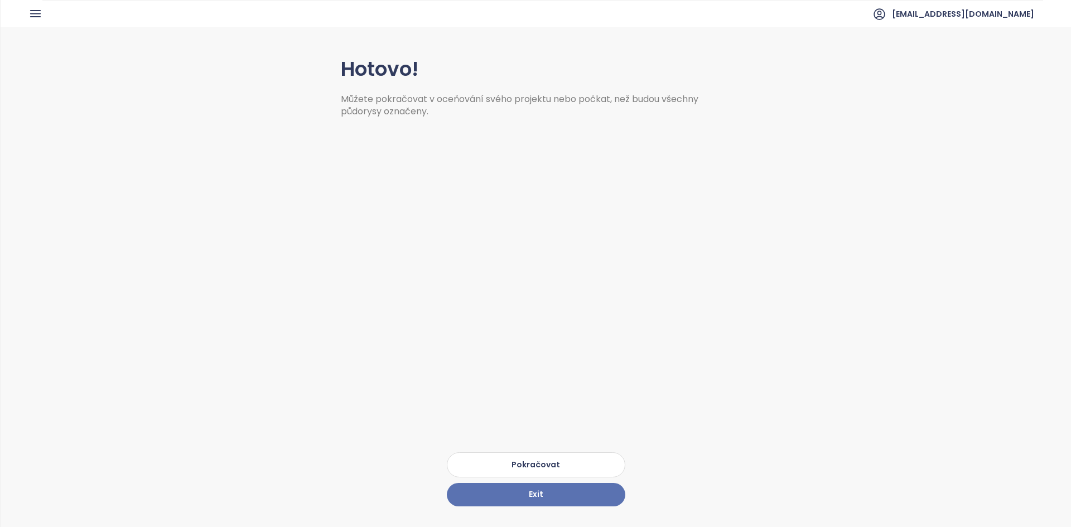
click at [533, 452] on button "Pokračovat" at bounding box center [536, 464] width 178 height 25
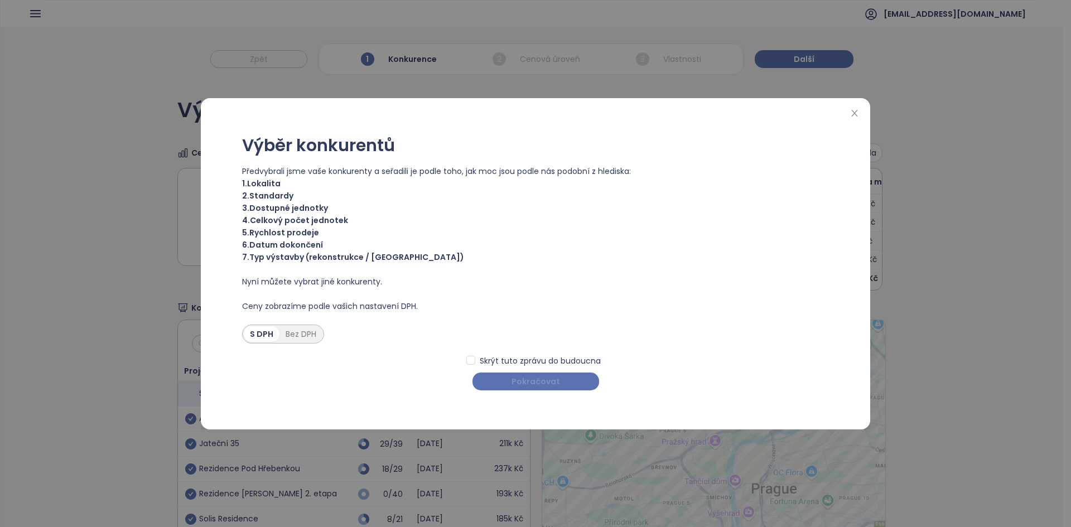
click at [520, 380] on span "Pokračovat" at bounding box center [535, 381] width 49 height 12
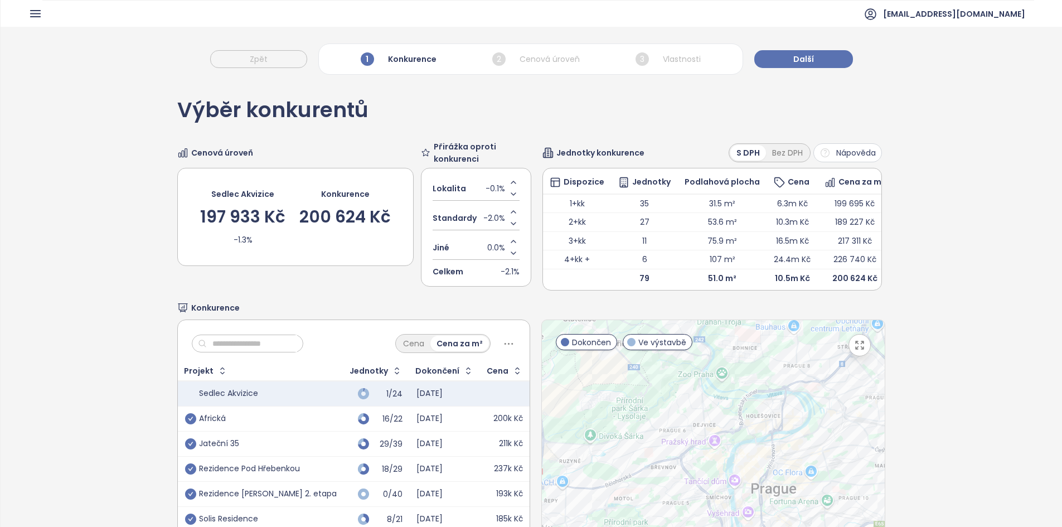
click at [323, 116] on div "Výběr konkurentů" at bounding box center [272, 116] width 191 height 32
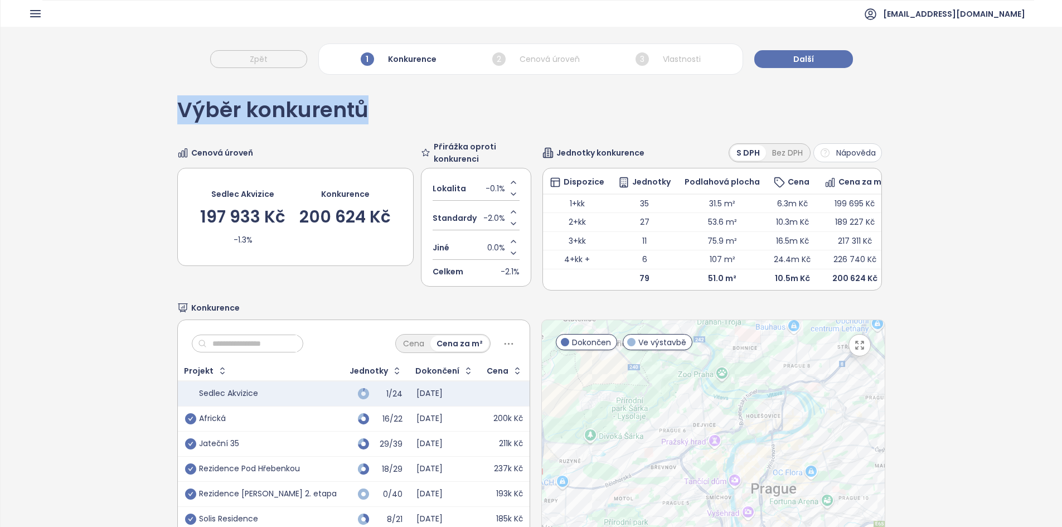
click at [323, 116] on div "Výběr konkurentů" at bounding box center [272, 116] width 191 height 32
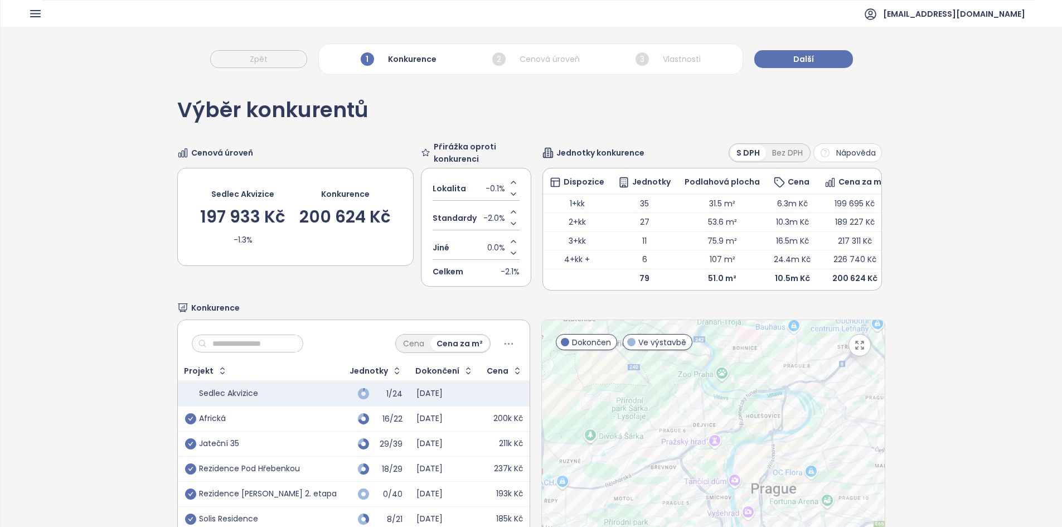
click at [119, 236] on div "Výběr konkurentů Cenová úroveň Sedlec Akvizice 197 933 Kč -1.3% Konkurence 200 …" at bounding box center [532, 349] width 1062 height 538
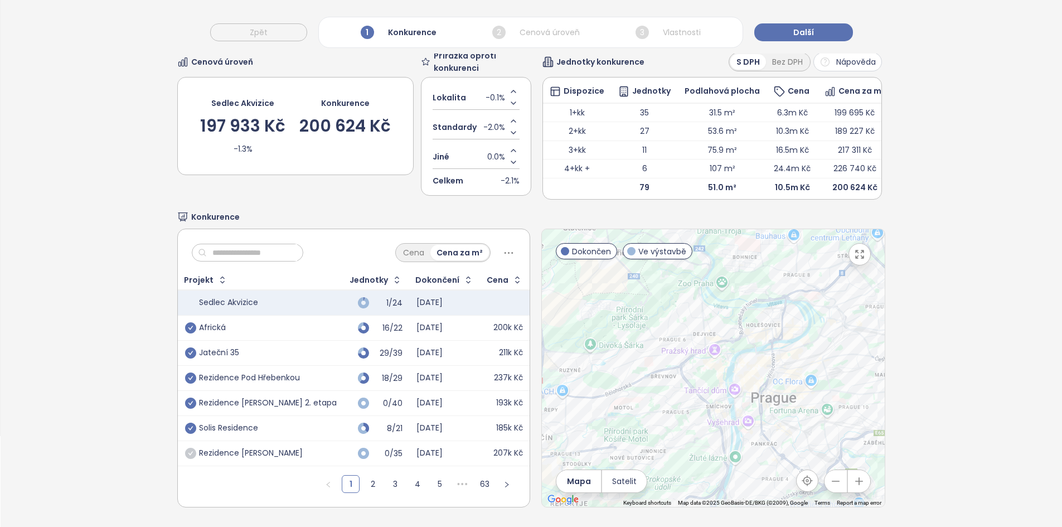
scroll to position [107, 0]
click at [190, 348] on icon "check-circle" at bounding box center [190, 352] width 11 height 11
click at [190, 347] on icon "check-circle" at bounding box center [190, 352] width 11 height 11
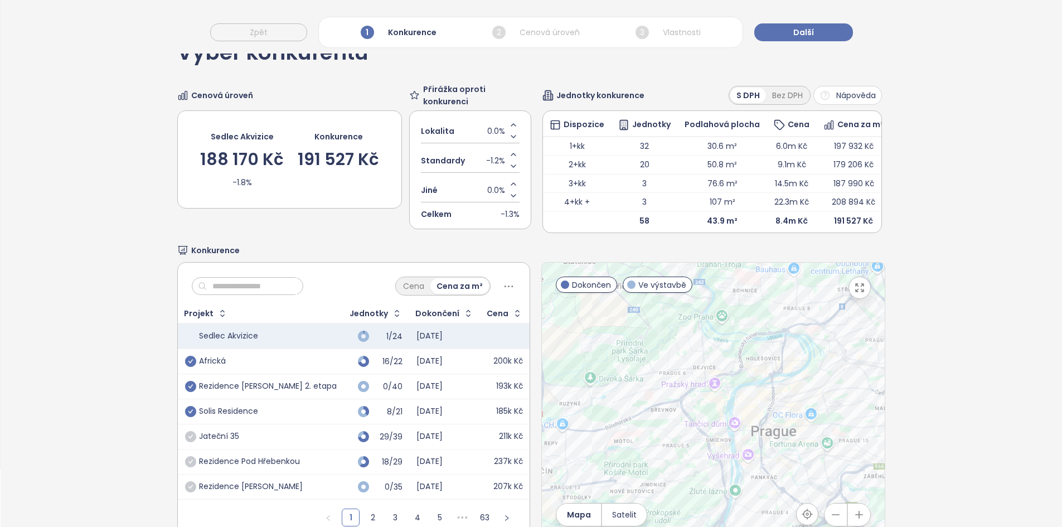
scroll to position [57, 0]
click at [856, 292] on icon "button" at bounding box center [860, 288] width 8 height 8
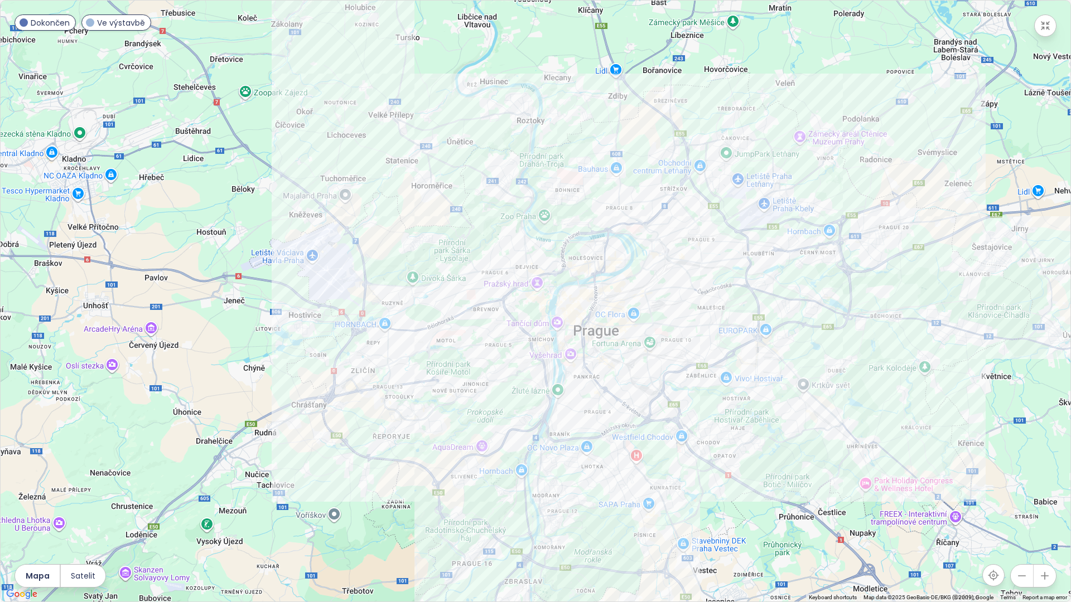
click at [469, 255] on div at bounding box center [536, 301] width 1070 height 601
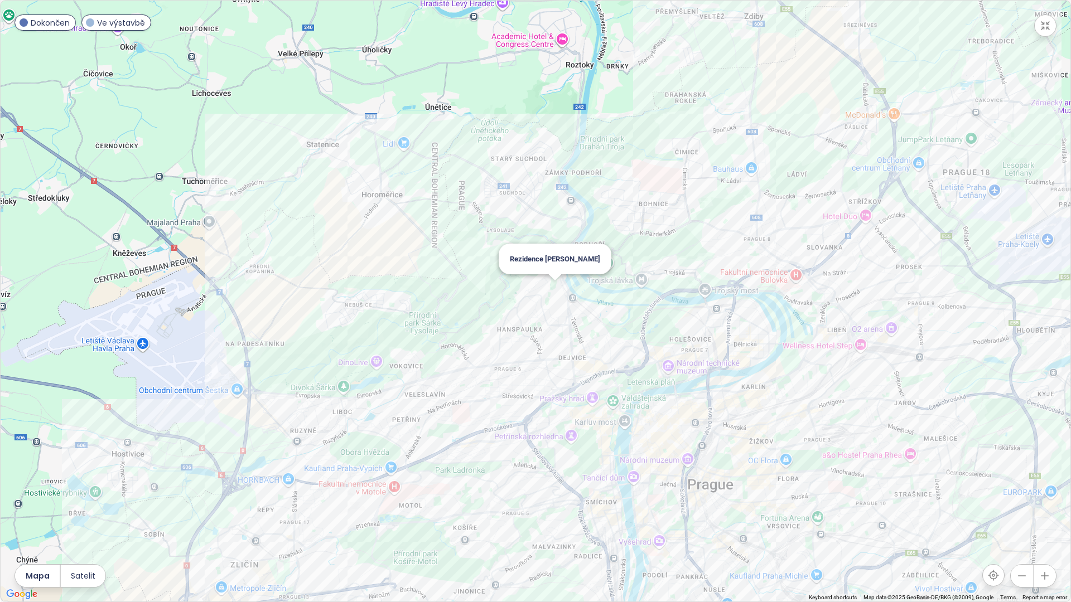
click at [552, 293] on div "Rezidence Juliska" at bounding box center [536, 301] width 1070 height 601
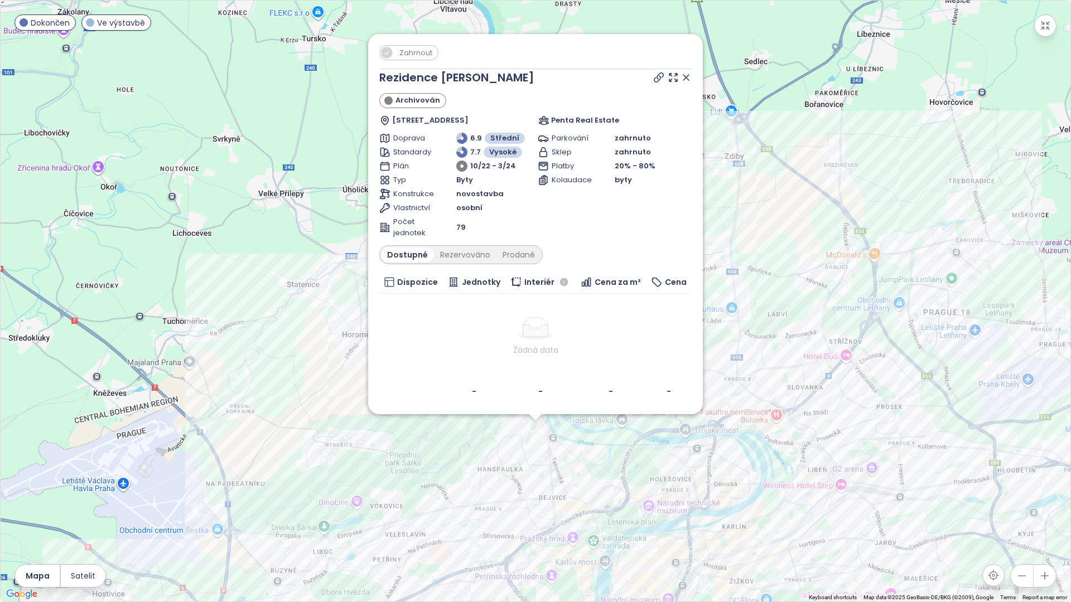
click at [684, 81] on icon at bounding box center [685, 77] width 11 height 11
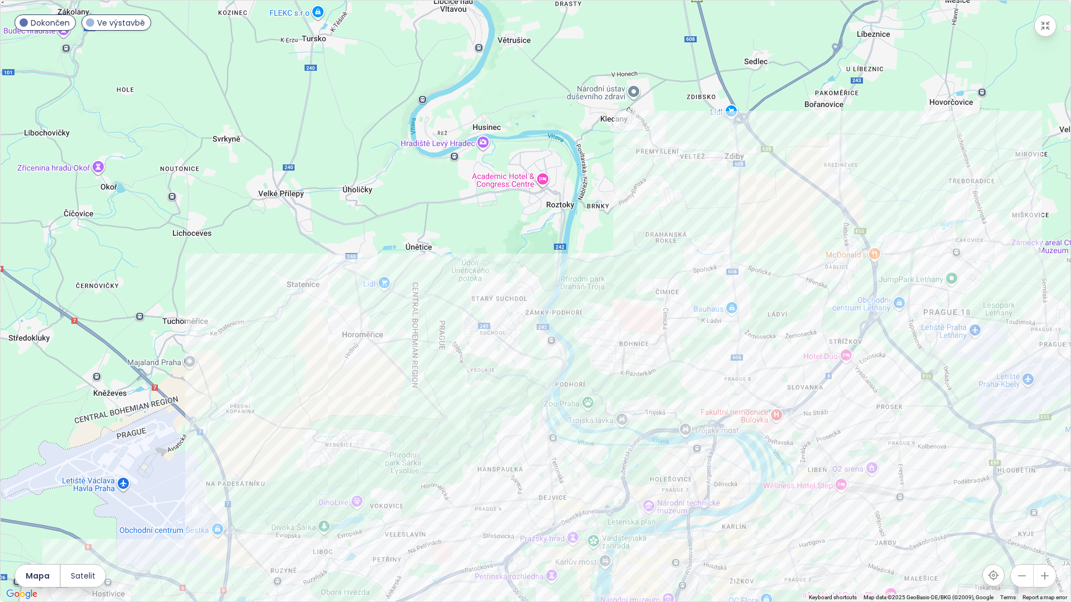
click at [1044, 21] on icon "button" at bounding box center [1045, 25] width 11 height 11
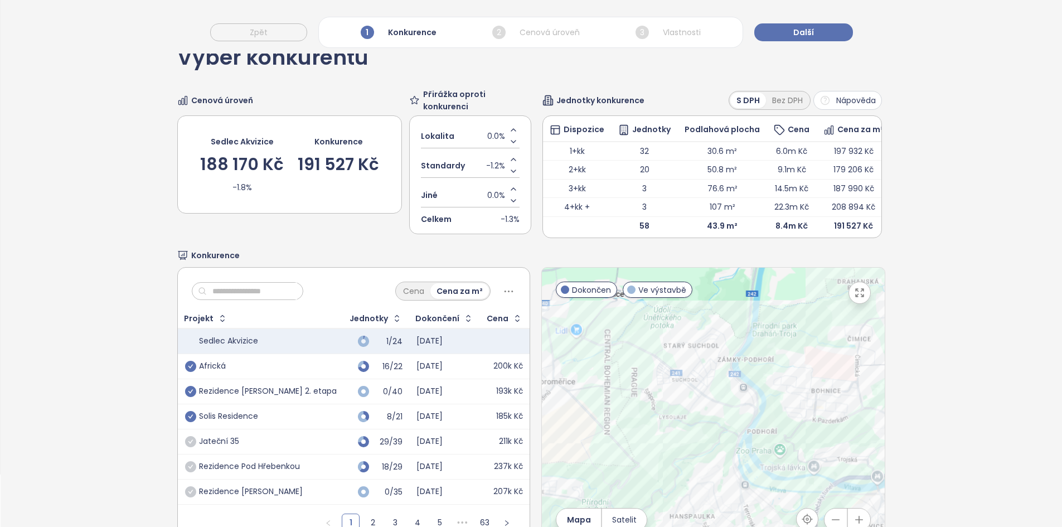
drag, startPoint x: 723, startPoint y: 351, endPoint x: 737, endPoint y: 293, distance: 59.1
click at [737, 293] on div at bounding box center [713, 407] width 342 height 278
click at [854, 298] on icon "button" at bounding box center [859, 292] width 11 height 11
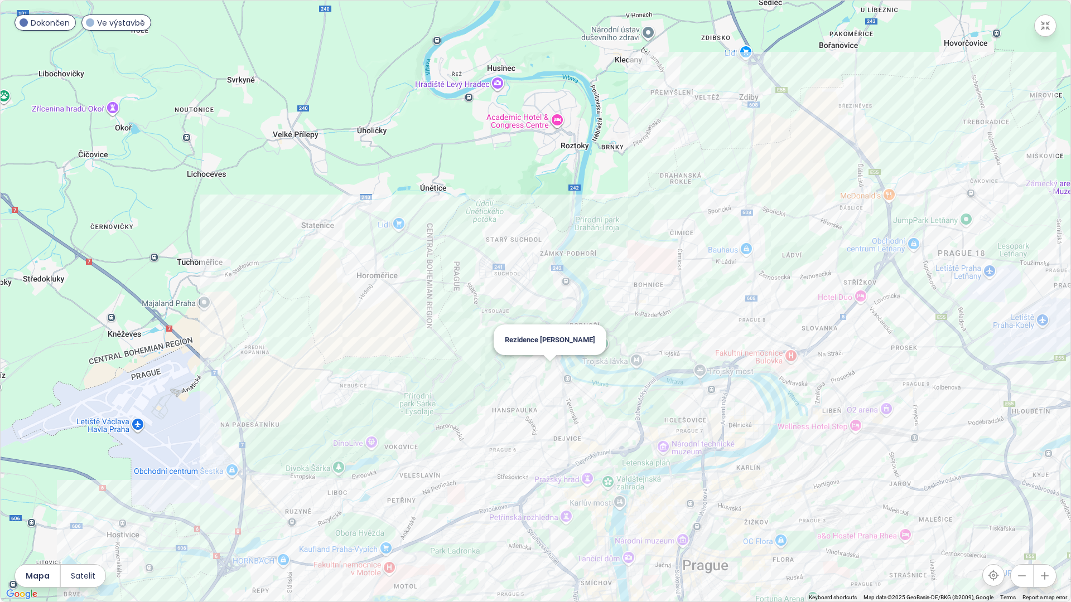
click at [544, 378] on div "Rezidence Juliska" at bounding box center [536, 301] width 1070 height 601
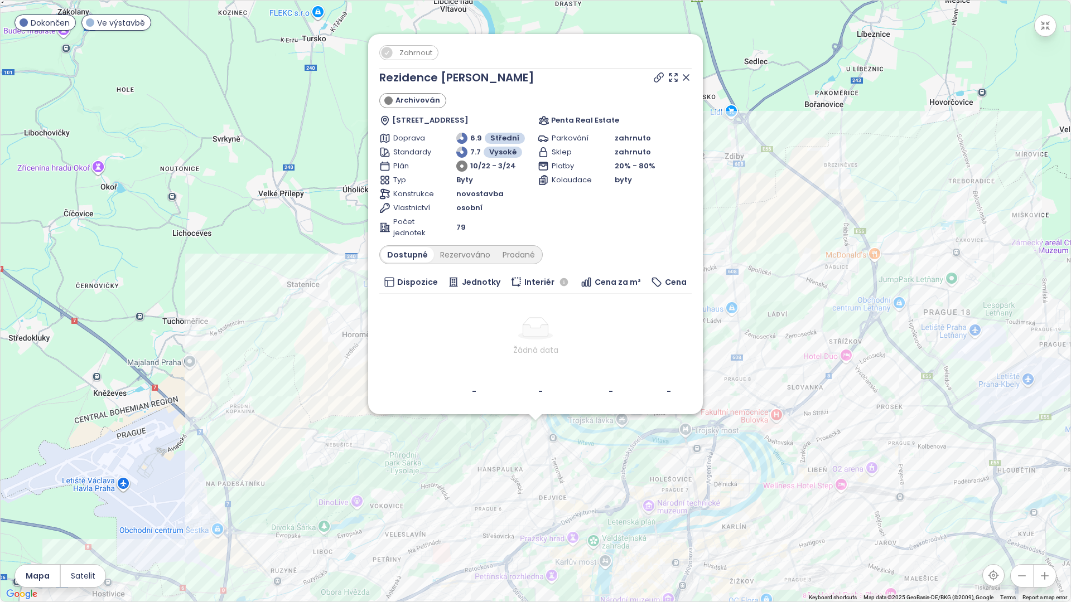
click at [686, 81] on icon at bounding box center [685, 77] width 11 height 11
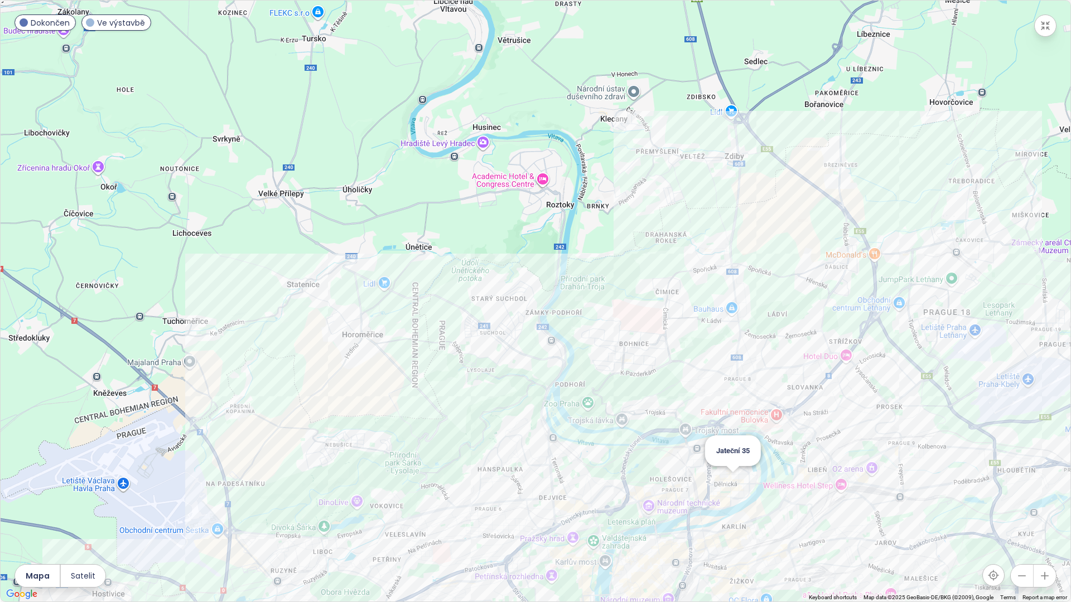
click at [738, 494] on div "Jateční 35" at bounding box center [536, 301] width 1070 height 601
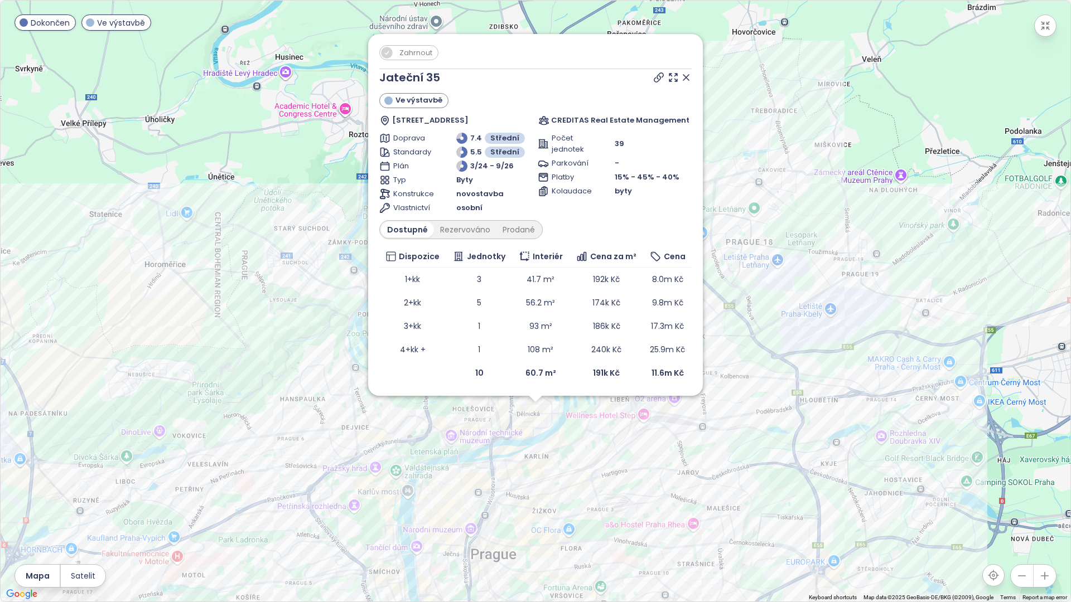
click at [692, 76] on icon at bounding box center [685, 77] width 11 height 11
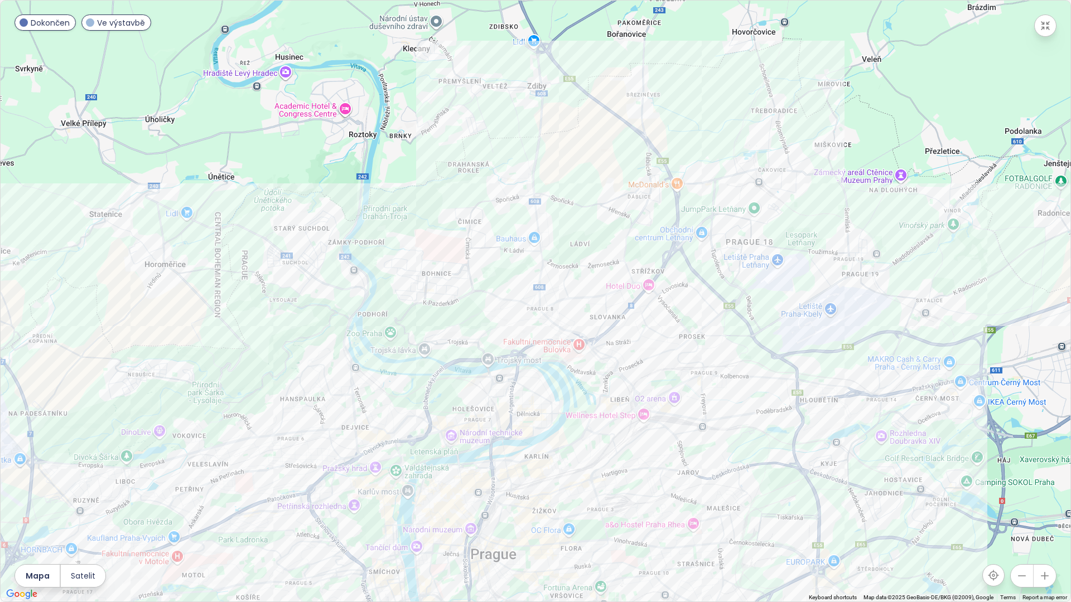
click at [1041, 33] on button "button" at bounding box center [1045, 26] width 22 height 22
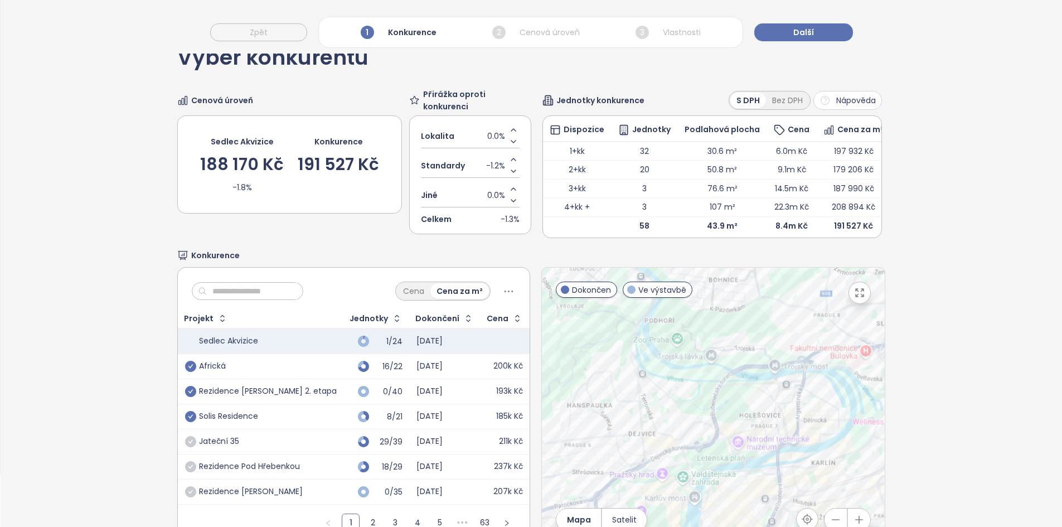
drag, startPoint x: 629, startPoint y: 414, endPoint x: 738, endPoint y: 313, distance: 148.4
click at [738, 313] on div at bounding box center [713, 407] width 342 height 278
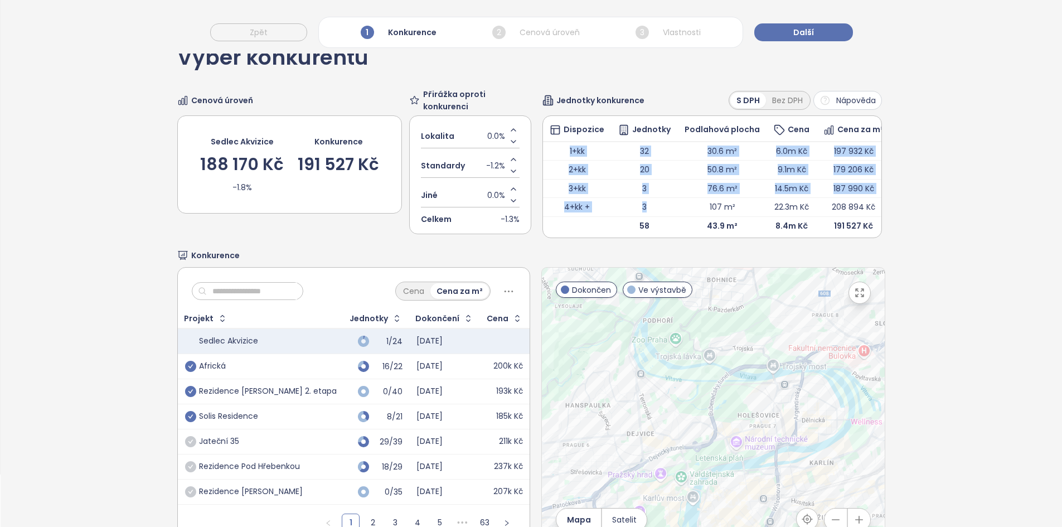
drag, startPoint x: 650, startPoint y: 212, endPoint x: 554, endPoint y: 148, distance: 115.7
click at [554, 148] on tbody "1+kk 32 30.6 m² 6.0m Kč 197 932 Kč 2+kk 20 50.8 m² 9.1m Kč 179 206 Kč 3+kk 3 76…" at bounding box center [717, 189] width 348 height 94
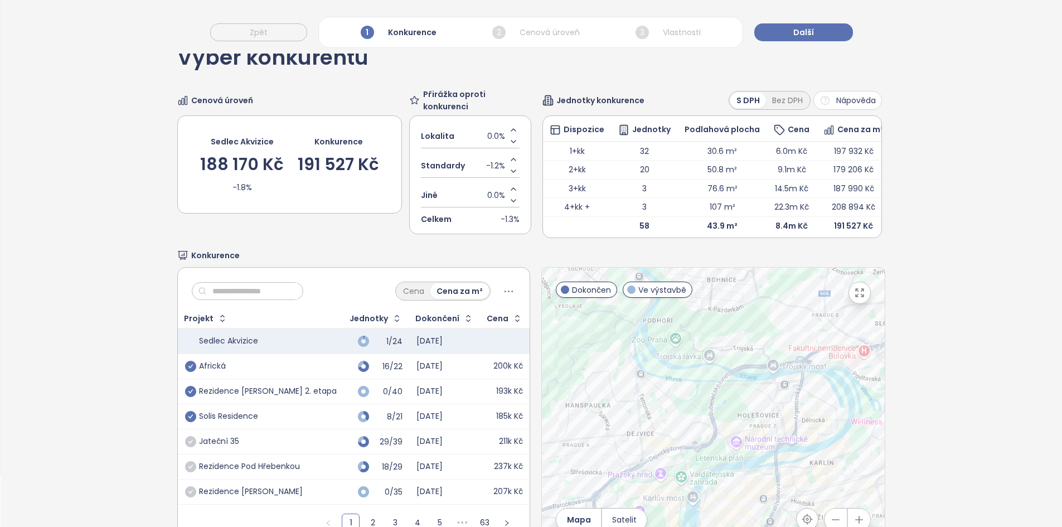
click at [163, 456] on div "Výběr konkurentů Cenová úroveň Sedlec Akvizice 188 170 Kč -1.8% Konkurence 191 …" at bounding box center [532, 297] width 1062 height 538
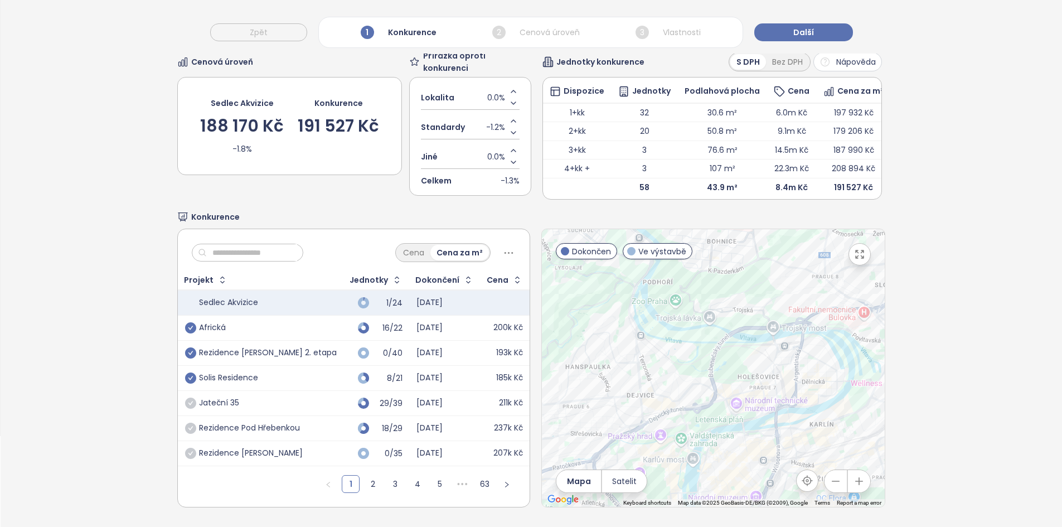
scroll to position [107, 0]
click at [365, 484] on link "2" at bounding box center [373, 484] width 17 height 17
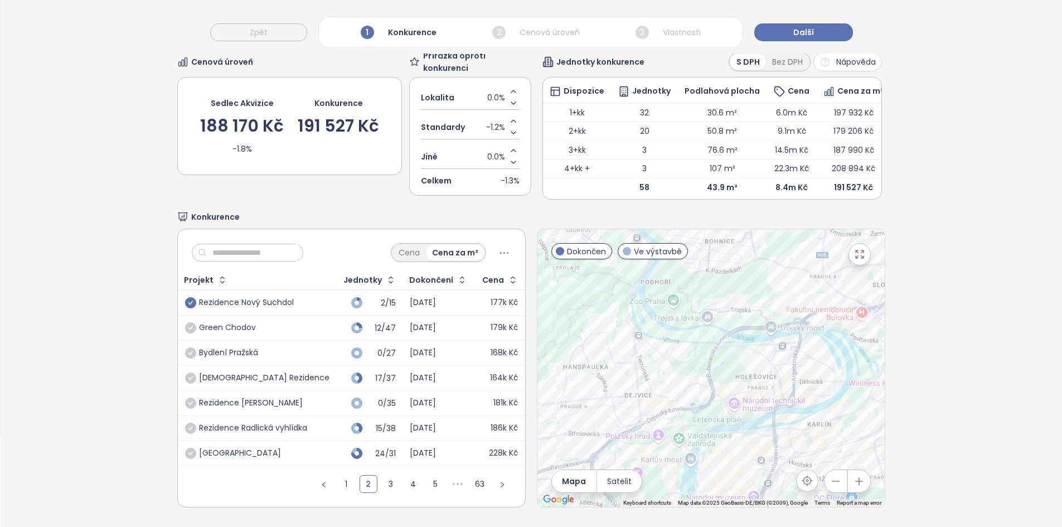
click at [187, 299] on icon "check-circle" at bounding box center [190, 302] width 11 height 11
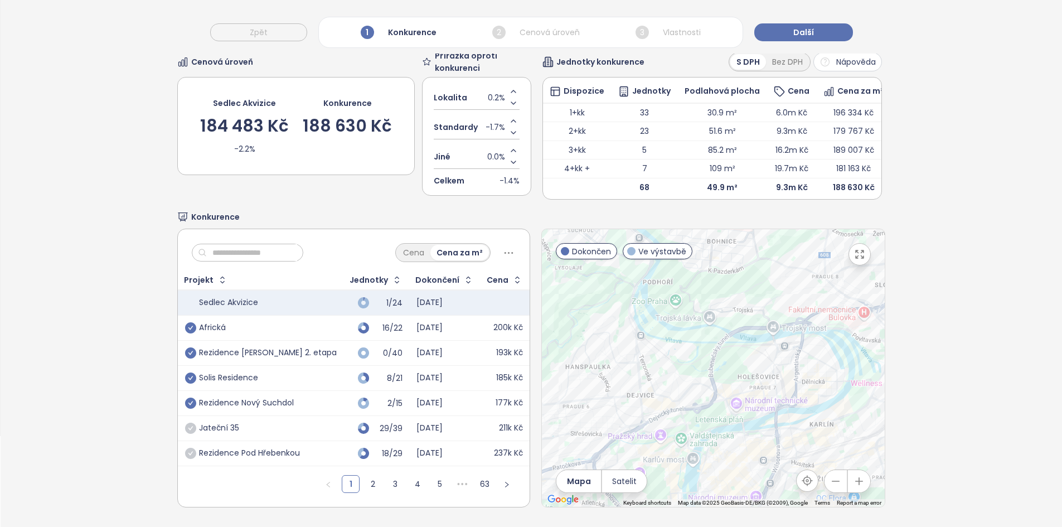
scroll to position [13, 0]
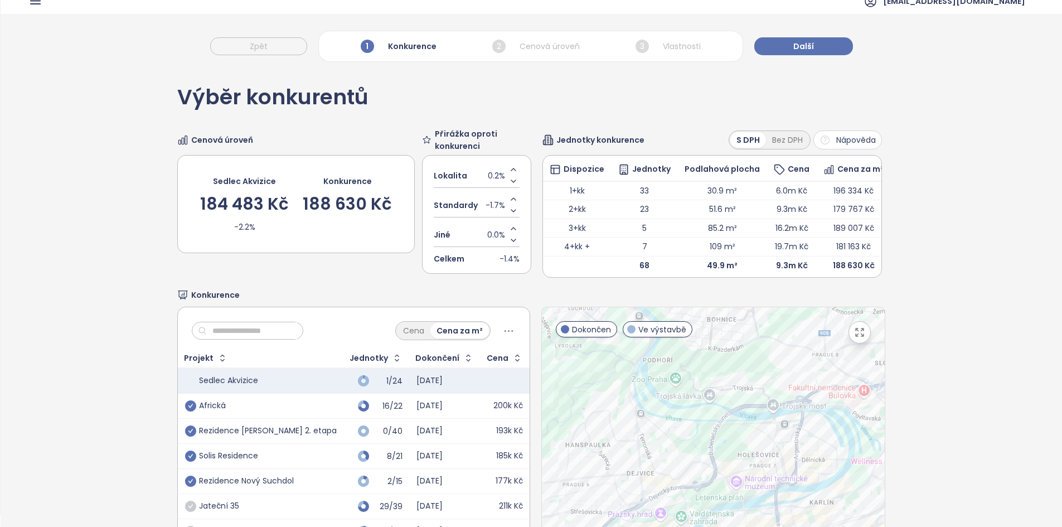
click at [493, 181] on span "0.2%" at bounding box center [496, 176] width 17 height 12
click at [499, 181] on input "***" at bounding box center [502, 176] width 7 height 12
click at [499, 179] on input "***" at bounding box center [502, 176] width 7 height 12
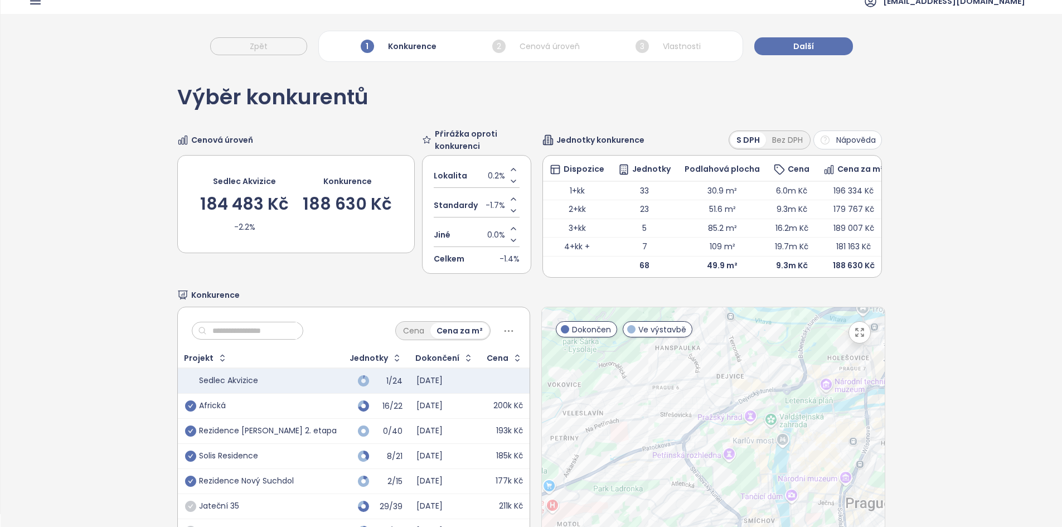
drag, startPoint x: 687, startPoint y: 452, endPoint x: 598, endPoint y: 389, distance: 108.3
click at [796, 346] on div at bounding box center [713, 446] width 342 height 278
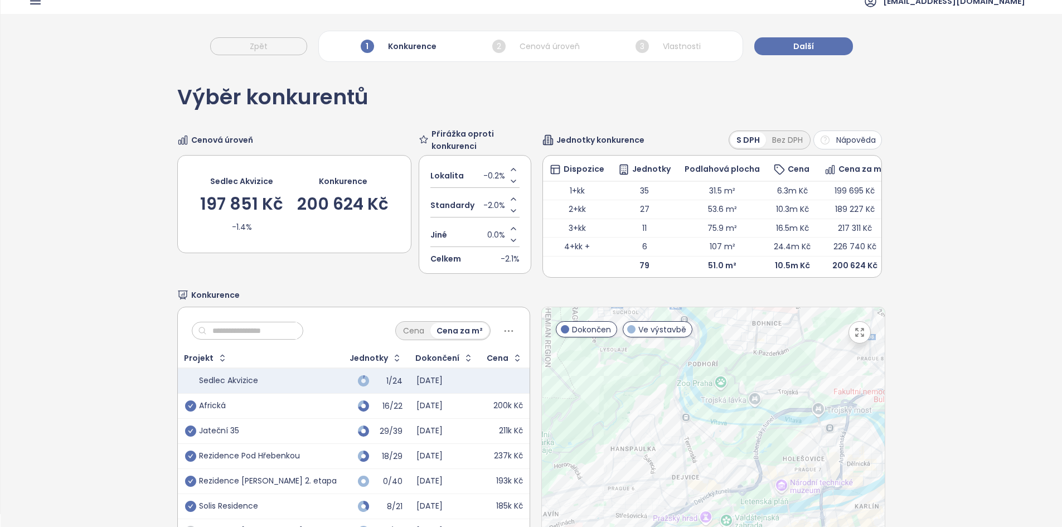
drag, startPoint x: 677, startPoint y: 371, endPoint x: 613, endPoint y: 468, distance: 116.3
click at [613, 468] on div at bounding box center [713, 446] width 342 height 278
click at [491, 185] on div "-0.2%" at bounding box center [502, 175] width 36 height 23
click at [491, 180] on span "-0.2%" at bounding box center [495, 176] width 22 height 12
click at [496, 180] on input "****" at bounding box center [500, 176] width 9 height 12
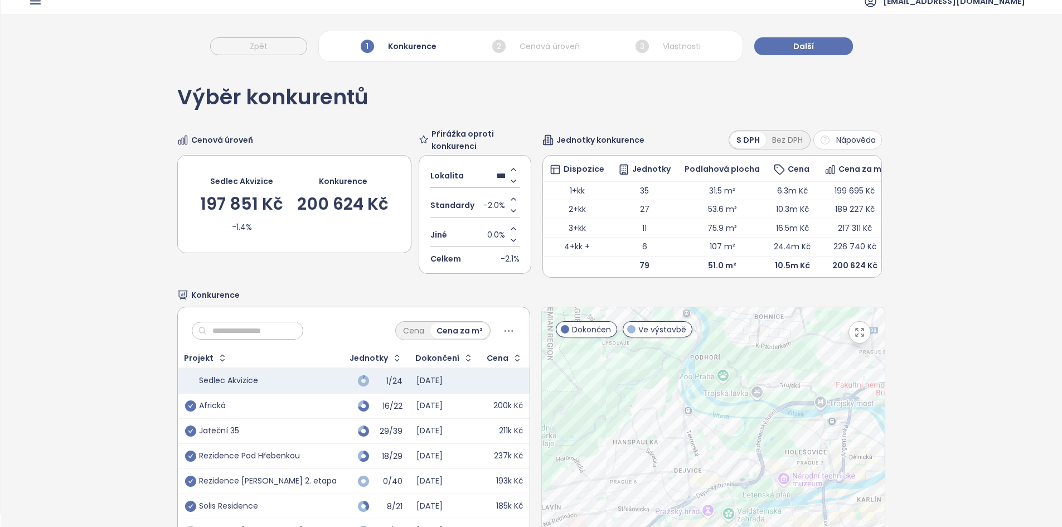
type input "*"
click at [493, 149] on span "Přirážka oproti konkurenci" at bounding box center [482, 140] width 100 height 25
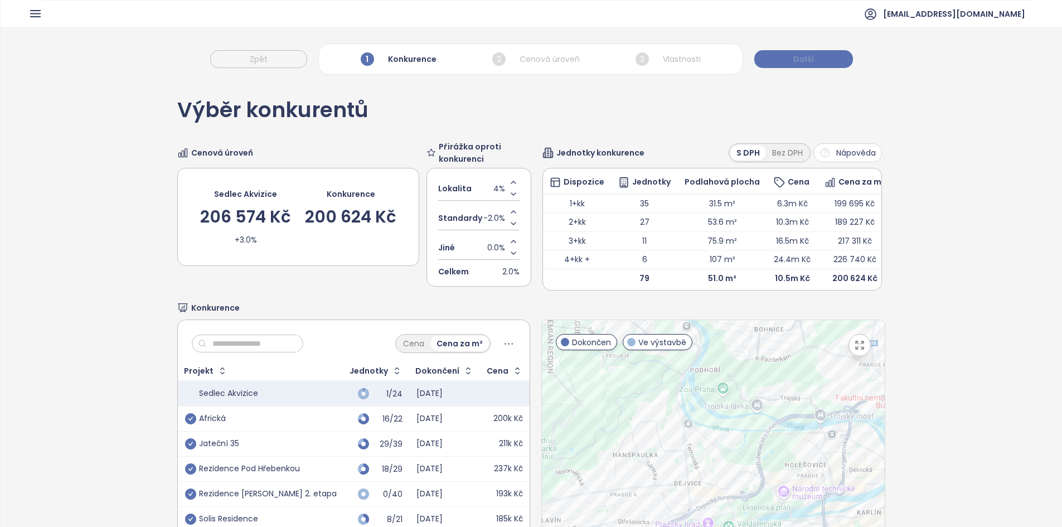
click at [820, 66] on button "Další" at bounding box center [804, 59] width 99 height 18
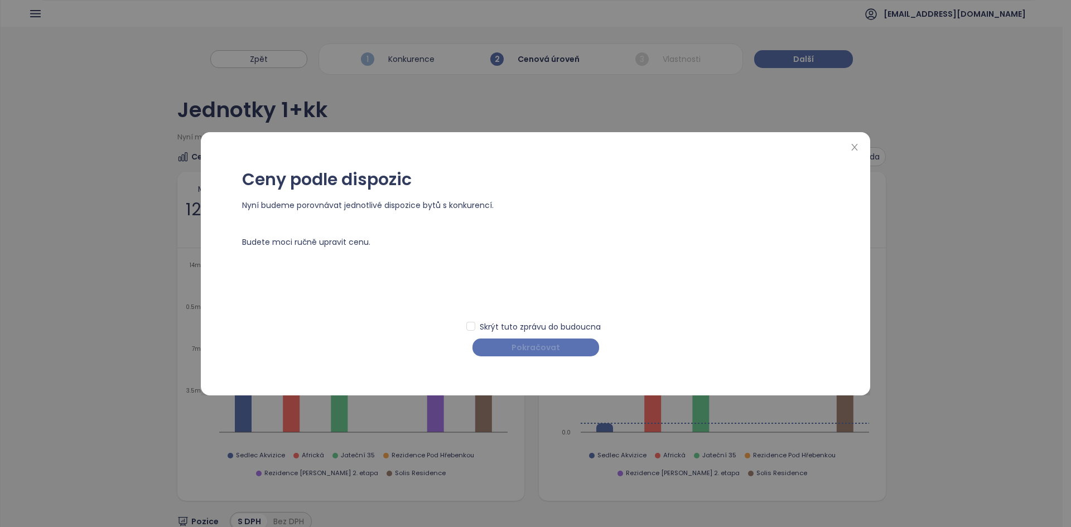
click at [566, 353] on button "Pokračovat" at bounding box center [535, 348] width 127 height 18
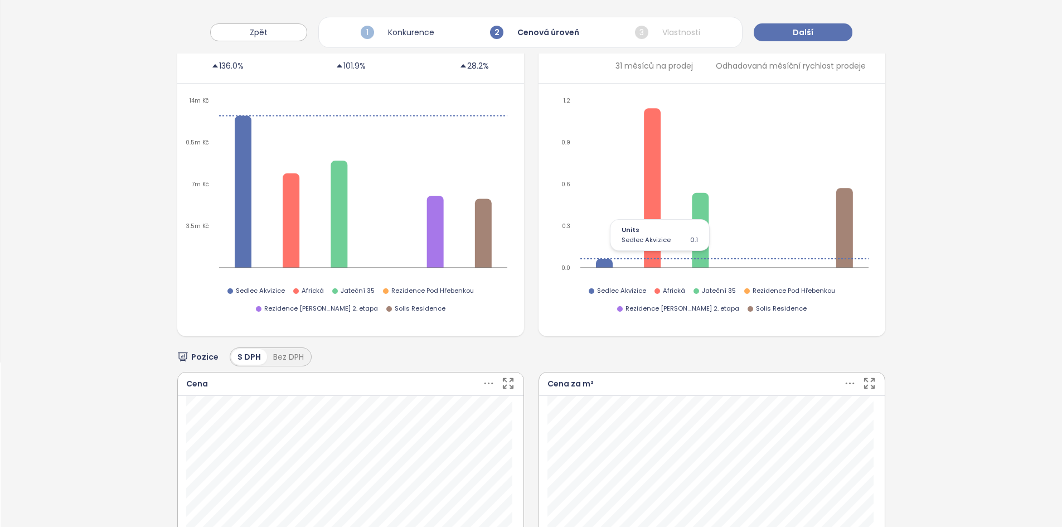
scroll to position [164, 0]
click at [793, 28] on span "Další" at bounding box center [803, 32] width 21 height 12
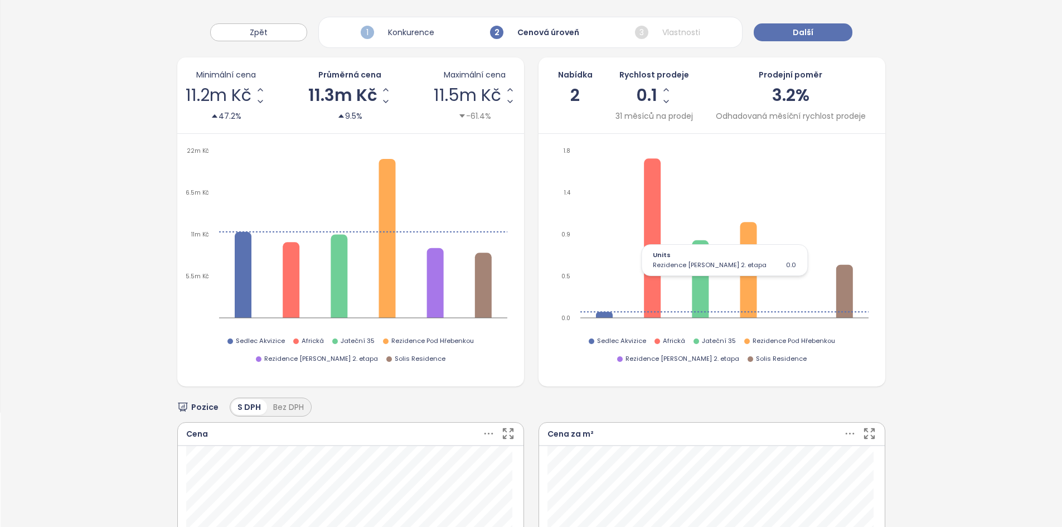
scroll to position [114, 0]
drag, startPoint x: 580, startPoint y: 90, endPoint x: 554, endPoint y: 70, distance: 33.4
click at [558, 70] on div "Nabídka 2" at bounding box center [575, 96] width 35 height 54
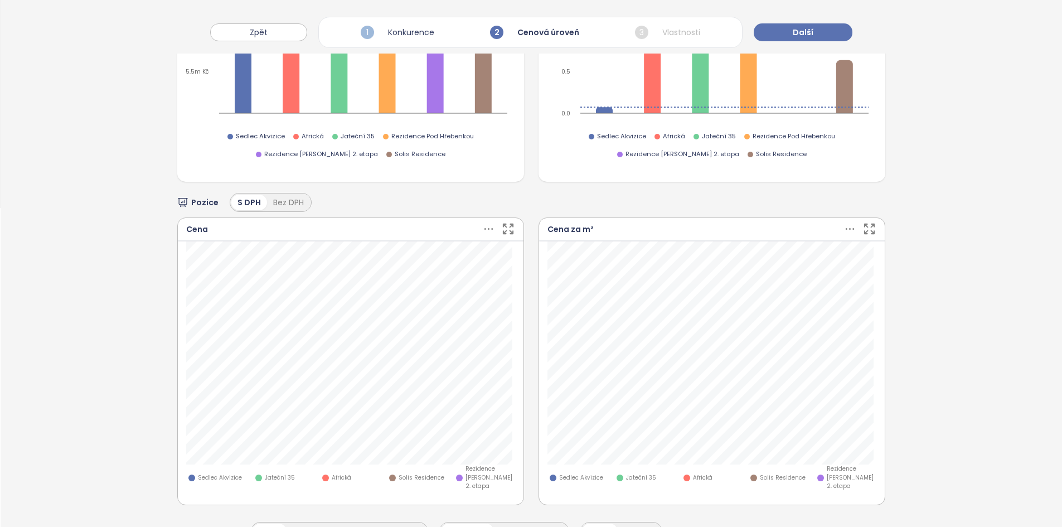
scroll to position [0, 0]
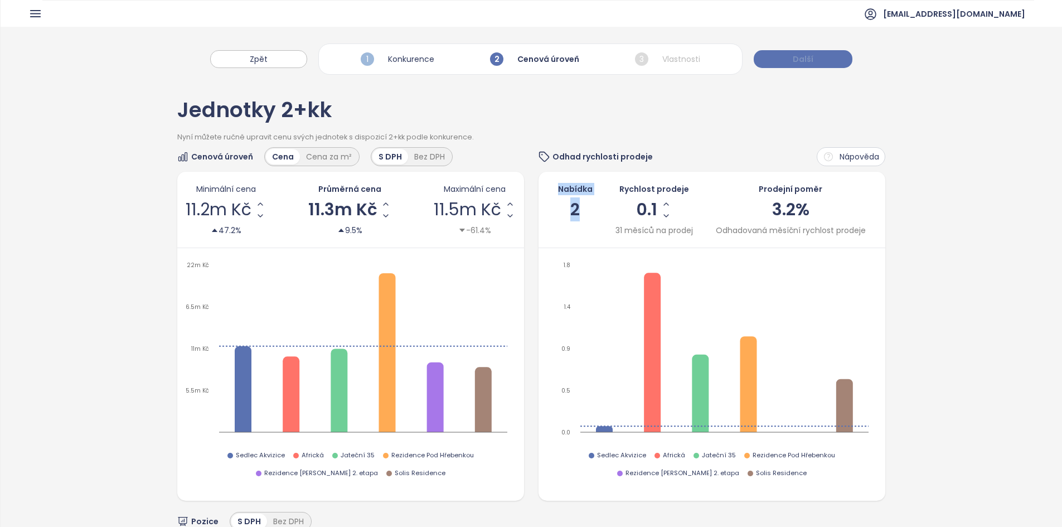
click at [810, 62] on span "Další" at bounding box center [803, 59] width 21 height 12
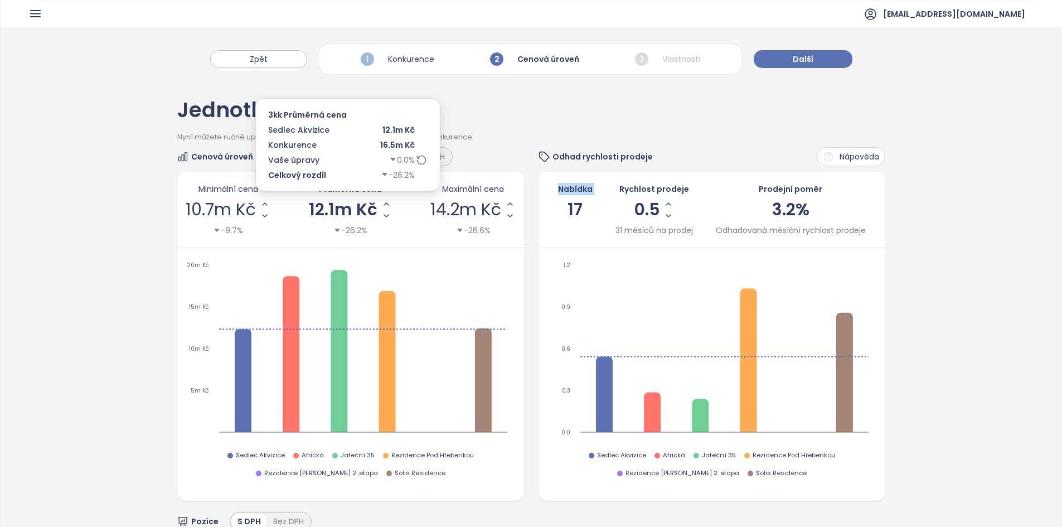
drag, startPoint x: 381, startPoint y: 206, endPoint x: 385, endPoint y: 231, distance: 25.9
click at [382, 205] on icon "Increase AVG Price" at bounding box center [386, 204] width 9 height 9
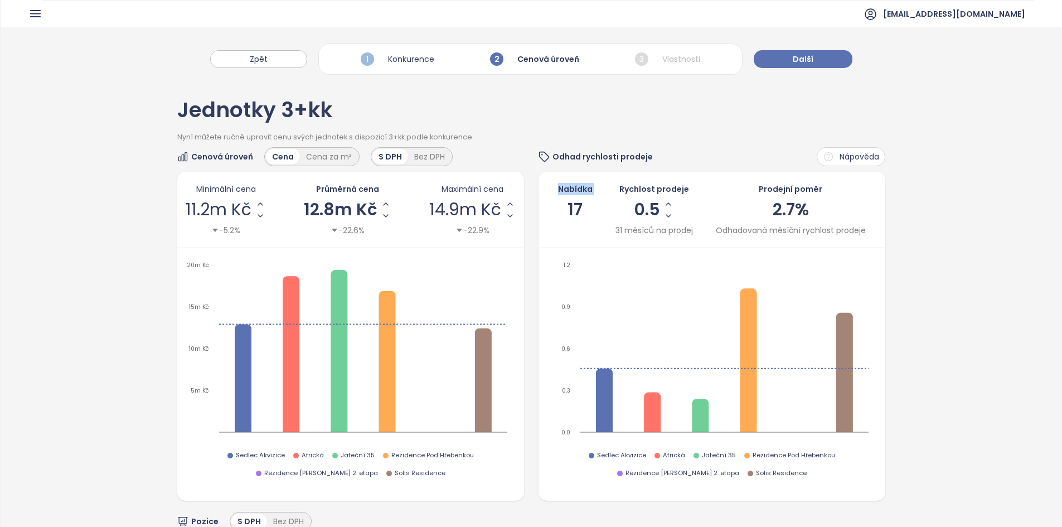
drag, startPoint x: 809, startPoint y: 60, endPoint x: 682, endPoint y: 100, distance: 133.2
click at [682, 100] on div "Zpět 1 Konkurence 2 Cenová úroveň 3 Vlastnosti Další Jednotky 3+kk Nyní můžete …" at bounding box center [532, 525] width 1062 height 997
click at [811, 284] on icon "0.0 0.3 0.6 0.9 1.2" at bounding box center [710, 351] width 327 height 184
click at [866, 262] on icon "0.0 0.3 0.6 0.9 1.2" at bounding box center [710, 351] width 327 height 184
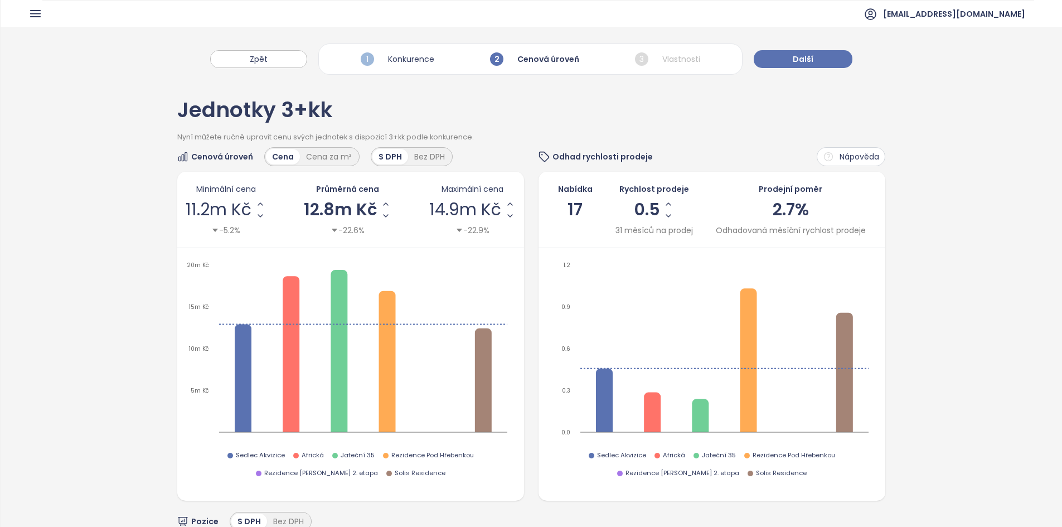
drag, startPoint x: 162, startPoint y: 247, endPoint x: 205, endPoint y: 231, distance: 46.0
click at [782, 66] on button "Další" at bounding box center [803, 59] width 99 height 18
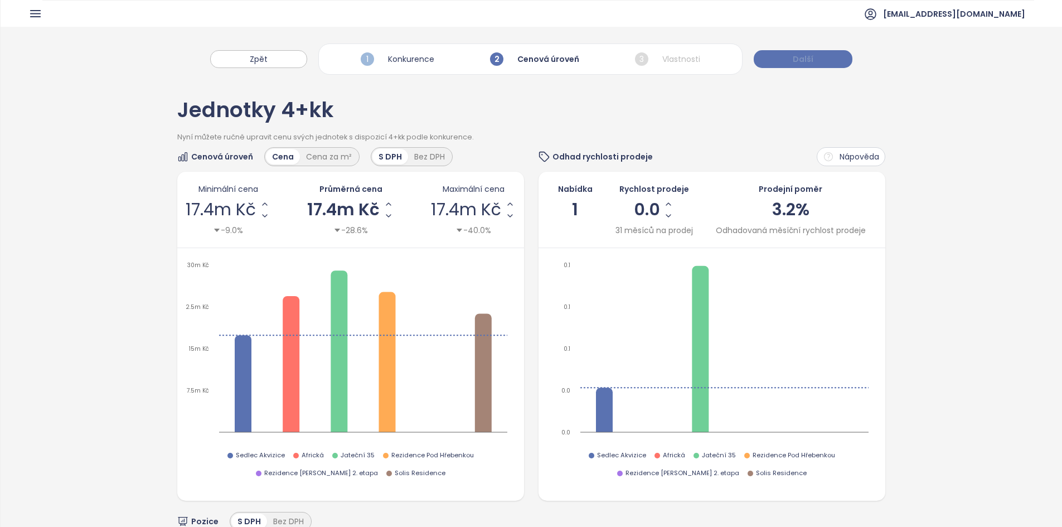
click at [779, 64] on button "Další" at bounding box center [803, 59] width 99 height 18
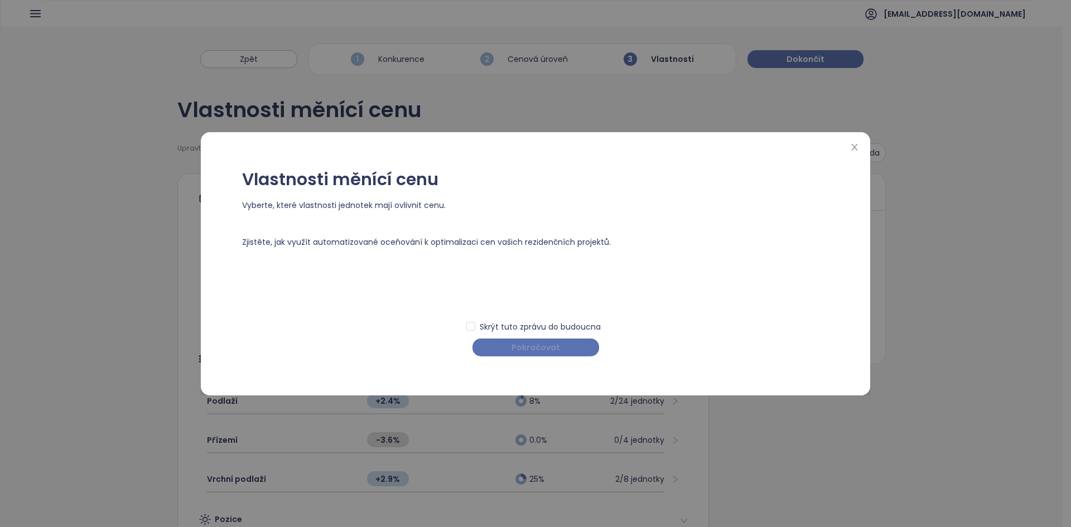
click at [539, 340] on button "Pokračovat" at bounding box center [535, 348] width 127 height 18
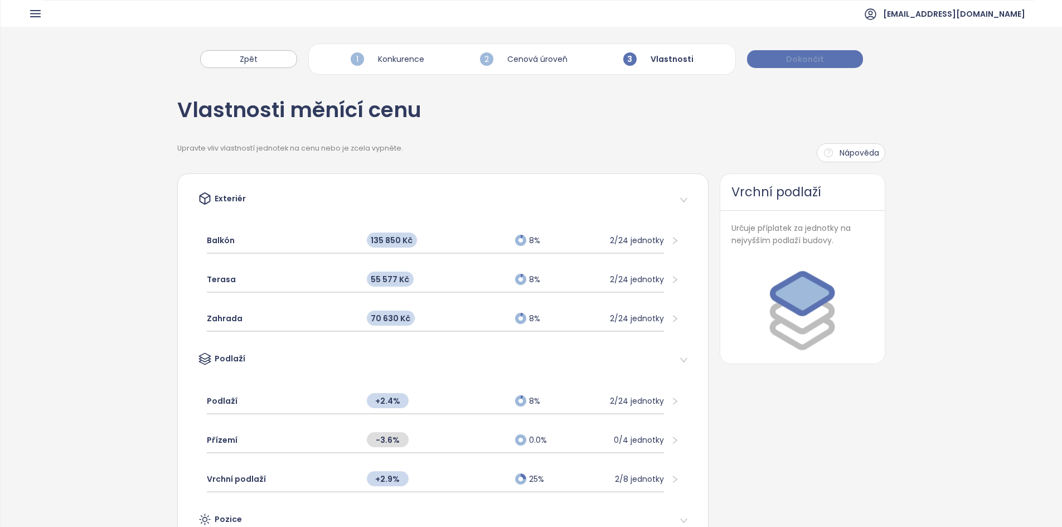
click at [809, 52] on button "Dokončit" at bounding box center [805, 59] width 116 height 18
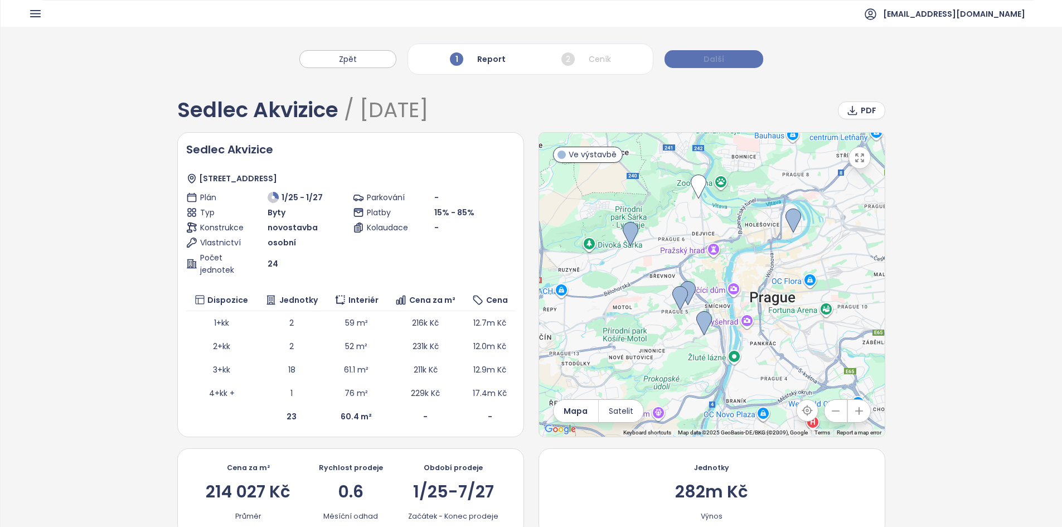
click at [704, 64] on span "Další" at bounding box center [714, 59] width 21 height 12
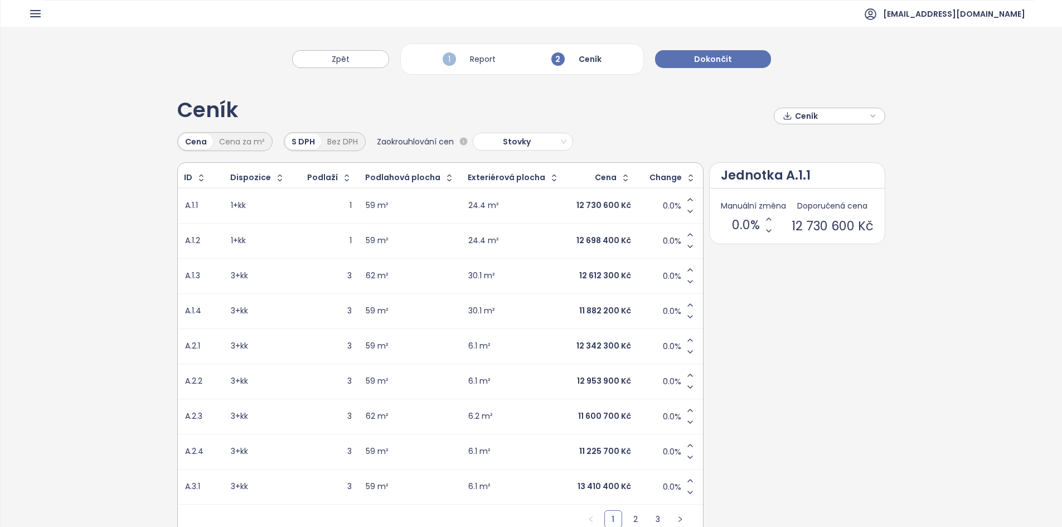
drag, startPoint x: 323, startPoint y: 61, endPoint x: 554, endPoint y: 131, distance: 241.2
click at [323, 63] on button "Zpět" at bounding box center [340, 59] width 97 height 18
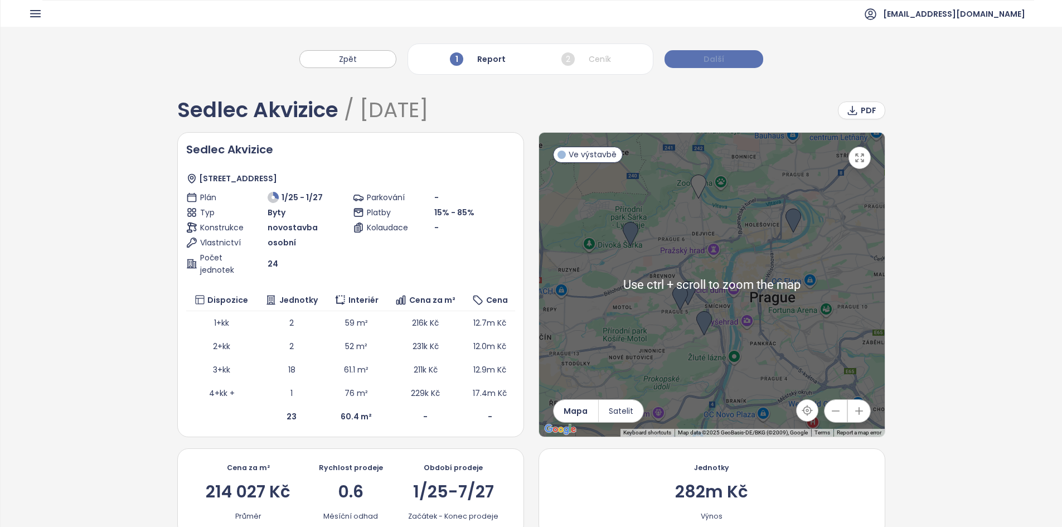
click at [712, 61] on span "Další" at bounding box center [714, 59] width 21 height 12
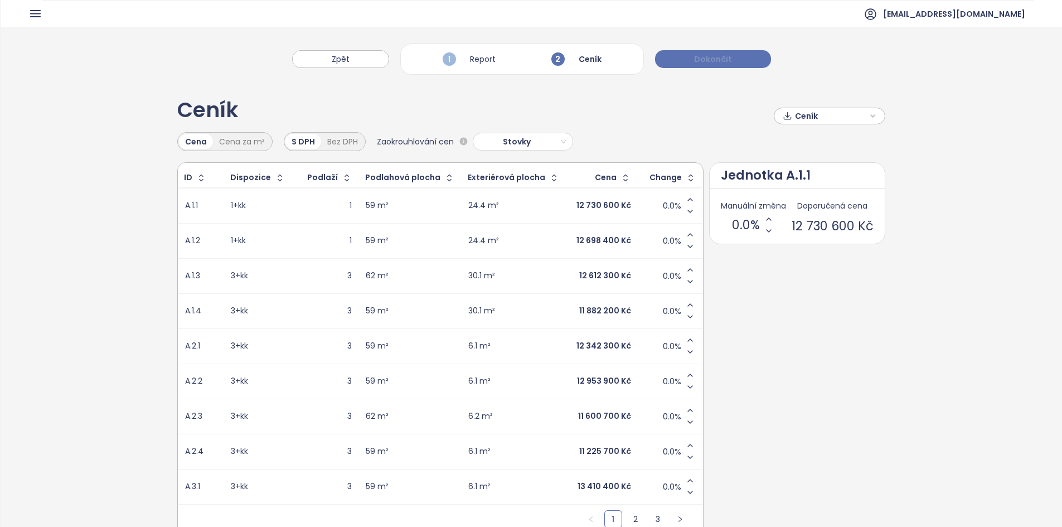
click at [712, 61] on span "Dokončit" at bounding box center [713, 59] width 38 height 12
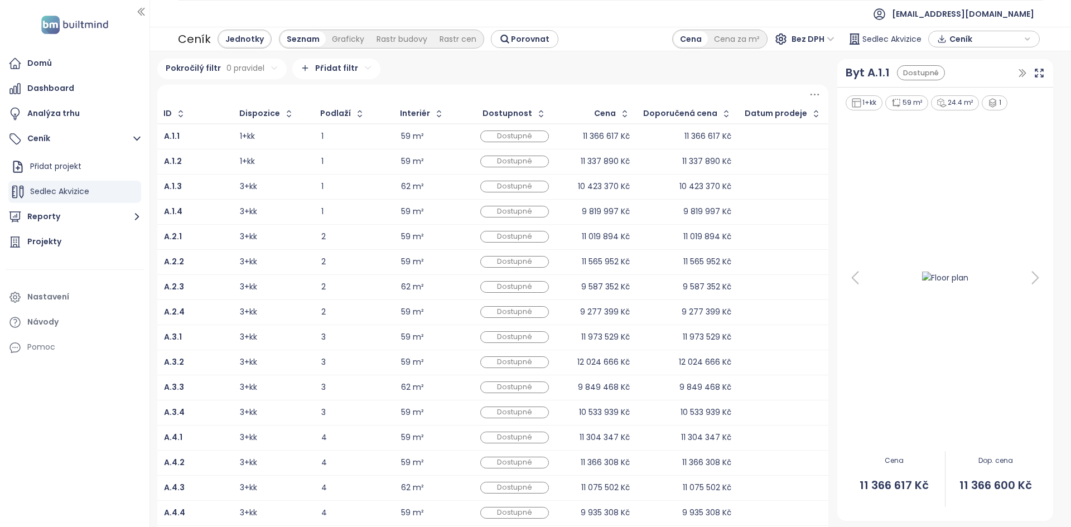
click at [199, 137] on div "A.1.1" at bounding box center [195, 136] width 62 height 13
click at [845, 278] on icon at bounding box center [855, 278] width 22 height 22
drag, startPoint x: 205, startPoint y: 138, endPoint x: 157, endPoint y: 137, distance: 48.0
click at [157, 137] on td "A.1.1" at bounding box center [195, 137] width 76 height 26
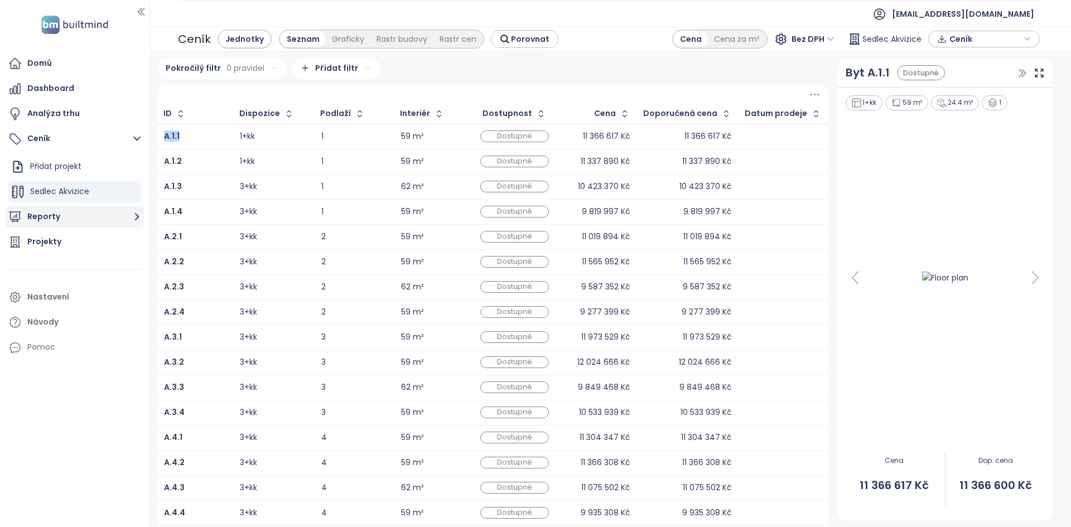
click at [117, 221] on button "Reporty" at bounding box center [75, 217] width 138 height 22
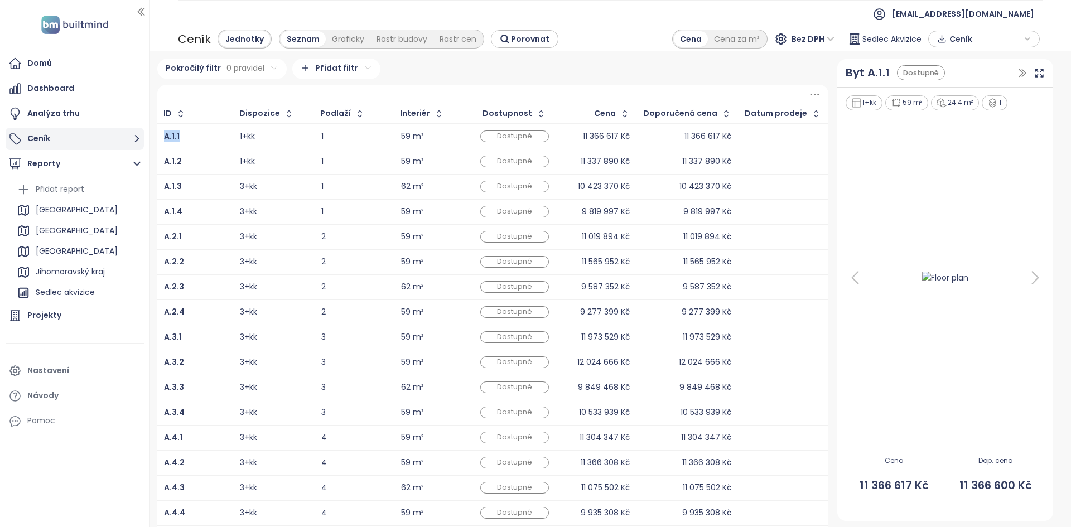
click at [77, 141] on button "Ceník" at bounding box center [75, 139] width 138 height 22
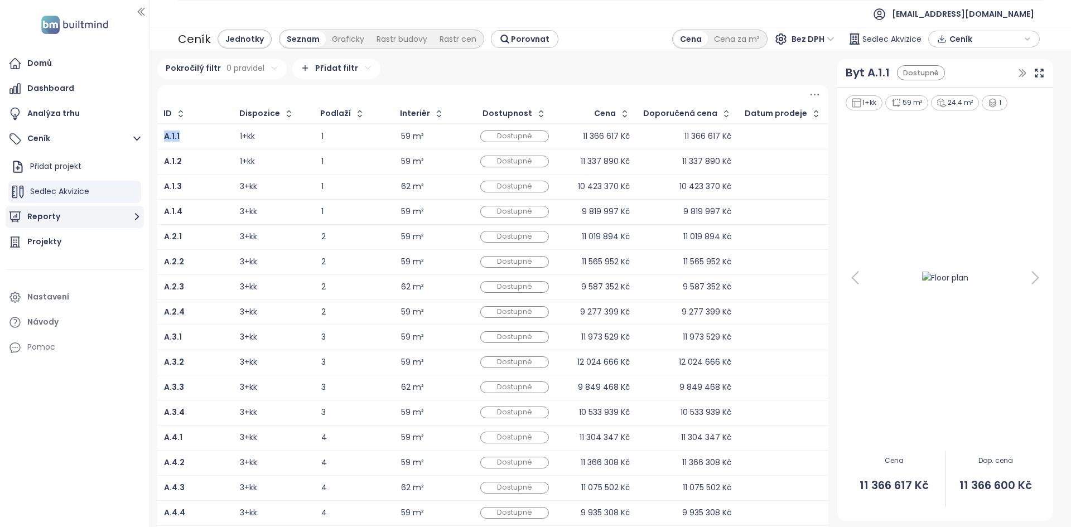
click at [106, 212] on button "Reporty" at bounding box center [75, 217] width 138 height 22
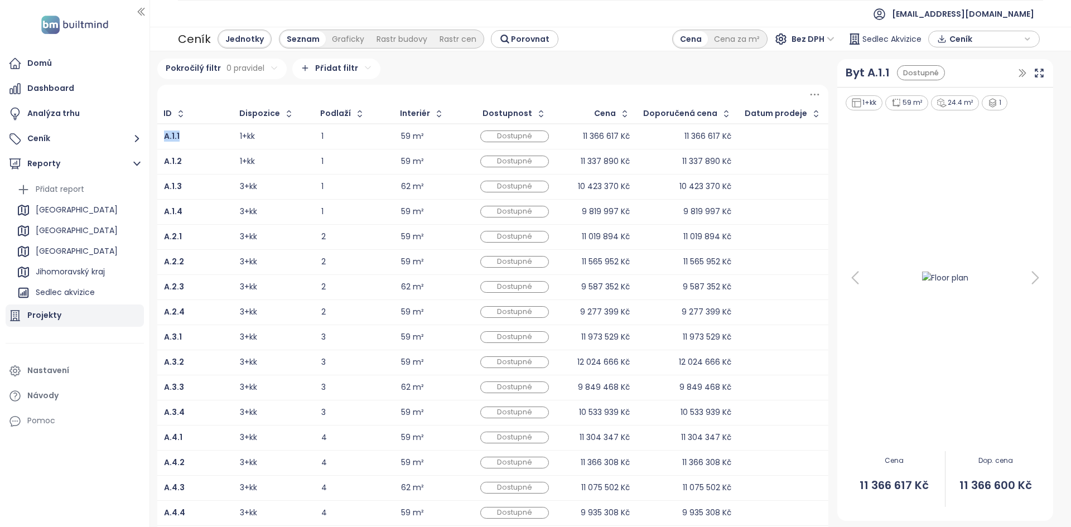
click at [72, 323] on div "Projekty" at bounding box center [75, 316] width 138 height 22
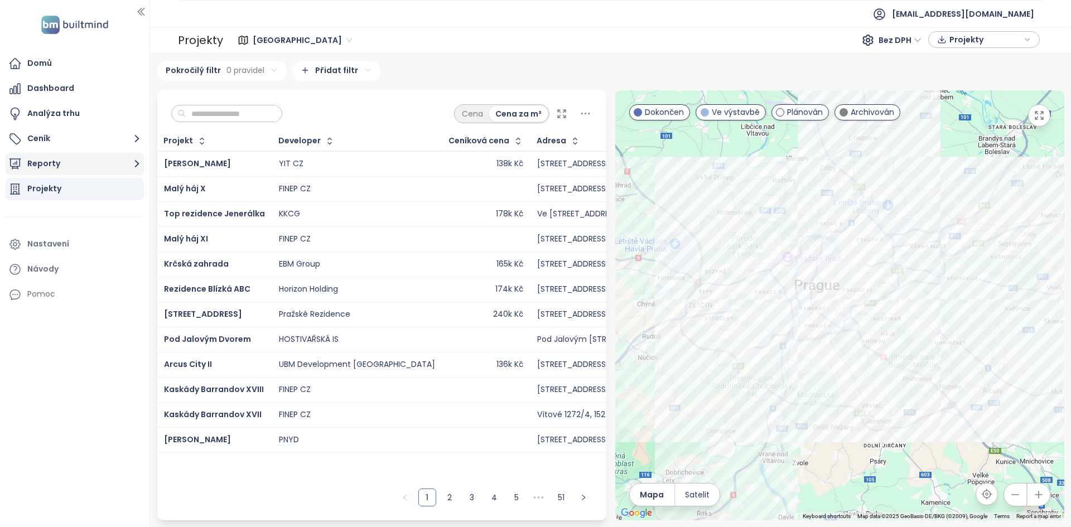
click at [84, 162] on button "Reporty" at bounding box center [75, 164] width 138 height 22
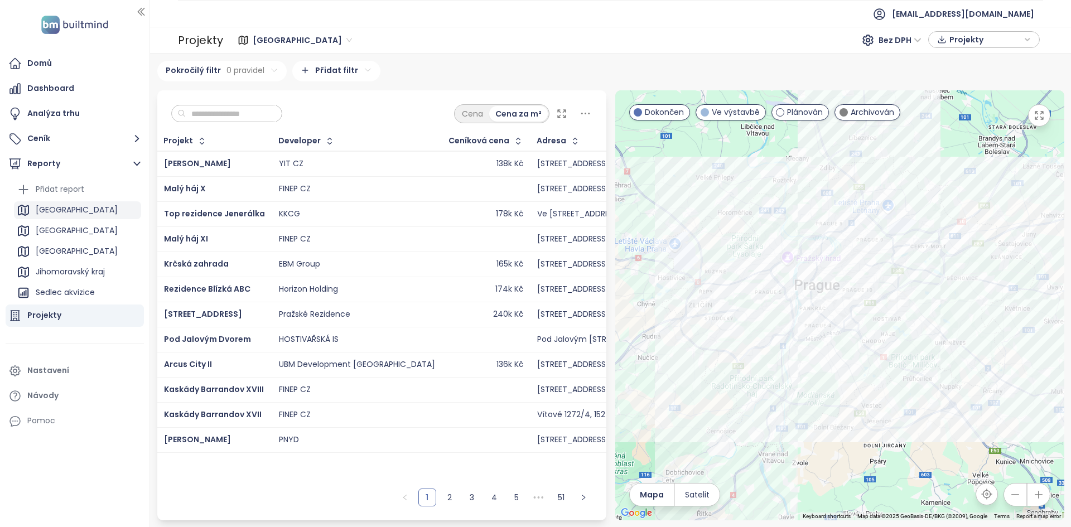
click at [63, 210] on div "Praha" at bounding box center [77, 210] width 127 height 18
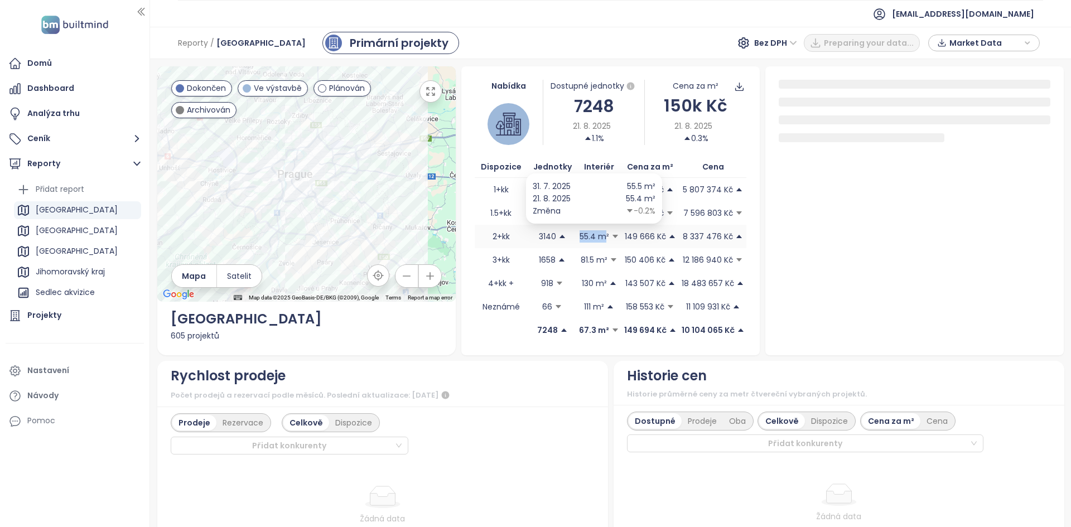
drag, startPoint x: 574, startPoint y: 239, endPoint x: 597, endPoint y: 237, distance: 23.5
click at [597, 237] on p "55.4 m²" at bounding box center [594, 236] width 30 height 12
drag, startPoint x: 620, startPoint y: 239, endPoint x: 641, endPoint y: 234, distance: 21.8
click at [641, 234] on p "149 666 Kč" at bounding box center [645, 236] width 41 height 12
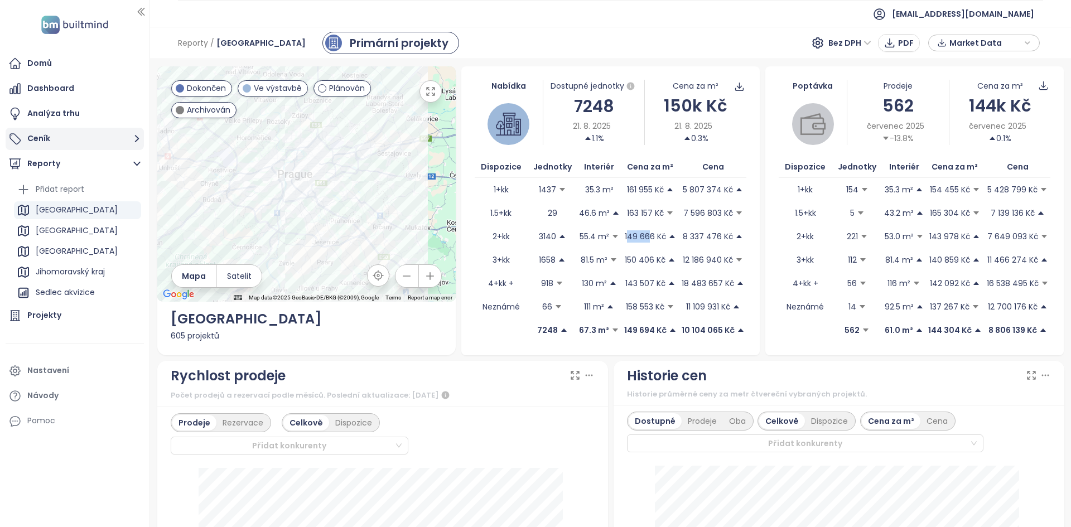
click at [79, 144] on button "Ceník" at bounding box center [75, 139] width 138 height 22
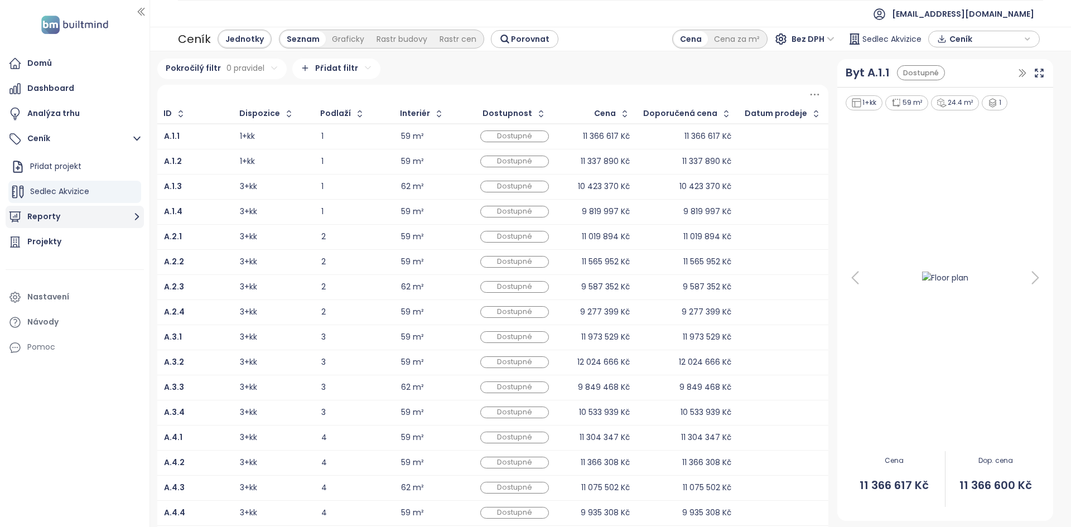
click at [98, 226] on button "Reporty" at bounding box center [75, 217] width 138 height 22
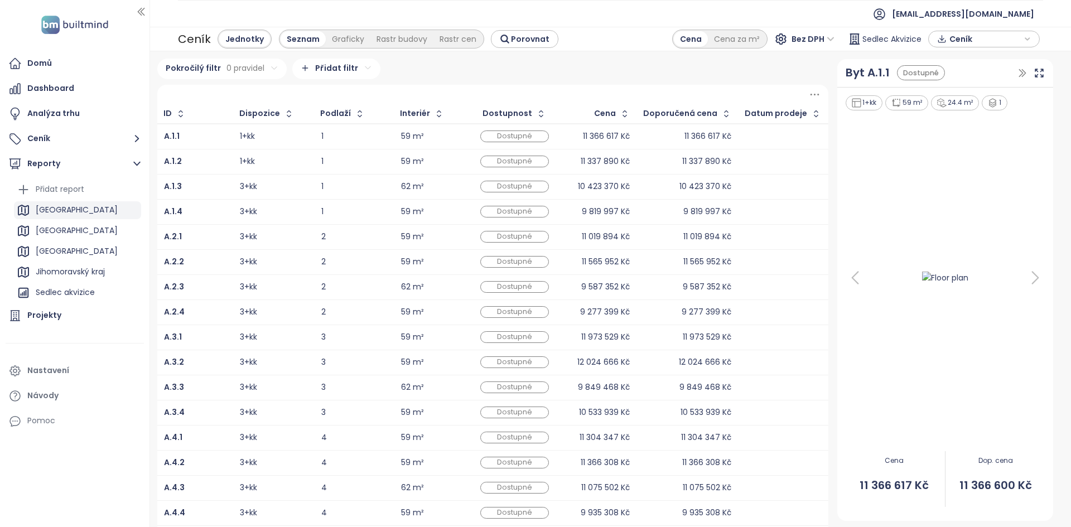
click at [57, 213] on div "Praha" at bounding box center [77, 210] width 82 height 14
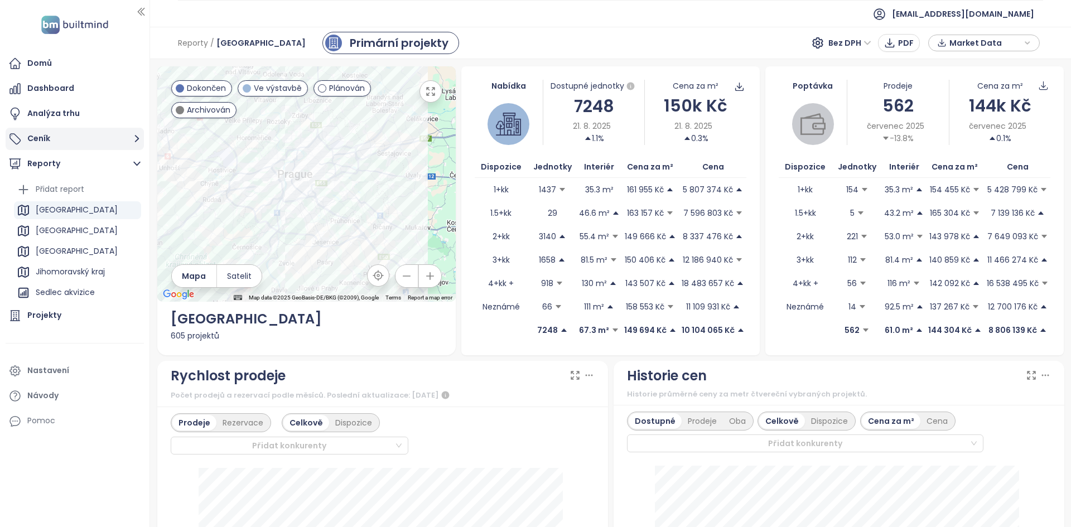
click at [64, 142] on button "Ceník" at bounding box center [75, 139] width 138 height 22
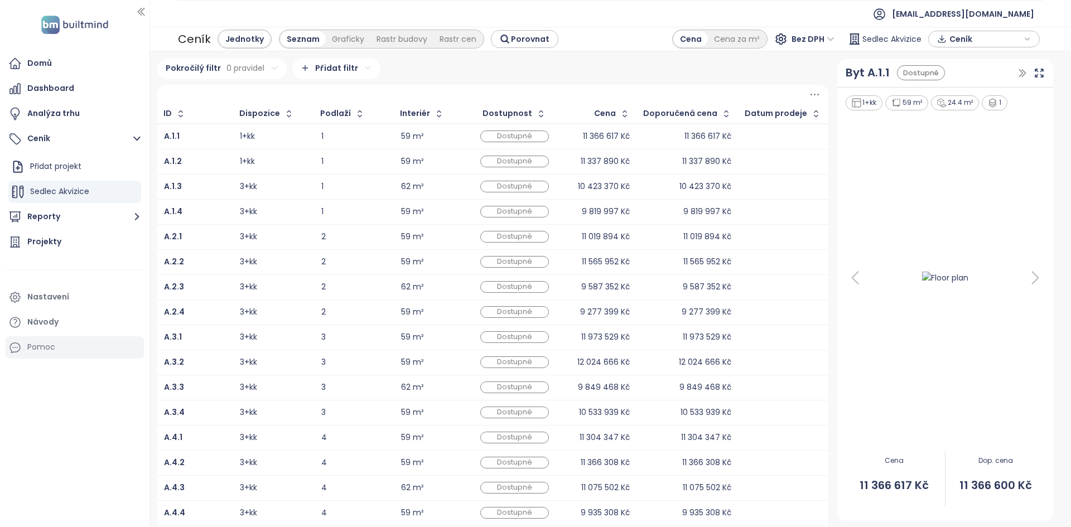
click at [43, 342] on div "Pomoc" at bounding box center [41, 347] width 28 height 14
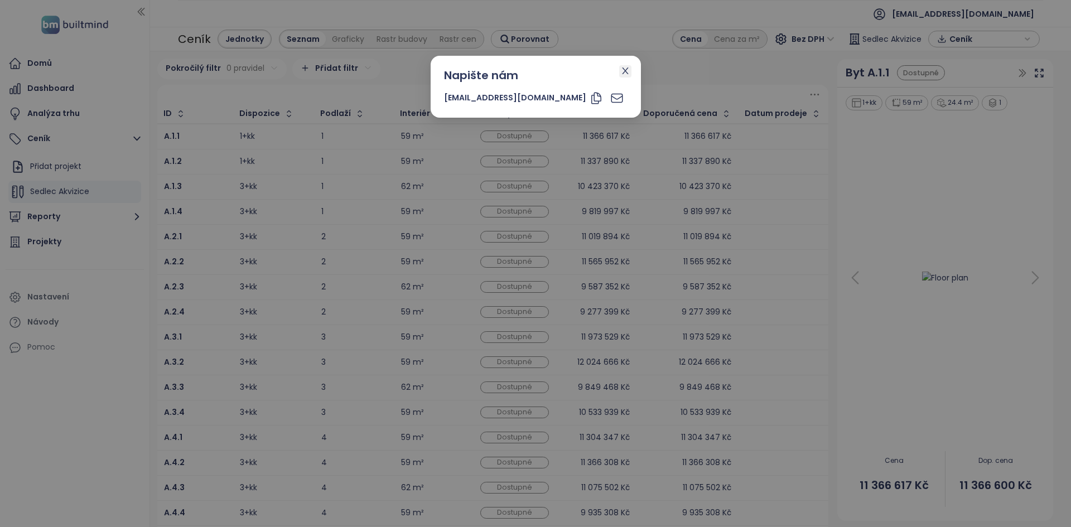
click at [619, 77] on span "Close" at bounding box center [625, 71] width 12 height 12
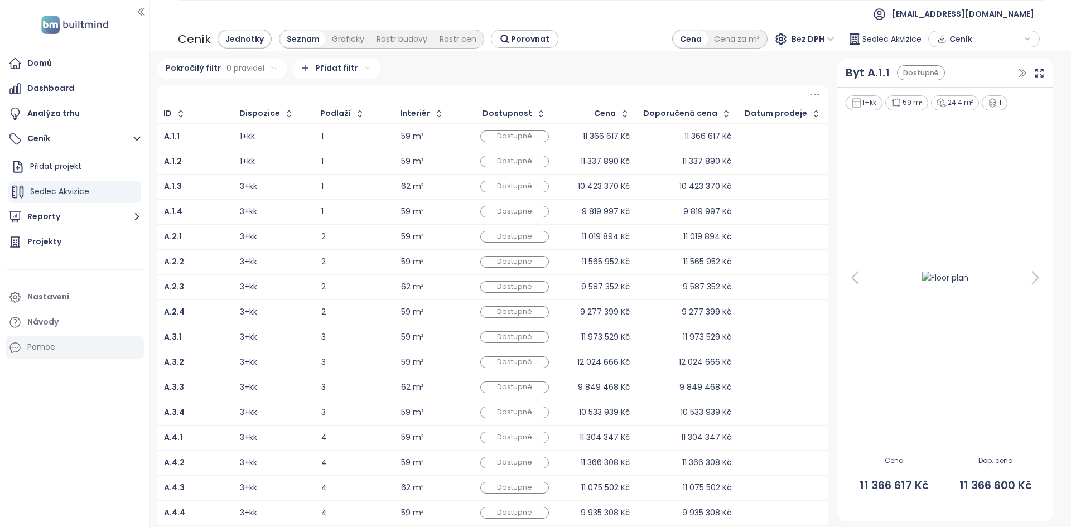
click at [75, 347] on div "Pomoc" at bounding box center [75, 347] width 138 height 22
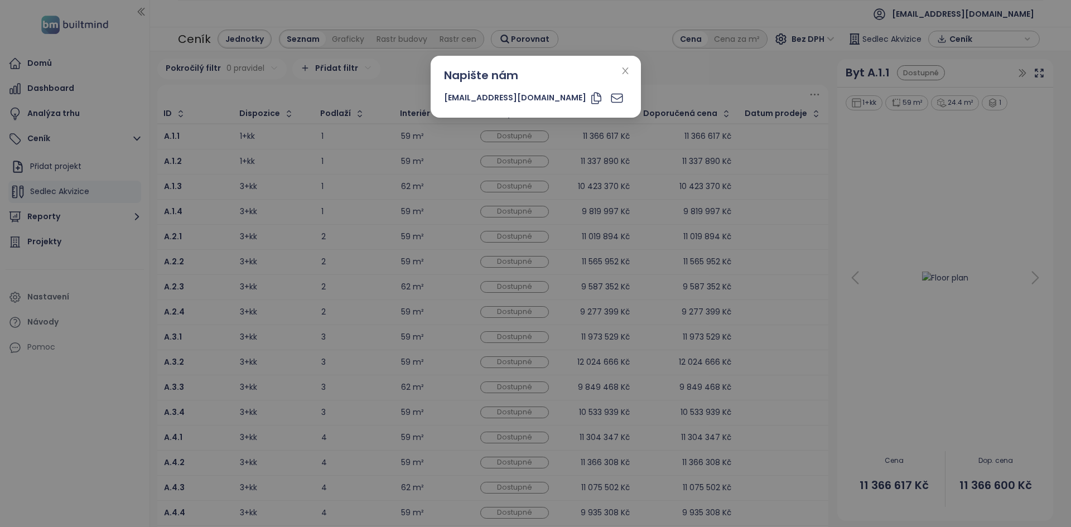
click at [609, 70] on div "Napište nám support@builtmind.com" at bounding box center [536, 87] width 210 height 62
click at [595, 68] on div "Napište nám" at bounding box center [535, 75] width 183 height 17
click at [610, 74] on div "Napište nám support@builtmind.com" at bounding box center [536, 87] width 210 height 62
click at [621, 71] on icon "close" at bounding box center [625, 70] width 9 height 9
